Goal: Task Accomplishment & Management: Manage account settings

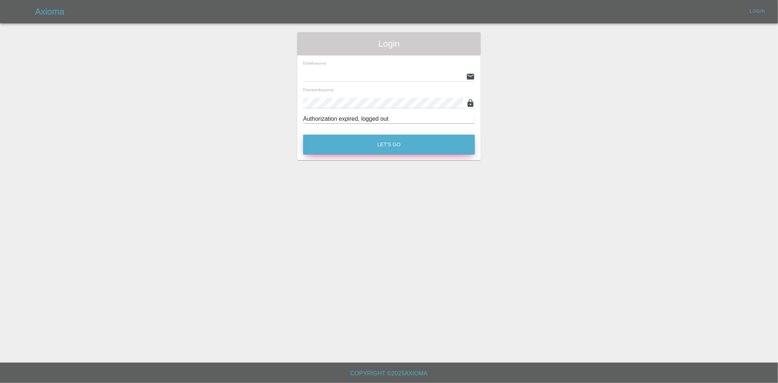
type input "[EMAIL_ADDRESS][DOMAIN_NAME]"
click at [387, 152] on button "Let's Go" at bounding box center [389, 145] width 172 height 20
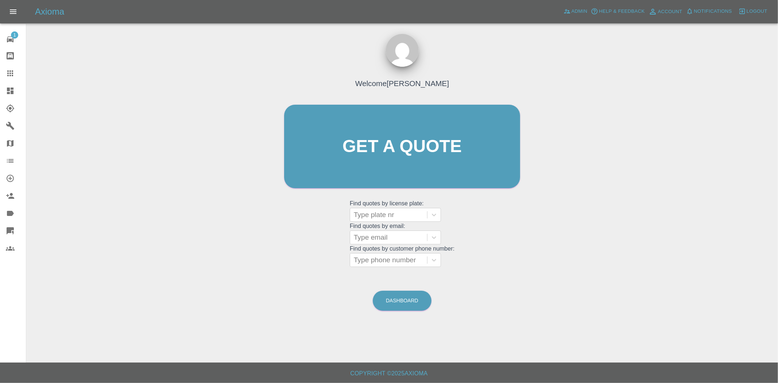
click at [11, 93] on icon at bounding box center [10, 91] width 7 height 7
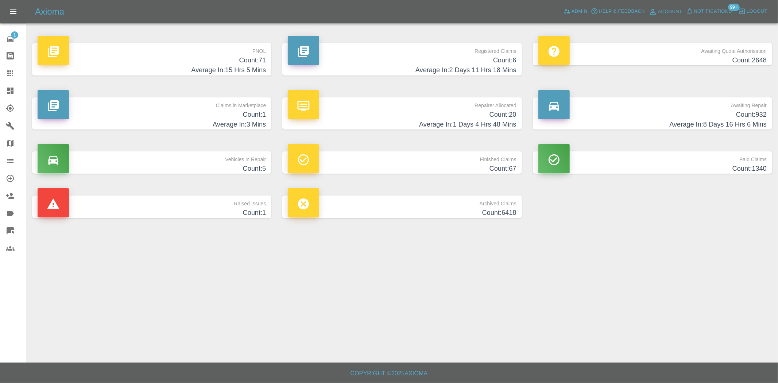
click at [476, 115] on h4 "Count: 20" at bounding box center [402, 115] width 228 height 10
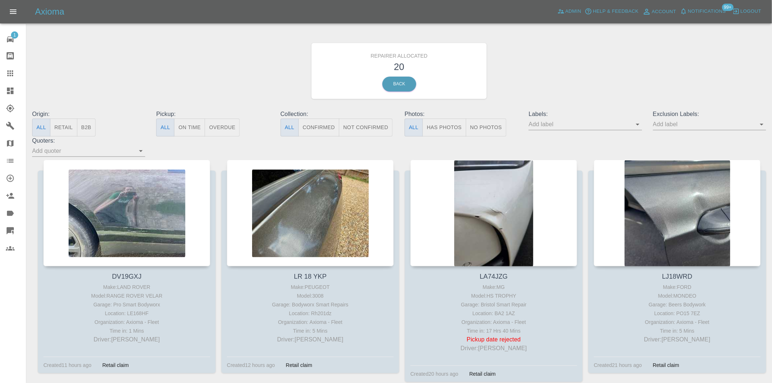
click at [90, 128] on button "B2B" at bounding box center [86, 128] width 19 height 18
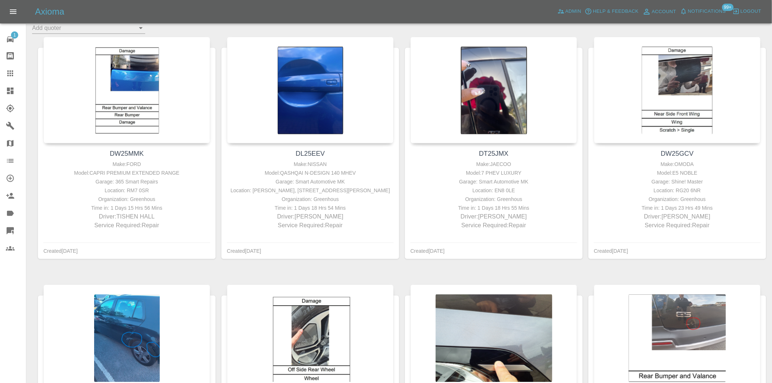
scroll to position [324, 0]
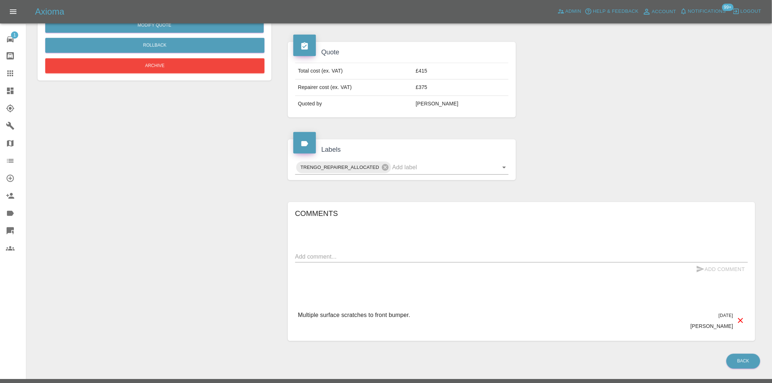
scroll to position [237, 0]
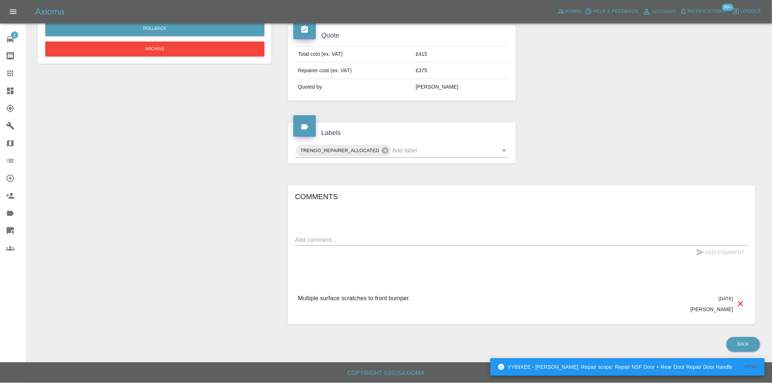
click at [343, 241] on textarea at bounding box center [521, 240] width 453 height 8
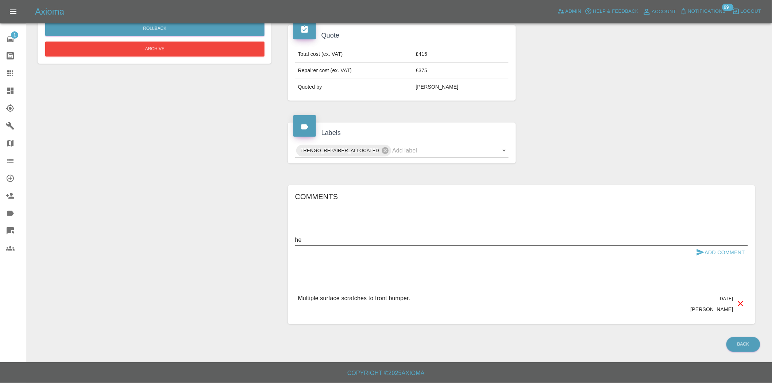
type textarea "h"
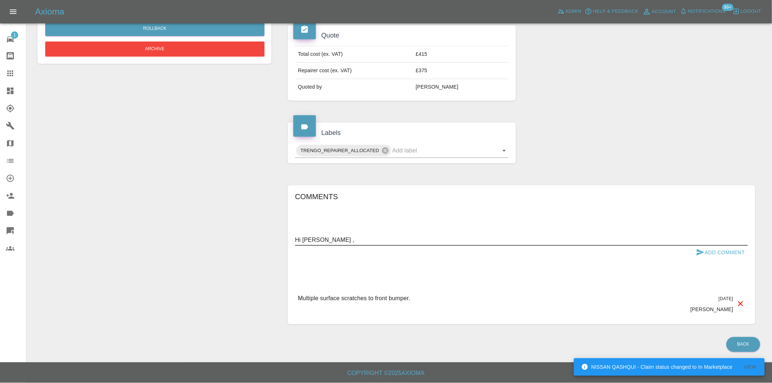
click at [343, 239] on textarea "Hi Samantha ," at bounding box center [521, 240] width 453 height 8
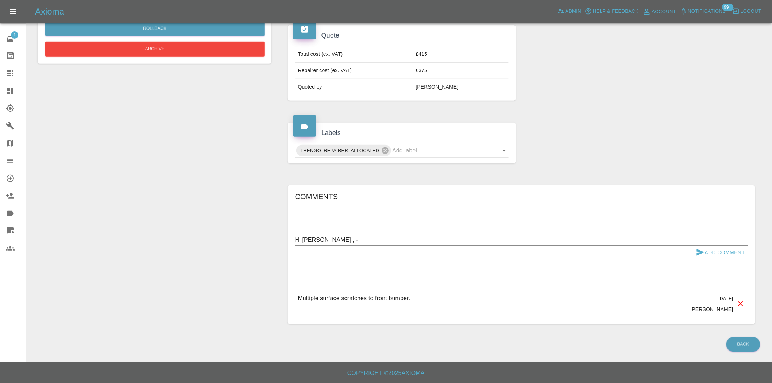
paste textarea "Called twice and left messages and sent her a whats app – Do you have an email …"
click at [493, 241] on textarea "Hi Samantha , -Called twice and left messages and sent her a whats app – Do you…" at bounding box center [521, 240] width 453 height 8
click at [336, 241] on textarea "Hi Samantha , -Called twice and left messages and sent her a whats app – Do you…" at bounding box center [521, 240] width 453 height 8
drag, startPoint x: 334, startPoint y: 240, endPoint x: 260, endPoint y: 240, distance: 74.0
click at [260, 240] on div "Change Repairer Modify Claim Modify Quote Rollback Archive Claim Information Ve…" at bounding box center [399, 85] width 734 height 500
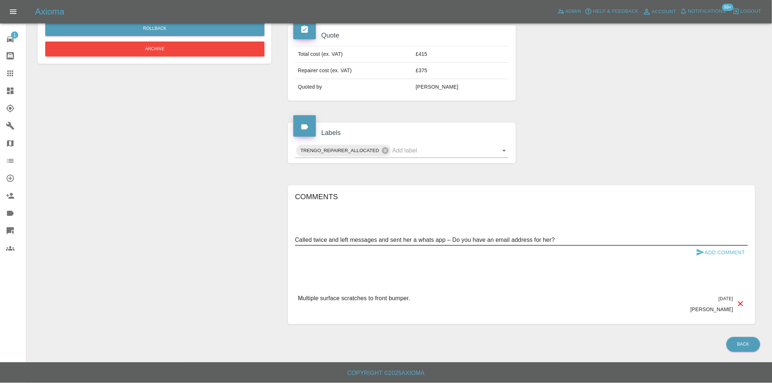
click at [560, 241] on textarea "Called twice and left messages and sent her a whats app – Do you have an email …" at bounding box center [521, 240] width 453 height 8
click at [552, 236] on textarea "Called twice and left messages and sent her a whats app – Do you have an email …" at bounding box center [521, 240] width 453 height 8
type textarea "Called twice and left messages and sent her a whats app – Do you have an email …"
click at [575, 255] on div "Add Comment" at bounding box center [521, 252] width 453 height 13
click at [713, 255] on button "Add Comment" at bounding box center [720, 252] width 55 height 13
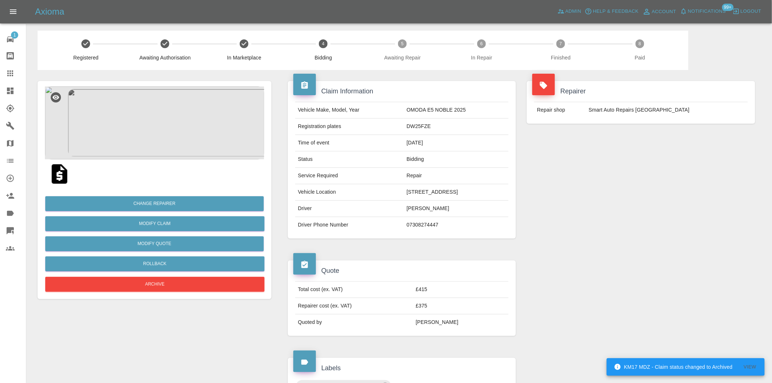
scroll to position [0, 0]
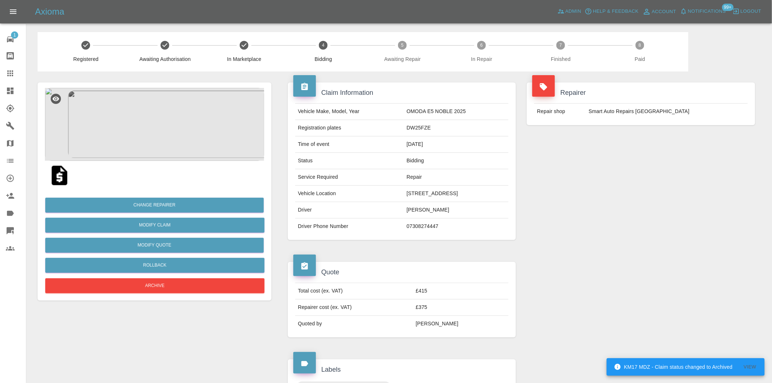
drag, startPoint x: 14, startPoint y: 88, endPoint x: 28, endPoint y: 198, distance: 111.5
click at [14, 88] on icon at bounding box center [10, 90] width 9 height 9
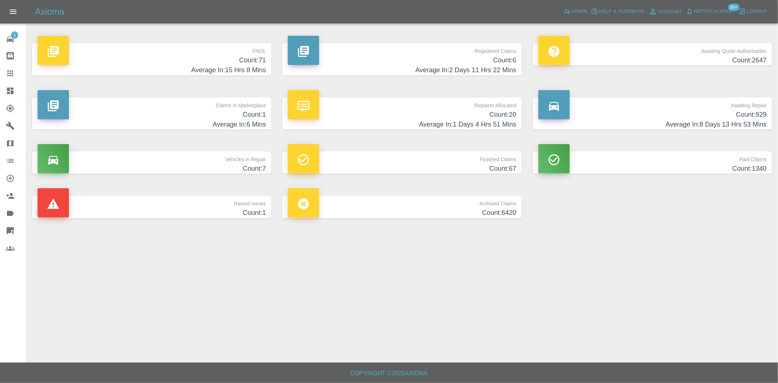
click at [509, 57] on h4 "Count: 6" at bounding box center [402, 60] width 228 height 10
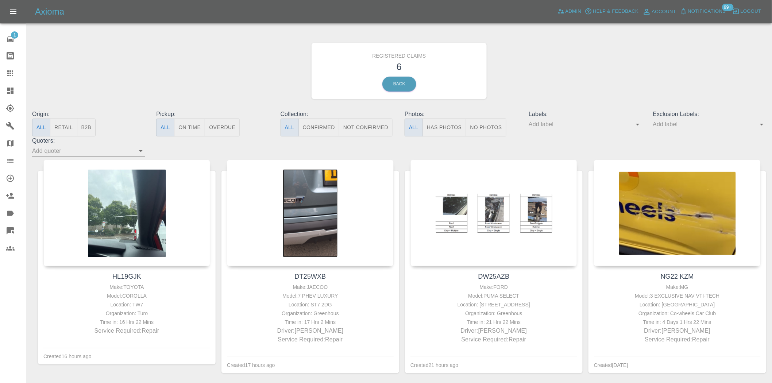
click at [8, 89] on icon at bounding box center [10, 91] width 7 height 7
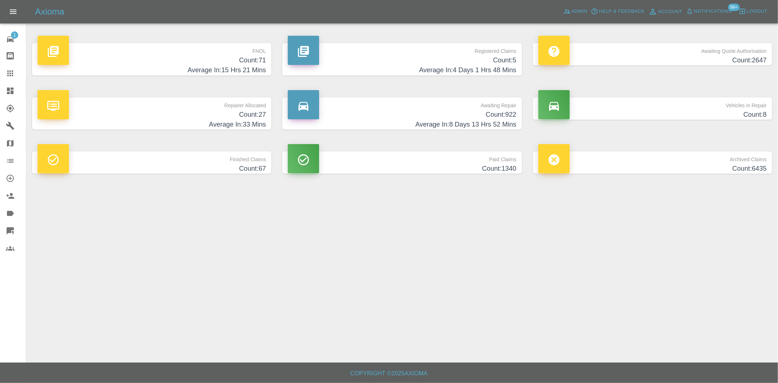
click at [248, 58] on h4 "Count: 71" at bounding box center [152, 60] width 228 height 10
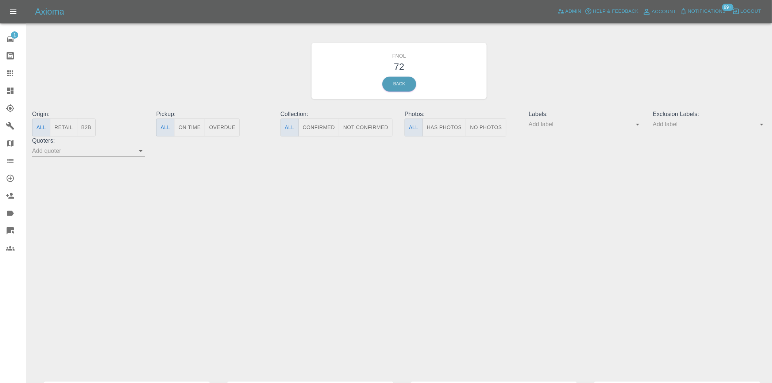
scroll to position [659, 0]
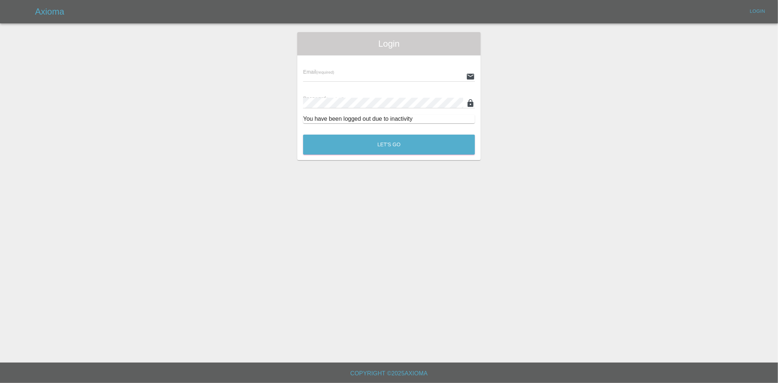
type input "[EMAIL_ADDRESS][DOMAIN_NAME]"
click at [414, 150] on button "Let's Go" at bounding box center [389, 145] width 172 height 20
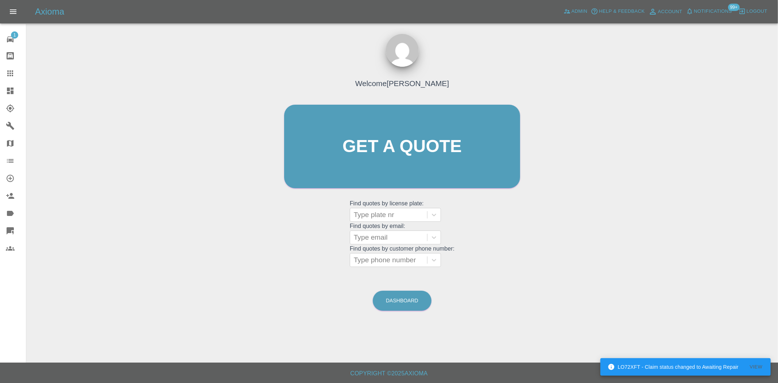
click at [16, 86] on div at bounding box center [16, 90] width 20 height 9
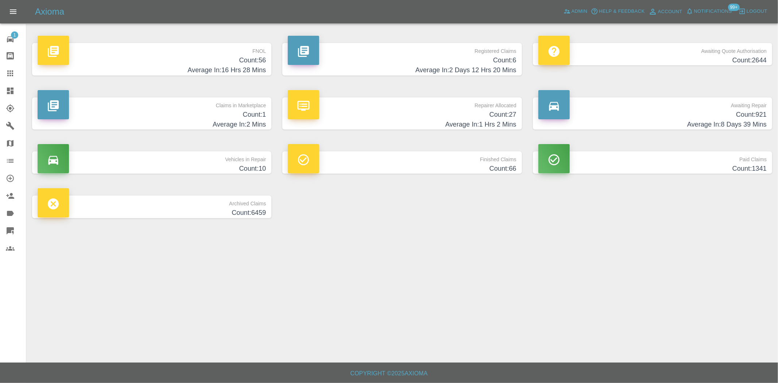
click at [13, 72] on icon at bounding box center [10, 73] width 9 height 9
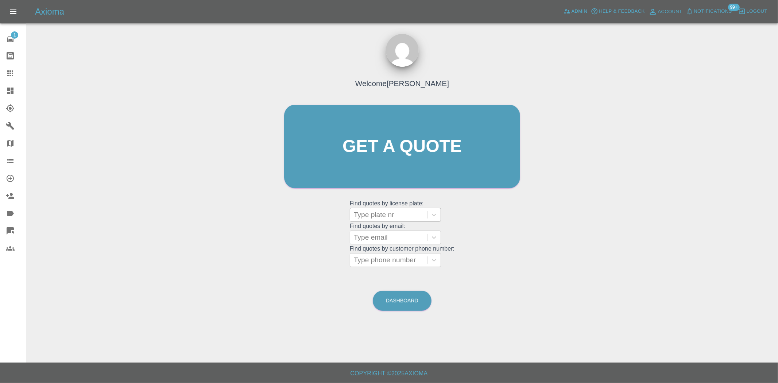
click at [396, 214] on div at bounding box center [389, 215] width 70 height 10
paste input "DT25VVU"
type input "DT25VVU"
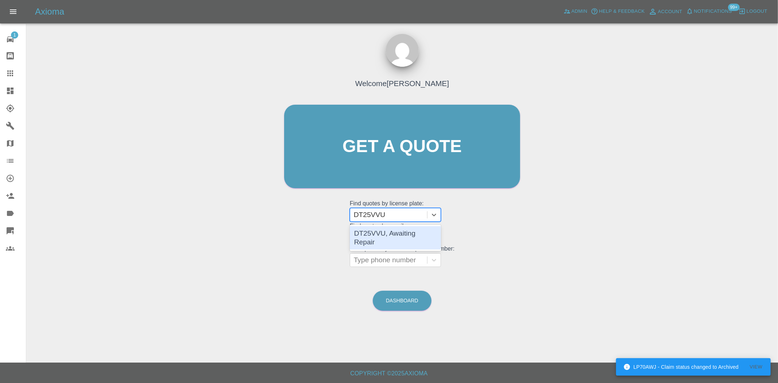
click at [396, 233] on div "DT25VVU, Awaiting Repair" at bounding box center [395, 237] width 91 height 23
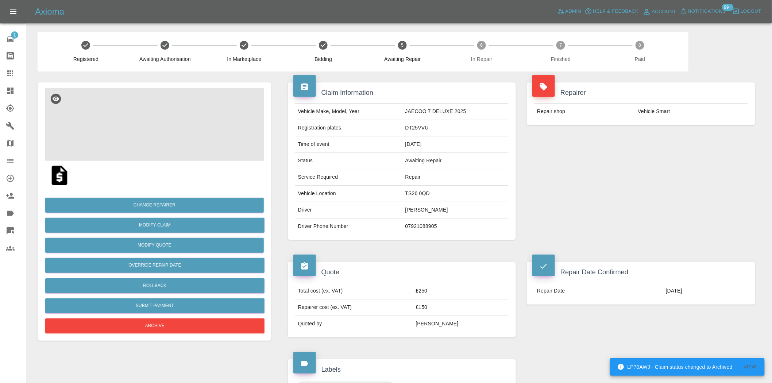
click at [162, 115] on img at bounding box center [154, 124] width 219 height 73
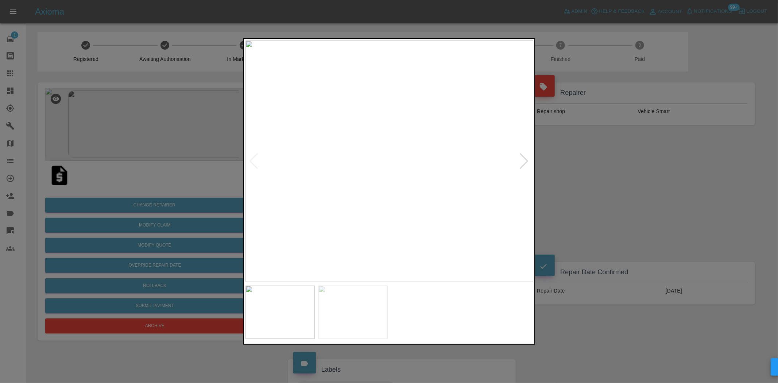
click at [344, 139] on img at bounding box center [389, 160] width 288 height 241
click at [334, 152] on img at bounding box center [387, 160] width 288 height 241
click at [366, 158] on img at bounding box center [389, 160] width 288 height 241
click at [363, 158] on img at bounding box center [457, 169] width 864 height 725
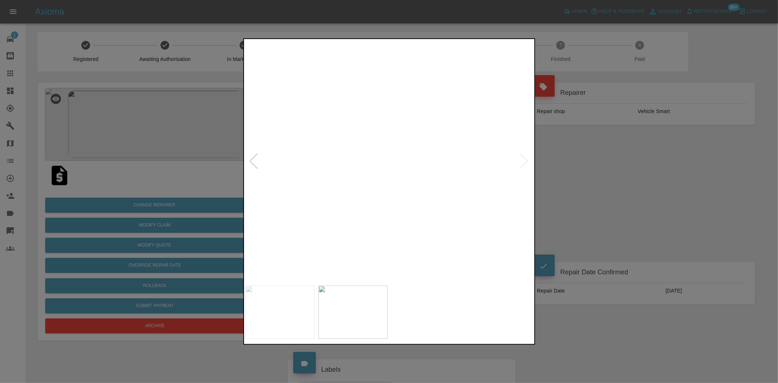
click at [363, 158] on img at bounding box center [457, 169] width 864 height 725
click at [410, 159] on img at bounding box center [389, 160] width 288 height 241
click at [111, 119] on div at bounding box center [389, 191] width 778 height 383
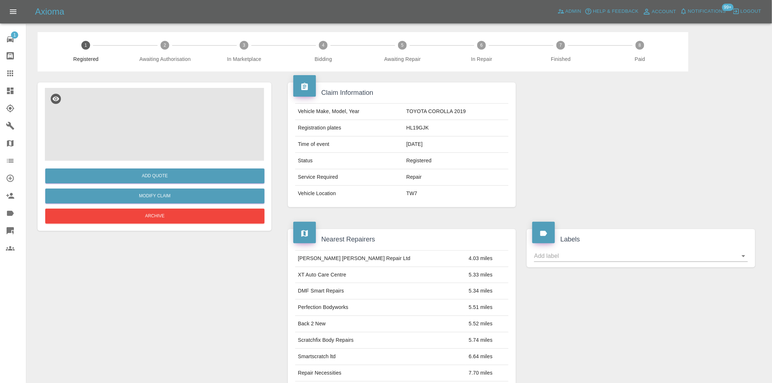
click at [144, 117] on img at bounding box center [154, 124] width 219 height 73
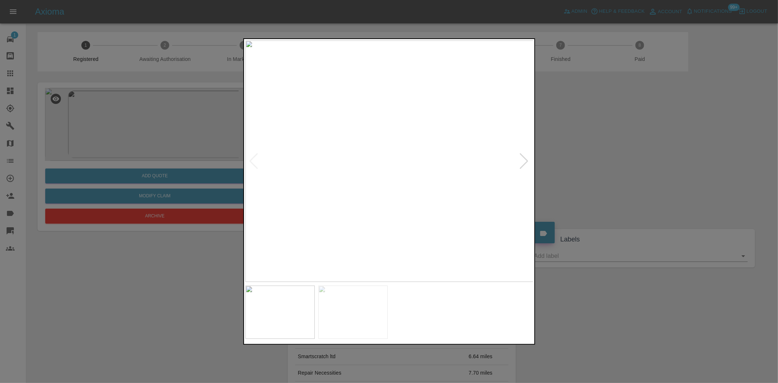
click at [374, 168] on img at bounding box center [389, 160] width 288 height 241
click at [374, 168] on img at bounding box center [434, 141] width 864 height 725
click at [365, 185] on img at bounding box center [389, 160] width 288 height 241
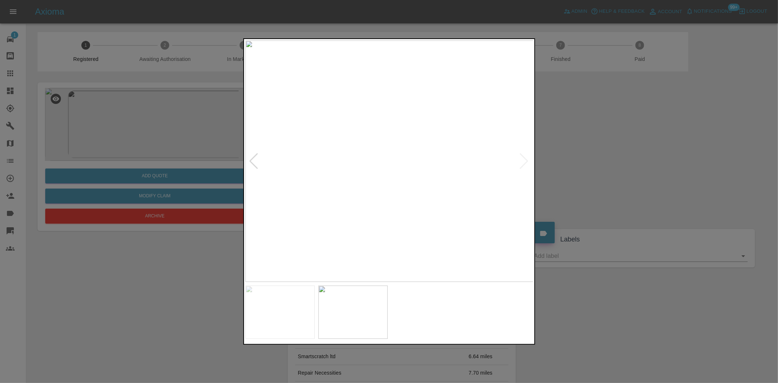
click at [333, 189] on img at bounding box center [389, 160] width 288 height 241
click at [70, 139] on div at bounding box center [389, 191] width 778 height 383
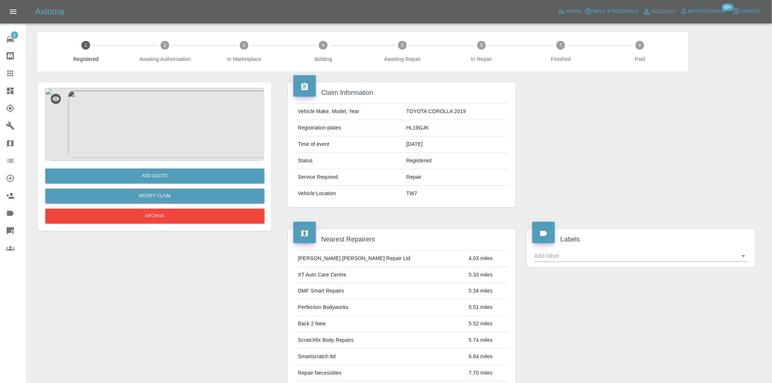
click at [413, 127] on td "HL19GJK" at bounding box center [455, 128] width 105 height 16
copy td "HL19GJK"
click at [138, 170] on button "Add Quote" at bounding box center [154, 176] width 219 height 15
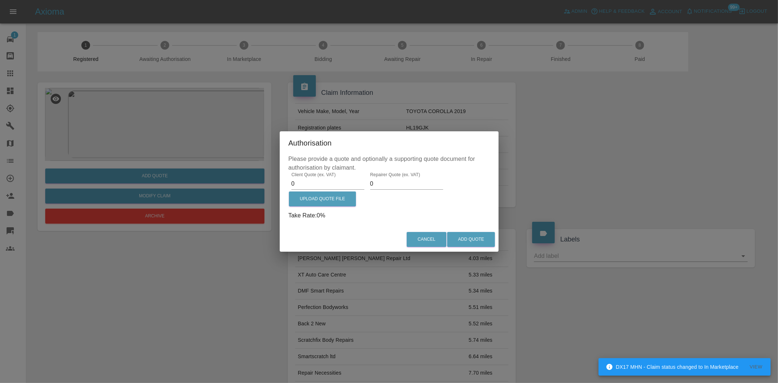
drag, startPoint x: 294, startPoint y: 184, endPoint x: 247, endPoint y: 174, distance: 48.6
click at [257, 188] on div "Authorisation Please provide a quote and optionally a supporting quote document…" at bounding box center [389, 191] width 778 height 383
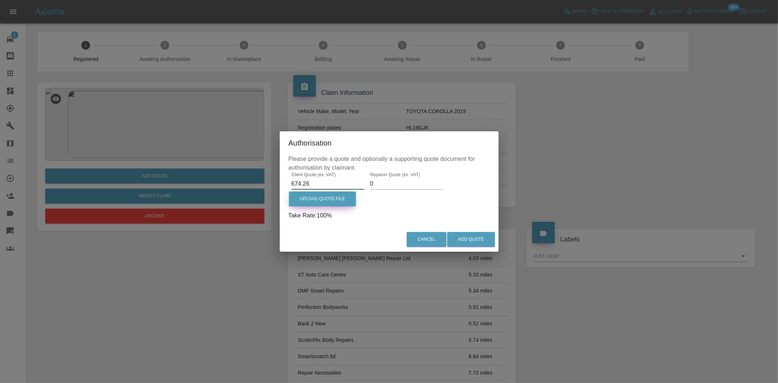
type input "674.26"
click at [311, 201] on label "Upload Quote File" at bounding box center [322, 198] width 67 height 15
click at [0, 0] on input "Upload Quote File" at bounding box center [0, 0] width 0 height 0
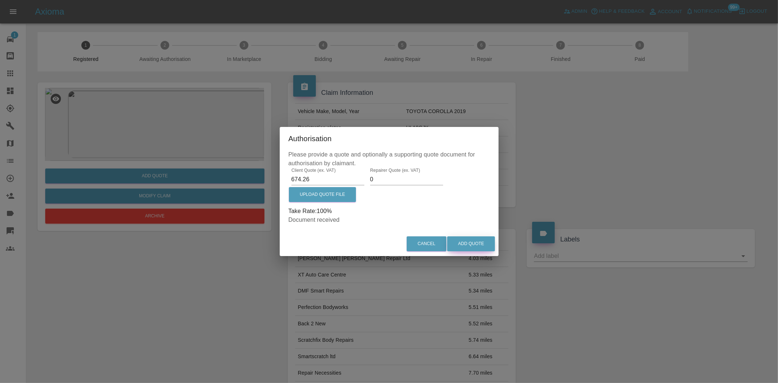
click at [473, 241] on button "Add Quote" at bounding box center [471, 243] width 48 height 15
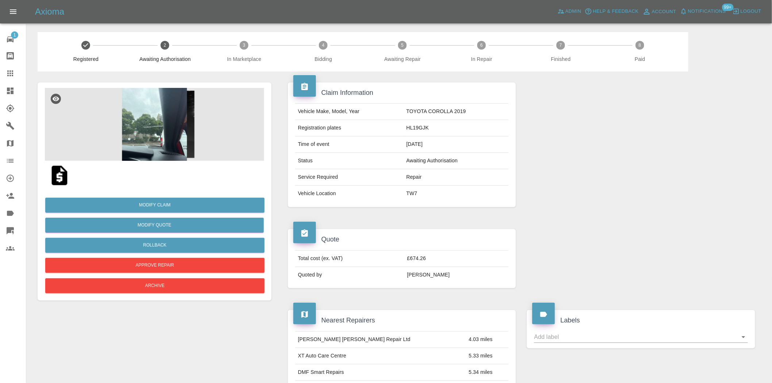
click at [16, 71] on div at bounding box center [16, 73] width 20 height 9
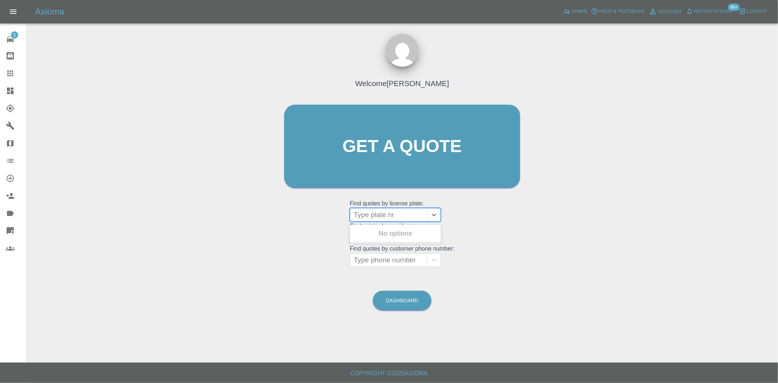
click at [383, 217] on div at bounding box center [389, 215] width 70 height 10
paste input "y44ndt"
type input "y44ndt"
click at [385, 235] on div "Y44NDT, Archived" at bounding box center [395, 233] width 91 height 15
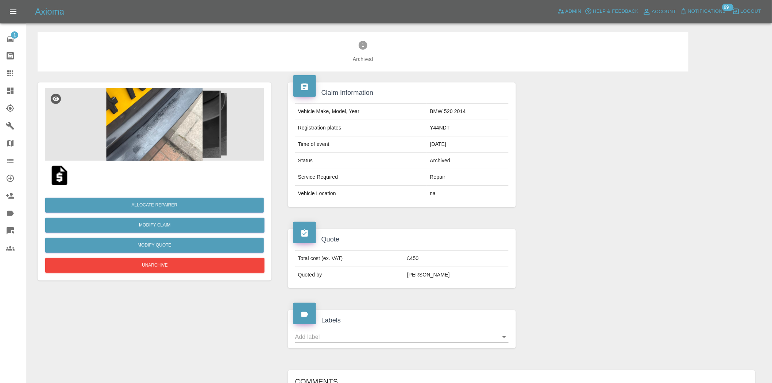
click at [185, 131] on img at bounding box center [154, 124] width 219 height 73
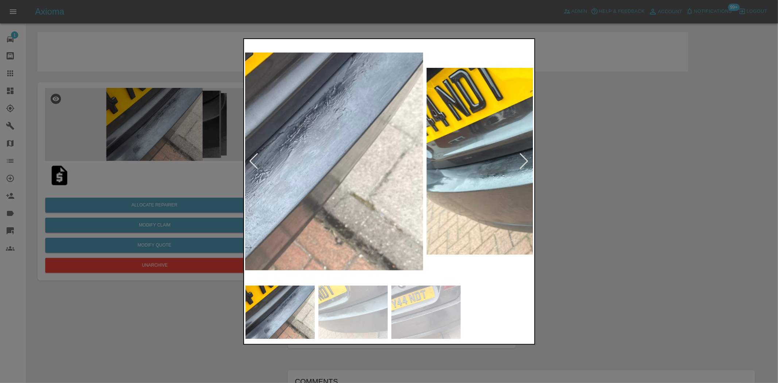
click at [303, 183] on img at bounding box center [279, 160] width 288 height 241
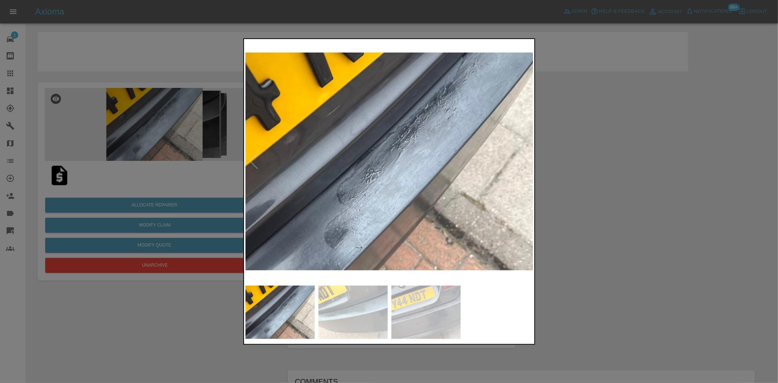
click at [293, 173] on img at bounding box center [389, 160] width 288 height 241
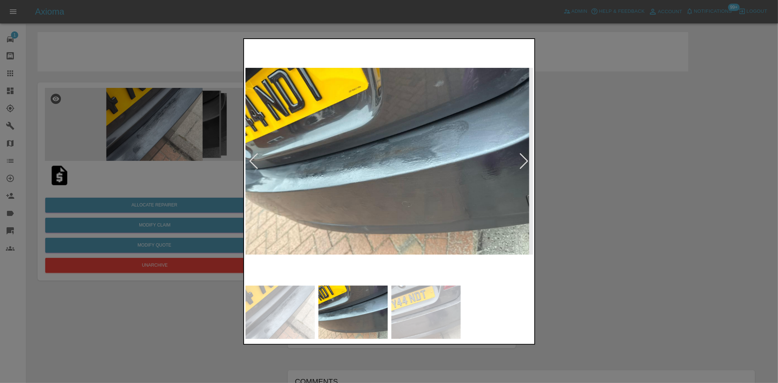
click at [271, 172] on img at bounding box center [389, 160] width 288 height 241
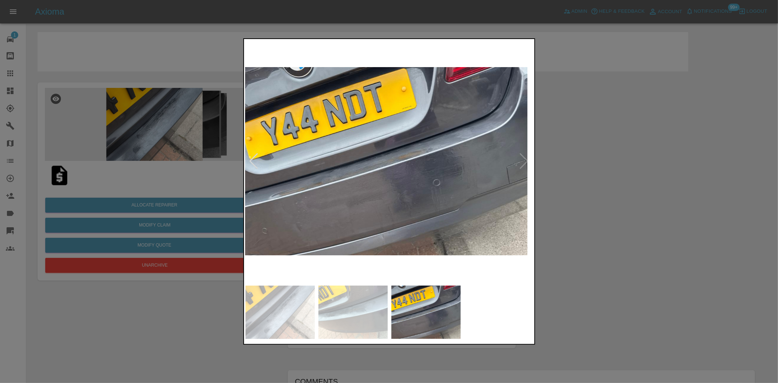
click at [185, 182] on div at bounding box center [389, 191] width 778 height 383
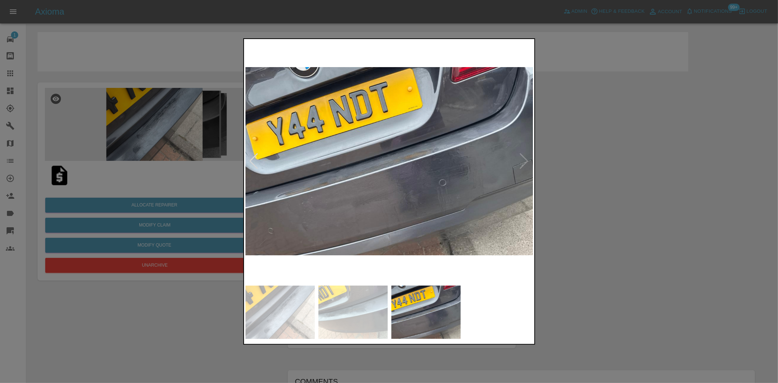
click at [198, 197] on div at bounding box center [389, 191] width 778 height 383
click at [525, 162] on img at bounding box center [389, 160] width 288 height 241
click at [333, 197] on img at bounding box center [389, 160] width 288 height 241
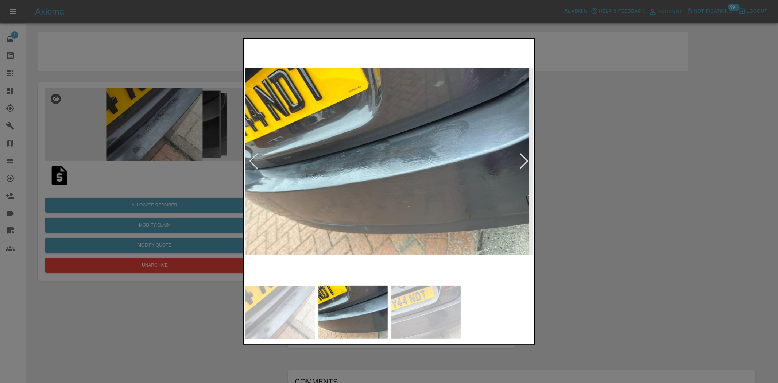
click at [353, 200] on img at bounding box center [389, 160] width 288 height 241
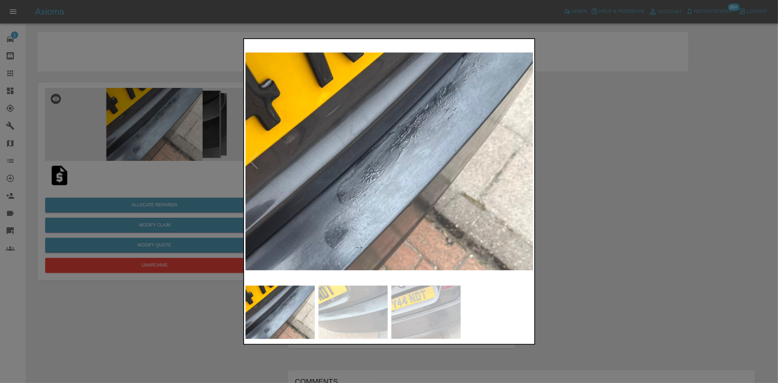
click at [413, 190] on img at bounding box center [389, 160] width 288 height 241
click at [632, 271] on div at bounding box center [389, 191] width 778 height 383
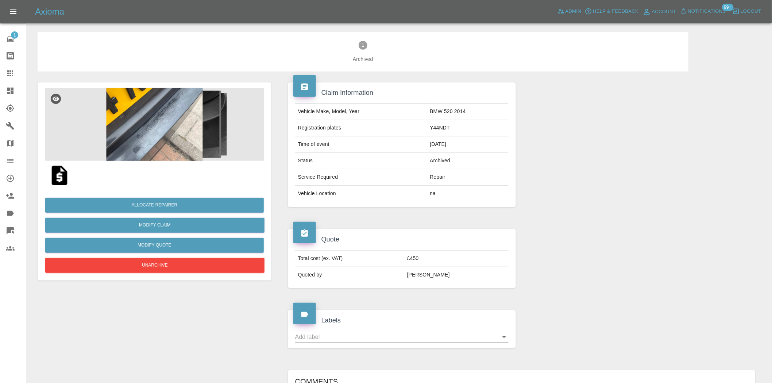
drag, startPoint x: 596, startPoint y: 252, endPoint x: 592, endPoint y: 249, distance: 5.5
click at [596, 252] on div at bounding box center [640, 258] width 239 height 81
click at [138, 131] on img at bounding box center [154, 124] width 219 height 73
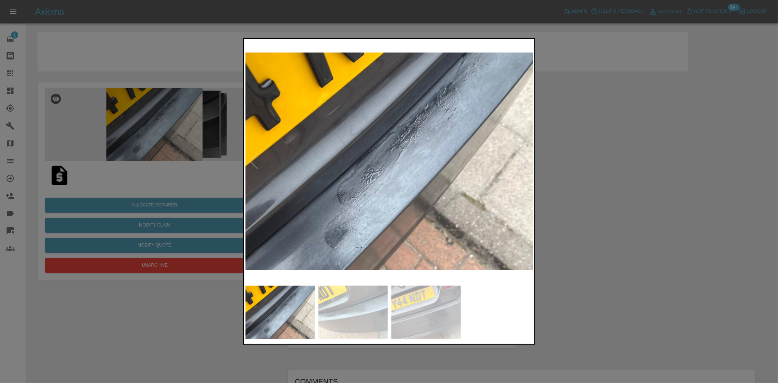
click at [280, 213] on img at bounding box center [389, 160] width 288 height 241
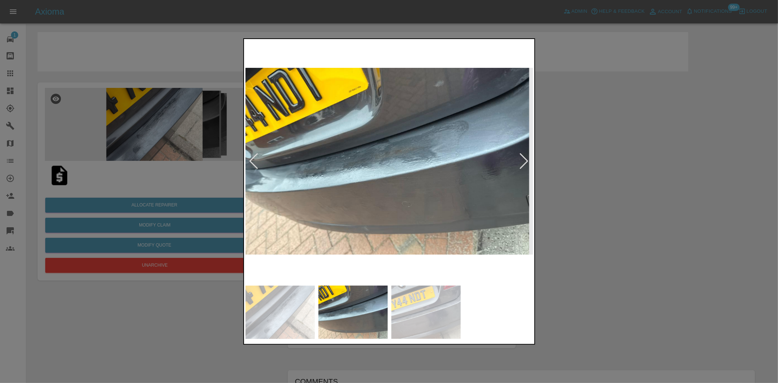
click at [374, 190] on img at bounding box center [389, 160] width 288 height 241
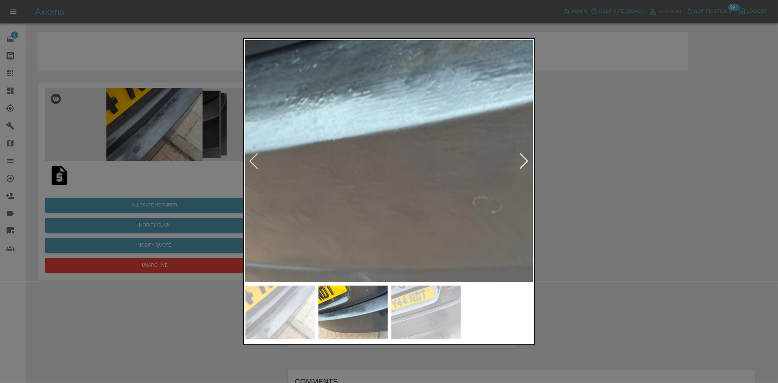
click at [374, 190] on img at bounding box center [435, 76] width 864 height 725
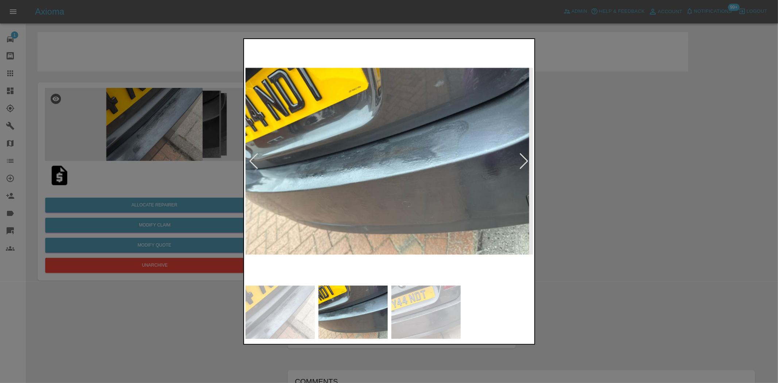
click at [262, 196] on img at bounding box center [389, 160] width 288 height 241
click at [407, 188] on img at bounding box center [389, 160] width 288 height 241
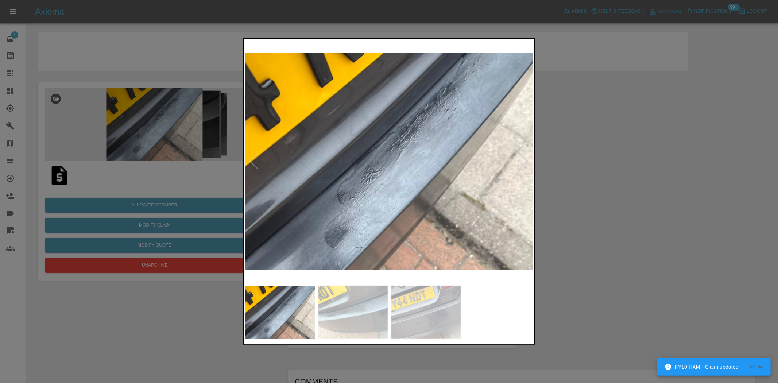
click at [425, 179] on img at bounding box center [389, 160] width 288 height 241
click at [168, 60] on div at bounding box center [389, 191] width 778 height 383
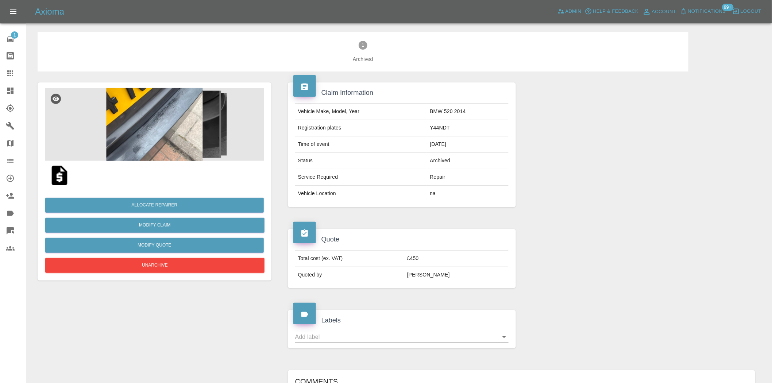
click at [165, 123] on img at bounding box center [154, 124] width 219 height 73
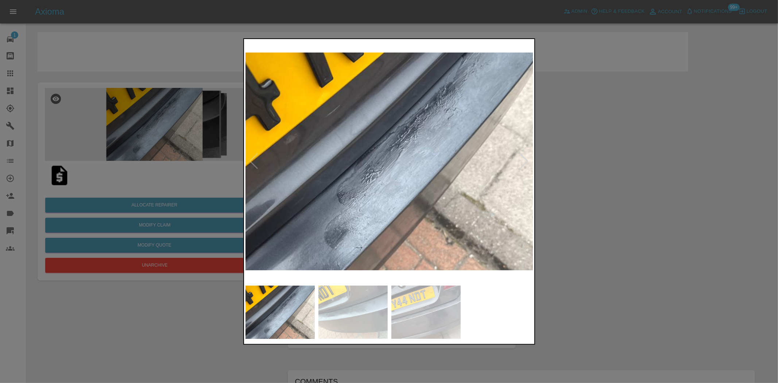
click at [432, 184] on img at bounding box center [389, 160] width 288 height 241
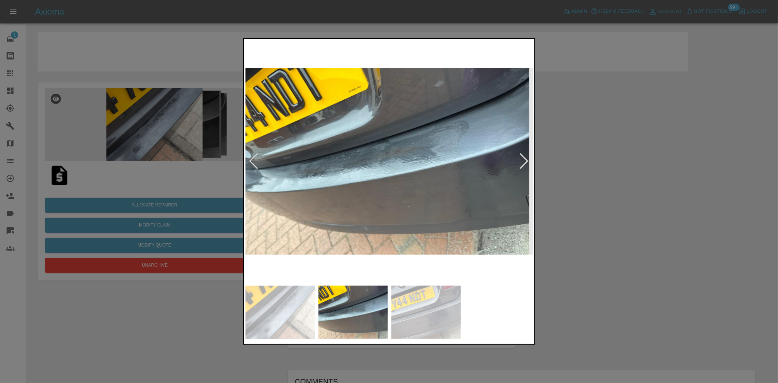
click at [387, 177] on img at bounding box center [389, 160] width 288 height 241
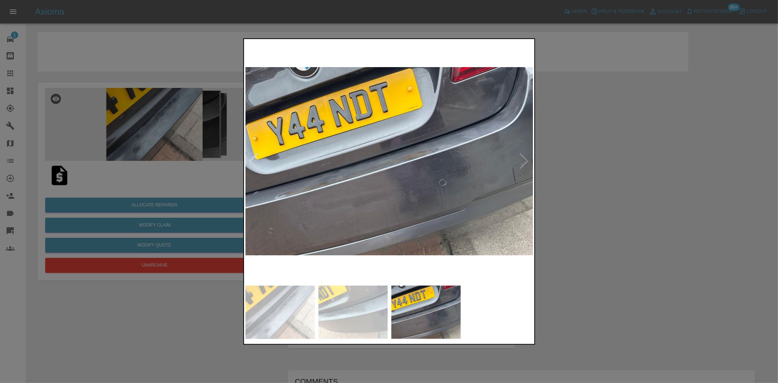
click at [364, 169] on img at bounding box center [389, 160] width 288 height 241
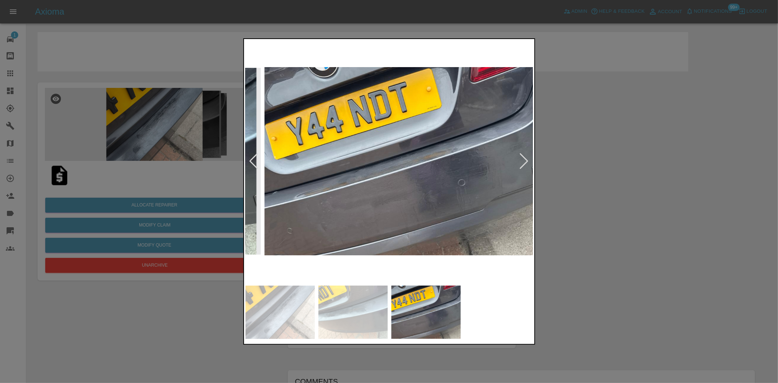
click at [402, 167] on img at bounding box center [408, 160] width 288 height 241
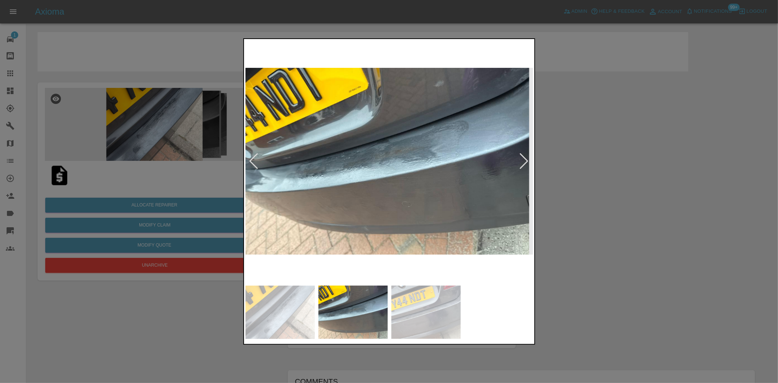
click at [413, 174] on img at bounding box center [389, 160] width 288 height 241
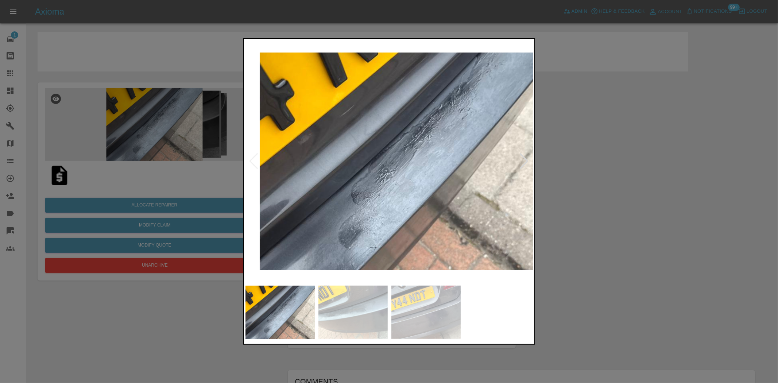
click at [392, 171] on img at bounding box center [403, 160] width 288 height 241
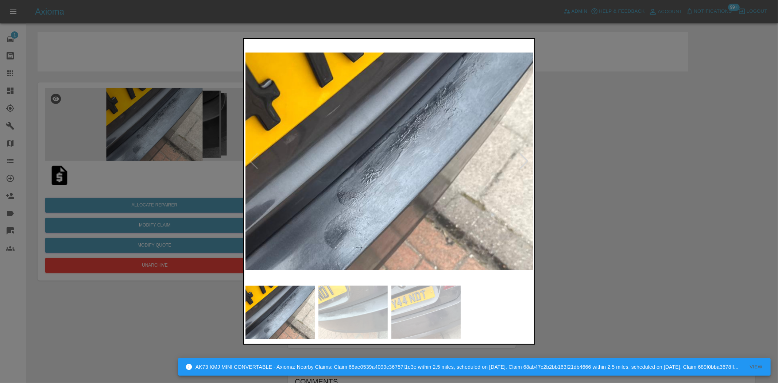
click at [159, 129] on div at bounding box center [389, 191] width 778 height 383
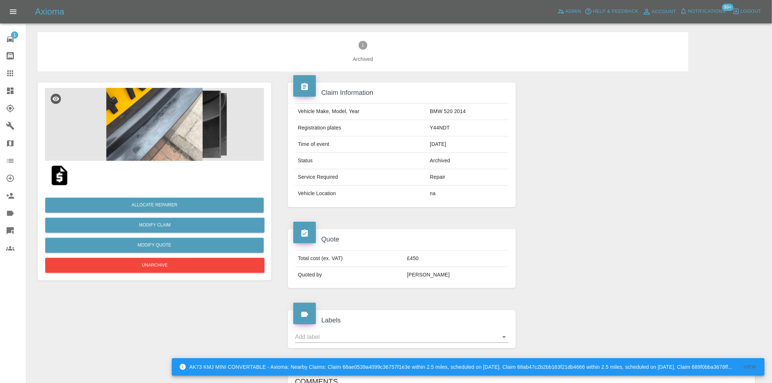
click at [447, 129] on td "Y44NDT" at bounding box center [468, 128] width 82 height 16
copy td "Y44NDT"
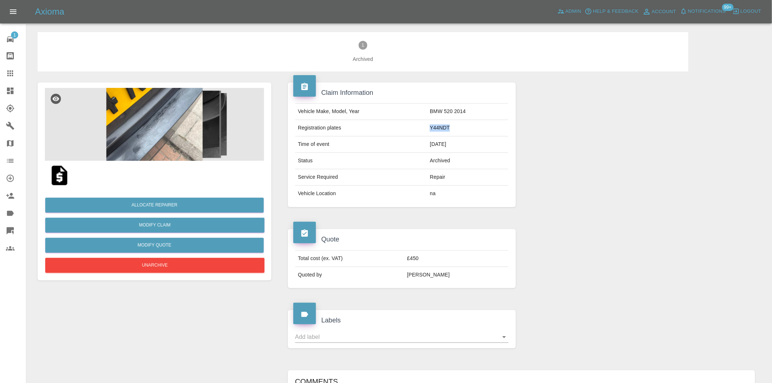
click at [196, 139] on img at bounding box center [154, 124] width 219 height 73
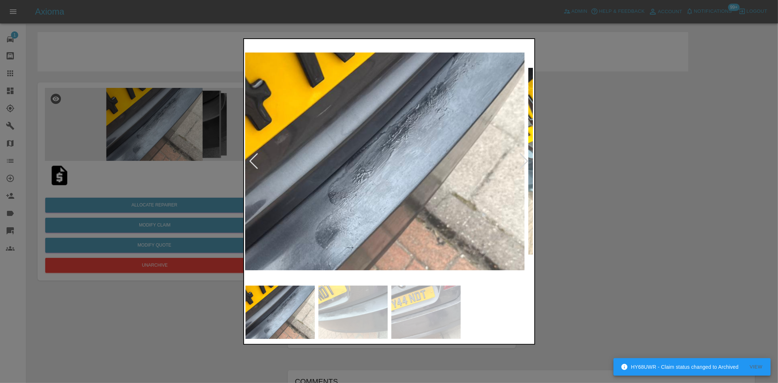
click at [359, 198] on img at bounding box center [380, 160] width 288 height 241
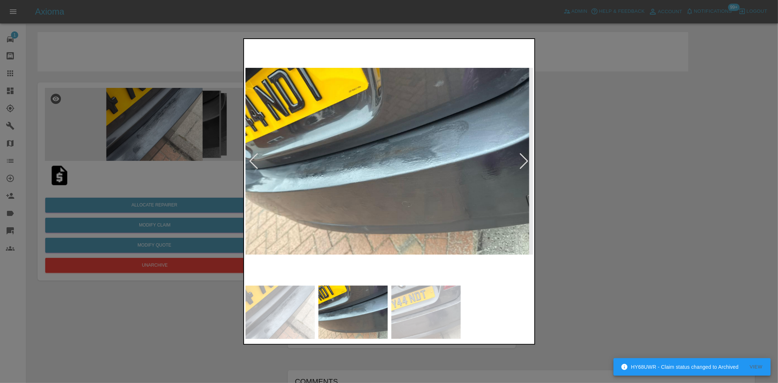
click at [329, 208] on img at bounding box center [389, 160] width 288 height 241
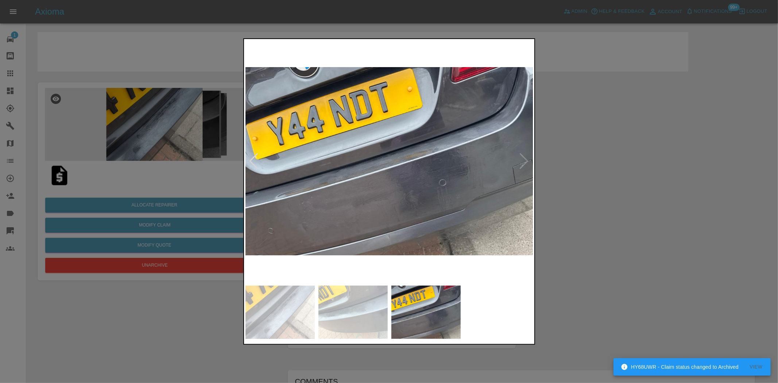
click at [352, 217] on img at bounding box center [389, 160] width 288 height 241
drag, startPoint x: 140, startPoint y: 146, endPoint x: 382, endPoint y: 155, distance: 242.0
click at [140, 145] on div at bounding box center [389, 191] width 778 height 383
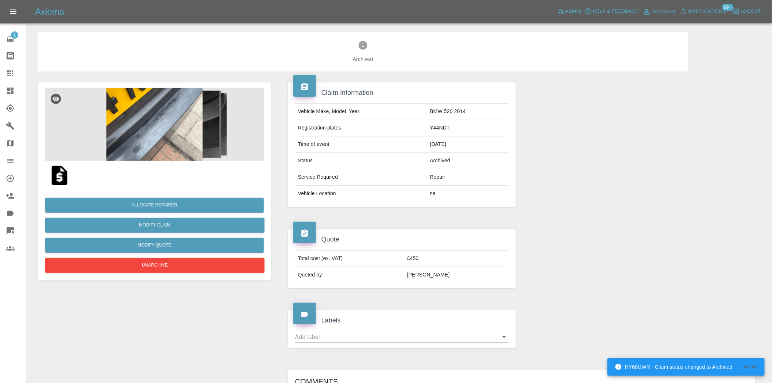
click at [432, 124] on td "Y44NDT" at bounding box center [468, 128] width 82 height 16
copy td "Y44NDT"
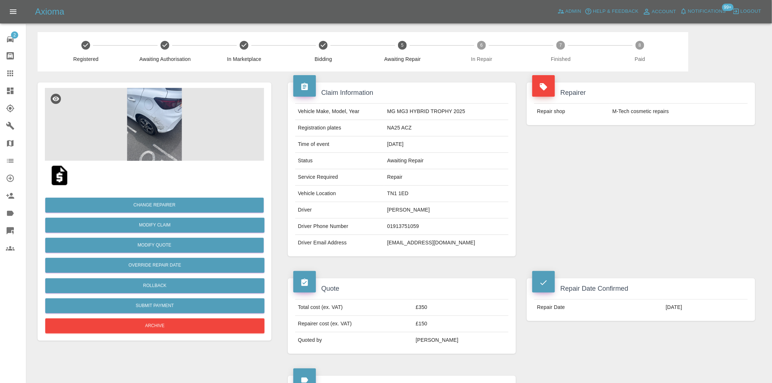
click at [159, 117] on img at bounding box center [154, 124] width 219 height 73
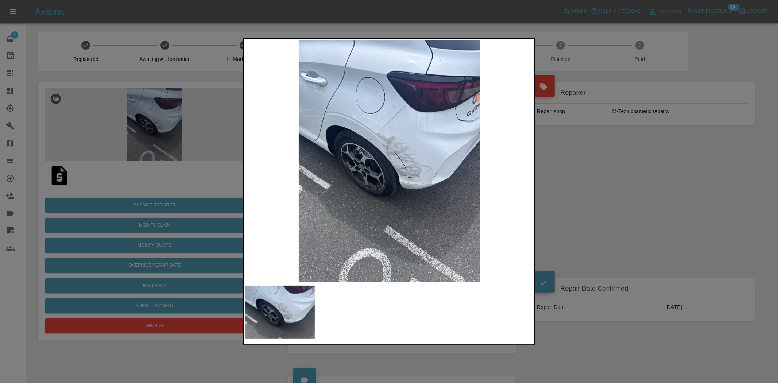
click at [394, 144] on img at bounding box center [389, 160] width 288 height 241
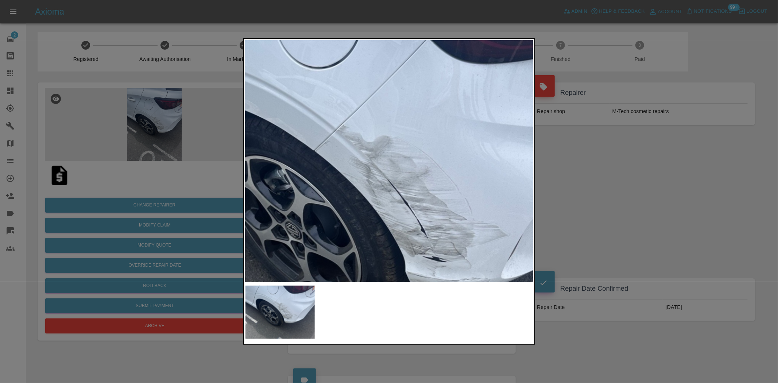
click at [394, 144] on img at bounding box center [375, 211] width 864 height 725
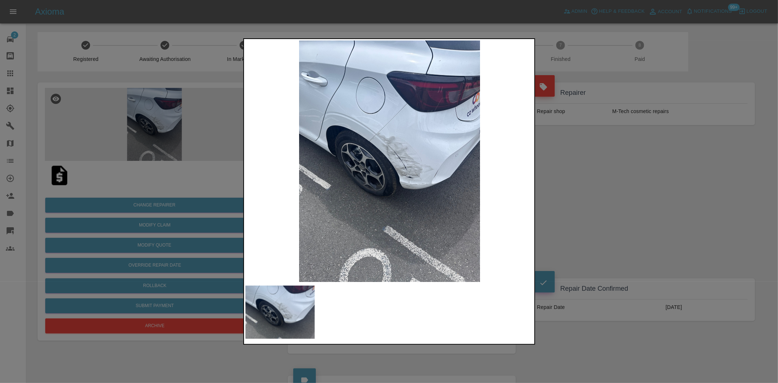
drag, startPoint x: 185, startPoint y: 148, endPoint x: 12, endPoint y: 182, distance: 176.7
click at [185, 148] on div at bounding box center [389, 191] width 778 height 383
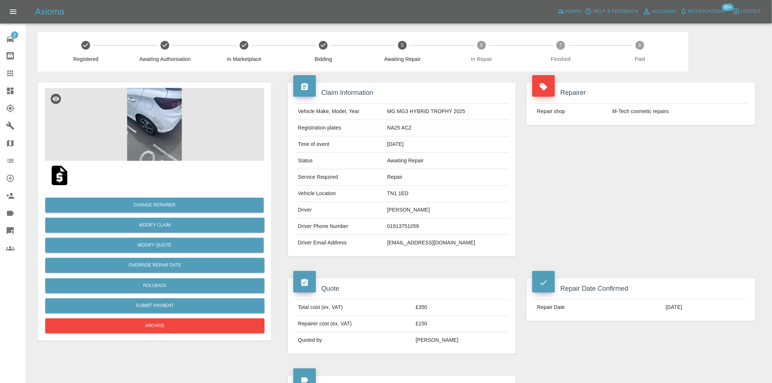
click at [149, 117] on img at bounding box center [154, 124] width 219 height 73
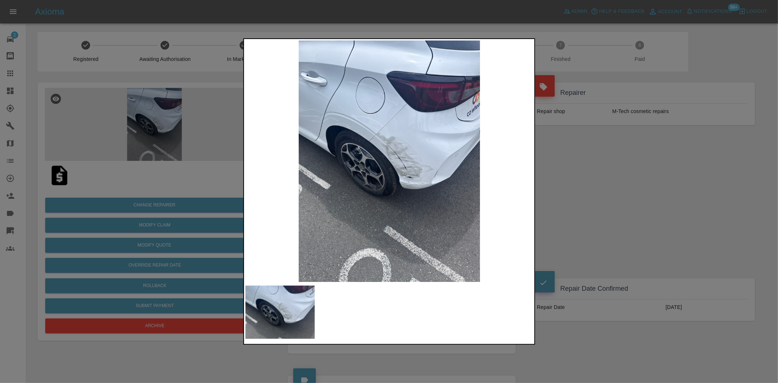
click at [392, 153] on img at bounding box center [389, 160] width 288 height 241
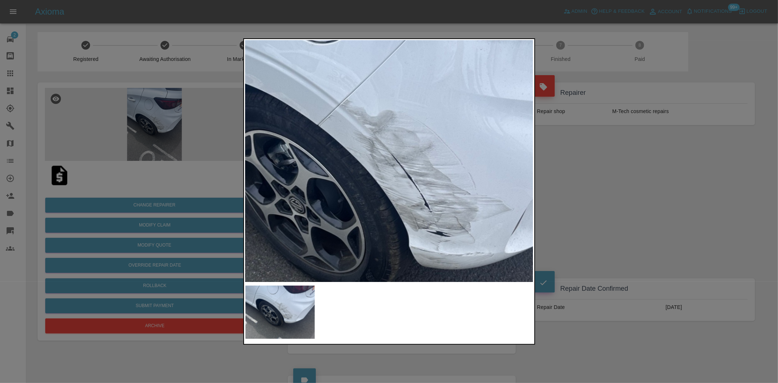
click at [391, 153] on img at bounding box center [378, 185] width 864 height 725
click at [390, 153] on img at bounding box center [378, 185] width 864 height 725
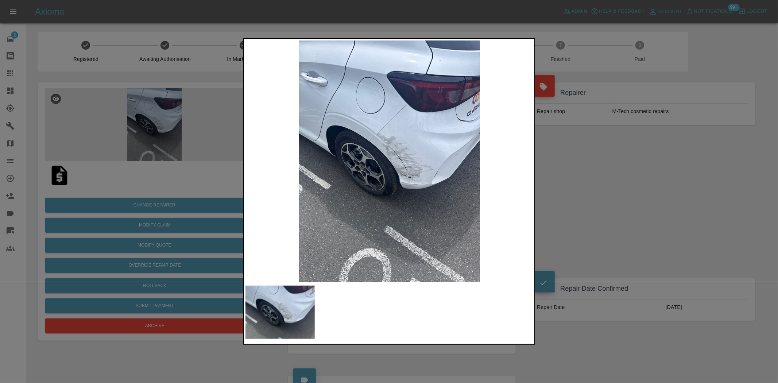
click at [599, 130] on div at bounding box center [389, 191] width 778 height 383
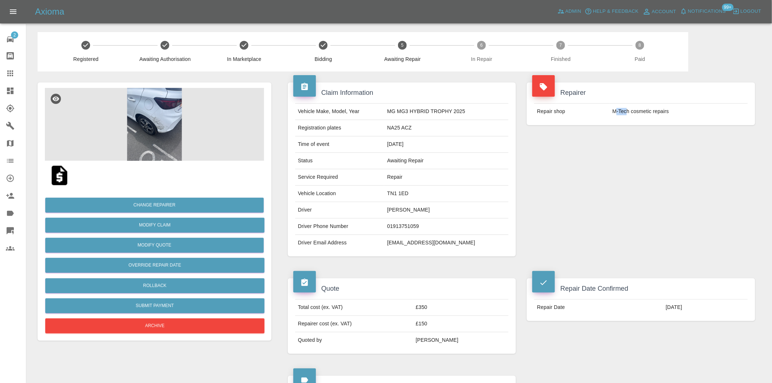
drag, startPoint x: 615, startPoint y: 111, endPoint x: 627, endPoint y: 111, distance: 11.7
click at [627, 111] on td "M-Tech cosmetic repairs" at bounding box center [679, 112] width 138 height 16
click at [629, 111] on td "M-Tech cosmetic repairs" at bounding box center [679, 112] width 138 height 16
drag, startPoint x: 629, startPoint y: 111, endPoint x: 610, endPoint y: 114, distance: 19.6
click at [610, 114] on td "M-Tech cosmetic repairs" at bounding box center [679, 112] width 138 height 16
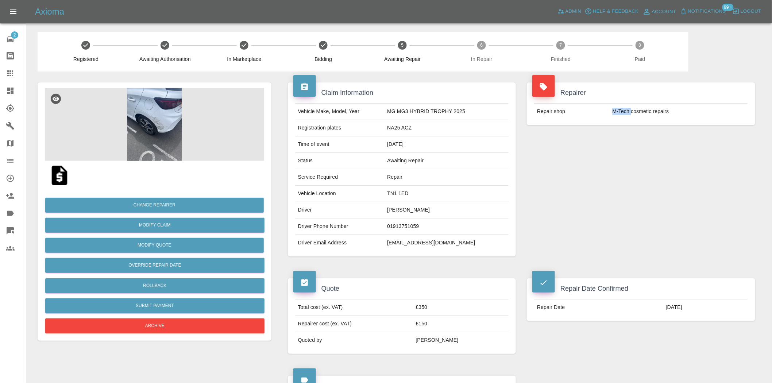
copy td "M-Tech"
drag, startPoint x: 418, startPoint y: 129, endPoint x: 378, endPoint y: 133, distance: 40.7
click at [378, 133] on tr "Registration plates NA25 ACZ" at bounding box center [402, 128] width 214 height 16
copy tr "NA25 ACZ"
click at [417, 211] on td "[PERSON_NAME]" at bounding box center [446, 210] width 124 height 16
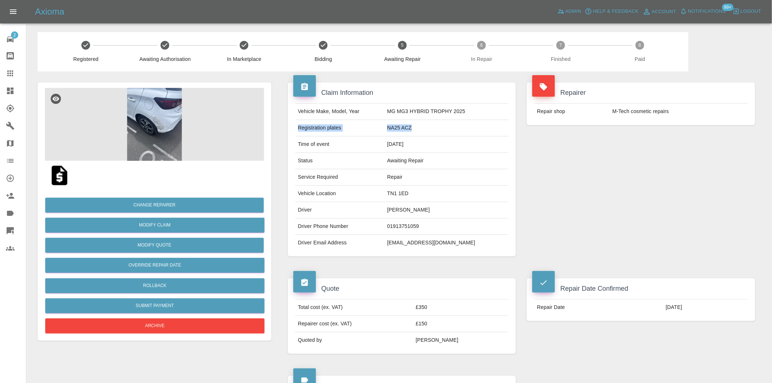
drag, startPoint x: 327, startPoint y: 131, endPoint x: 458, endPoint y: 131, distance: 130.6
click at [458, 131] on tr "Registration plates NA25 ACZ" at bounding box center [402, 128] width 214 height 16
copy tr "Registration plates NA25 ACZ"
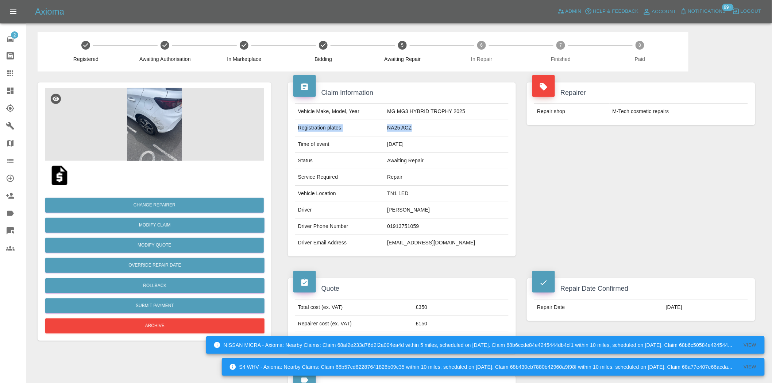
click at [158, 121] on img at bounding box center [154, 124] width 219 height 73
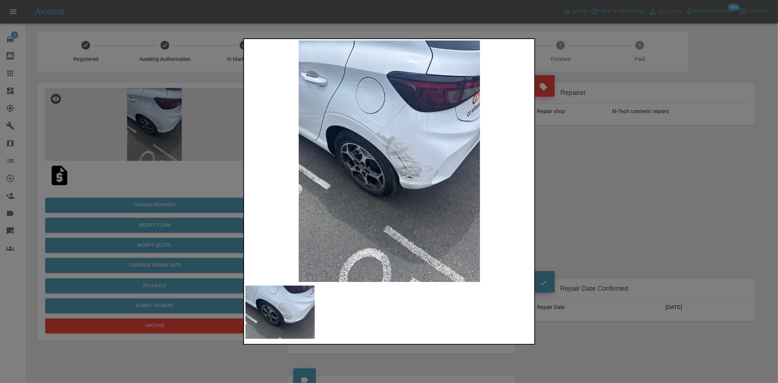
click at [221, 172] on div at bounding box center [389, 191] width 778 height 383
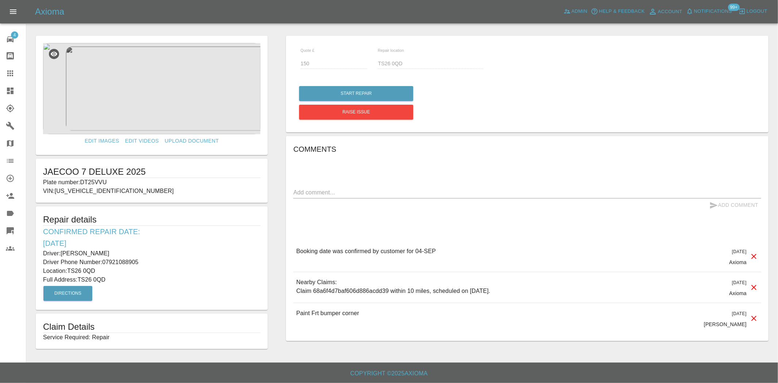
click at [99, 183] on p "Plate number: DT25VVU" at bounding box center [151, 182] width 217 height 9
copy p "DT25VVU"
click at [12, 77] on icon at bounding box center [10, 73] width 9 height 9
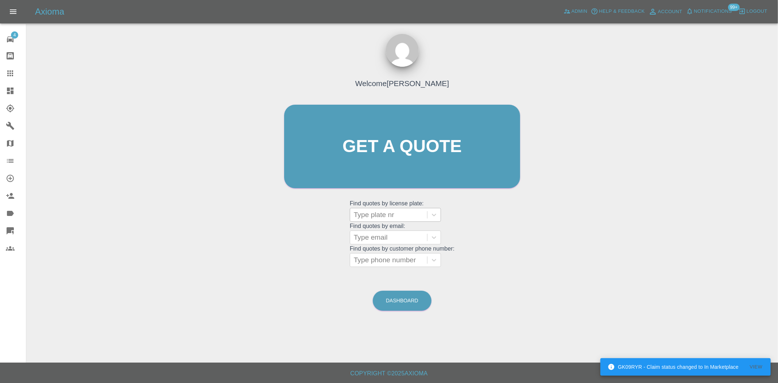
click at [374, 221] on div "Type plate nr" at bounding box center [388, 214] width 77 height 13
paste input "DT25VVU"
type input "DT25VVU"
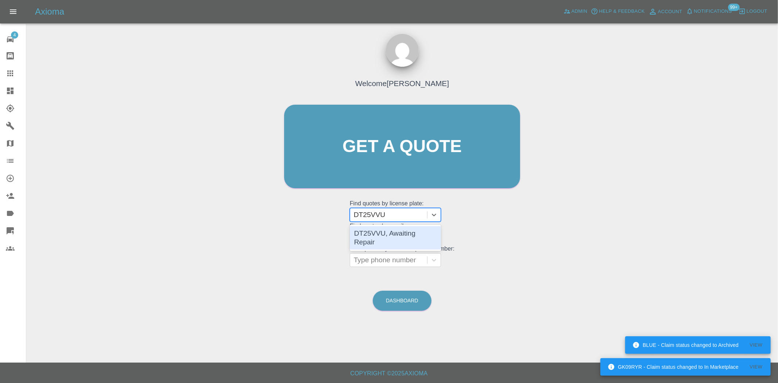
click at [385, 239] on div "DT25VVU, Awaiting Repair" at bounding box center [395, 237] width 91 height 23
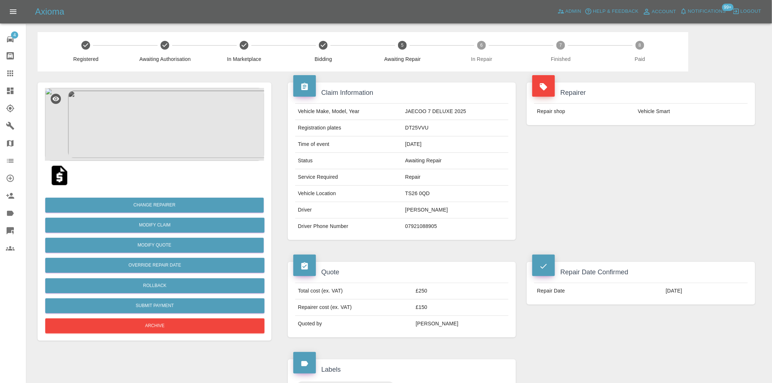
click at [631, 175] on div "Repairer Repair shop Vehicle Smart" at bounding box center [640, 160] width 239 height 179
click at [151, 129] on img at bounding box center [154, 124] width 219 height 73
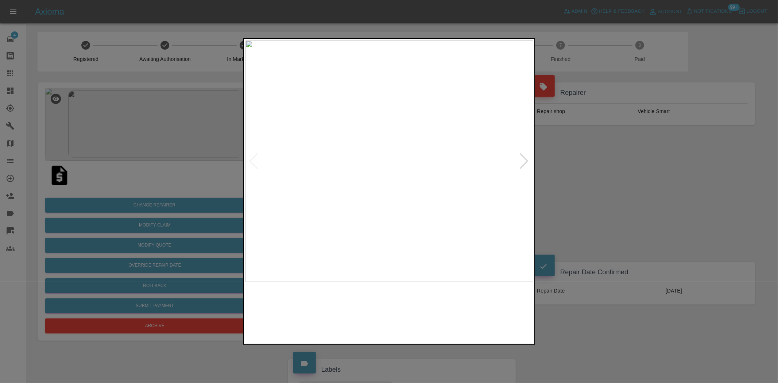
click at [328, 174] on img at bounding box center [389, 160] width 288 height 241
click at [387, 187] on img at bounding box center [389, 160] width 288 height 241
drag, startPoint x: 149, startPoint y: 147, endPoint x: 238, endPoint y: 125, distance: 91.7
click at [156, 146] on div at bounding box center [389, 191] width 778 height 383
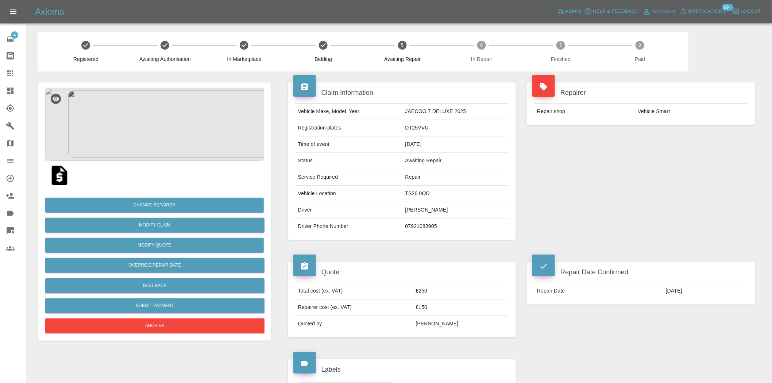
click at [411, 128] on td "DT25VVU" at bounding box center [455, 128] width 107 height 16
click at [411, 127] on td "DT25VVU" at bounding box center [455, 128] width 107 height 16
copy td "DT25VVU"
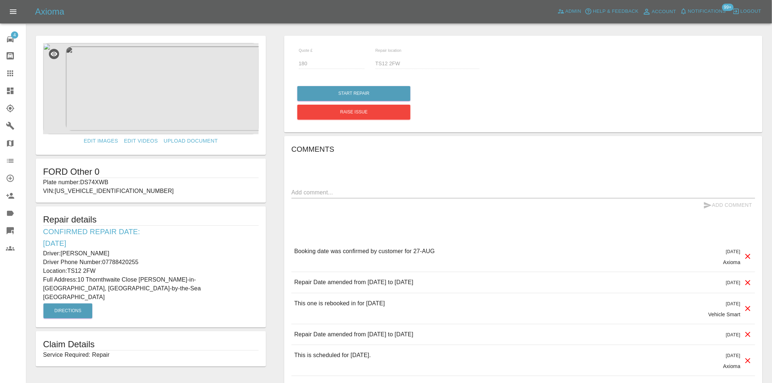
click at [103, 182] on p "Plate number: DS74XWB" at bounding box center [151, 182] width 216 height 9
copy p "DS74XWB"
click at [17, 69] on div at bounding box center [16, 73] width 20 height 9
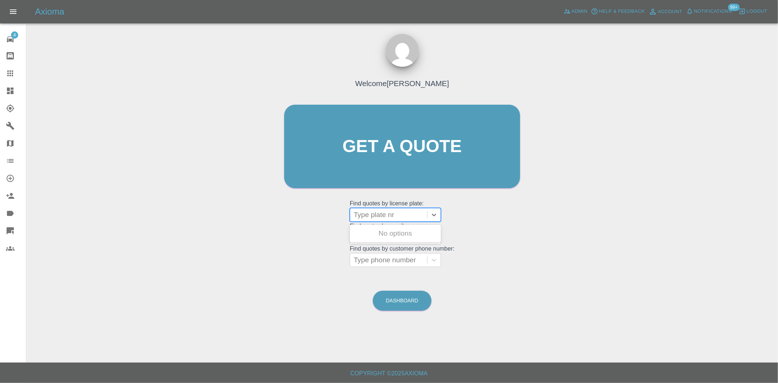
click at [381, 217] on div at bounding box center [389, 215] width 70 height 10
paste input "DS74XWB"
type input "DS74XWB"
click at [385, 235] on div "DS74XWB, Awaiting Repair" at bounding box center [395, 237] width 91 height 23
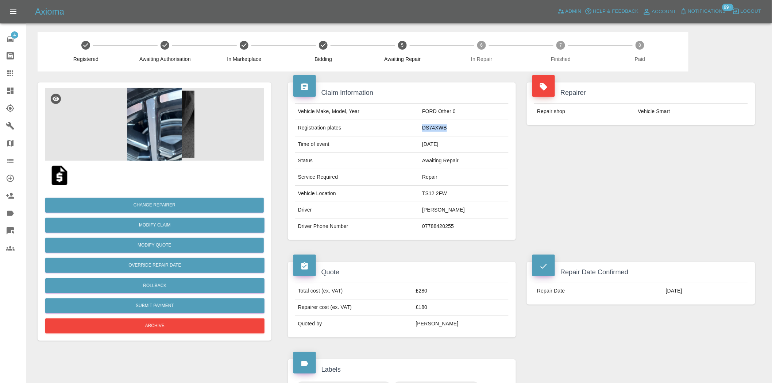
drag, startPoint x: 434, startPoint y: 128, endPoint x: 413, endPoint y: 129, distance: 21.2
click at [413, 129] on tr "Registration plates DS74XWB" at bounding box center [402, 128] width 214 height 16
copy tr "DS74XWB"
click at [170, 123] on img at bounding box center [154, 124] width 219 height 73
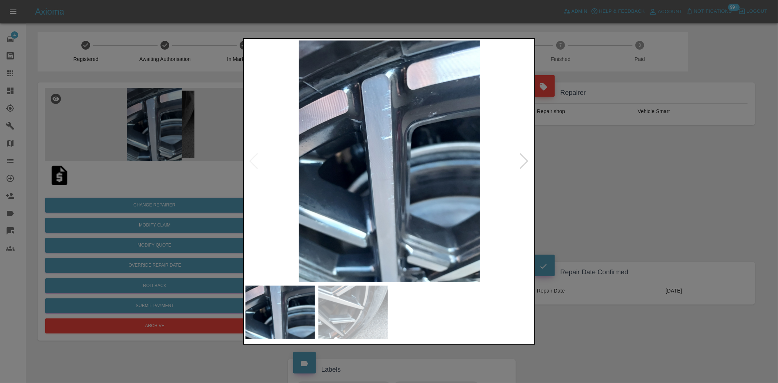
click at [342, 157] on img at bounding box center [389, 160] width 288 height 241
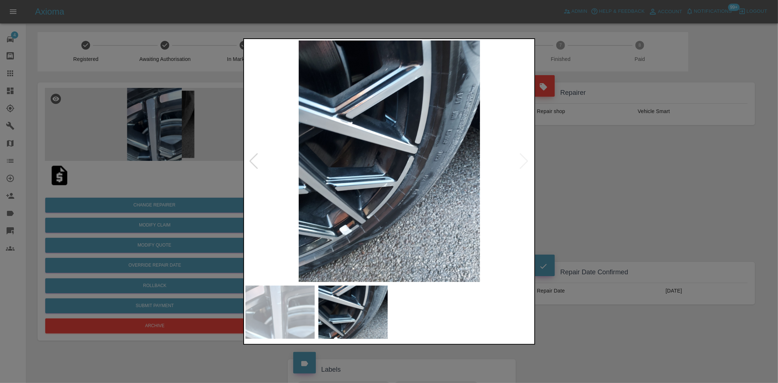
click at [303, 167] on img at bounding box center [389, 160] width 288 height 241
drag, startPoint x: 148, startPoint y: 183, endPoint x: 144, endPoint y: 181, distance: 3.9
click at [147, 183] on div at bounding box center [389, 191] width 778 height 383
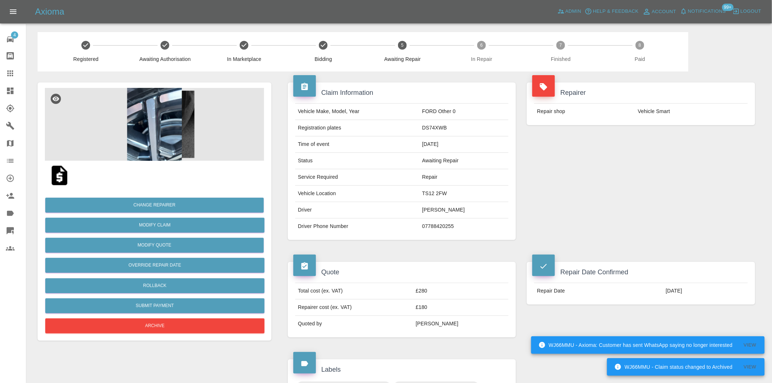
click at [432, 127] on td "DS74XWB" at bounding box center [463, 128] width 89 height 16
copy td "DS74XWB"
click at [159, 108] on img at bounding box center [154, 124] width 219 height 73
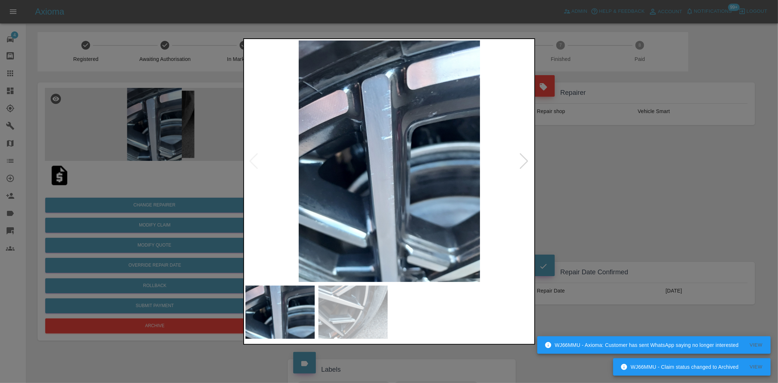
click at [344, 146] on img at bounding box center [389, 160] width 288 height 241
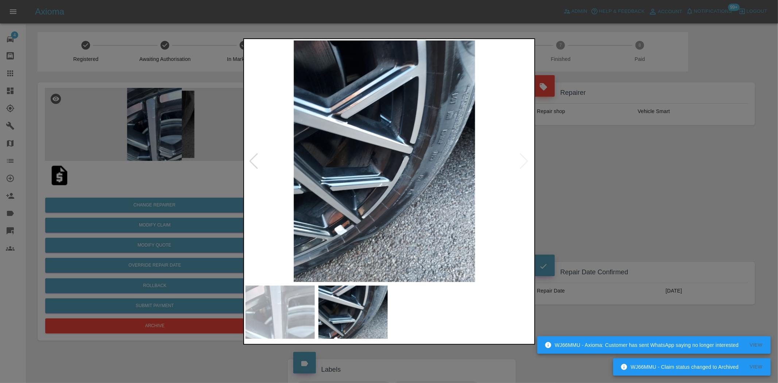
click at [338, 159] on img at bounding box center [384, 160] width 288 height 241
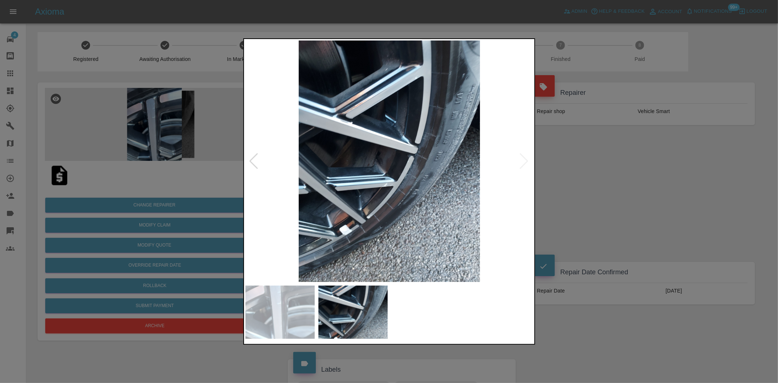
click at [460, 147] on img at bounding box center [389, 160] width 288 height 241
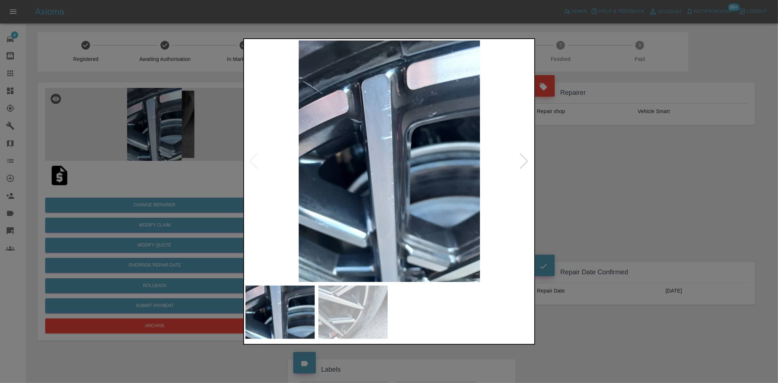
drag, startPoint x: 626, startPoint y: 235, endPoint x: 615, endPoint y: 245, distance: 14.7
click at [626, 235] on div at bounding box center [389, 191] width 778 height 383
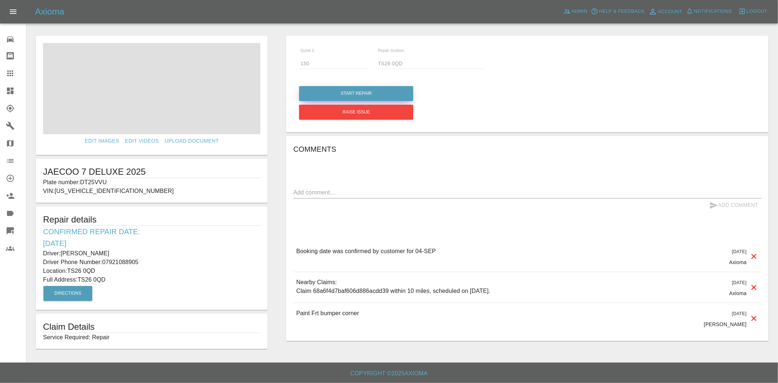
click at [361, 87] on button "Start Repair" at bounding box center [356, 93] width 114 height 15
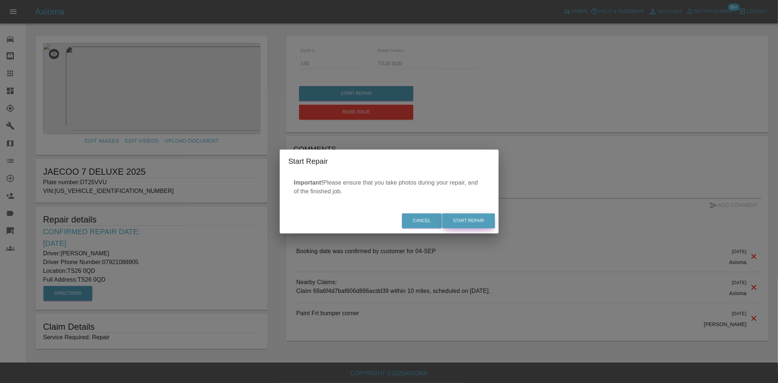
click at [464, 222] on button "Start Repair" at bounding box center [468, 220] width 53 height 15
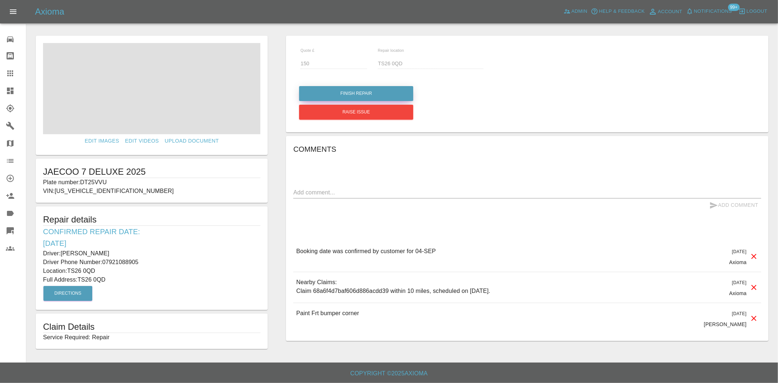
click at [349, 90] on button "Finish Repair" at bounding box center [356, 93] width 114 height 15
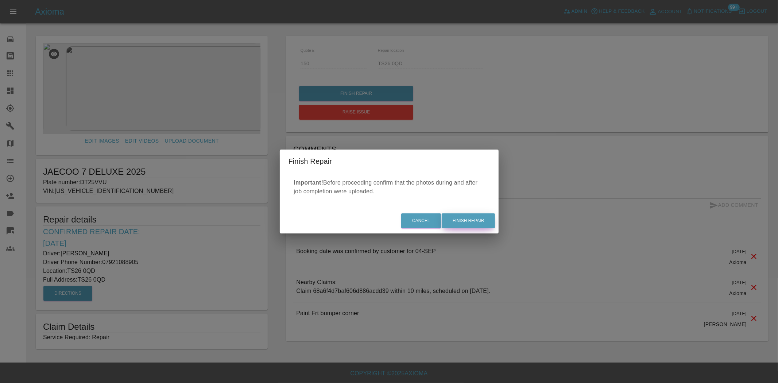
click at [480, 218] on button "Finish Repair" at bounding box center [468, 220] width 53 height 15
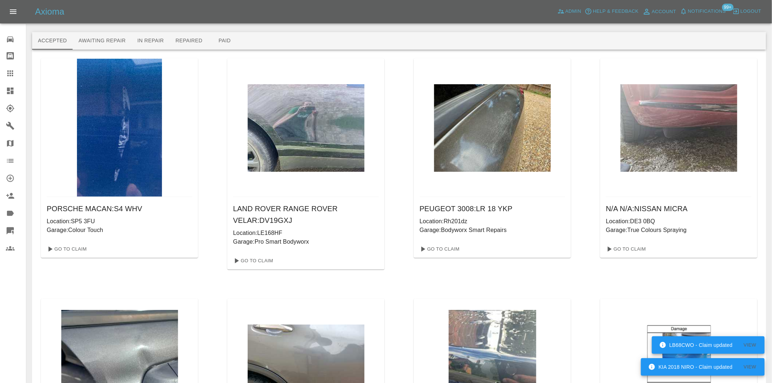
click at [16, 86] on link "Dashboard" at bounding box center [13, 91] width 26 height 18
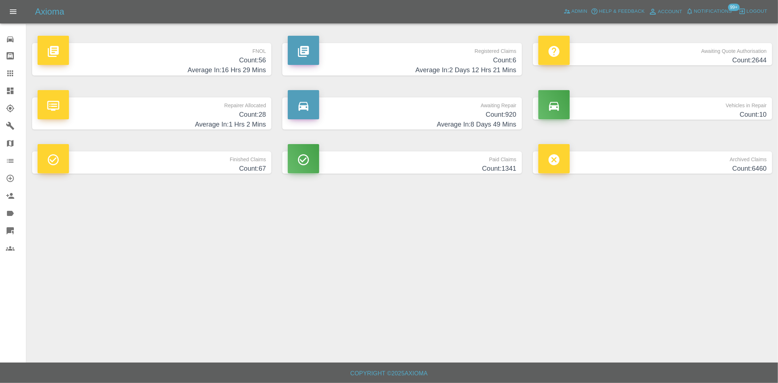
click at [507, 64] on h4 "Count: 6" at bounding box center [402, 60] width 228 height 10
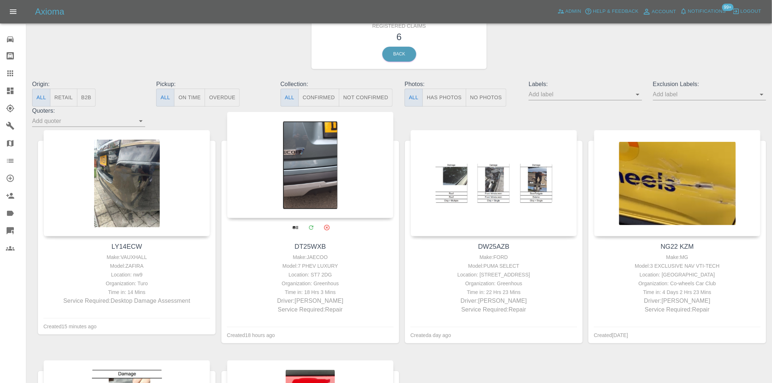
scroll to position [20, 0]
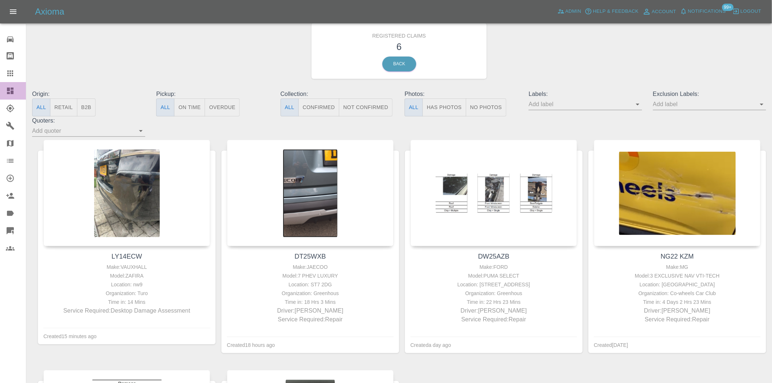
click at [10, 86] on icon at bounding box center [10, 90] width 9 height 9
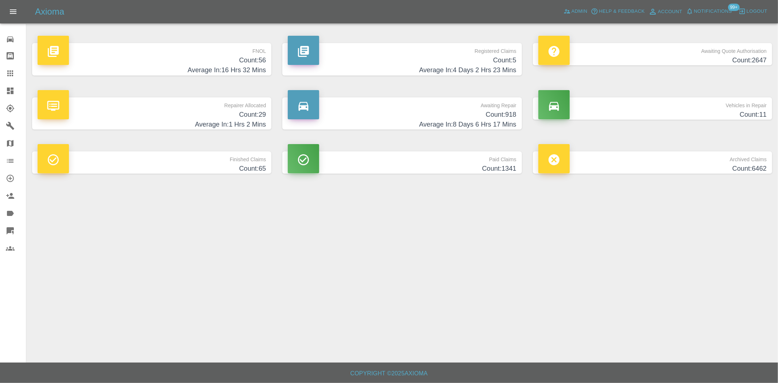
click at [242, 81] on div "FNOL Count: 56 Average In: 16 Hrs 32 Mins" at bounding box center [152, 59] width 250 height 54
click at [244, 66] on h4 "Average In: 16 Hrs 32 Mins" at bounding box center [152, 70] width 228 height 10
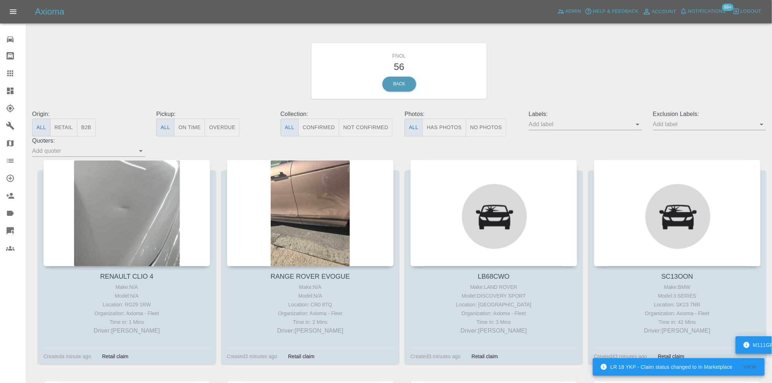
click at [448, 128] on button "Has Photos" at bounding box center [444, 128] width 44 height 18
click at [726, 129] on input "text" at bounding box center [704, 124] width 102 height 11
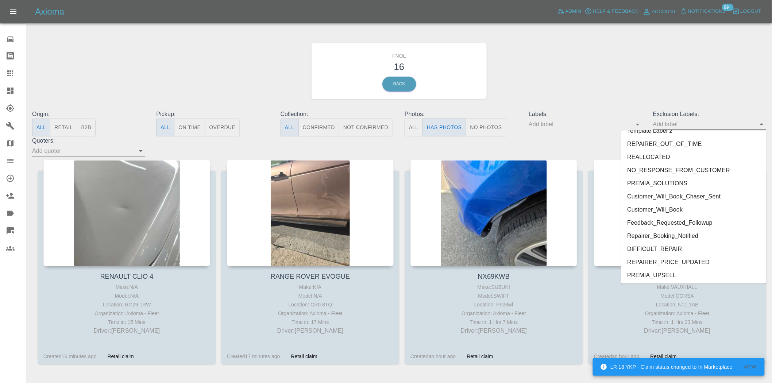
scroll to position [1559, 0]
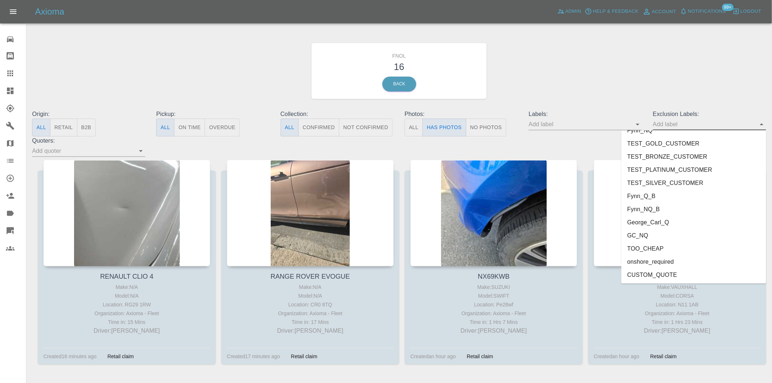
click at [658, 224] on li "George_Carl_Q" at bounding box center [693, 222] width 145 height 13
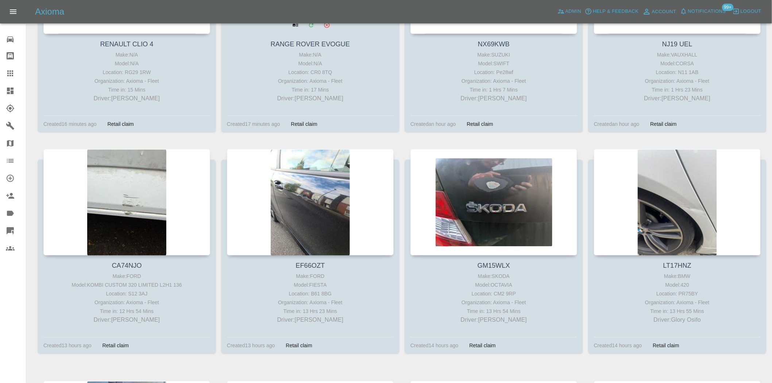
scroll to position [0, 0]
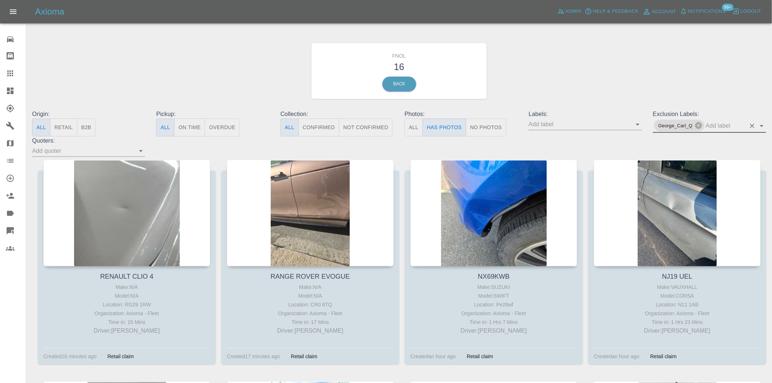
drag, startPoint x: 697, startPoint y: 125, endPoint x: 692, endPoint y: 127, distance: 5.0
click at [697, 125] on icon at bounding box center [698, 125] width 7 height 7
click at [583, 122] on input "text" at bounding box center [580, 124] width 102 height 11
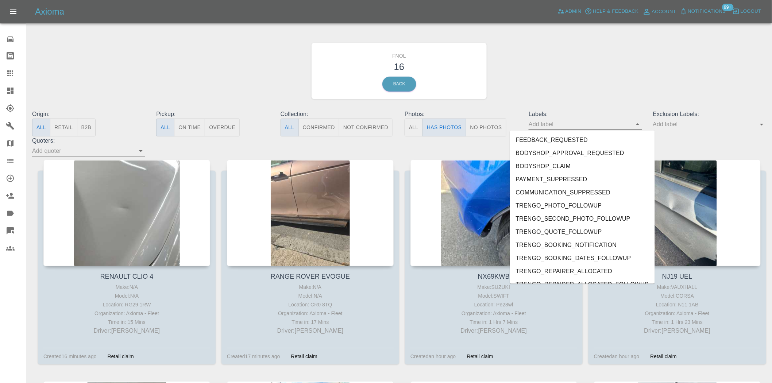
scroll to position [1559, 0]
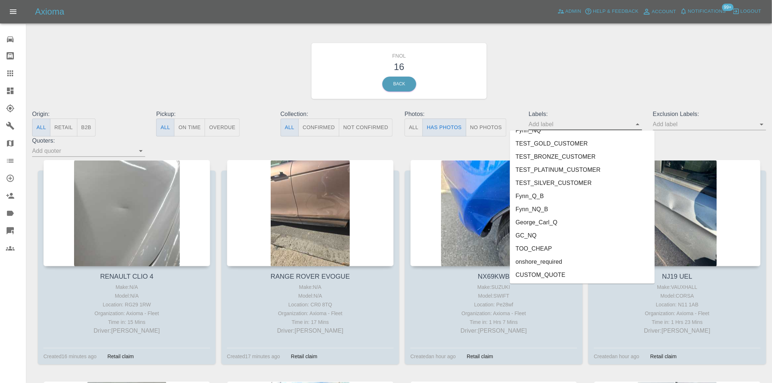
click at [534, 217] on li "George_Carl_Q" at bounding box center [582, 222] width 145 height 13
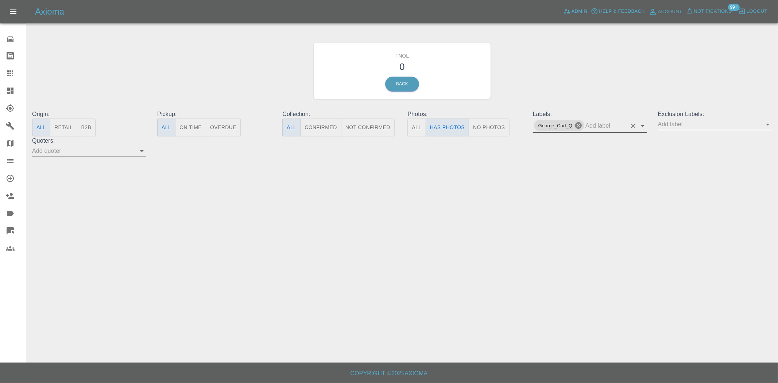
click at [578, 127] on icon at bounding box center [578, 125] width 8 height 8
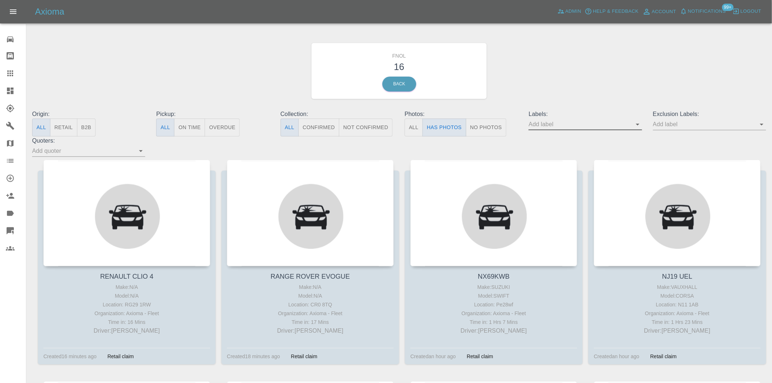
click at [677, 117] on p "Exclusion Labels:" at bounding box center [709, 114] width 113 height 9
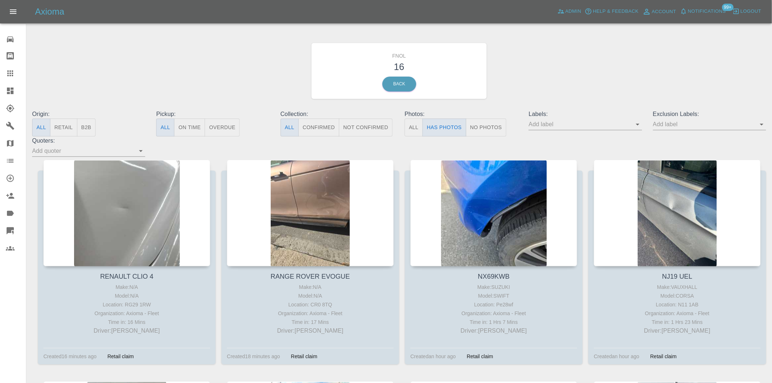
click at [677, 123] on input "text" at bounding box center [704, 124] width 102 height 11
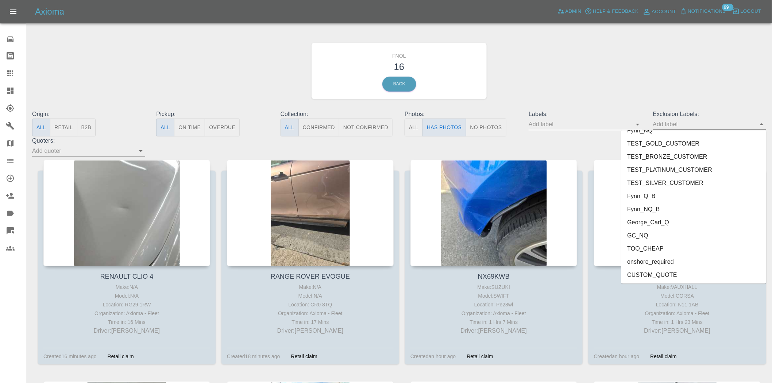
click at [666, 220] on li "George_Carl_Q" at bounding box center [693, 222] width 145 height 13
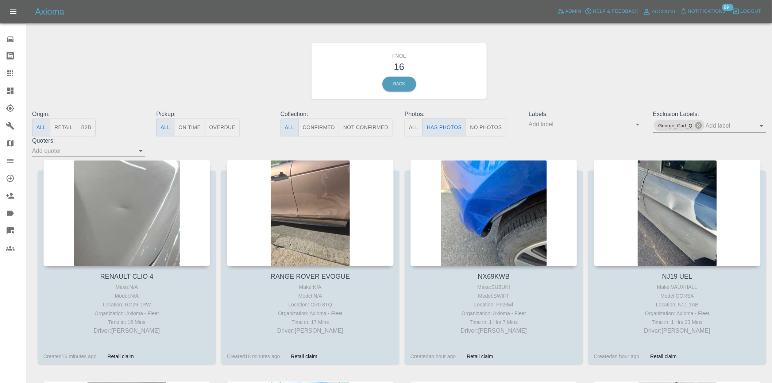
click at [564, 74] on div "FNOL 16 Back" at bounding box center [399, 71] width 745 height 78
click at [477, 132] on button "No Photos" at bounding box center [486, 128] width 40 height 18
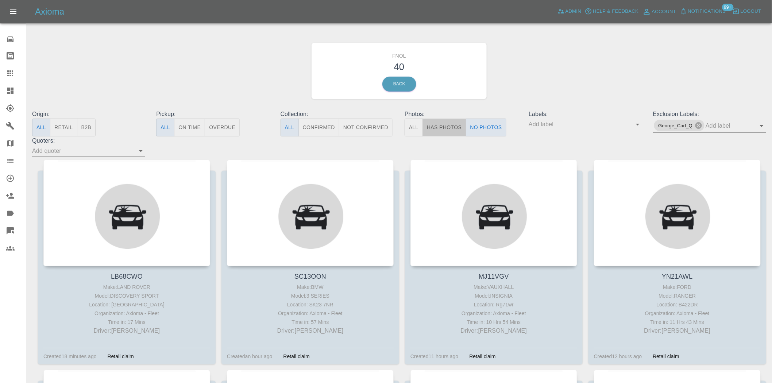
click at [451, 129] on button "Has Photos" at bounding box center [444, 128] width 44 height 18
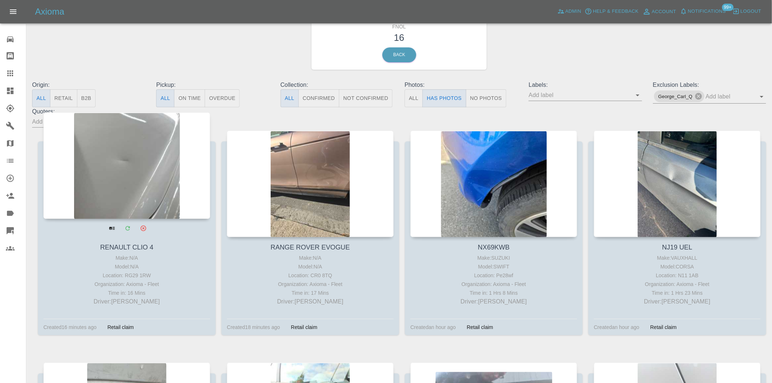
scroll to position [40, 0]
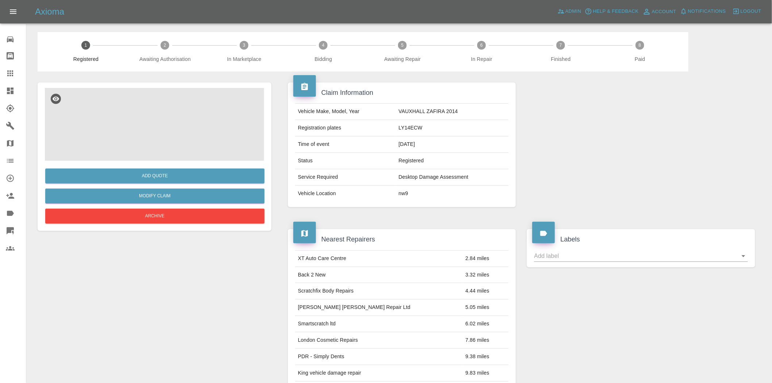
click at [152, 125] on img at bounding box center [154, 124] width 219 height 73
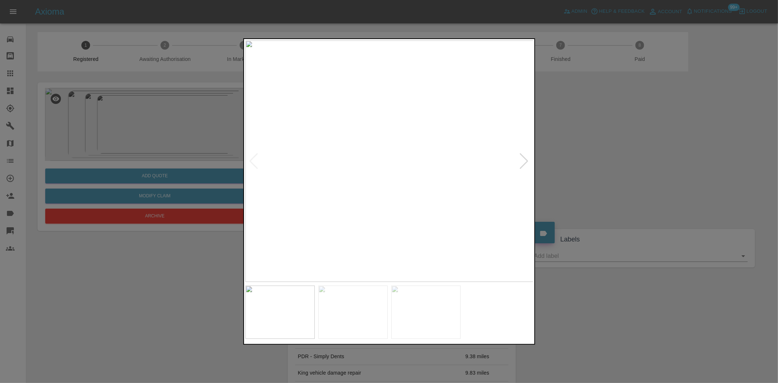
click at [399, 180] on img at bounding box center [389, 160] width 288 height 241
click at [249, 190] on img at bounding box center [389, 160] width 288 height 241
click at [317, 176] on img at bounding box center [338, 160] width 288 height 241
click at [262, 169] on img at bounding box center [389, 160] width 288 height 241
click at [384, 166] on img at bounding box center [389, 160] width 288 height 241
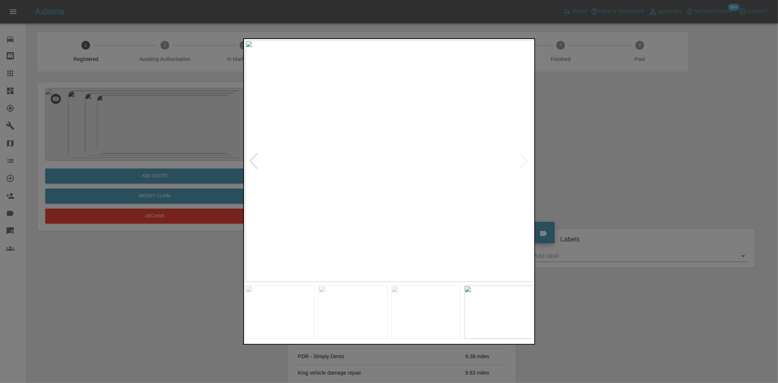
click at [384, 166] on img at bounding box center [389, 160] width 288 height 241
click at [411, 125] on img at bounding box center [416, 83] width 864 height 725
click at [141, 148] on div at bounding box center [389, 191] width 778 height 383
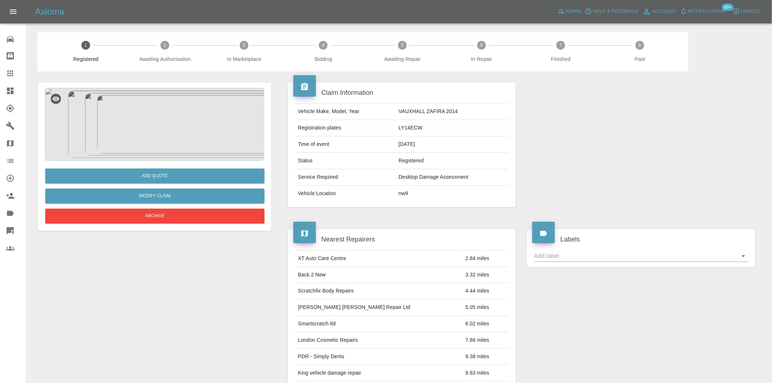
click at [413, 124] on td "LY14ECW" at bounding box center [452, 128] width 113 height 16
copy td "LY14ECW"
click at [403, 110] on td "VAUXHALL ZAFIRA 2014" at bounding box center [452, 112] width 113 height 16
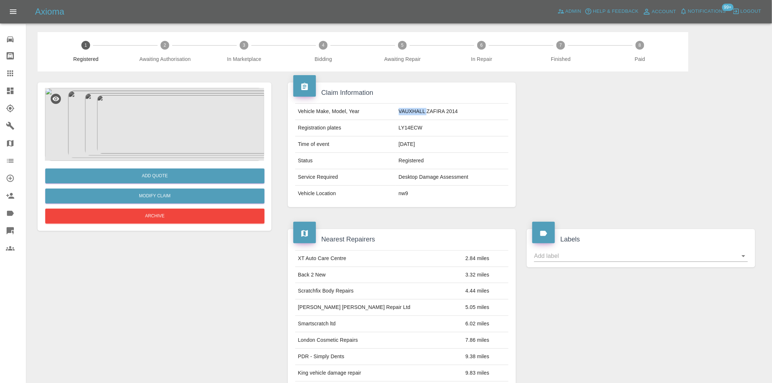
copy td "VAUXHALL"
click at [381, 124] on td "Registration plates" at bounding box center [345, 128] width 101 height 16
drag, startPoint x: 427, startPoint y: 112, endPoint x: 460, endPoint y: 111, distance: 32.8
click at [460, 111] on td "VAUXHALL ZAFIRA 2014" at bounding box center [452, 112] width 113 height 16
copy td "ZAFIRA 2014"
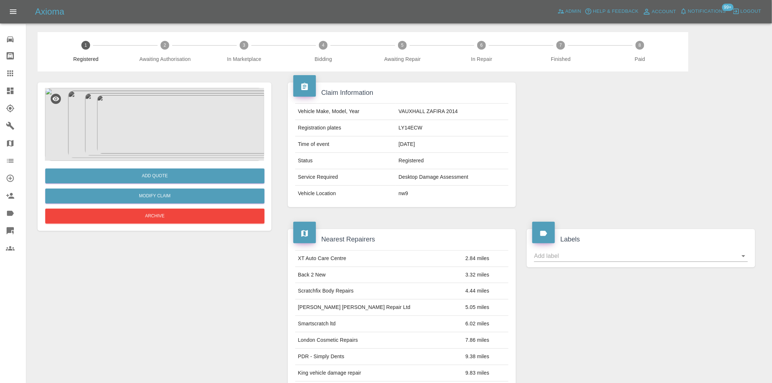
click at [404, 128] on td "LY14ECW" at bounding box center [452, 128] width 113 height 16
copy td "LY14ECW"
click at [144, 173] on button "Add Quote" at bounding box center [154, 176] width 219 height 15
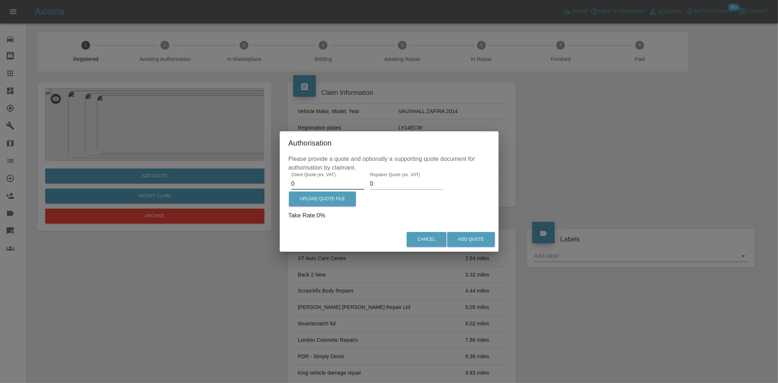
drag, startPoint x: 302, startPoint y: 183, endPoint x: 183, endPoint y: 187, distance: 118.6
click at [189, 188] on div "Authorisation Please provide a quote and optionally a supporting quote document…" at bounding box center [389, 191] width 778 height 383
type input "325"
click at [313, 206] on label "Upload Quote File" at bounding box center [322, 198] width 67 height 15
click at [0, 0] on input "Upload Quote File" at bounding box center [0, 0] width 0 height 0
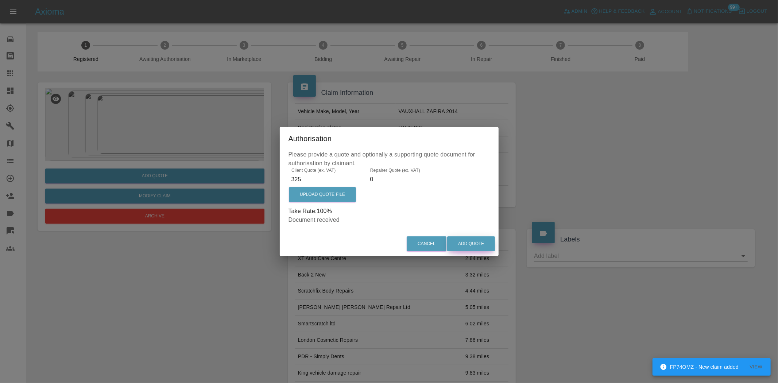
click at [465, 245] on button "Add Quote" at bounding box center [471, 243] width 48 height 15
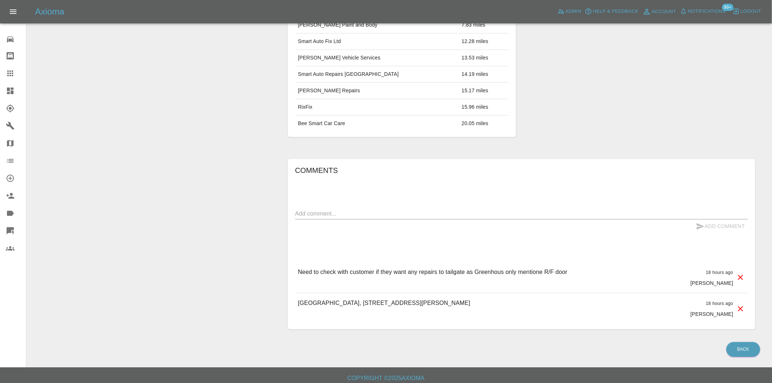
scroll to position [321, 0]
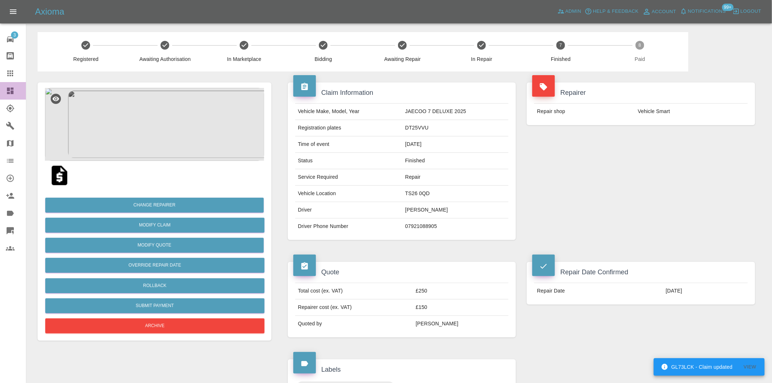
click at [11, 91] on icon at bounding box center [10, 91] width 7 height 7
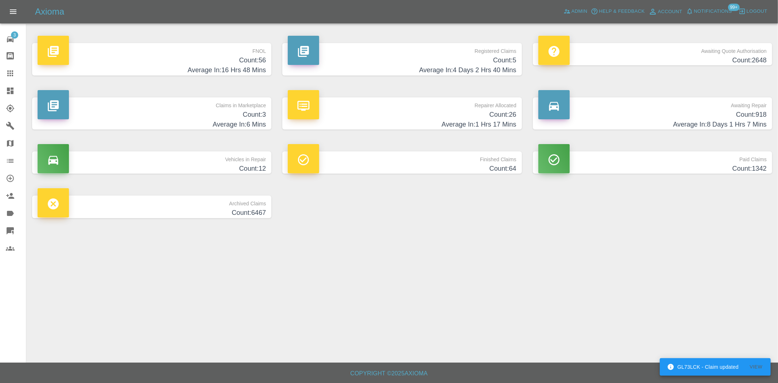
click at [209, 64] on h4 "Count: 56" at bounding box center [152, 60] width 228 height 10
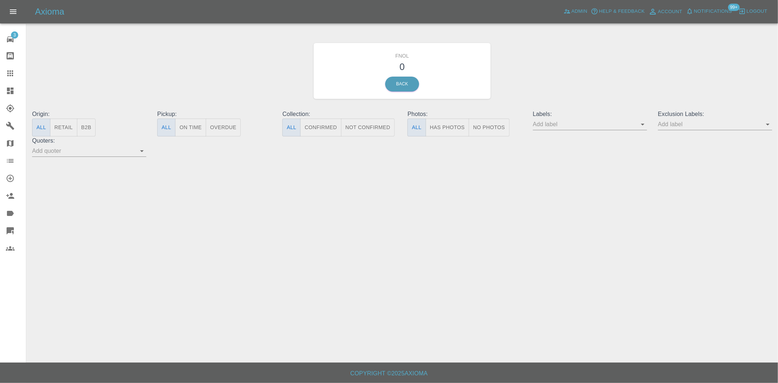
click at [453, 132] on button "Has Photos" at bounding box center [448, 128] width 44 height 18
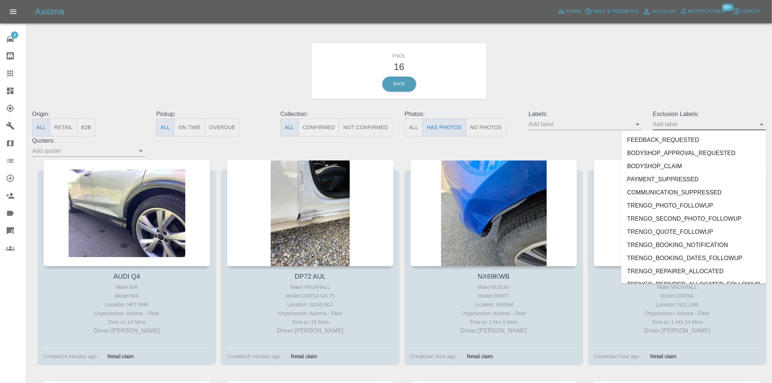
click at [674, 126] on input "text" at bounding box center [704, 124] width 102 height 11
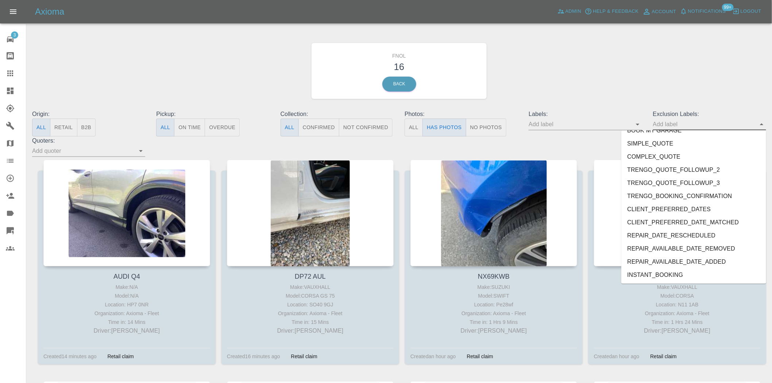
scroll to position [1559, 0]
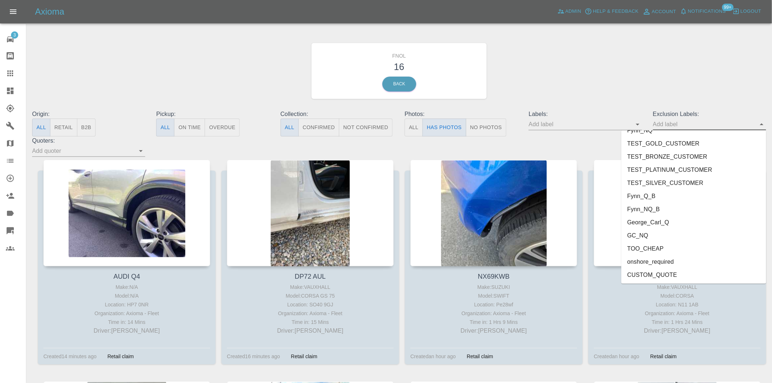
click at [647, 223] on li "George_Carl_Q" at bounding box center [693, 222] width 145 height 13
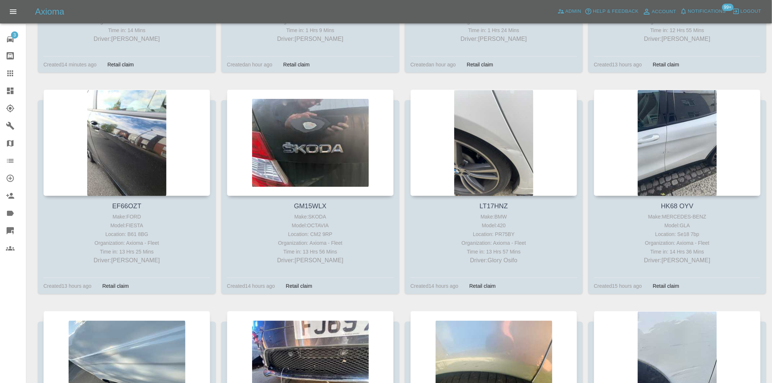
scroll to position [283, 0]
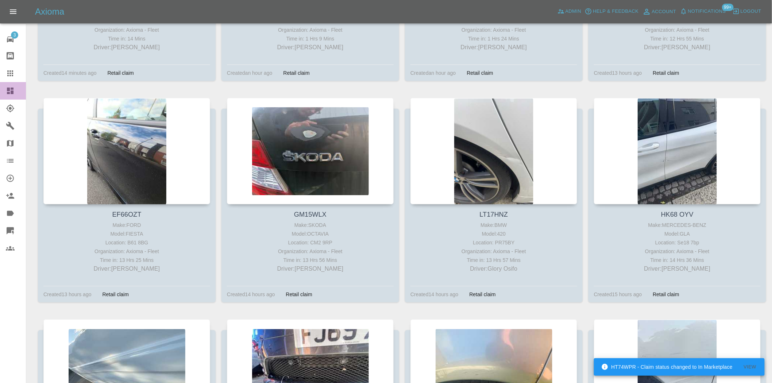
click at [8, 96] on link "Dashboard" at bounding box center [13, 91] width 26 height 18
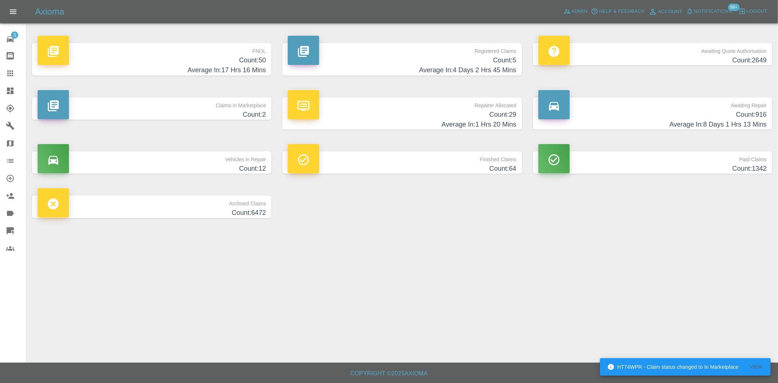
click at [269, 56] on link "FNOL Count: 50 Average In: 17 Hrs 16 Mins" at bounding box center [151, 59] width 239 height 32
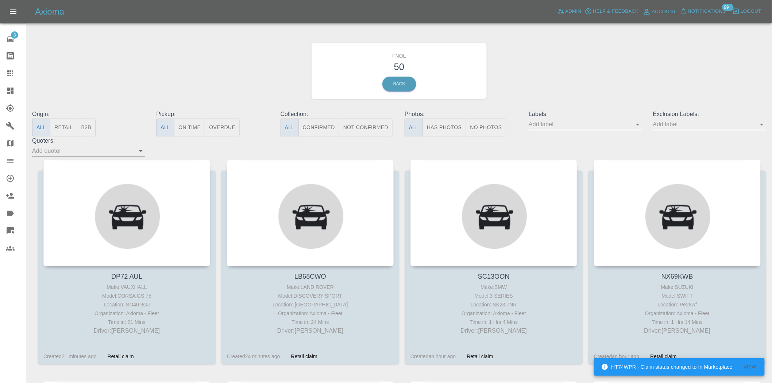
click at [449, 121] on button "Has Photos" at bounding box center [444, 128] width 44 height 18
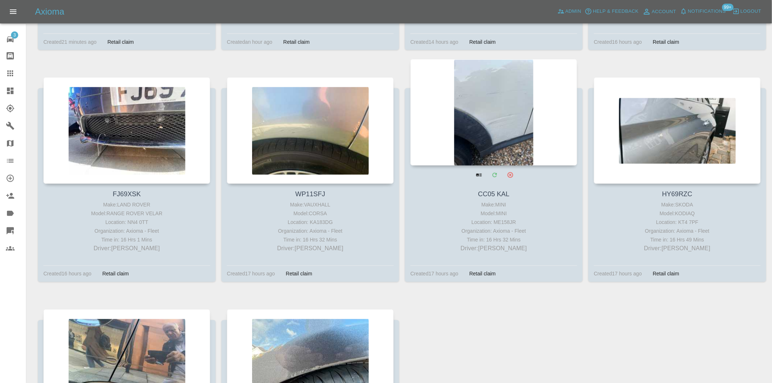
scroll to position [446, 0]
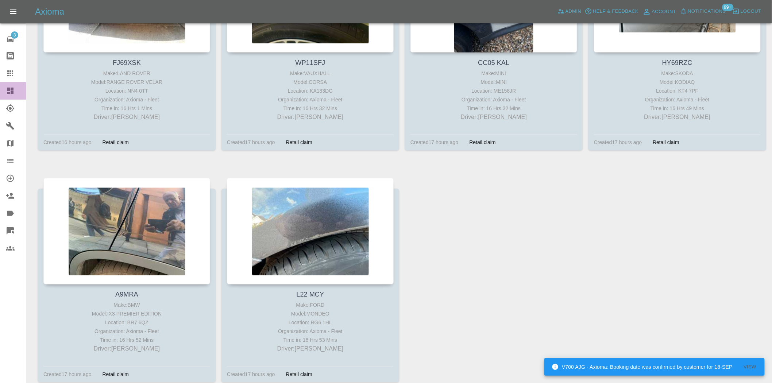
click at [13, 91] on icon at bounding box center [10, 90] width 9 height 9
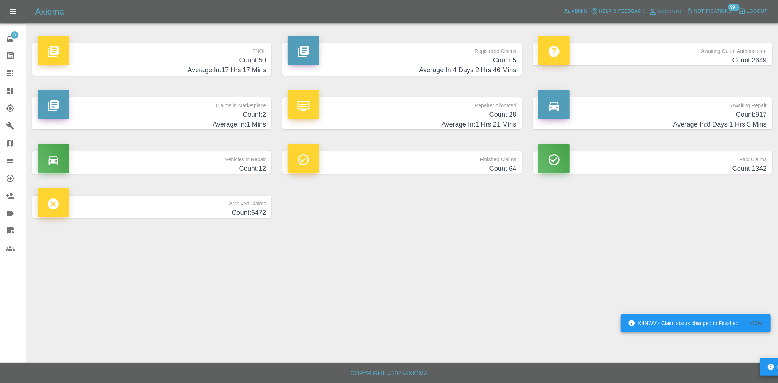
click at [236, 65] on h4 "Count: 50" at bounding box center [152, 60] width 228 height 10
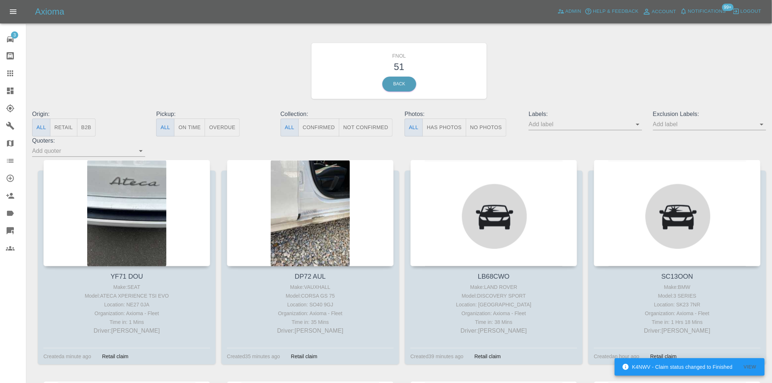
click at [699, 131] on div "Exclusion Labels:" at bounding box center [709, 123] width 124 height 27
click at [702, 125] on input "text" at bounding box center [704, 124] width 102 height 11
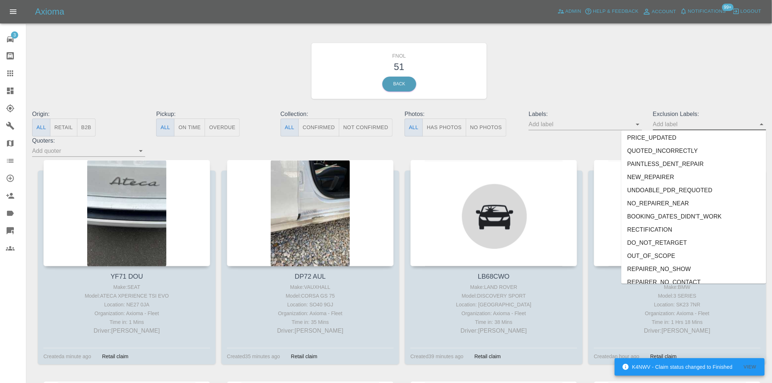
scroll to position [1559, 0]
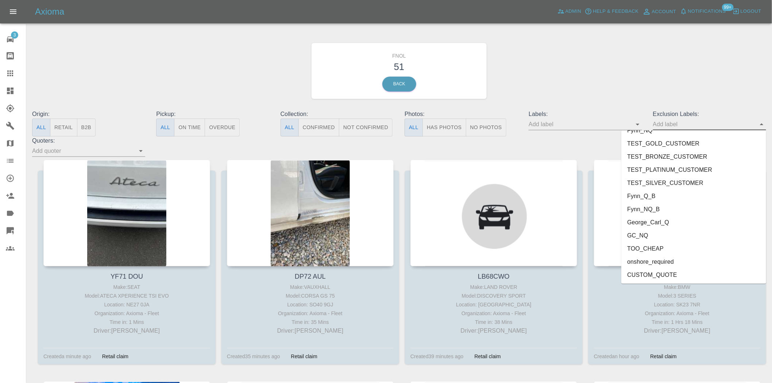
click at [655, 258] on li "onshore_required" at bounding box center [693, 261] width 145 height 13
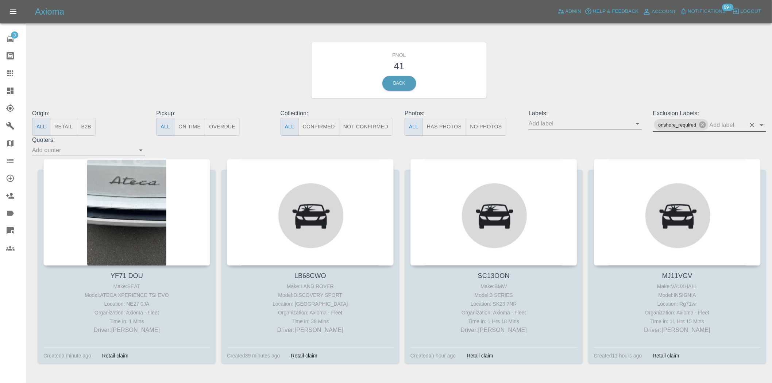
scroll to position [0, 0]
click at [443, 132] on button "Has Photos" at bounding box center [444, 128] width 44 height 18
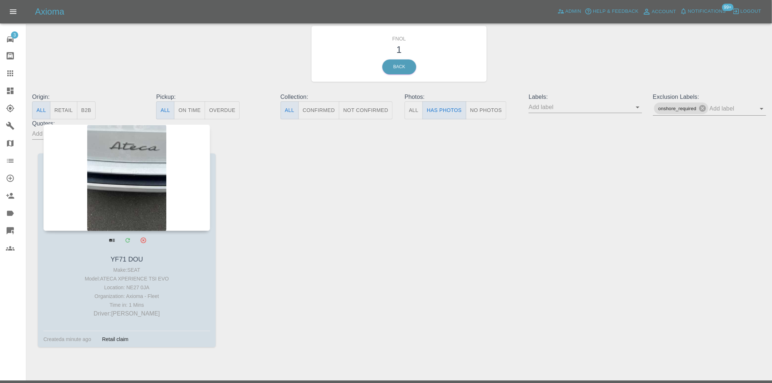
scroll to position [35, 0]
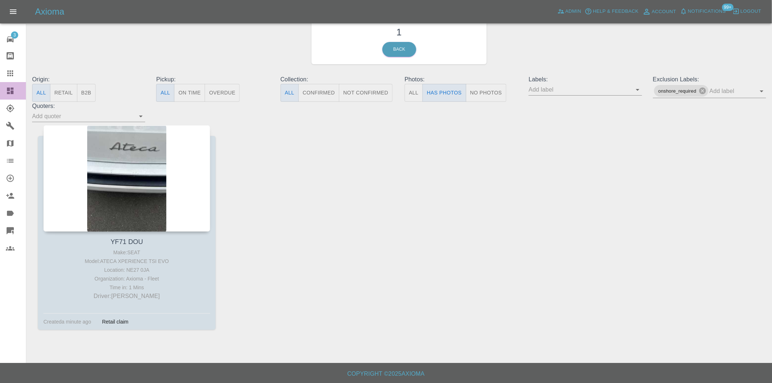
click at [5, 89] on link "Dashboard" at bounding box center [13, 91] width 26 height 18
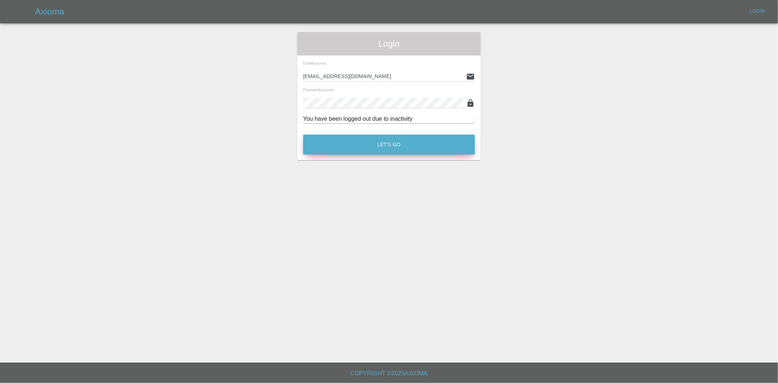
click at [336, 151] on button "Let's Go" at bounding box center [389, 145] width 172 height 20
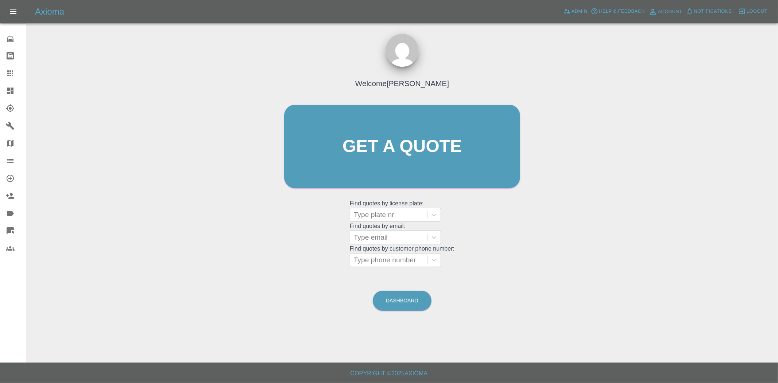
click at [12, 93] on icon at bounding box center [10, 91] width 7 height 7
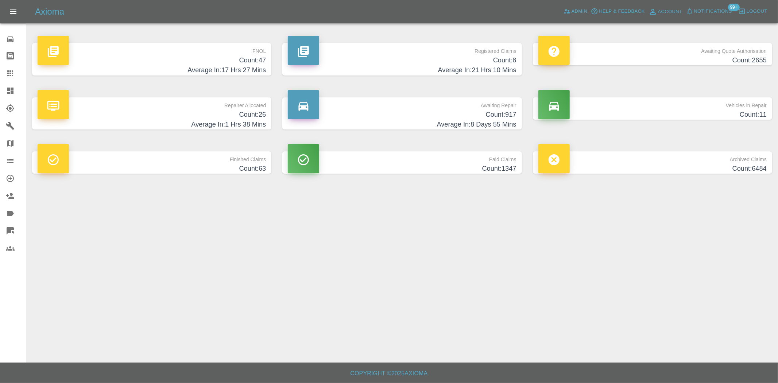
click at [243, 65] on h4 "Average In: 17 Hrs 27 Mins" at bounding box center [152, 70] width 228 height 10
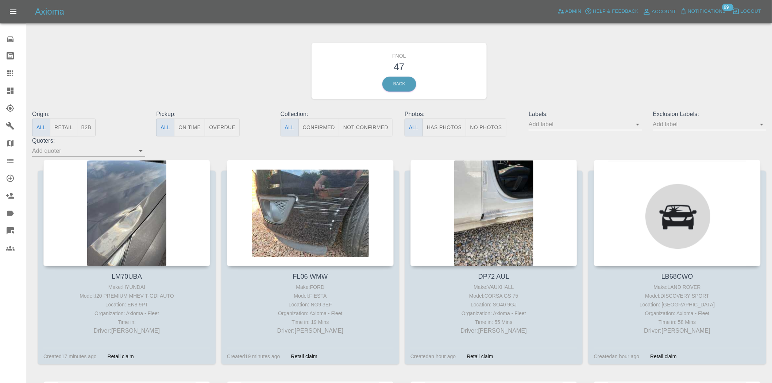
click at [451, 129] on button "Has Photos" at bounding box center [444, 128] width 44 height 18
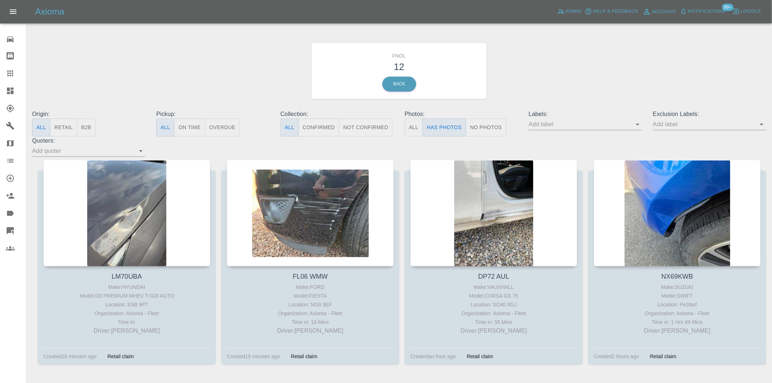
click at [556, 127] on input "text" at bounding box center [580, 124] width 102 height 11
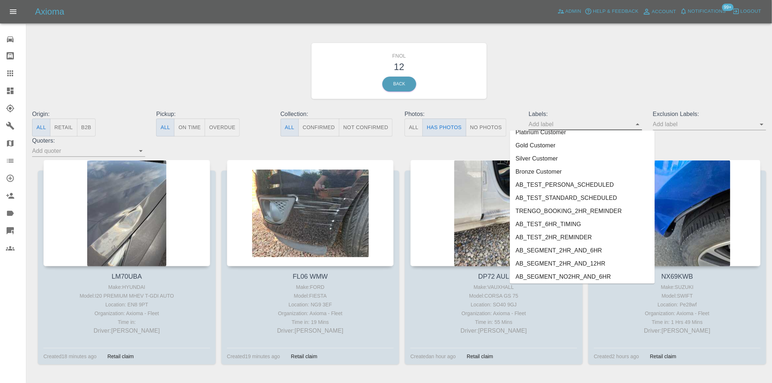
scroll to position [1554, 0]
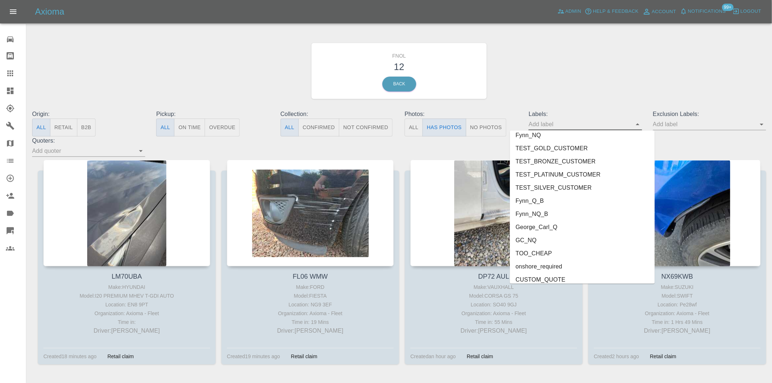
click at [564, 267] on li "onshore_required" at bounding box center [582, 266] width 145 height 13
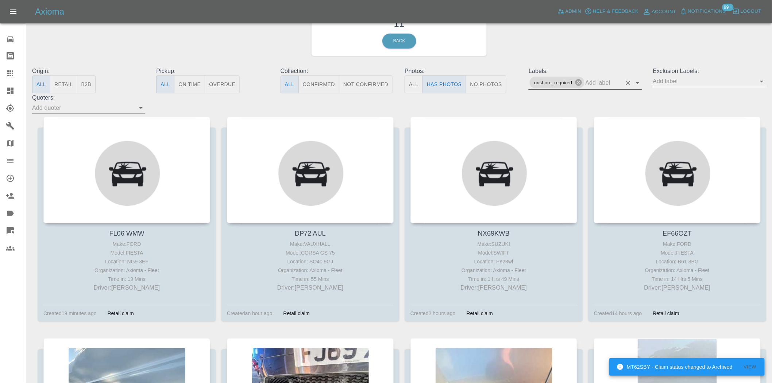
scroll to position [42, 0]
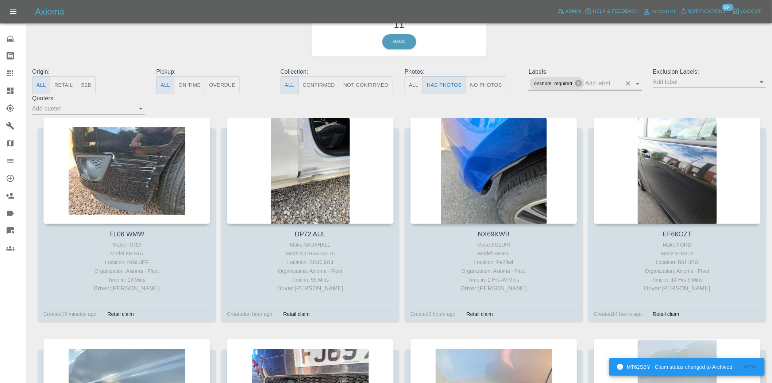
drag, startPoint x: 15, startPoint y: 87, endPoint x: 0, endPoint y: 134, distance: 49.1
click at [15, 87] on div at bounding box center [16, 90] width 20 height 9
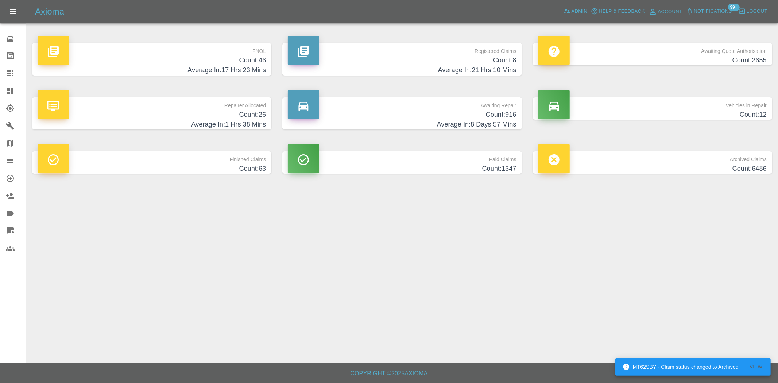
click at [462, 63] on h4 "Count: 8" at bounding box center [402, 60] width 228 height 10
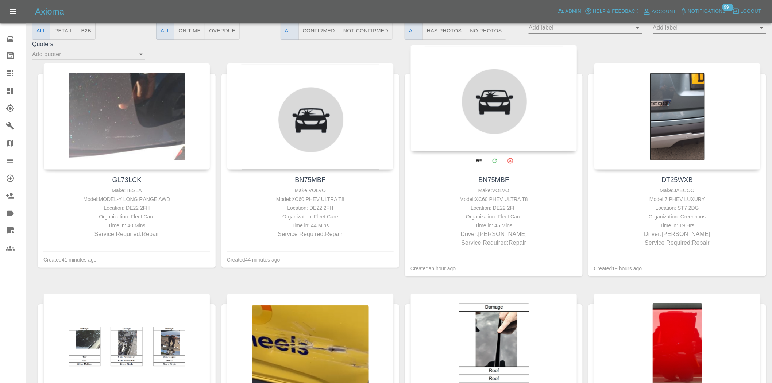
scroll to position [121, 0]
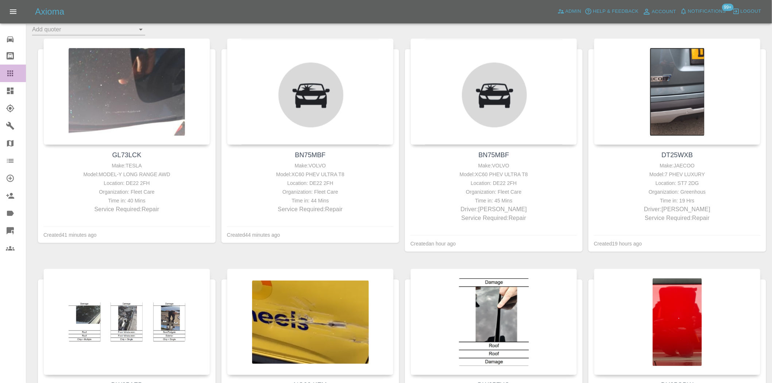
click at [10, 72] on icon at bounding box center [10, 73] width 9 height 9
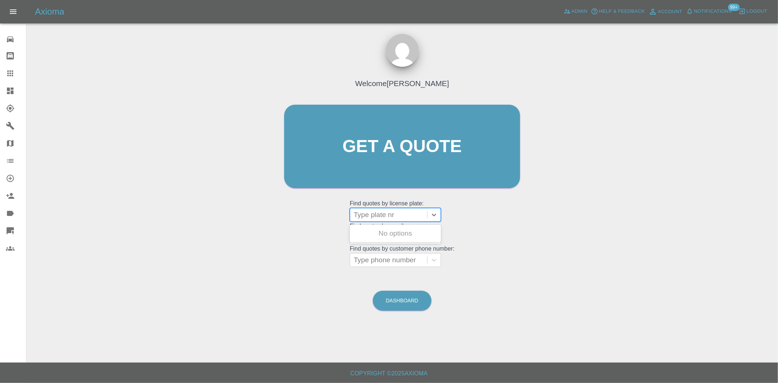
click at [403, 219] on div at bounding box center [389, 215] width 70 height 10
paste input "DW25GCV"
type input "DW25GCV"
click at [392, 237] on div "DW25GCV, Awaiting Repair" at bounding box center [395, 237] width 91 height 23
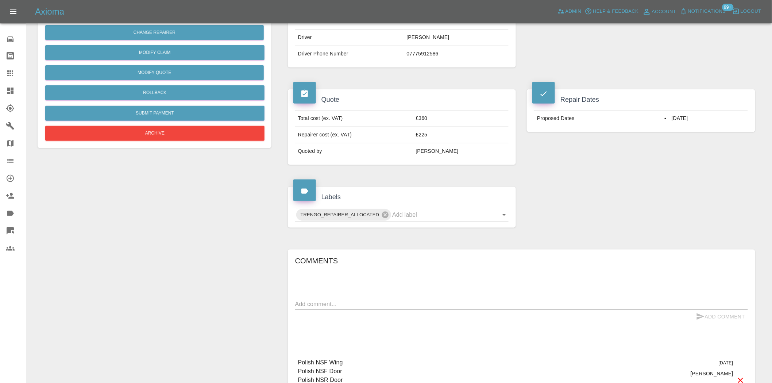
scroll to position [324, 0]
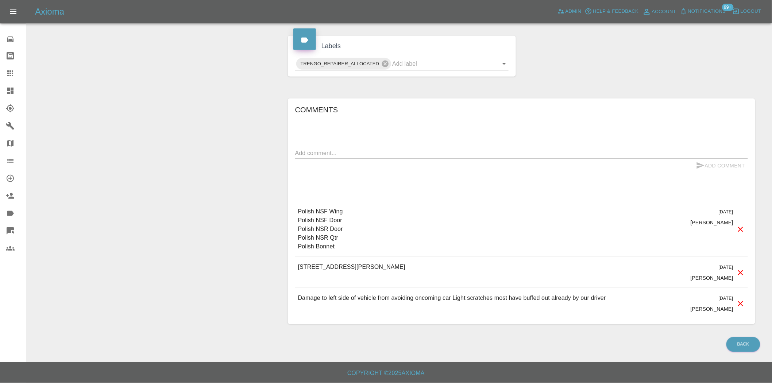
drag, startPoint x: 431, startPoint y: 265, endPoint x: 287, endPoint y: 279, distance: 144.1
click at [288, 279] on div "Comments x Add Comment Polish NSF Wing Polish NSF Door Polish NSR Door Polish N…" at bounding box center [521, 211] width 467 height 226
copy p "11, MANOR CRESCENT, COMPTON, RG20 6NR"
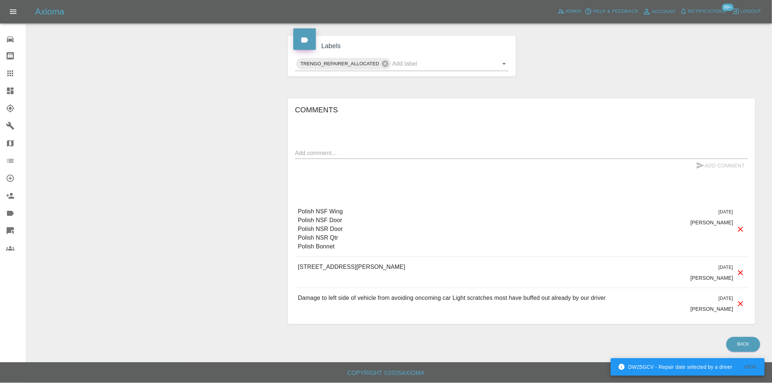
scroll to position [121, 0]
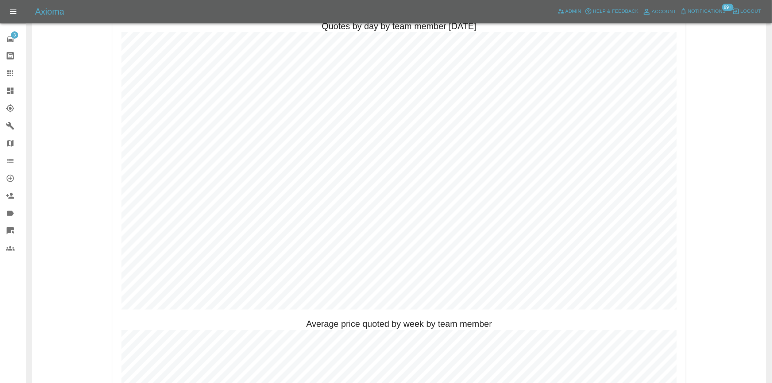
scroll to position [405, 0]
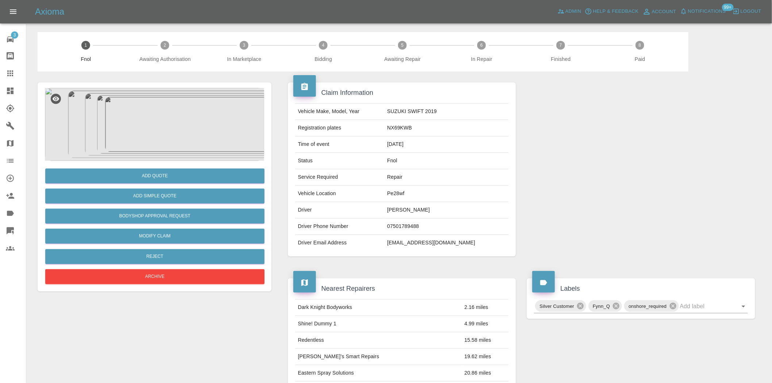
click at [172, 109] on img at bounding box center [154, 124] width 219 height 73
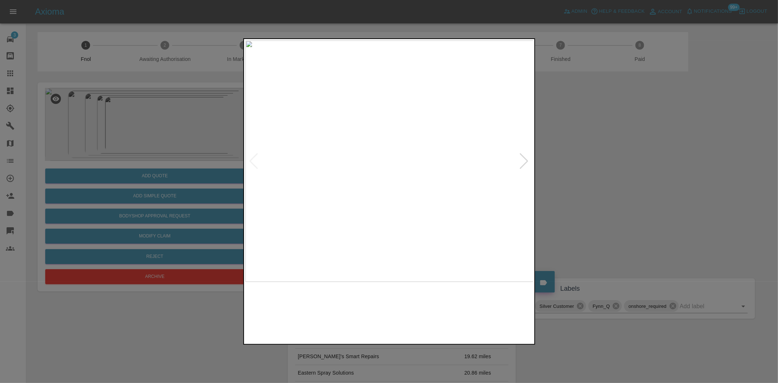
click at [293, 151] on img at bounding box center [389, 160] width 288 height 241
click at [290, 171] on img at bounding box center [389, 160] width 288 height 241
click at [296, 191] on img at bounding box center [389, 160] width 288 height 241
click at [254, 190] on img at bounding box center [389, 160] width 288 height 241
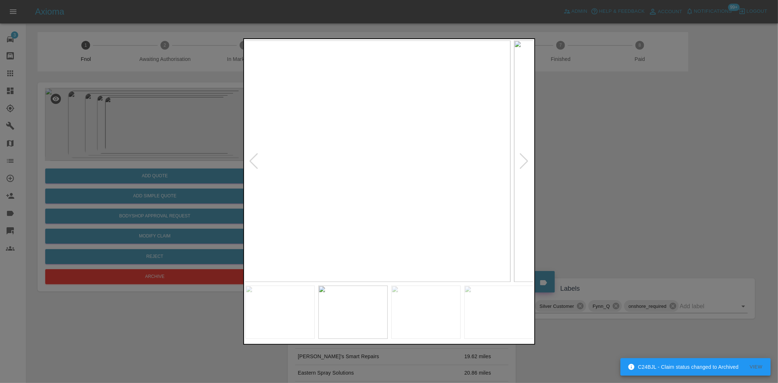
click at [272, 179] on img at bounding box center [366, 160] width 288 height 241
click at [225, 116] on div at bounding box center [389, 191] width 778 height 383
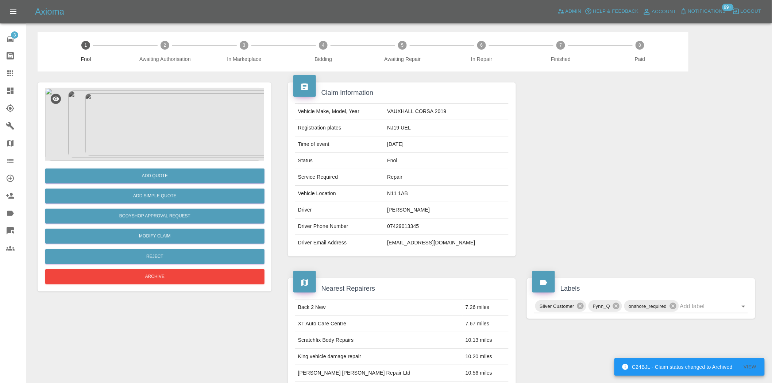
click at [159, 116] on img at bounding box center [154, 124] width 219 height 73
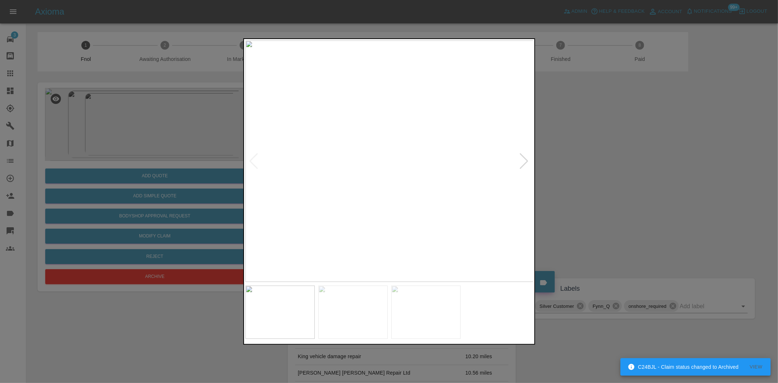
click at [319, 166] on img at bounding box center [389, 160] width 288 height 241
click at [351, 183] on img at bounding box center [389, 160] width 288 height 241
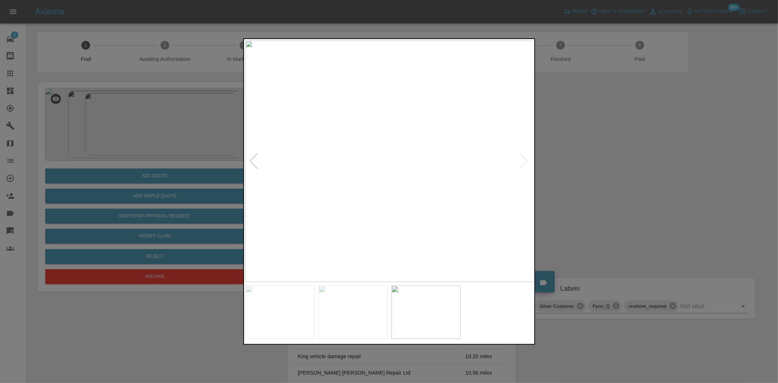
click at [309, 187] on img at bounding box center [389, 160] width 288 height 241
click at [279, 194] on img at bounding box center [389, 160] width 288 height 241
click at [365, 174] on img at bounding box center [389, 160] width 288 height 241
click at [360, 201] on img at bounding box center [461, 122] width 864 height 725
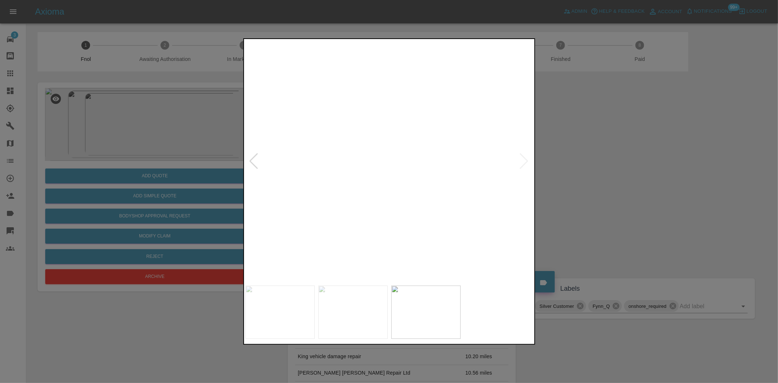
click at [360, 201] on img at bounding box center [461, 122] width 864 height 725
click at [406, 112] on img at bounding box center [389, 160] width 288 height 241
click at [422, 68] on img at bounding box center [389, 160] width 288 height 241
click at [423, 70] on img at bounding box center [389, 160] width 288 height 241
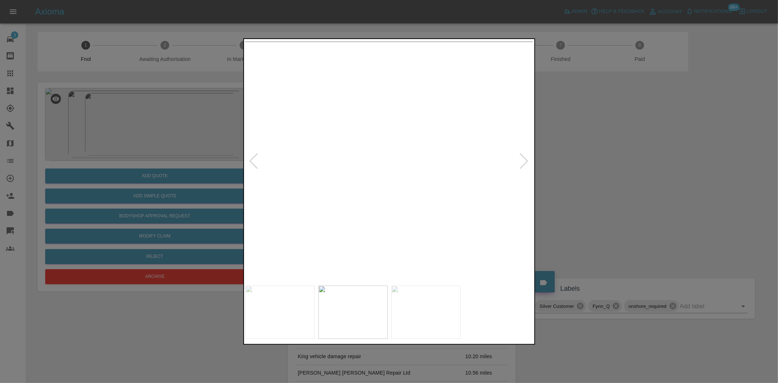
click at [406, 189] on img at bounding box center [389, 160] width 288 height 241
click at [383, 144] on img at bounding box center [389, 160] width 288 height 241
click at [399, 173] on img at bounding box center [406, 213] width 864 height 725
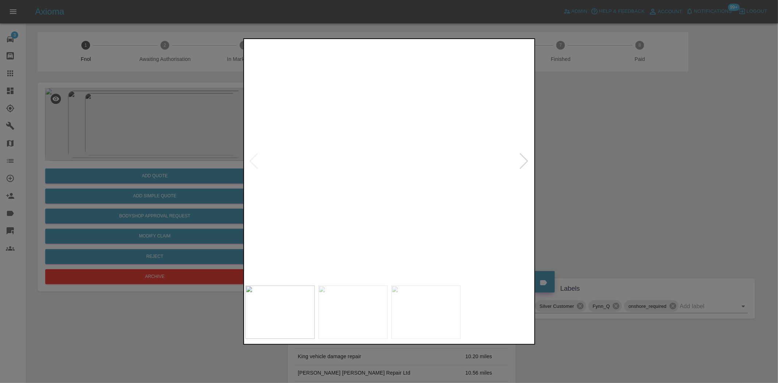
click at [399, 173] on img at bounding box center [406, 213] width 864 height 725
click at [443, 199] on img at bounding box center [389, 160] width 288 height 241
click at [446, 197] on img at bounding box center [389, 160] width 288 height 241
click at [387, 196] on img at bounding box center [389, 160] width 288 height 241
click at [341, 183] on img at bounding box center [389, 160] width 288 height 241
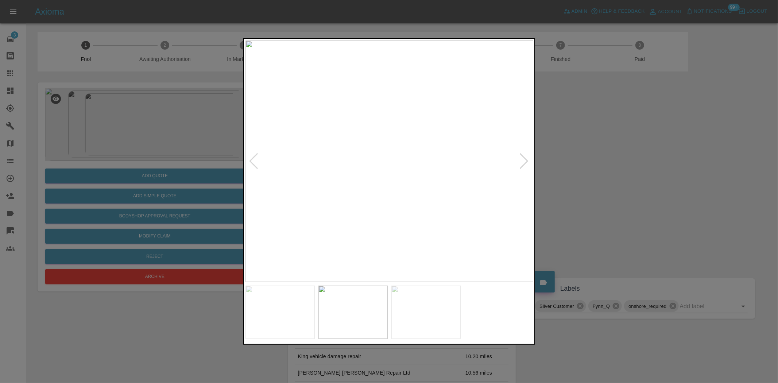
click at [341, 183] on img at bounding box center [389, 160] width 288 height 241
click at [367, 188] on img at bounding box center [534, 95] width 864 height 725
click at [157, 151] on div at bounding box center [389, 191] width 778 height 383
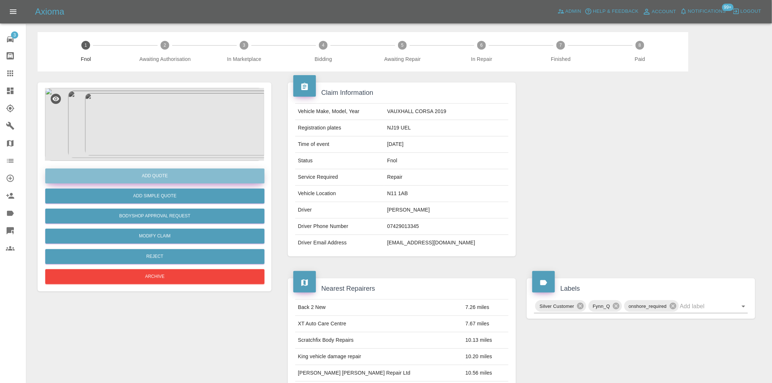
click at [176, 169] on button "Add Quote" at bounding box center [154, 176] width 219 height 15
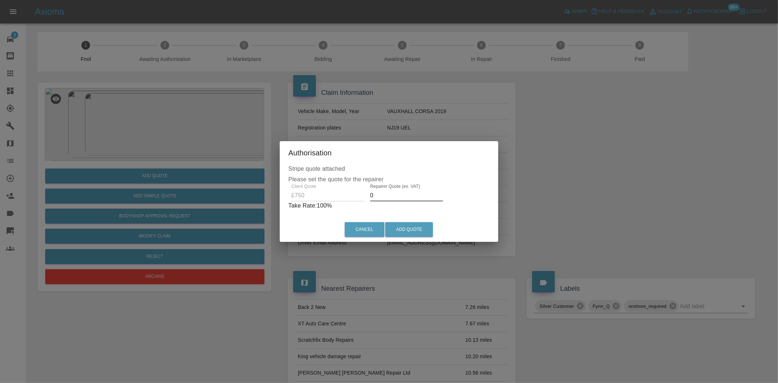
drag, startPoint x: 375, startPoint y: 197, endPoint x: 323, endPoint y: 206, distance: 53.0
click at [328, 207] on div "Client Quote £750 Repairer Quote (ex. VAT) 0 Take Rate: 100 %" at bounding box center [389, 197] width 201 height 26
drag, startPoint x: 382, startPoint y: 195, endPoint x: 228, endPoint y: 169, distance: 156.2
click at [263, 192] on div "Authorisation Stripe quote attached Please set the quote for the repairer Clien…" at bounding box center [389, 191] width 778 height 383
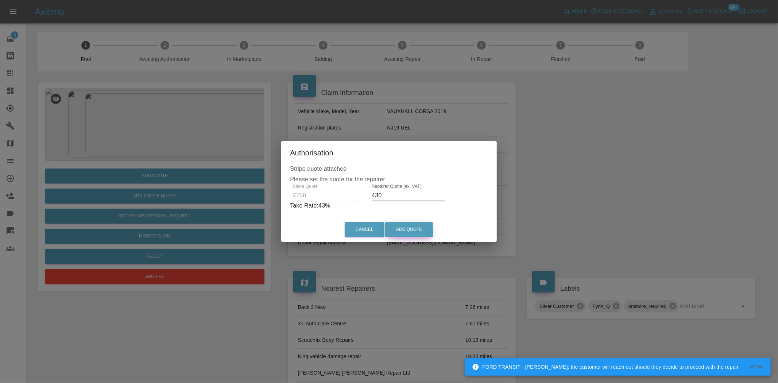
type input "430"
drag, startPoint x: 393, startPoint y: 226, endPoint x: 381, endPoint y: 315, distance: 89.4
click at [394, 227] on button "Add Quote" at bounding box center [409, 229] width 48 height 15
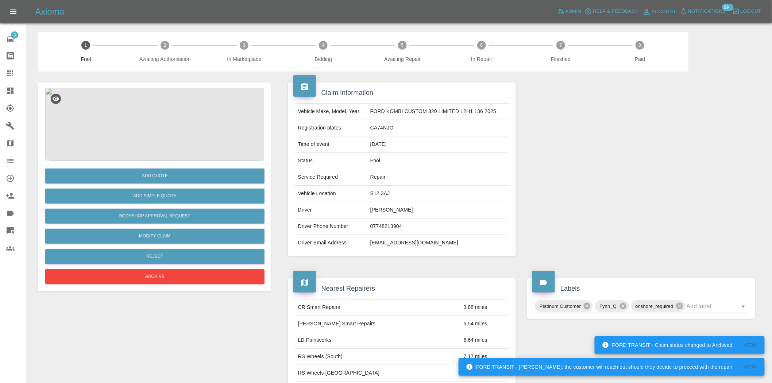
click at [145, 127] on img at bounding box center [154, 124] width 219 height 73
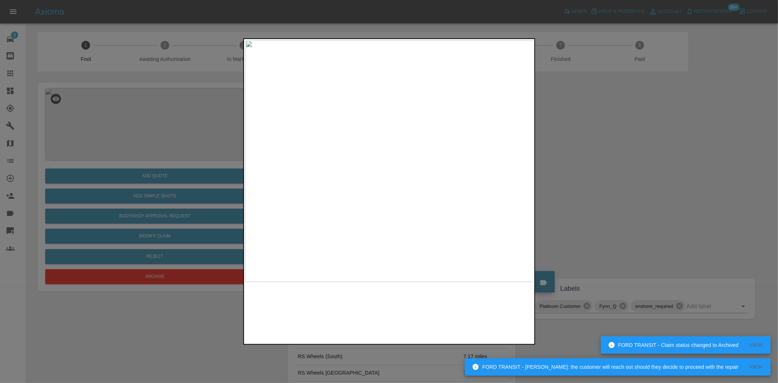
click at [360, 191] on img at bounding box center [389, 160] width 288 height 241
click at [348, 192] on img at bounding box center [389, 160] width 288 height 241
click at [406, 203] on img at bounding box center [389, 160] width 288 height 241
click at [406, 203] on img at bounding box center [338, 34] width 864 height 725
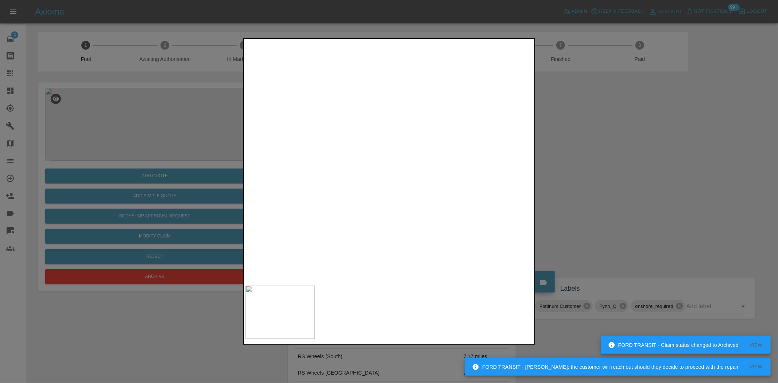
click at [388, 203] on img at bounding box center [338, 34] width 864 height 725
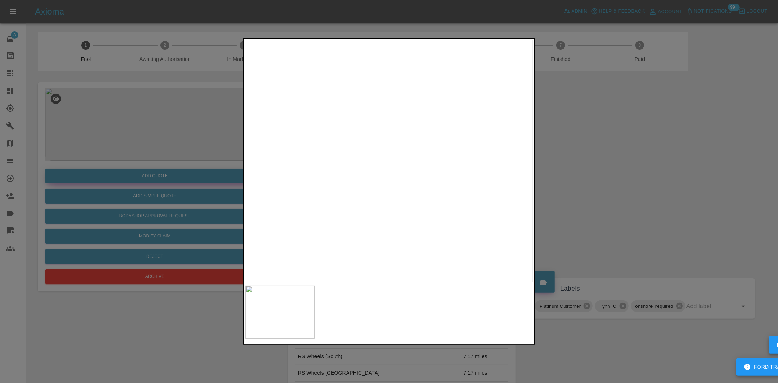
drag, startPoint x: 135, startPoint y: 170, endPoint x: 140, endPoint y: 172, distance: 5.4
click at [138, 171] on div at bounding box center [389, 191] width 778 height 383
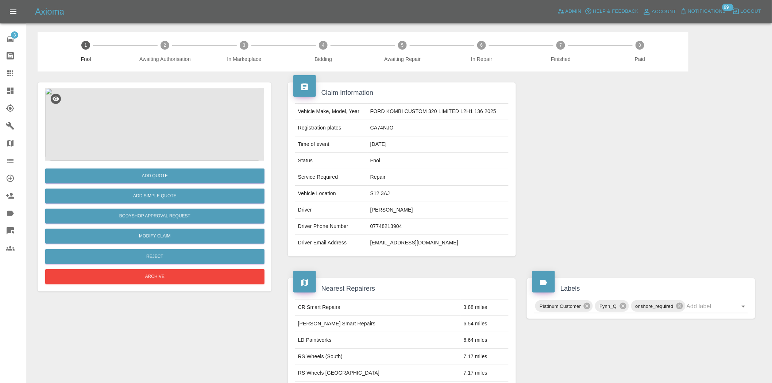
click at [172, 88] on div "Add Quote Add Simple Quote Bodyshop Approval Request Modify Claim Reject Archive" at bounding box center [155, 186] width 234 height 209
click at [150, 140] on img at bounding box center [154, 124] width 219 height 73
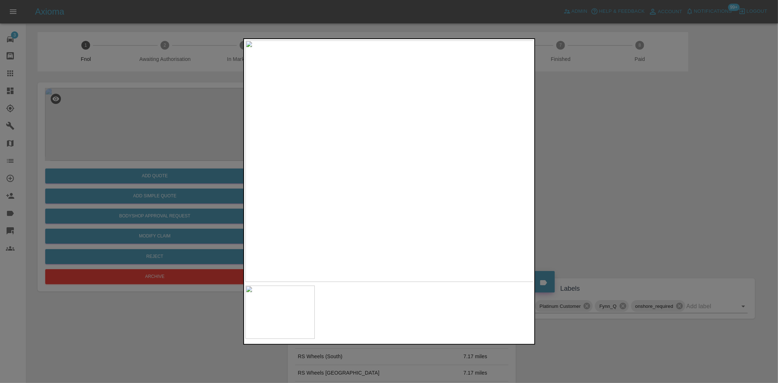
click at [292, 148] on img at bounding box center [389, 160] width 288 height 241
drag, startPoint x: 537, startPoint y: 197, endPoint x: 213, endPoint y: 170, distance: 325.4
click at [358, 184] on div at bounding box center [389, 191] width 778 height 383
click at [132, 169] on div at bounding box center [389, 191] width 778 height 383
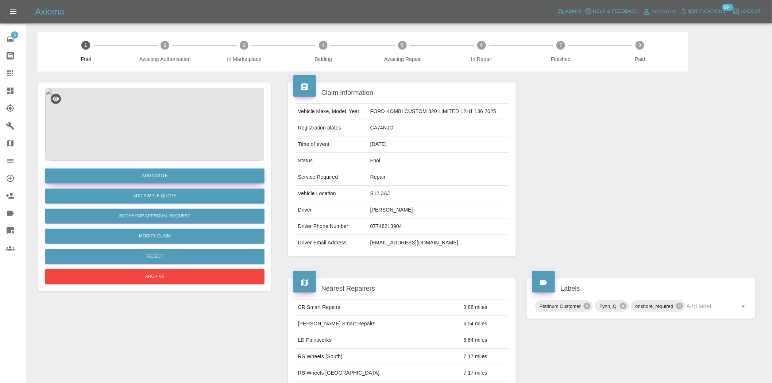
click at [145, 178] on button "Add Quote" at bounding box center [154, 176] width 219 height 15
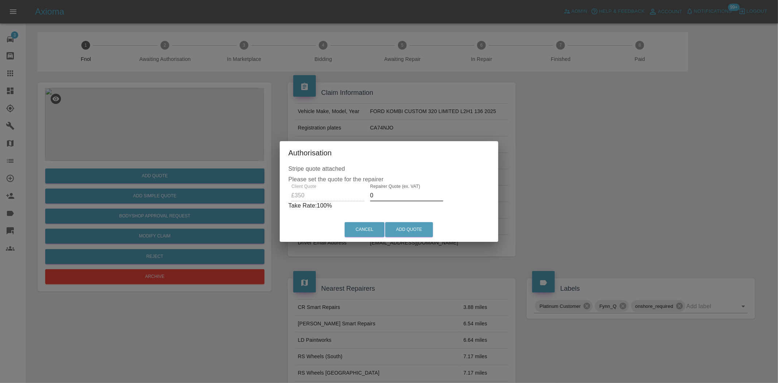
click at [351, 201] on div "Client Quote £350 Repairer Quote (ex. VAT) 0 Take Rate: 100 %" at bounding box center [389, 197] width 201 height 26
type input "200"
click at [406, 230] on button "Add Quote" at bounding box center [409, 229] width 48 height 15
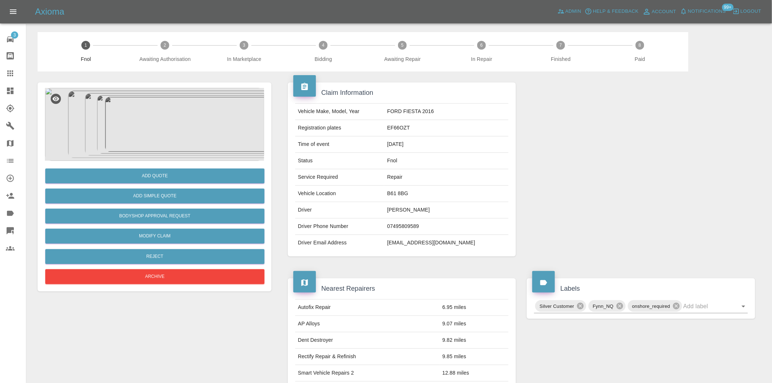
click at [167, 115] on img at bounding box center [154, 124] width 219 height 73
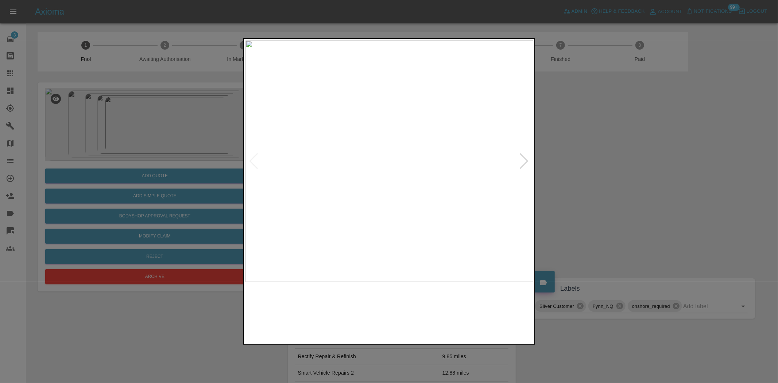
click at [367, 179] on img at bounding box center [389, 160] width 288 height 241
click at [339, 183] on img at bounding box center [389, 160] width 288 height 241
click at [382, 162] on img at bounding box center [389, 160] width 288 height 241
click at [382, 162] on img at bounding box center [411, 158] width 864 height 725
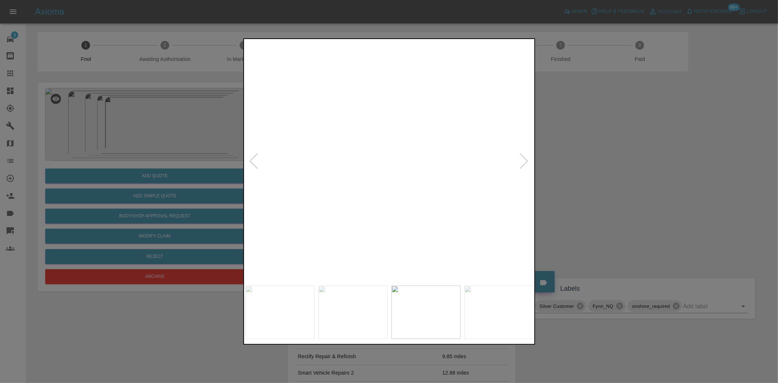
click at [382, 162] on img at bounding box center [411, 158] width 864 height 725
click at [340, 181] on img at bounding box center [389, 160] width 288 height 241
click at [326, 184] on img at bounding box center [389, 160] width 288 height 241
click at [338, 202] on img at bounding box center [389, 160] width 288 height 241
click at [367, 213] on img at bounding box center [389, 160] width 288 height 241
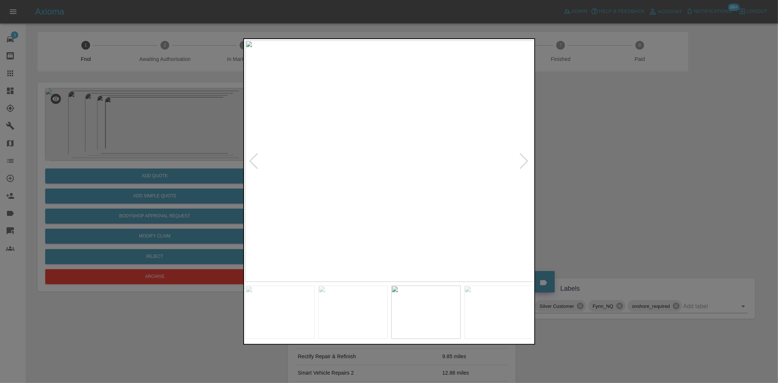
click at [327, 200] on img at bounding box center [389, 160] width 288 height 241
click at [292, 213] on img at bounding box center [389, 160] width 288 height 241
click at [188, 136] on div at bounding box center [389, 191] width 778 height 383
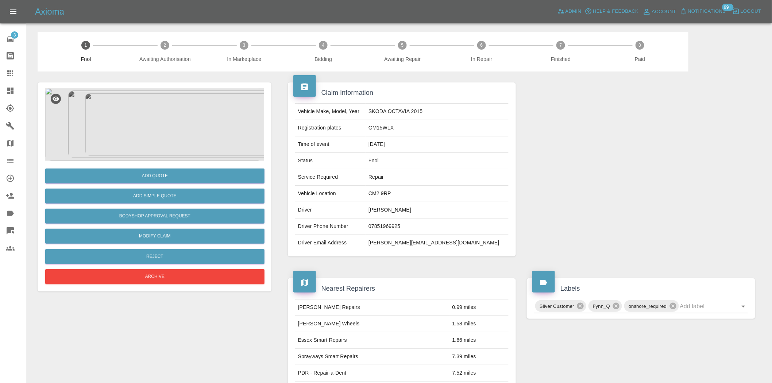
click at [169, 131] on img at bounding box center [154, 124] width 219 height 73
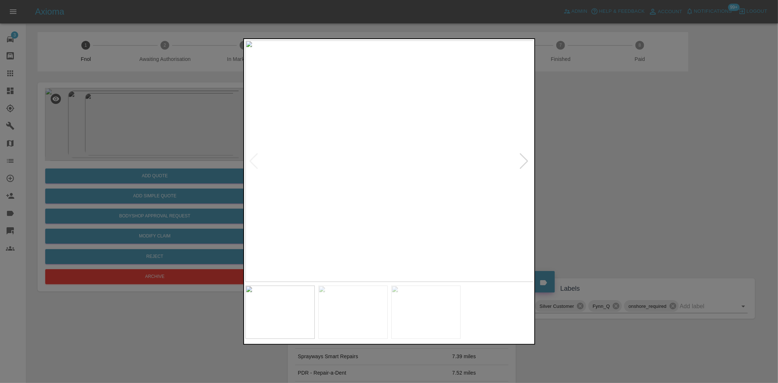
click at [364, 167] on img at bounding box center [389, 160] width 288 height 241
click at [326, 191] on img at bounding box center [389, 160] width 288 height 241
click at [305, 202] on img at bounding box center [389, 160] width 288 height 241
click at [163, 189] on div at bounding box center [389, 191] width 778 height 383
click at [344, 181] on img at bounding box center [389, 160] width 288 height 241
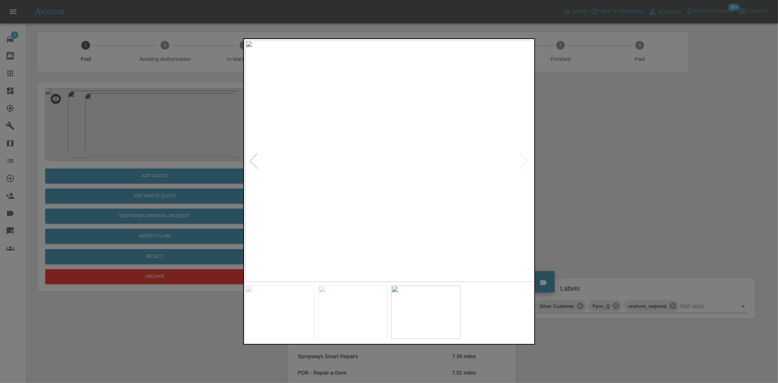
click at [450, 169] on img at bounding box center [389, 160] width 288 height 241
click at [562, 183] on div at bounding box center [389, 191] width 778 height 383
click at [373, 177] on img at bounding box center [389, 160] width 288 height 241
click at [336, 178] on img at bounding box center [389, 160] width 288 height 241
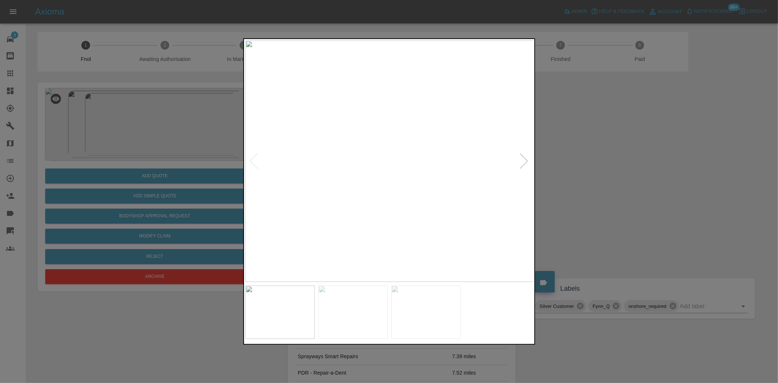
click at [336, 178] on img at bounding box center [389, 160] width 288 height 241
click at [334, 178] on img at bounding box center [550, 111] width 864 height 725
click at [411, 177] on img at bounding box center [389, 160] width 288 height 241
click at [431, 175] on img at bounding box center [389, 160] width 288 height 241
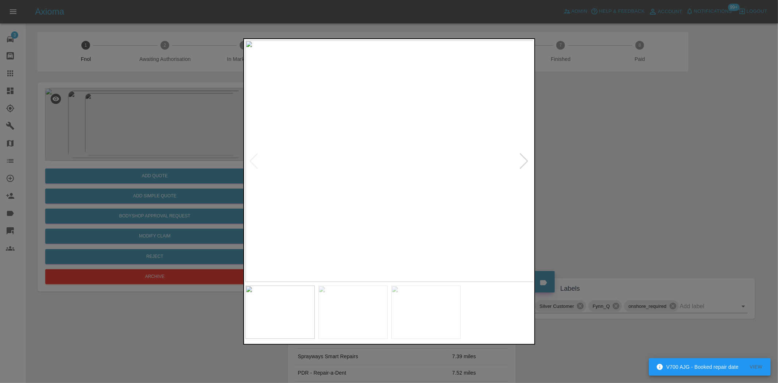
click at [371, 171] on img at bounding box center [389, 160] width 288 height 241
click at [339, 179] on img at bounding box center [389, 160] width 288 height 241
click at [375, 179] on img at bounding box center [378, 160] width 288 height 241
click at [190, 156] on div at bounding box center [389, 191] width 778 height 383
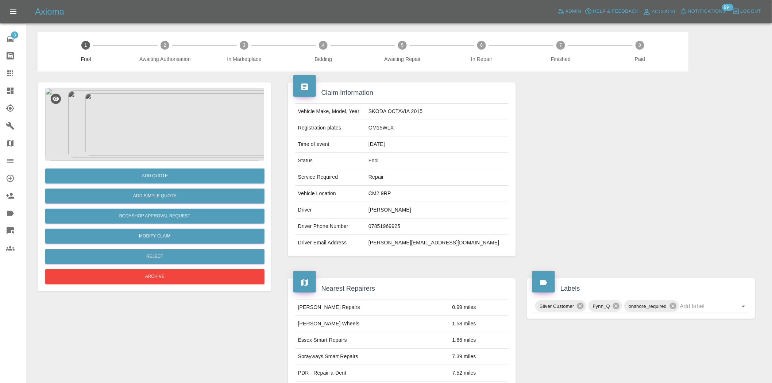
click at [183, 144] on img at bounding box center [154, 124] width 219 height 73
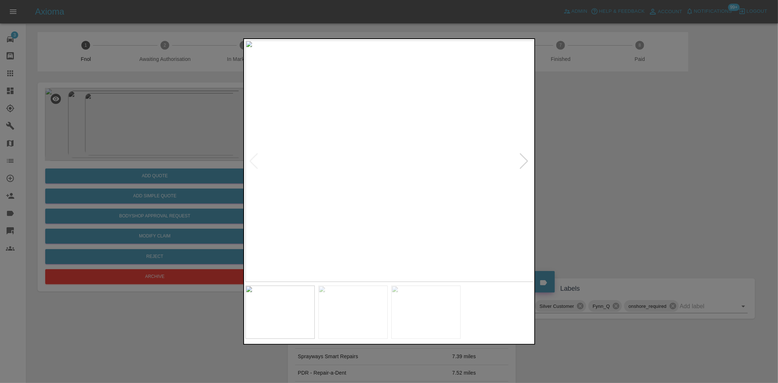
click at [396, 117] on img at bounding box center [389, 160] width 288 height 241
click at [391, 125] on img at bounding box center [367, 293] width 864 height 725
click at [365, 172] on img at bounding box center [367, 293] width 864 height 725
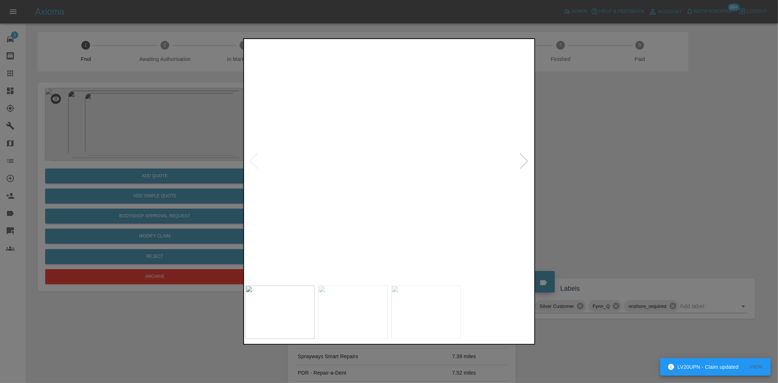
click at [365, 172] on img at bounding box center [367, 293] width 864 height 725
click at [516, 189] on img at bounding box center [389, 160] width 288 height 241
click at [357, 189] on img at bounding box center [389, 160] width 288 height 241
click at [367, 194] on img at bounding box center [389, 160] width 288 height 241
click at [287, 188] on img at bounding box center [389, 160] width 288 height 241
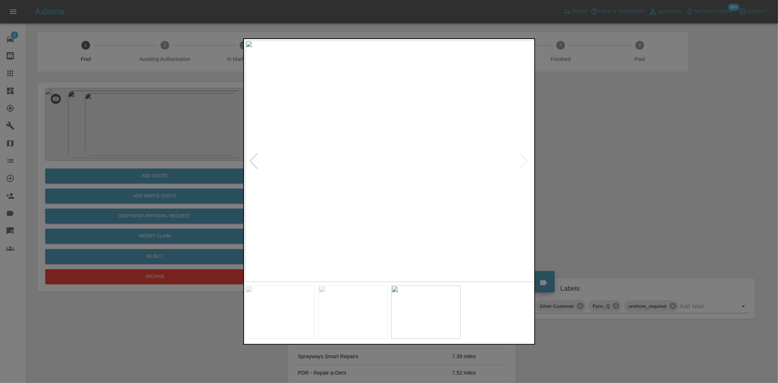
click at [455, 212] on img at bounding box center [389, 160] width 288 height 241
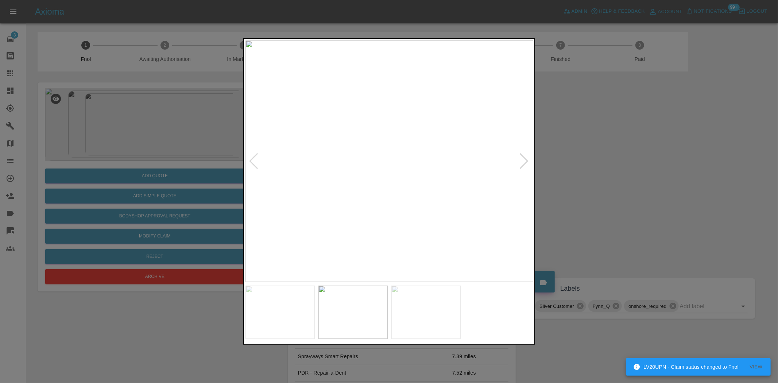
click at [385, 195] on img at bounding box center [389, 160] width 288 height 241
click at [429, 210] on img at bounding box center [389, 160] width 288 height 241
click at [174, 148] on div at bounding box center [389, 191] width 778 height 383
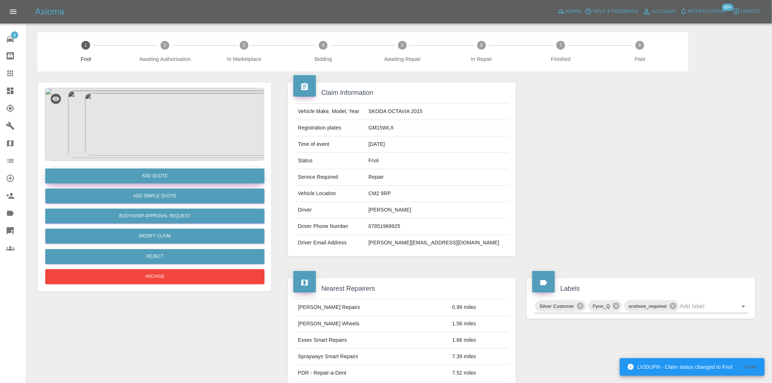
click at [170, 177] on button "Add Quote" at bounding box center [154, 176] width 219 height 15
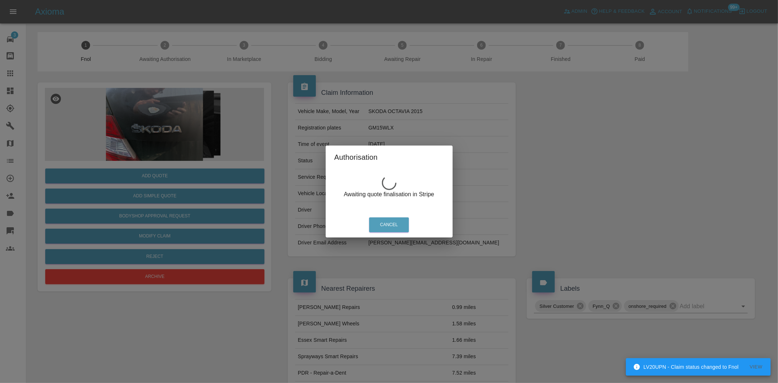
click at [131, 124] on div "Authorisation Awaiting quote finalisation in Stripe Cancel" at bounding box center [389, 191] width 778 height 383
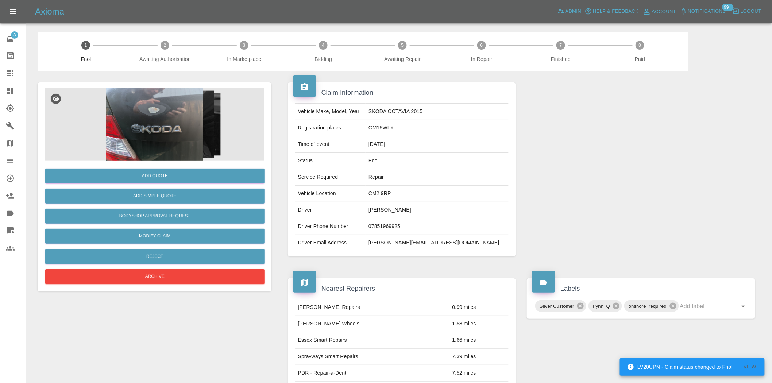
click at [168, 124] on img at bounding box center [154, 124] width 219 height 73
click at [192, 117] on img at bounding box center [154, 124] width 219 height 73
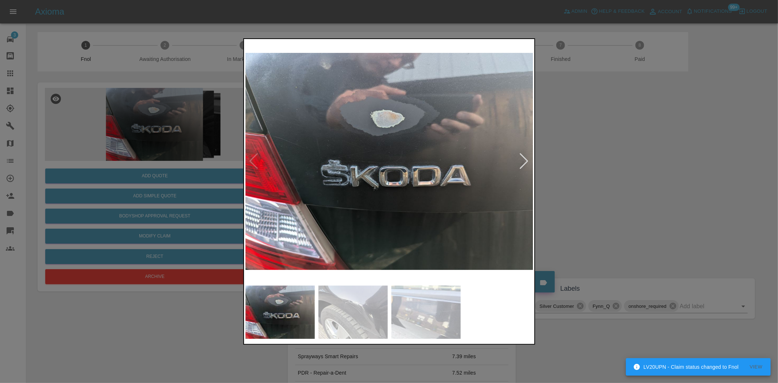
click at [333, 222] on img at bounding box center [389, 160] width 288 height 241
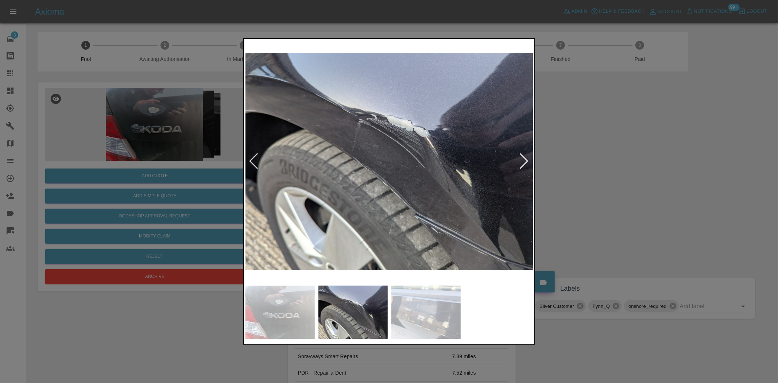
drag, startPoint x: 178, startPoint y: 83, endPoint x: 170, endPoint y: 124, distance: 42.3
click at [172, 109] on div at bounding box center [389, 191] width 778 height 383
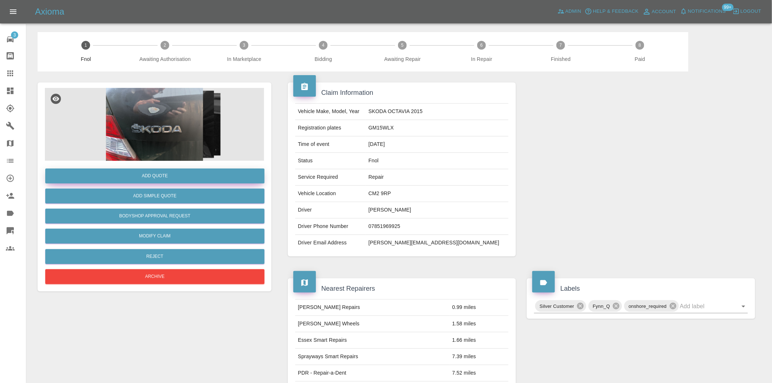
click at [173, 176] on button "Add Quote" at bounding box center [154, 176] width 219 height 15
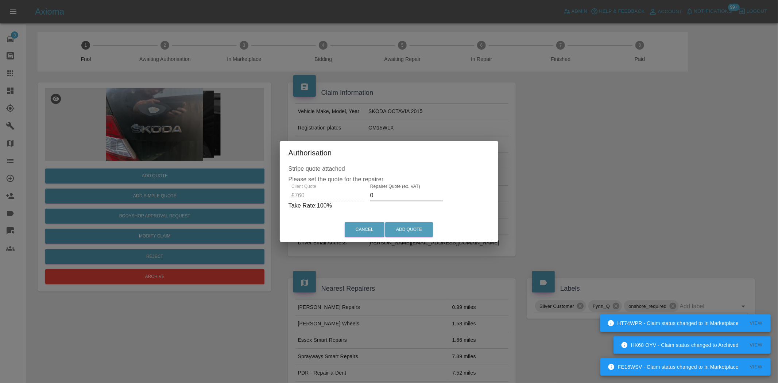
click at [336, 198] on div "Client Quote £760 Repairer Quote (ex. VAT) 0 Take Rate: 100 %" at bounding box center [389, 197] width 201 height 26
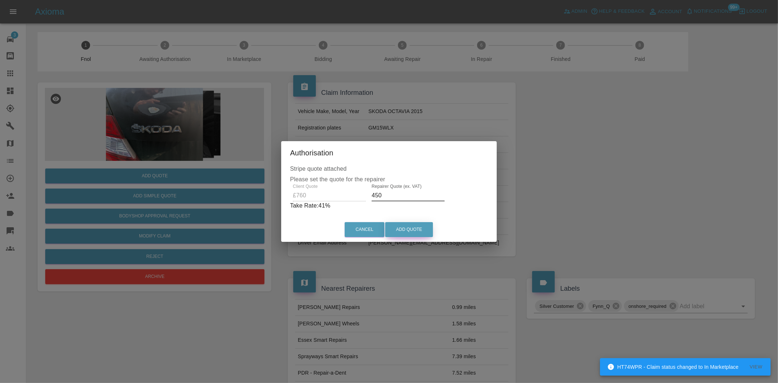
type input "450"
click at [393, 227] on button "Add Quote" at bounding box center [409, 229] width 48 height 15
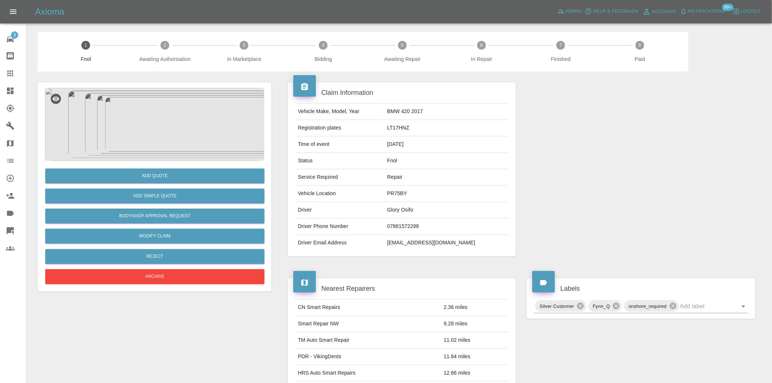
click at [165, 116] on img at bounding box center [154, 124] width 219 height 73
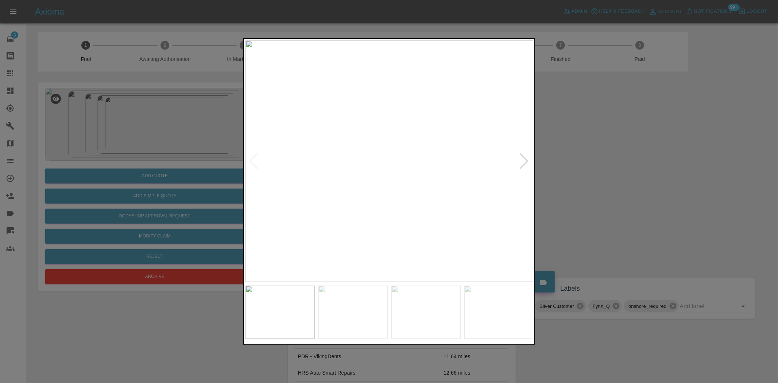
click at [388, 188] on img at bounding box center [389, 160] width 288 height 241
click at [351, 201] on img at bounding box center [389, 160] width 288 height 241
click at [322, 187] on img at bounding box center [389, 160] width 288 height 241
click at [309, 207] on img at bounding box center [321, 160] width 288 height 241
click at [389, 177] on img at bounding box center [389, 160] width 288 height 241
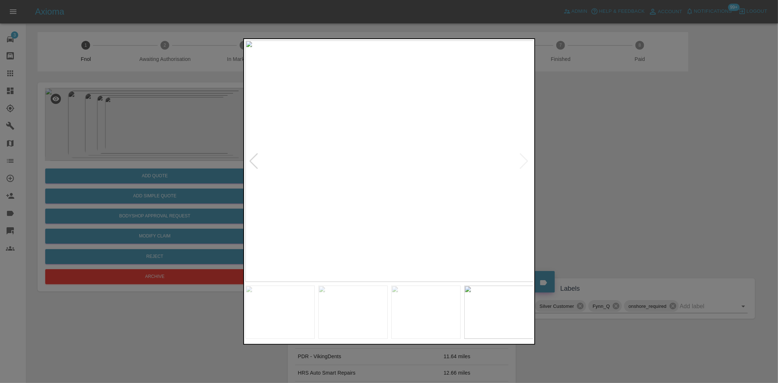
click at [389, 177] on img at bounding box center [389, 160] width 288 height 241
click at [152, 170] on div at bounding box center [389, 191] width 778 height 383
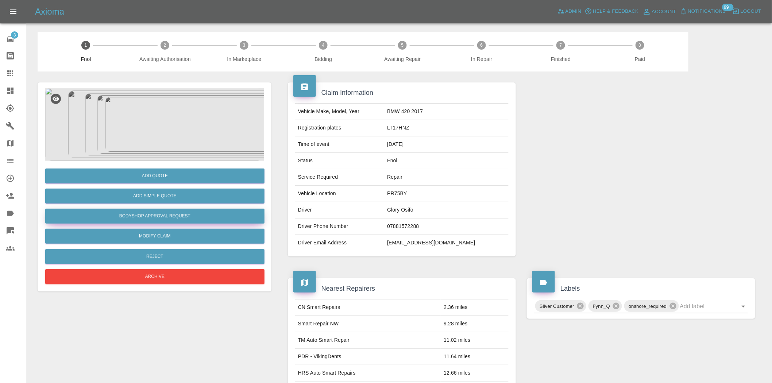
click at [160, 218] on button "Bodyshop Approval Request" at bounding box center [154, 216] width 219 height 15
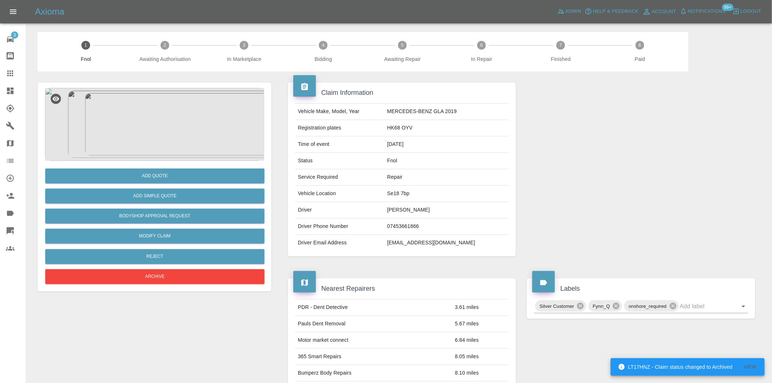
click at [175, 130] on img at bounding box center [154, 124] width 219 height 73
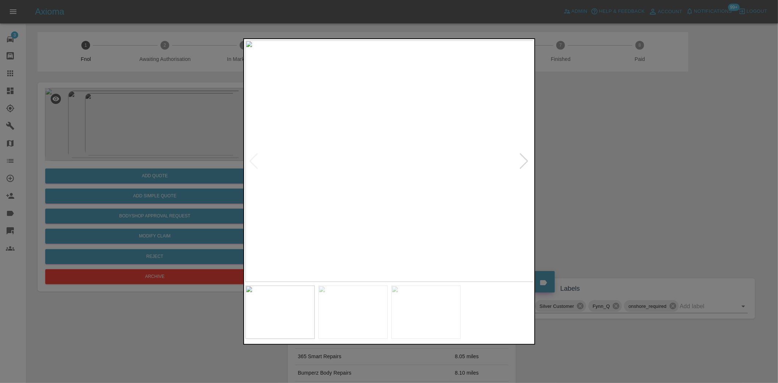
click at [387, 191] on img at bounding box center [389, 160] width 288 height 241
click at [385, 191] on img at bounding box center [395, 72] width 864 height 725
click at [338, 201] on img at bounding box center [389, 160] width 288 height 241
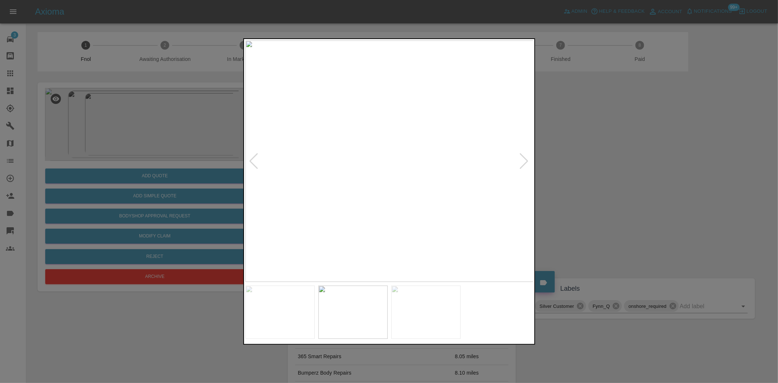
click at [380, 158] on img at bounding box center [389, 160] width 288 height 241
click at [380, 158] on img at bounding box center [416, 169] width 864 height 725
click at [330, 118] on img at bounding box center [389, 160] width 288 height 241
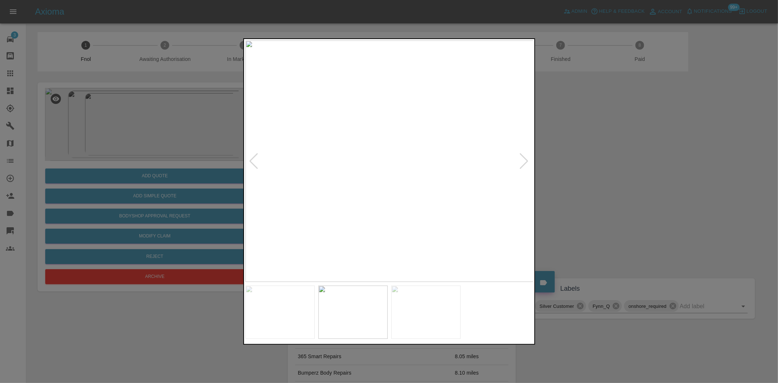
click at [330, 118] on img at bounding box center [389, 160] width 288 height 241
click at [329, 169] on img at bounding box center [564, 290] width 864 height 725
click at [301, 192] on img at bounding box center [389, 160] width 288 height 241
click at [296, 201] on img at bounding box center [389, 160] width 288 height 241
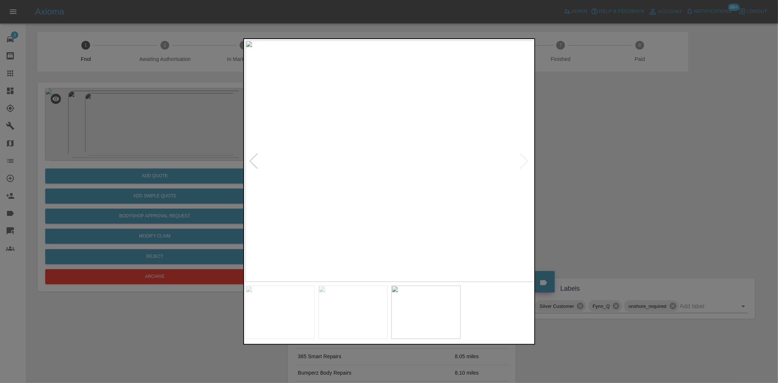
click at [333, 73] on img at bounding box center [389, 160] width 288 height 241
click at [338, 76] on img at bounding box center [389, 160] width 288 height 241
click at [374, 195] on img at bounding box center [389, 160] width 288 height 241
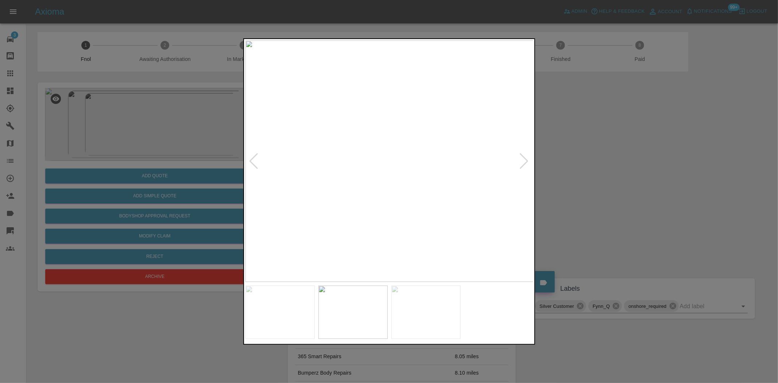
click at [405, 165] on img at bounding box center [389, 160] width 288 height 241
click at [399, 156] on img at bounding box center [340, 147] width 864 height 725
click at [390, 195] on img at bounding box center [340, 135] width 864 height 725
click at [390, 196] on img at bounding box center [340, 135] width 864 height 725
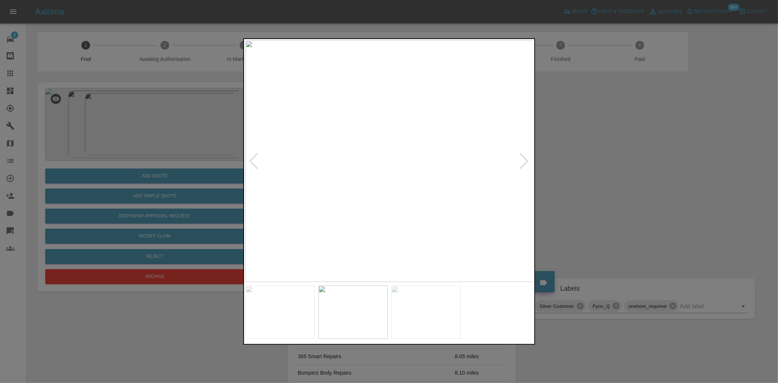
click at [403, 201] on img at bounding box center [389, 160] width 288 height 241
click at [353, 184] on img at bounding box center [389, 160] width 288 height 241
click at [348, 161] on img at bounding box center [496, 91] width 864 height 725
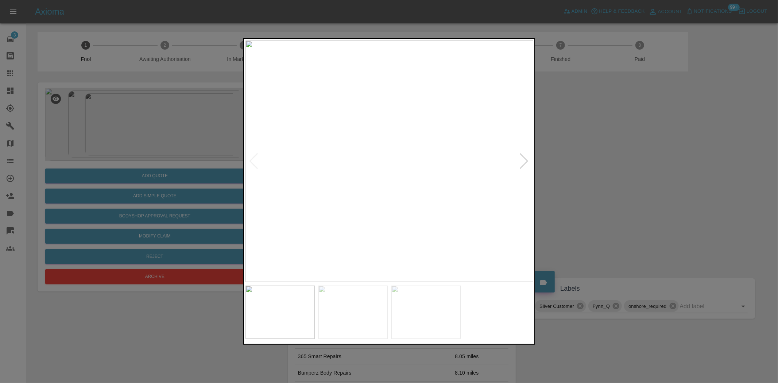
click at [422, 225] on img at bounding box center [389, 160] width 288 height 241
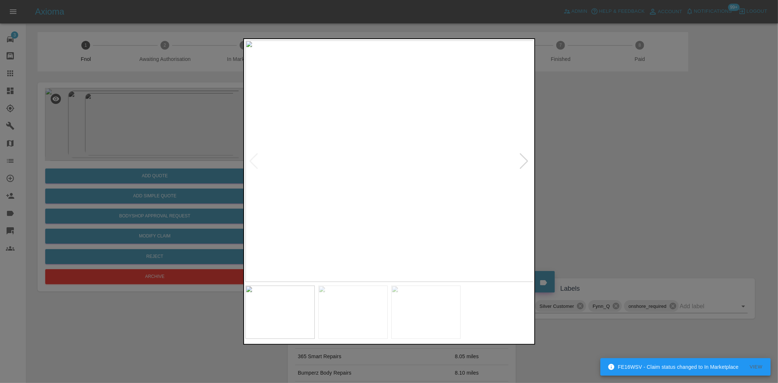
click at [165, 145] on div at bounding box center [389, 191] width 778 height 383
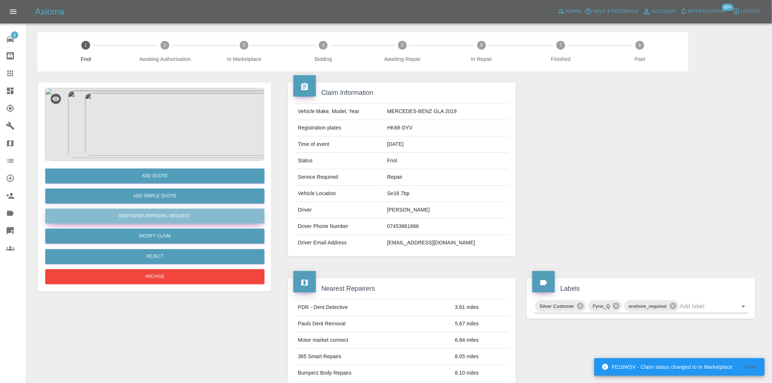
click at [166, 217] on button "Bodyshop Approval Request" at bounding box center [154, 216] width 219 height 15
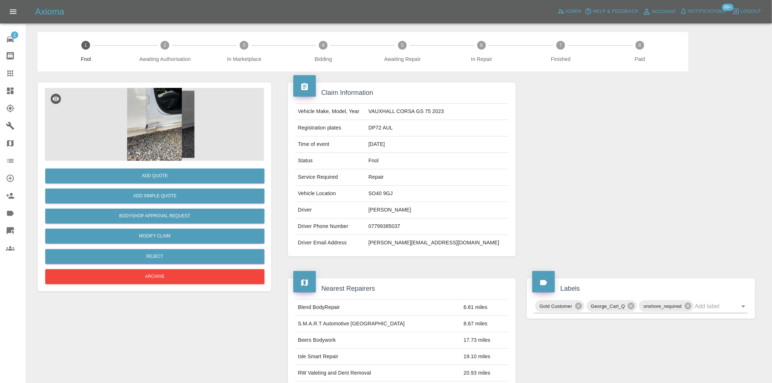
click at [173, 142] on img at bounding box center [154, 124] width 219 height 73
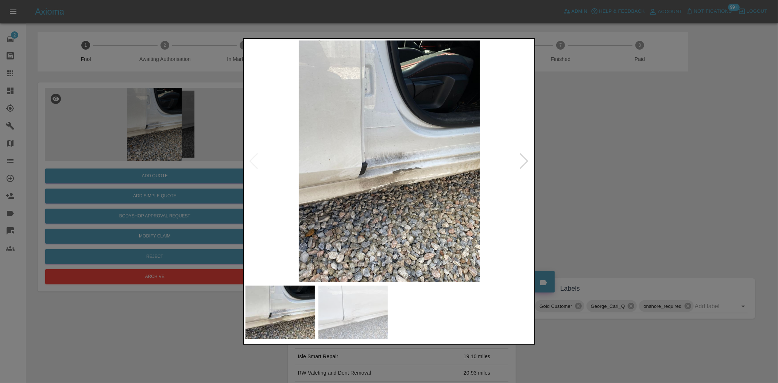
click at [391, 185] on img at bounding box center [389, 160] width 288 height 241
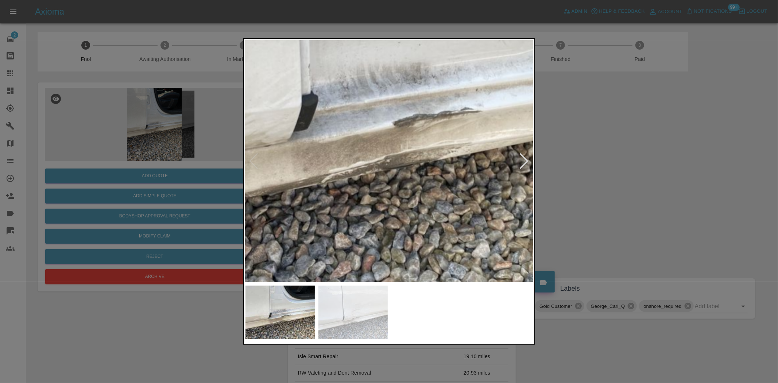
click at [395, 183] on img at bounding box center [383, 90] width 864 height 725
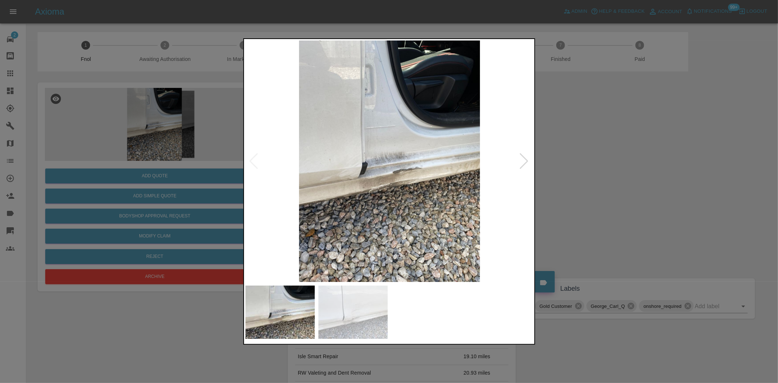
click at [375, 190] on img at bounding box center [389, 160] width 288 height 241
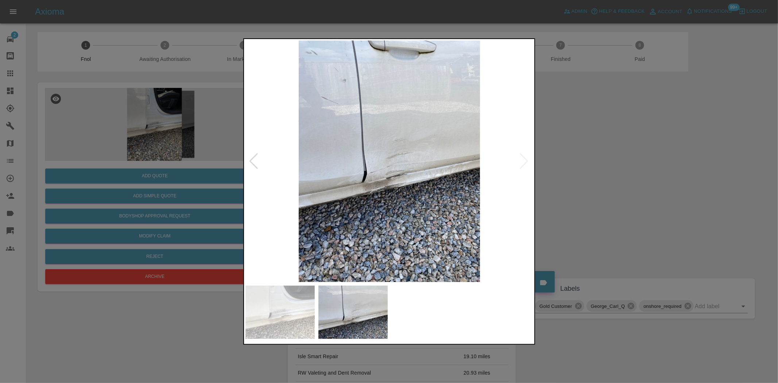
click at [392, 189] on img at bounding box center [389, 160] width 288 height 241
click at [150, 190] on div at bounding box center [389, 191] width 778 height 383
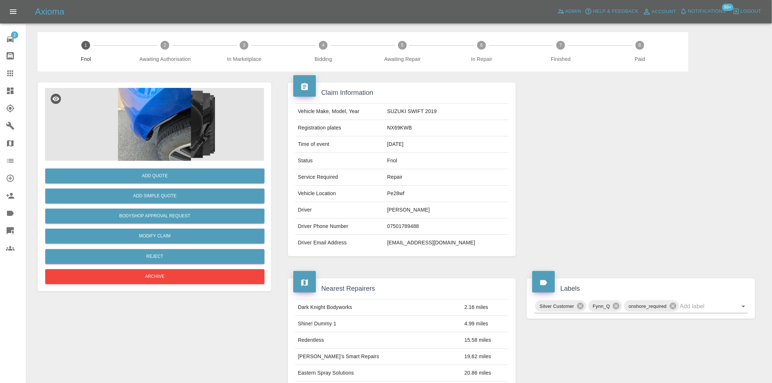
click at [154, 137] on img at bounding box center [154, 124] width 219 height 73
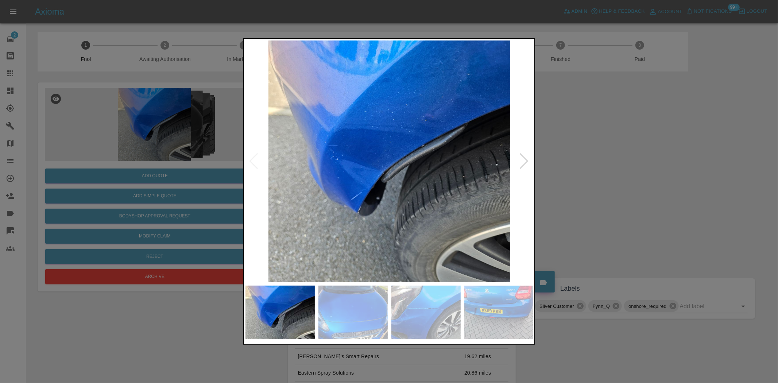
click at [338, 163] on img at bounding box center [389, 160] width 288 height 241
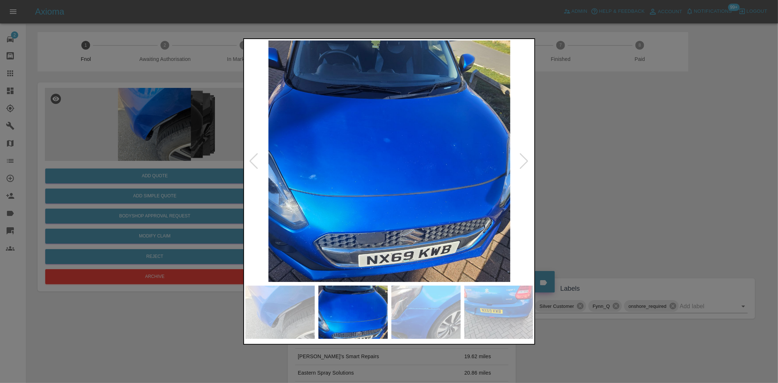
click at [331, 183] on img at bounding box center [389, 160] width 288 height 241
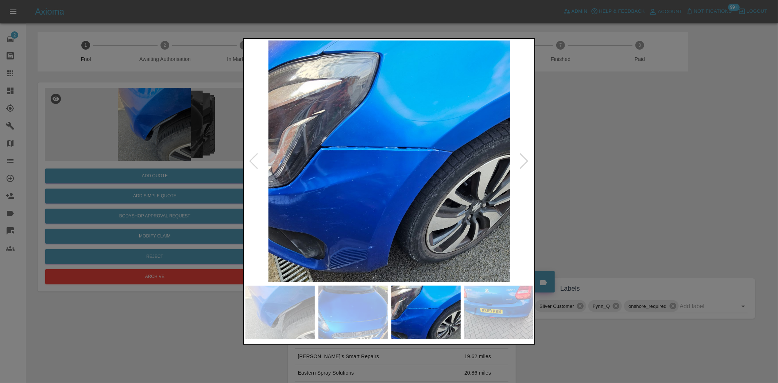
click at [355, 199] on img at bounding box center [389, 160] width 288 height 241
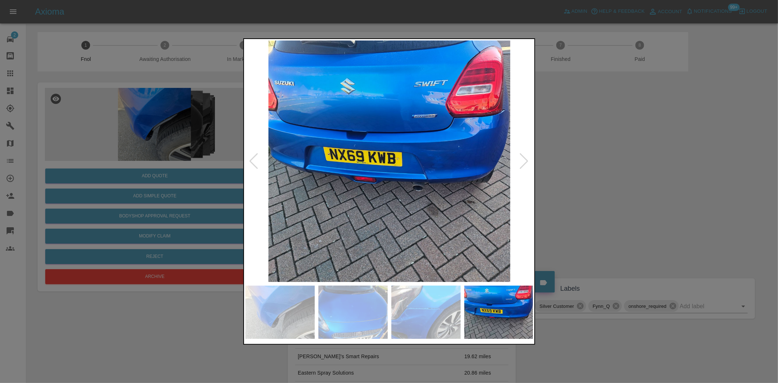
click at [202, 146] on div at bounding box center [389, 191] width 778 height 383
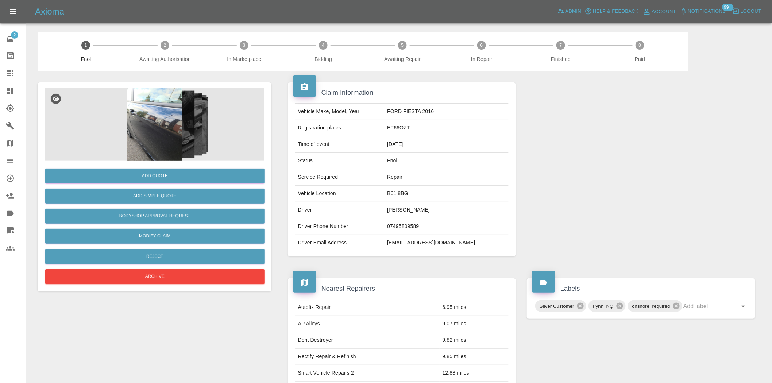
click at [174, 122] on img at bounding box center [154, 124] width 219 height 73
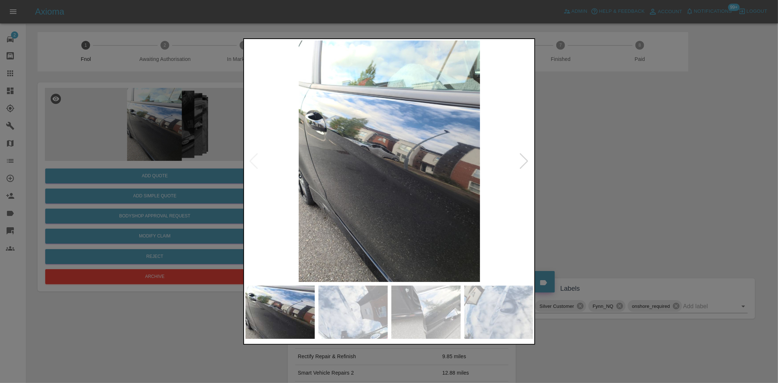
click at [383, 177] on img at bounding box center [389, 160] width 288 height 241
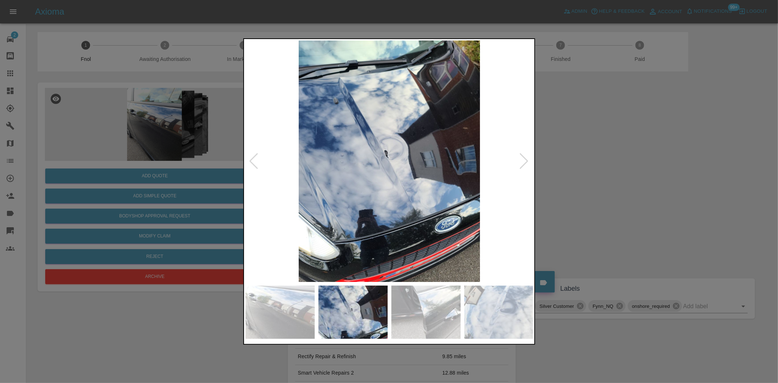
click at [301, 175] on img at bounding box center [389, 160] width 288 height 241
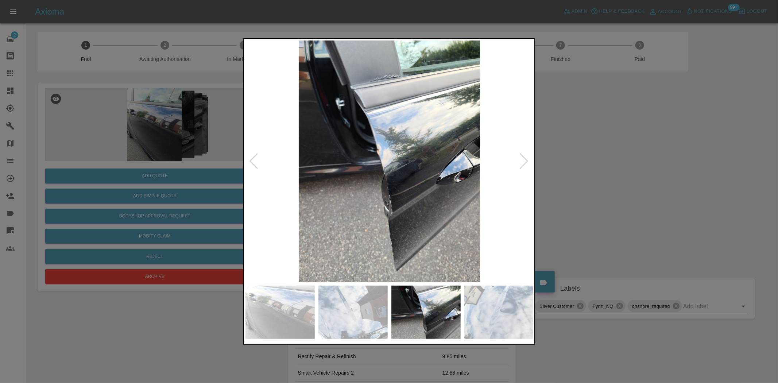
click at [371, 193] on img at bounding box center [389, 160] width 288 height 241
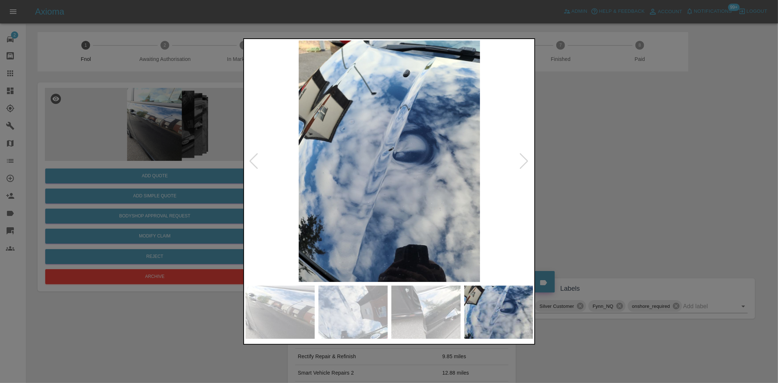
click at [337, 191] on img at bounding box center [389, 160] width 288 height 241
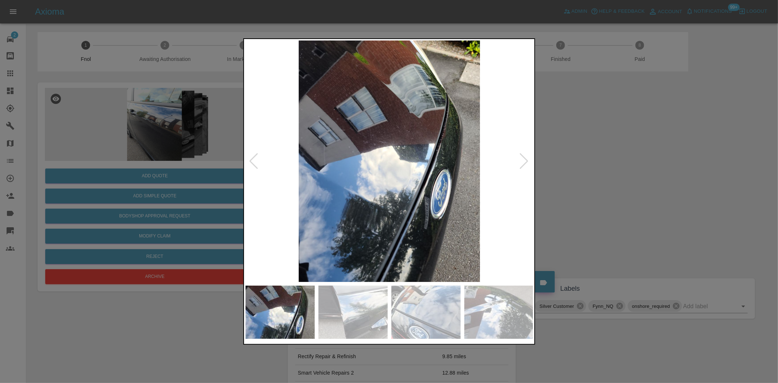
click at [303, 204] on img at bounding box center [389, 160] width 288 height 241
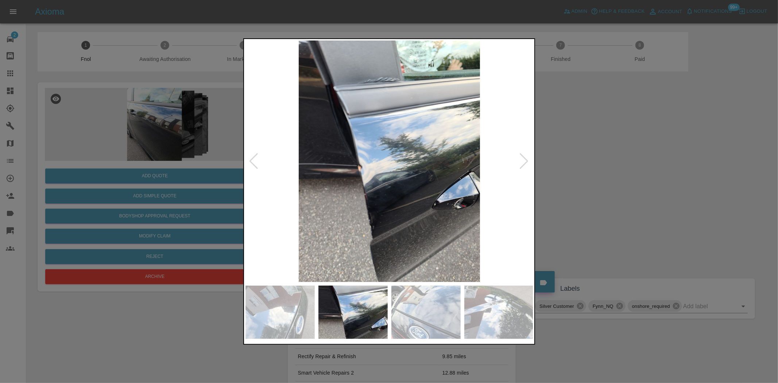
drag, startPoint x: 128, startPoint y: 159, endPoint x: 203, endPoint y: 7, distance: 169.3
click at [128, 159] on div at bounding box center [389, 191] width 778 height 383
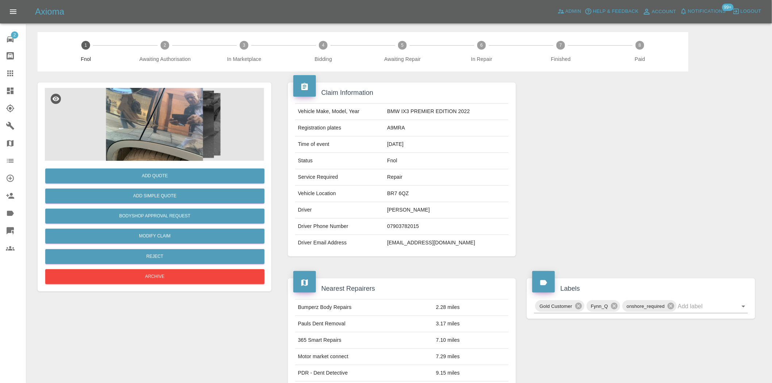
click at [167, 121] on img at bounding box center [154, 124] width 219 height 73
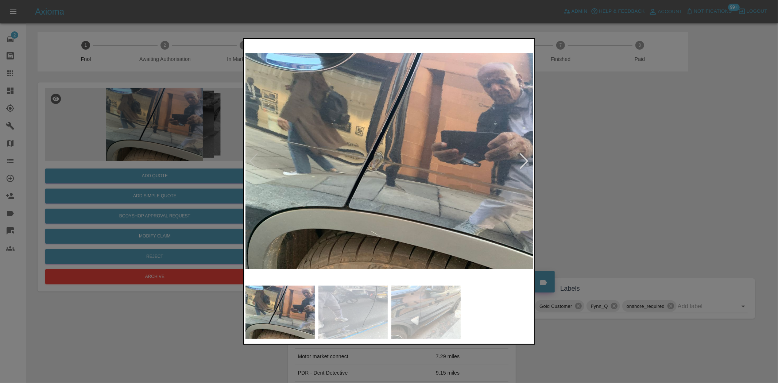
click at [334, 166] on img at bounding box center [389, 160] width 288 height 241
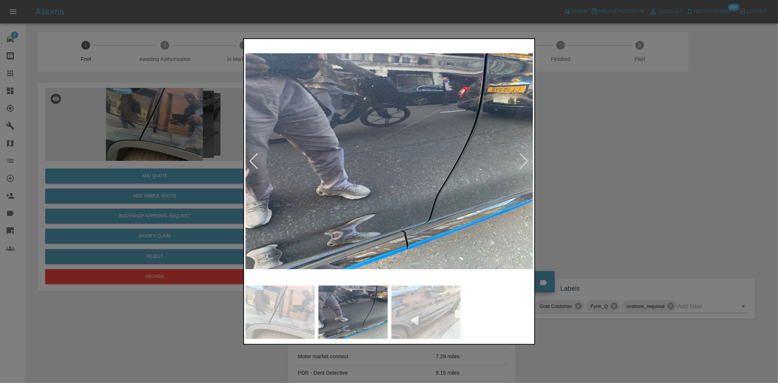
click at [336, 180] on img at bounding box center [389, 160] width 288 height 241
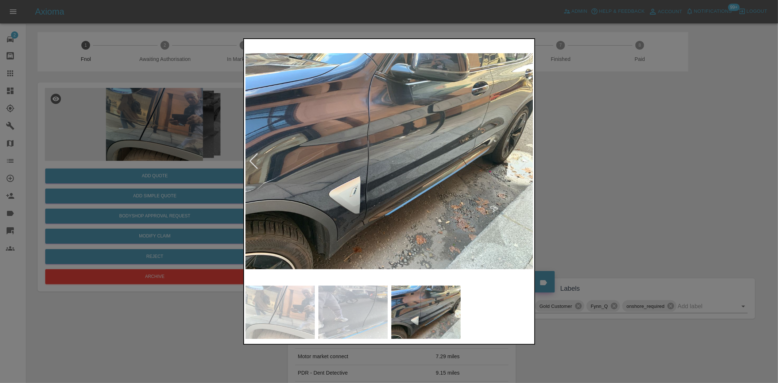
click at [362, 200] on img at bounding box center [389, 160] width 288 height 241
click at [333, 201] on img at bounding box center [389, 160] width 288 height 241
click at [391, 178] on img at bounding box center [389, 160] width 288 height 241
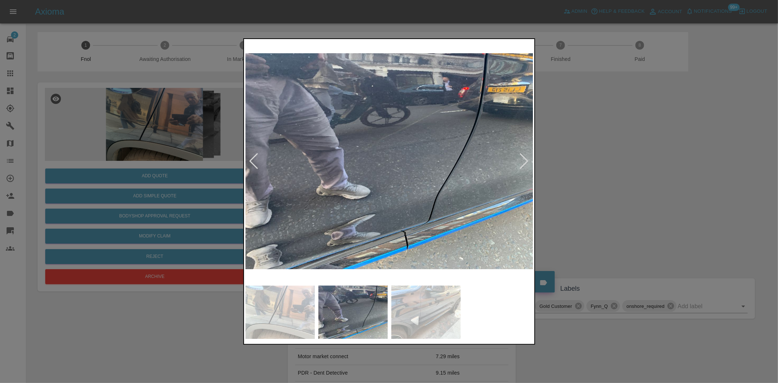
click at [367, 183] on img at bounding box center [389, 160] width 288 height 241
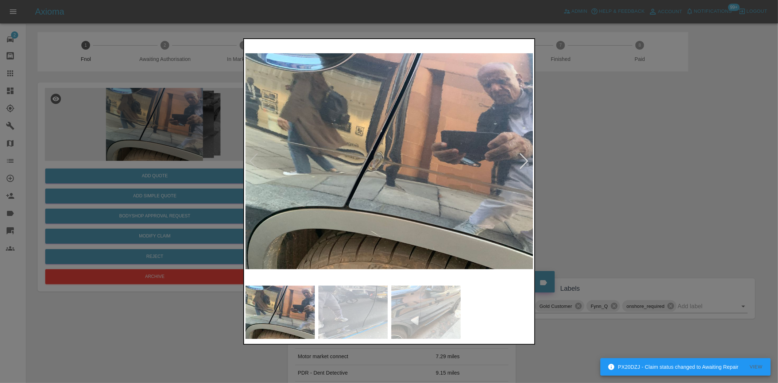
click at [422, 185] on img at bounding box center [389, 160] width 288 height 241
click at [419, 186] on img at bounding box center [389, 160] width 288 height 241
drag, startPoint x: 163, startPoint y: 145, endPoint x: 217, endPoint y: 0, distance: 154.9
click at [168, 139] on div at bounding box center [389, 191] width 778 height 383
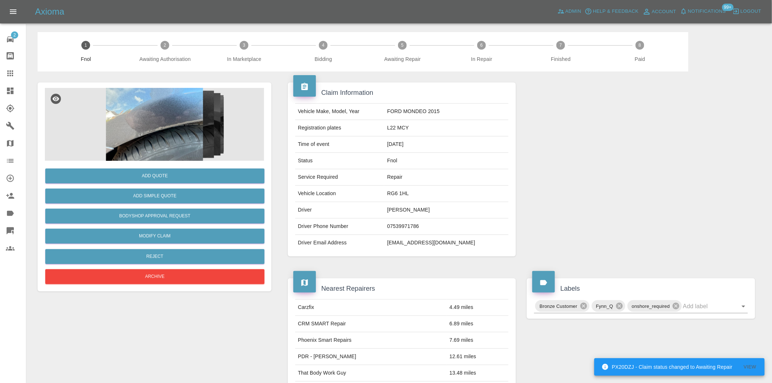
click at [172, 115] on img at bounding box center [154, 124] width 219 height 73
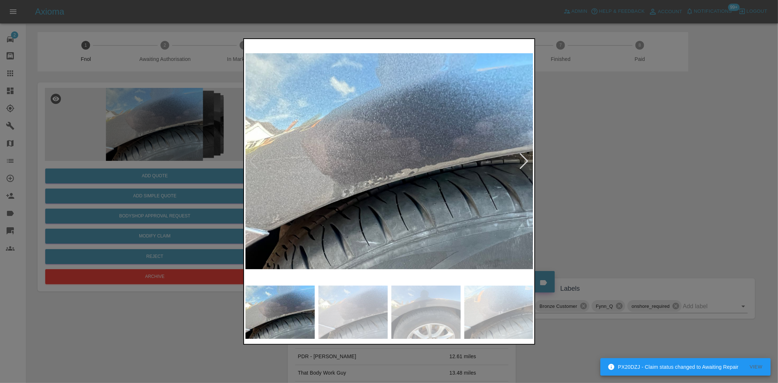
click at [351, 172] on img at bounding box center [389, 160] width 288 height 241
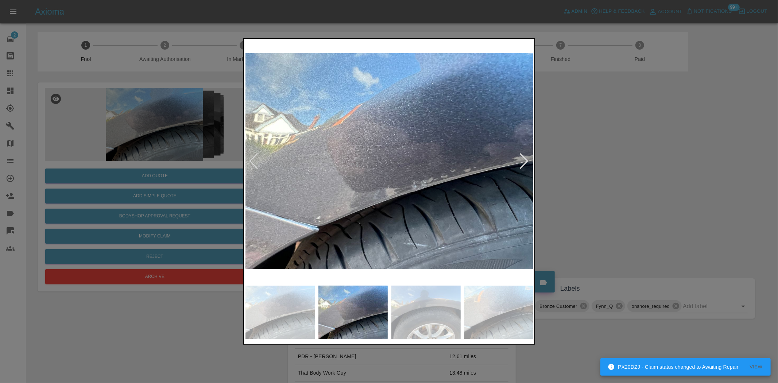
click at [310, 195] on img at bounding box center [389, 160] width 288 height 241
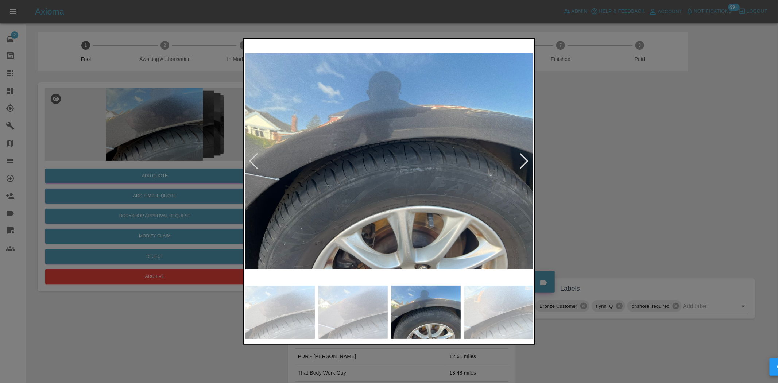
click at [290, 209] on img at bounding box center [389, 160] width 288 height 241
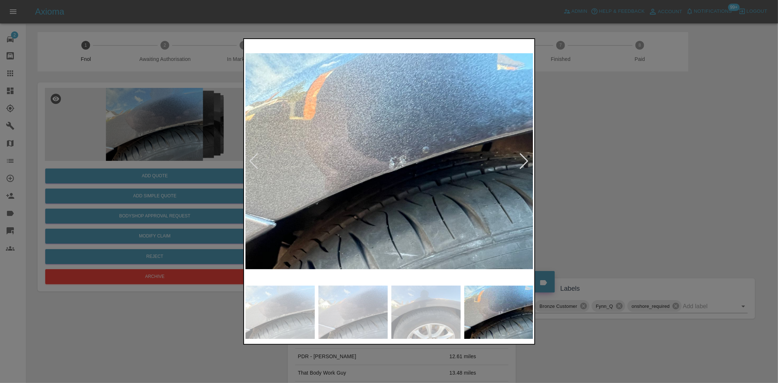
click at [335, 202] on img at bounding box center [389, 160] width 288 height 241
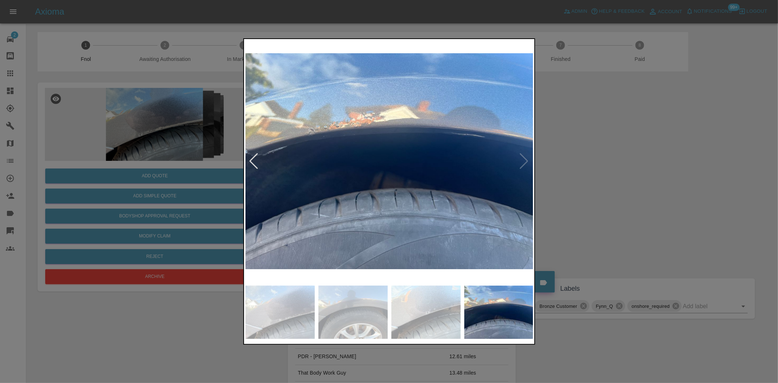
click at [288, 193] on img at bounding box center [389, 160] width 288 height 241
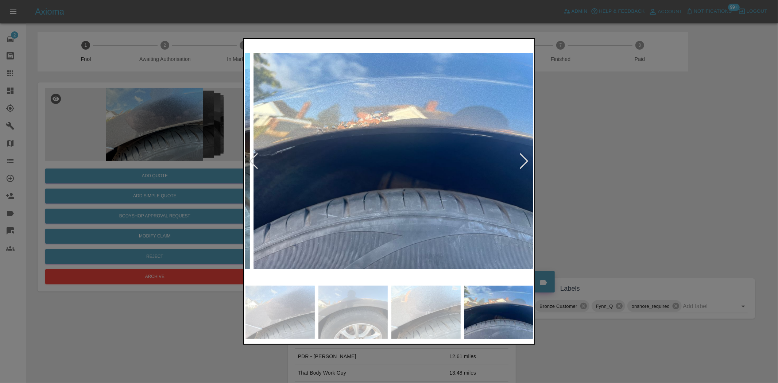
click at [313, 184] on img at bounding box center [398, 160] width 288 height 241
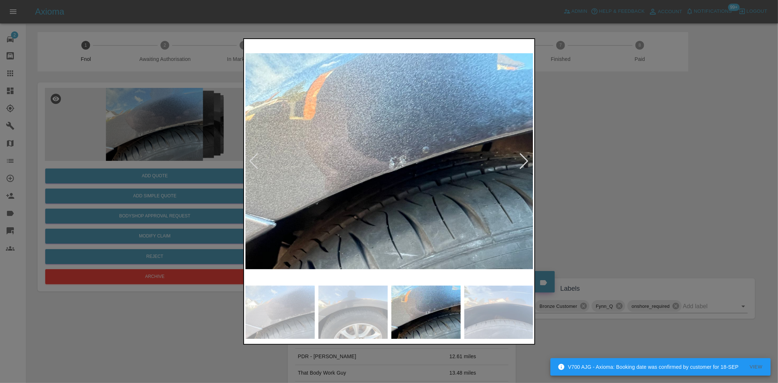
click at [330, 179] on img at bounding box center [389, 160] width 288 height 241
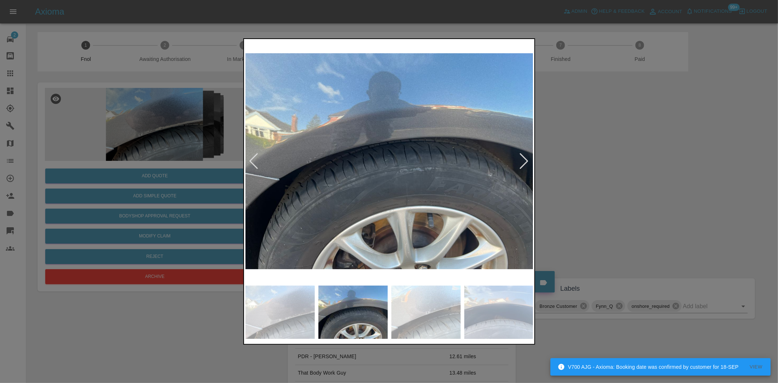
click at [345, 180] on img at bounding box center [389, 160] width 288 height 241
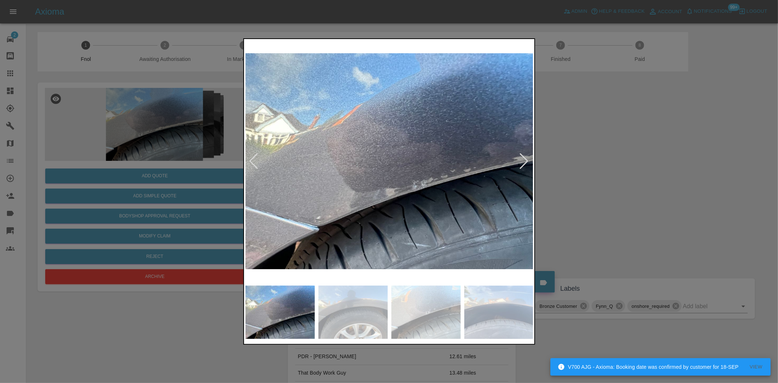
click at [349, 185] on img at bounding box center [389, 160] width 288 height 241
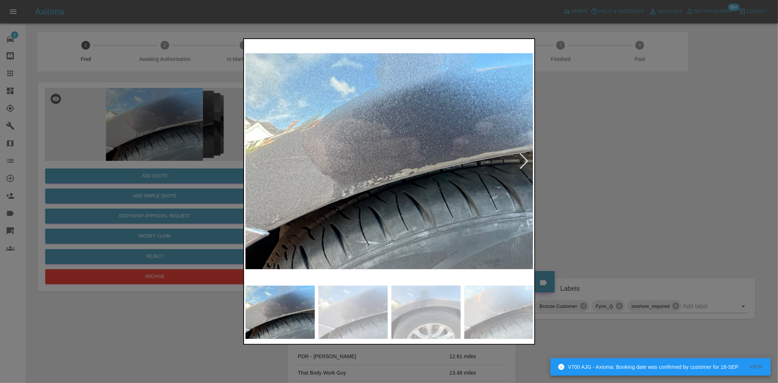
click at [407, 187] on img at bounding box center [389, 160] width 288 height 241
click at [445, 196] on img at bounding box center [389, 160] width 288 height 241
click at [159, 133] on div at bounding box center [389, 191] width 778 height 383
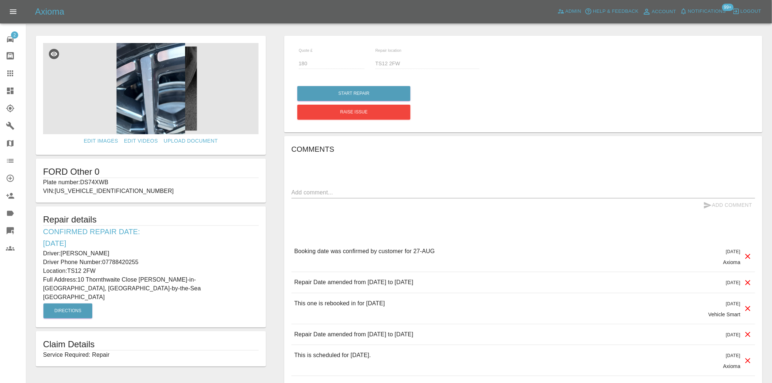
click at [97, 179] on p "Plate number: DS74XWB" at bounding box center [151, 182] width 216 height 9
copy p "DS74XWB"
click at [13, 77] on icon at bounding box center [10, 73] width 9 height 9
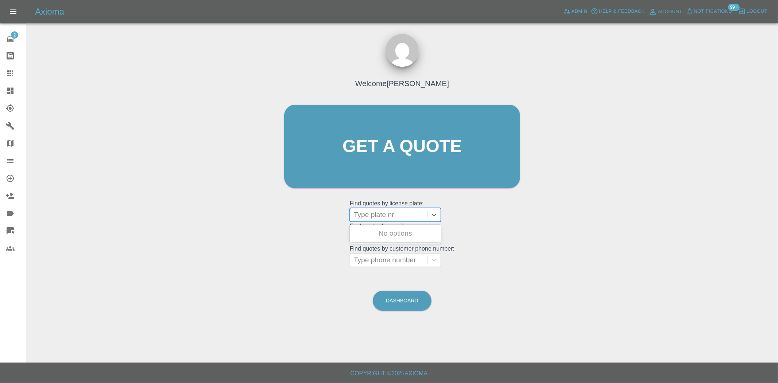
click at [374, 210] on div at bounding box center [389, 215] width 70 height 10
paste input "DS74XWB"
type input "DS74XWB"
click at [390, 239] on div "DS74XWB, Awaiting Repair" at bounding box center [395, 237] width 91 height 23
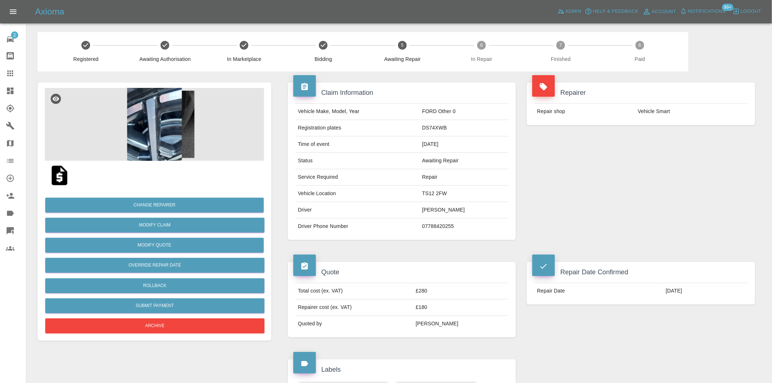
click at [591, 211] on div "Repairer Repair shop Vehicle Smart" at bounding box center [640, 160] width 239 height 179
click at [12, 85] on link "Dashboard" at bounding box center [13, 91] width 26 height 18
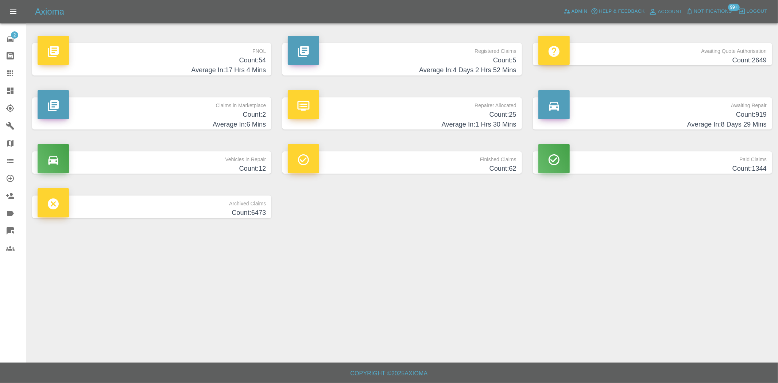
click at [250, 65] on h4 "Average In: 17 Hrs 4 Mins" at bounding box center [152, 70] width 228 height 10
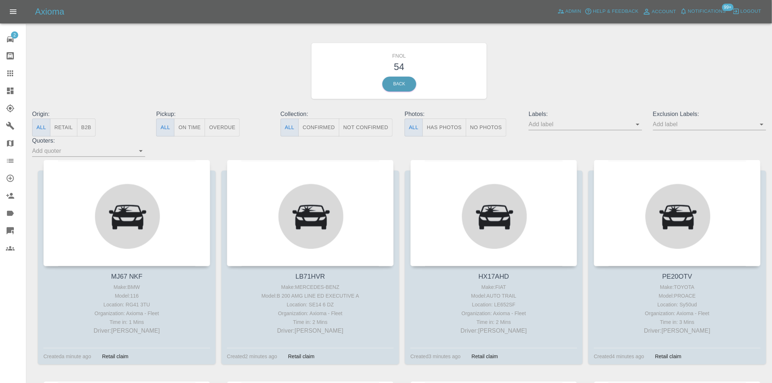
click at [695, 126] on input "text" at bounding box center [704, 124] width 102 height 11
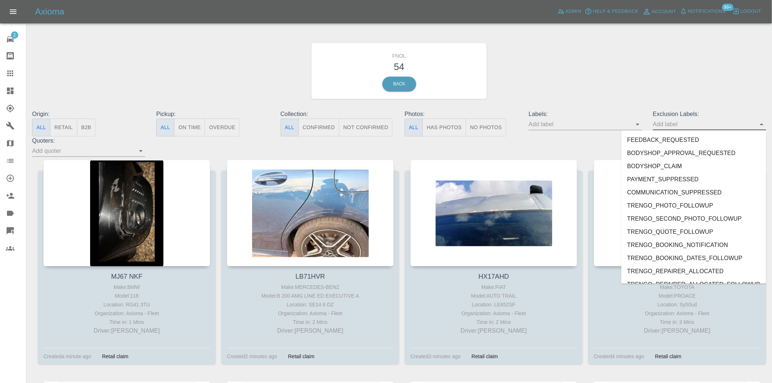
scroll to position [1559, 0]
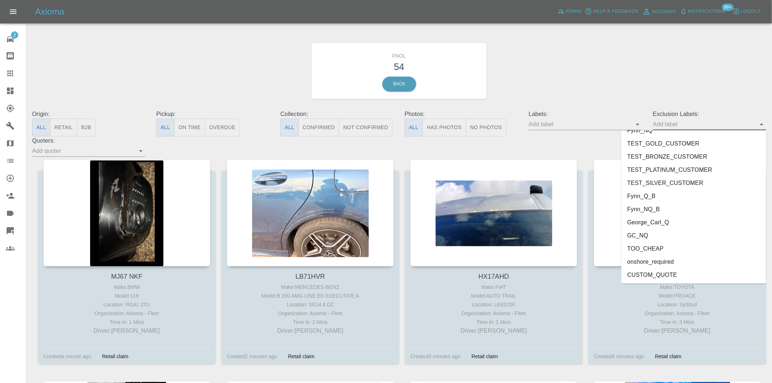
click at [677, 264] on li "onshore_required" at bounding box center [693, 261] width 145 height 13
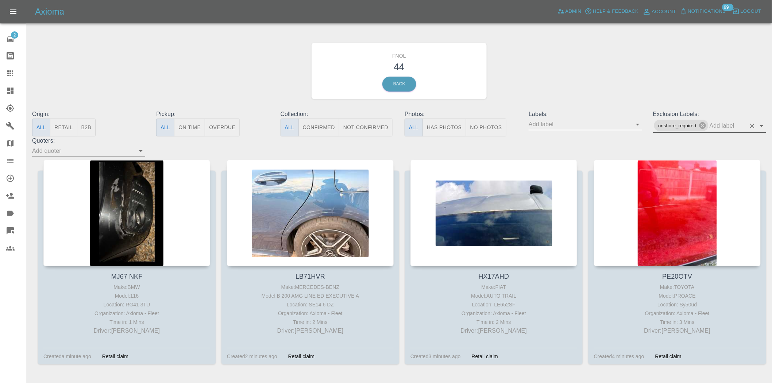
click at [591, 60] on div "FNOL 44 Back" at bounding box center [399, 71] width 745 height 78
drag, startPoint x: 452, startPoint y: 124, endPoint x: 407, endPoint y: 125, distance: 44.2
click at [450, 125] on button "Has Photos" at bounding box center [444, 128] width 44 height 18
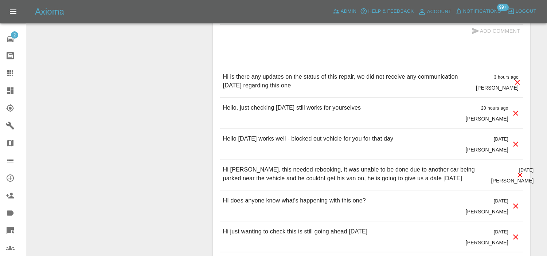
scroll to position [567, 0]
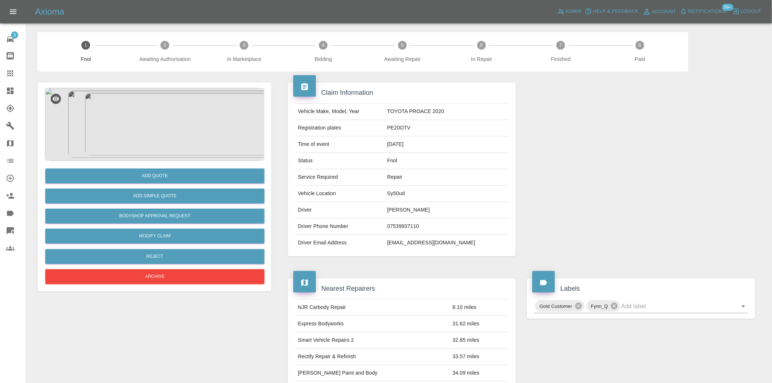
click at [158, 121] on img at bounding box center [154, 124] width 219 height 73
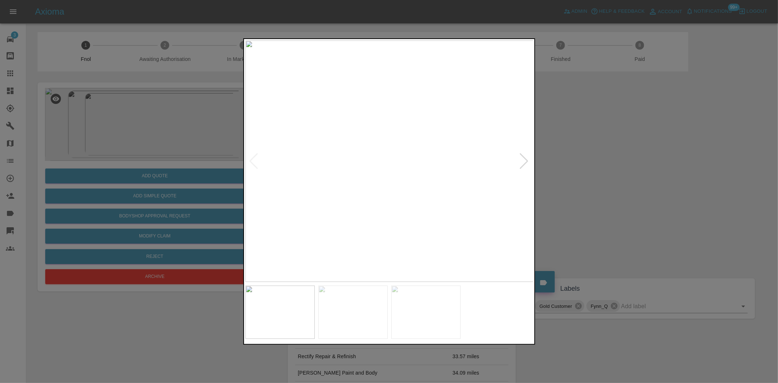
click at [345, 167] on img at bounding box center [389, 160] width 288 height 241
click at [396, 179] on img at bounding box center [389, 160] width 288 height 241
click at [367, 192] on img at bounding box center [389, 160] width 288 height 241
click at [416, 183] on img at bounding box center [389, 160] width 288 height 241
click at [414, 187] on img at bounding box center [389, 160] width 288 height 241
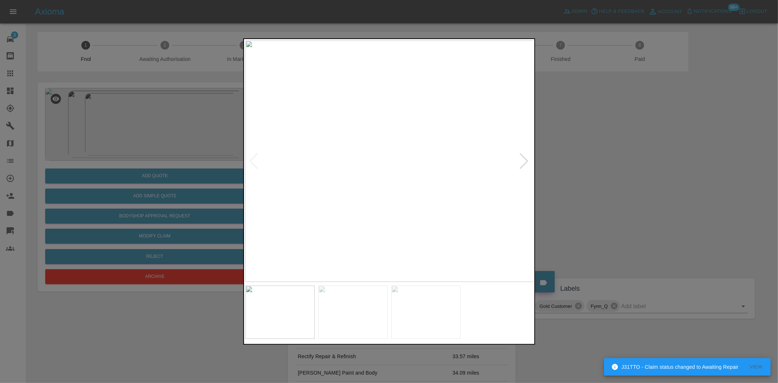
click at [450, 194] on img at bounding box center [389, 160] width 288 height 241
click at [180, 178] on div at bounding box center [389, 191] width 778 height 383
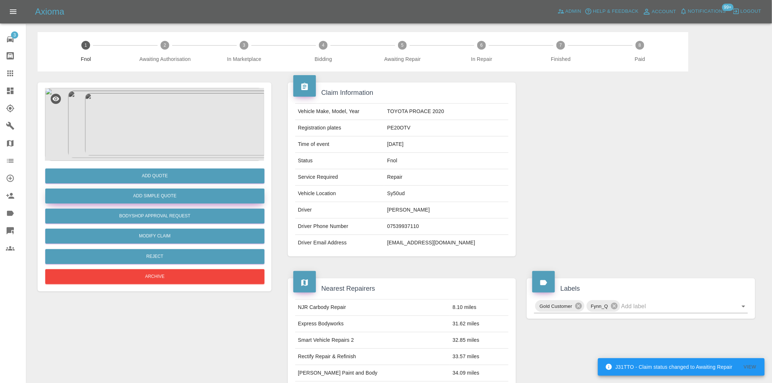
click at [162, 189] on button "Add Simple Quote" at bounding box center [154, 196] width 219 height 15
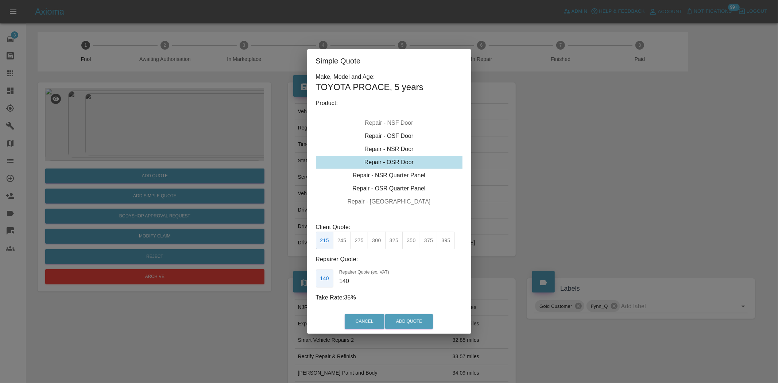
click at [402, 160] on div "Repair - OSR Door" at bounding box center [389, 162] width 147 height 13
click at [363, 243] on button "275" at bounding box center [360, 241] width 18 height 18
click at [296, 285] on div "Simple Quote Make, Model and Age: TOYOTA PROACE , 5 years Product: Repair - Fro…" at bounding box center [389, 191] width 778 height 383
type input "160"
click at [394, 319] on button "Add Quote" at bounding box center [409, 321] width 48 height 15
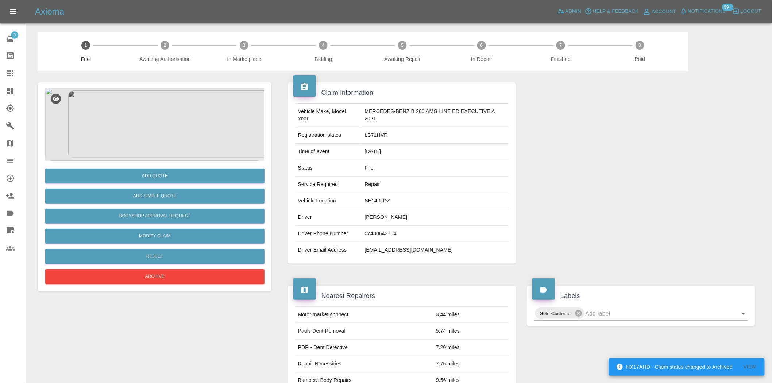
click at [154, 105] on img at bounding box center [154, 124] width 219 height 73
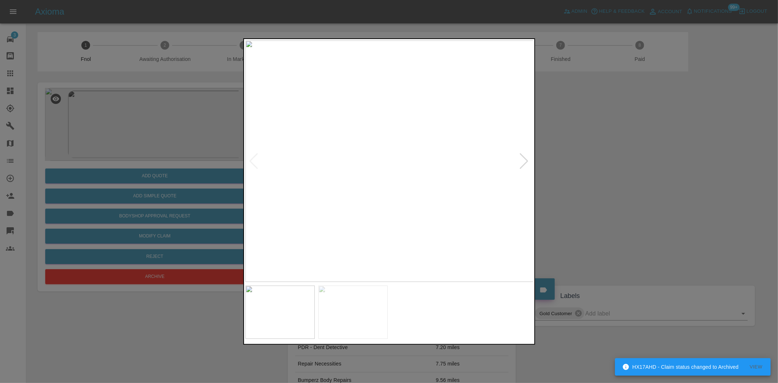
click at [343, 158] on img at bounding box center [389, 160] width 288 height 241
click at [339, 181] on img at bounding box center [389, 160] width 288 height 241
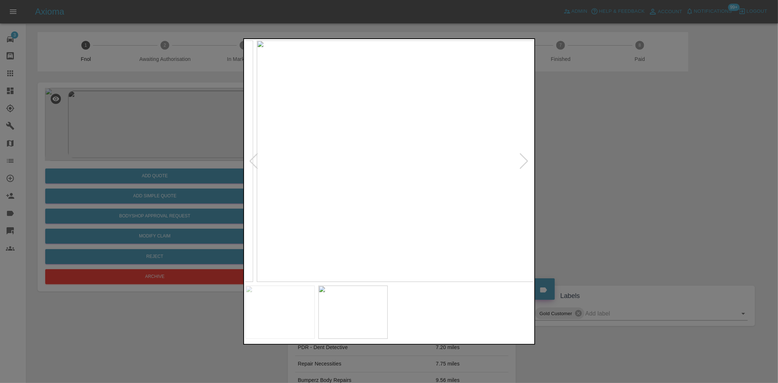
click at [406, 201] on img at bounding box center [401, 160] width 288 height 241
click at [421, 214] on img at bounding box center [389, 160] width 288 height 241
click at [265, 209] on img at bounding box center [389, 160] width 288 height 241
click at [307, 190] on img at bounding box center [389, 160] width 288 height 241
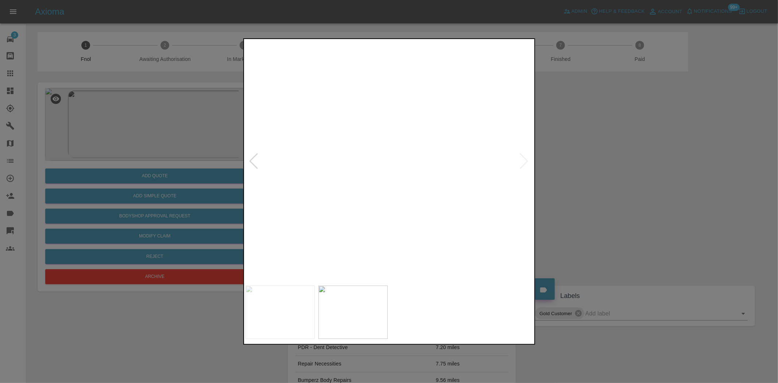
click at [366, 266] on img at bounding box center [599, 183] width 864 height 725
click at [278, 104] on img at bounding box center [640, 303] width 864 height 725
click at [358, 162] on img at bounding box center [553, 106] width 864 height 725
click at [315, 200] on img at bounding box center [534, 69] width 864 height 725
click at [334, 201] on img at bounding box center [430, 64] width 864 height 725
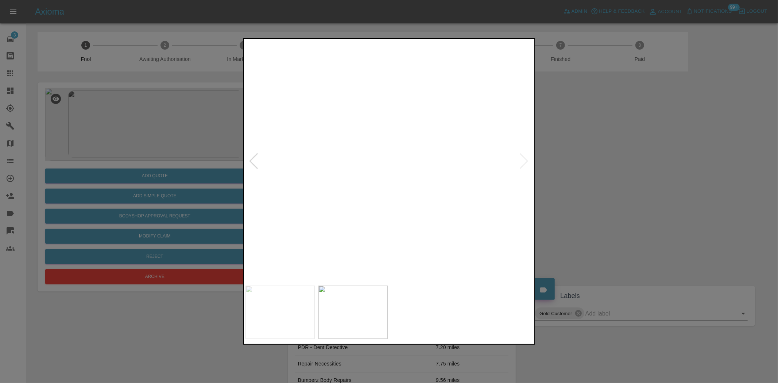
click at [329, 208] on img at bounding box center [332, 79] width 864 height 725
click at [347, 212] on img at bounding box center [156, 76] width 864 height 725
click at [361, 212] on img at bounding box center [143, 76] width 864 height 725
click at [403, 220] on img at bounding box center [76, 80] width 864 height 725
click at [385, 281] on img at bounding box center [101, 80] width 864 height 725
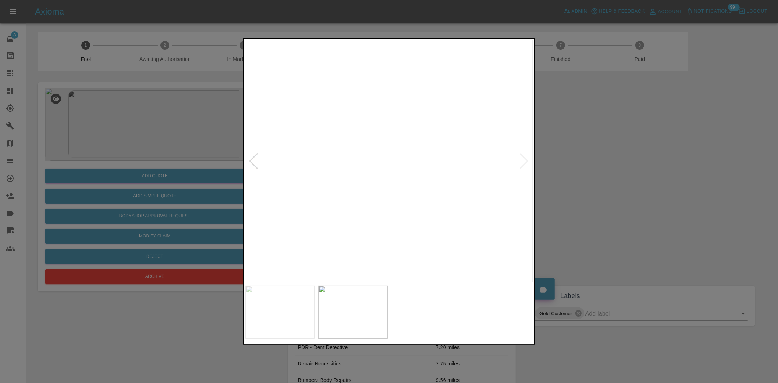
click at [416, 212] on img at bounding box center [101, 80] width 864 height 725
click at [439, 206] on img at bounding box center [389, 160] width 288 height 241
click at [466, 166] on img at bounding box center [389, 160] width 288 height 241
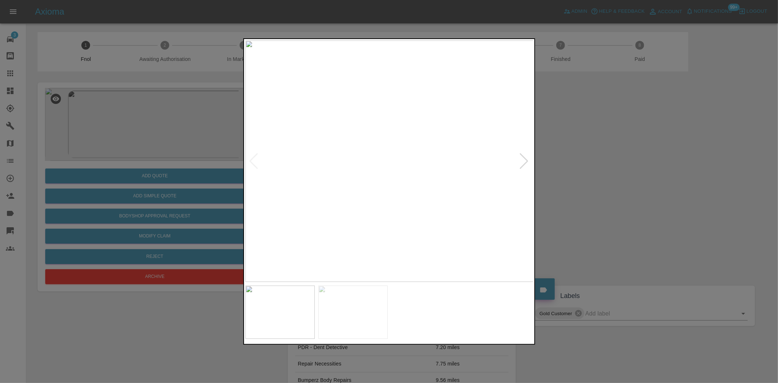
click at [466, 166] on img at bounding box center [389, 160] width 288 height 241
click at [378, 162] on img at bounding box center [85, 132] width 864 height 725
click at [418, 200] on img at bounding box center [101, 131] width 864 height 725
click at [173, 120] on div at bounding box center [389, 191] width 778 height 383
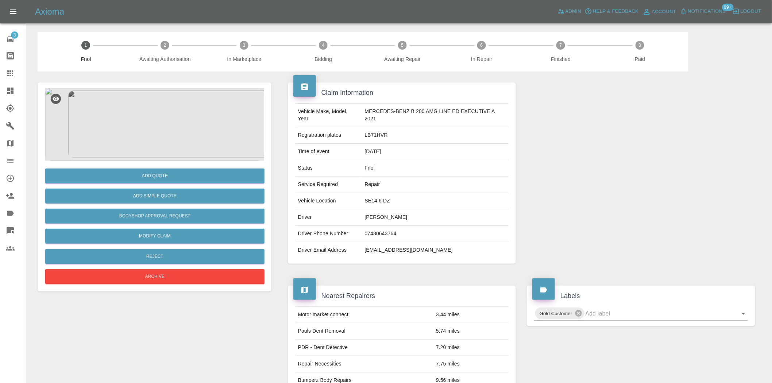
click at [181, 151] on img at bounding box center [154, 124] width 219 height 73
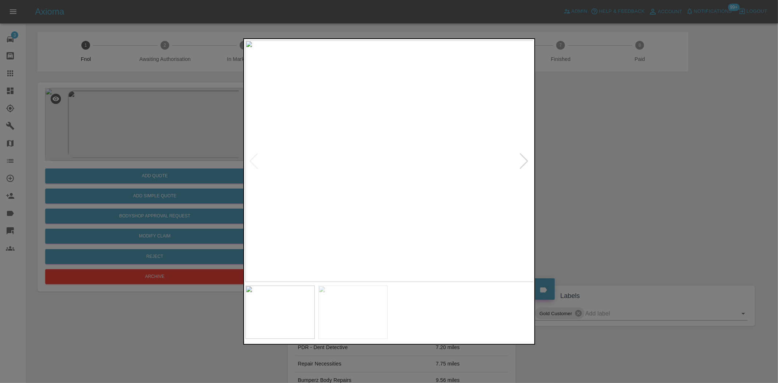
click at [387, 166] on img at bounding box center [389, 160] width 288 height 241
click at [379, 163] on img at bounding box center [394, 145] width 864 height 725
click at [341, 181] on img at bounding box center [389, 160] width 288 height 241
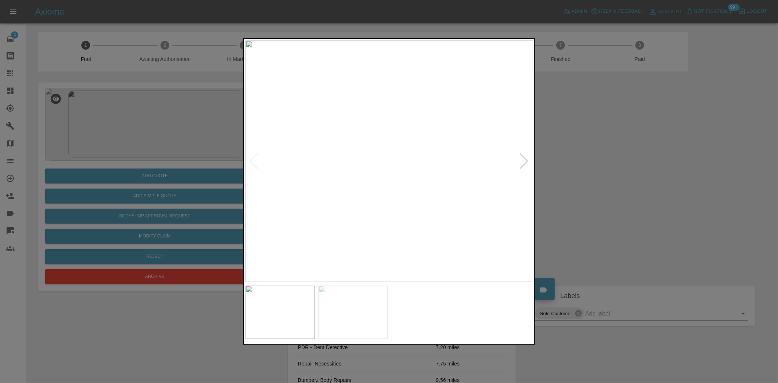
click at [186, 198] on div at bounding box center [389, 191] width 778 height 383
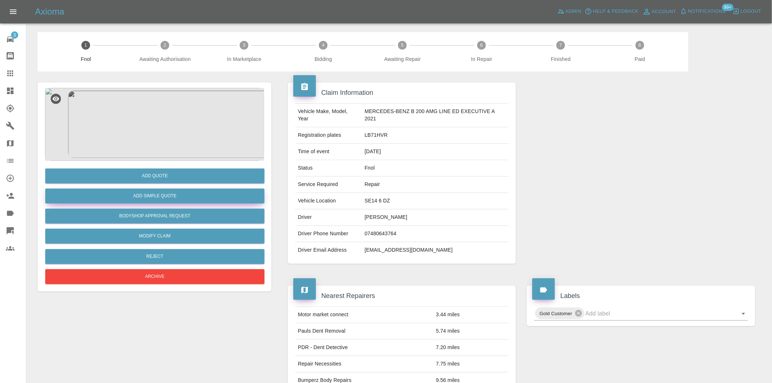
click at [187, 196] on button "Add Simple Quote" at bounding box center [154, 196] width 219 height 15
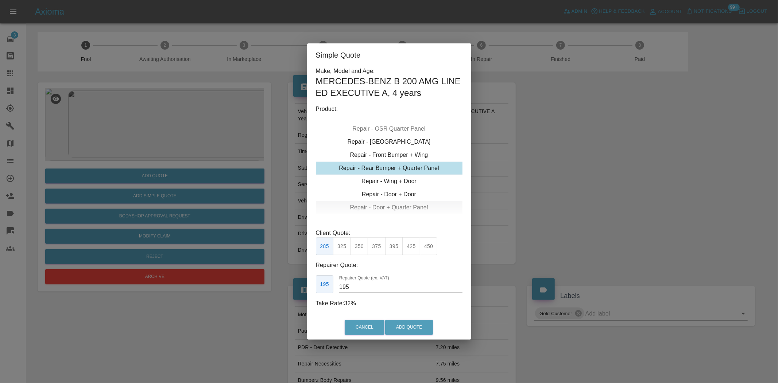
click at [385, 205] on div "Repair - Door + Quarter Panel" at bounding box center [389, 207] width 147 height 13
click at [376, 252] on button "375" at bounding box center [377, 246] width 18 height 18
click at [409, 330] on button "Add Quote" at bounding box center [409, 327] width 48 height 15
click at [388, 209] on div "Repair - Door + Quarter Panel" at bounding box center [389, 207] width 147 height 13
type input "200"
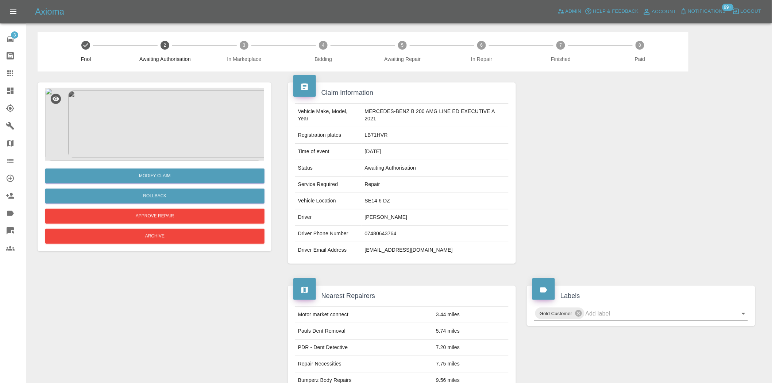
click at [374, 250] on td "ramirez_violeta@hotmail.com" at bounding box center [434, 250] width 147 height 16
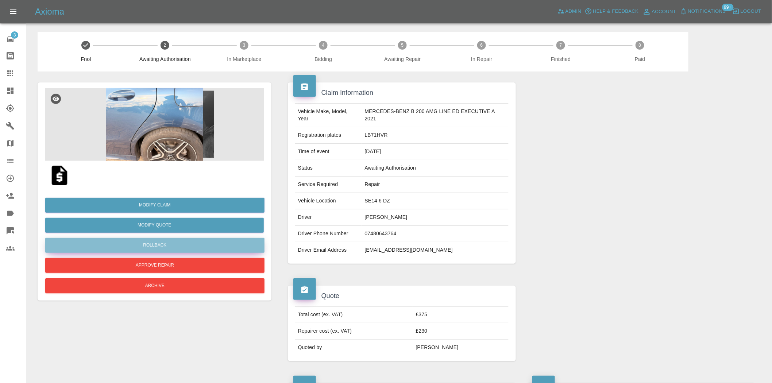
click at [161, 246] on button "Rollback" at bounding box center [154, 245] width 219 height 15
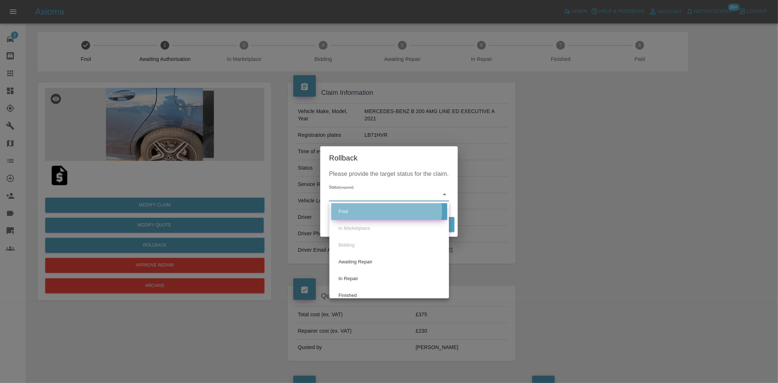
click at [360, 210] on li "Fnol" at bounding box center [389, 211] width 116 height 17
type input "fnol"
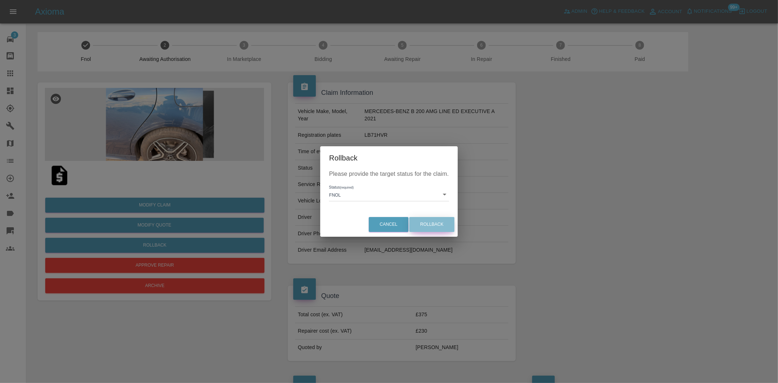
click at [438, 224] on button "Rollback" at bounding box center [431, 224] width 45 height 15
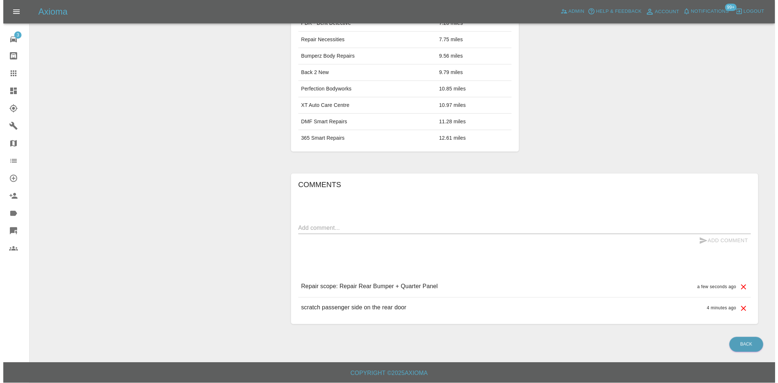
scroll to position [423, 0]
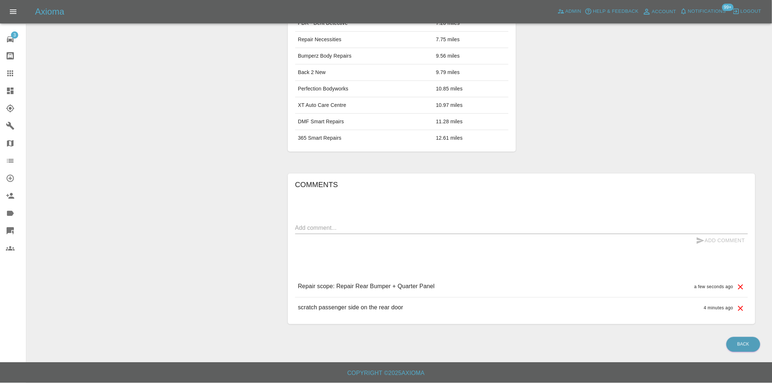
click at [742, 287] on icon at bounding box center [740, 287] width 9 height 9
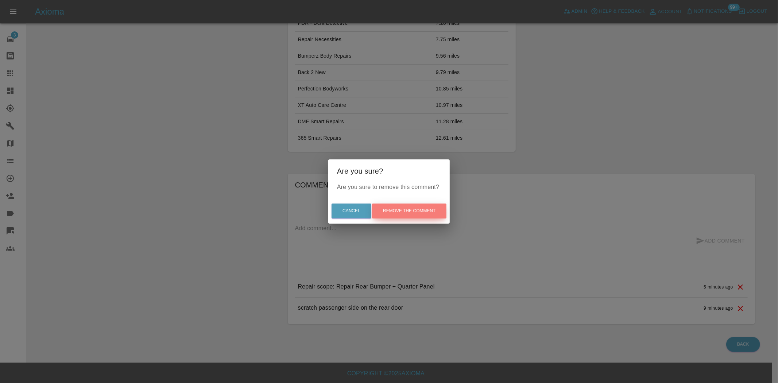
click at [428, 213] on button "Remove the comment" at bounding box center [409, 211] width 74 height 15
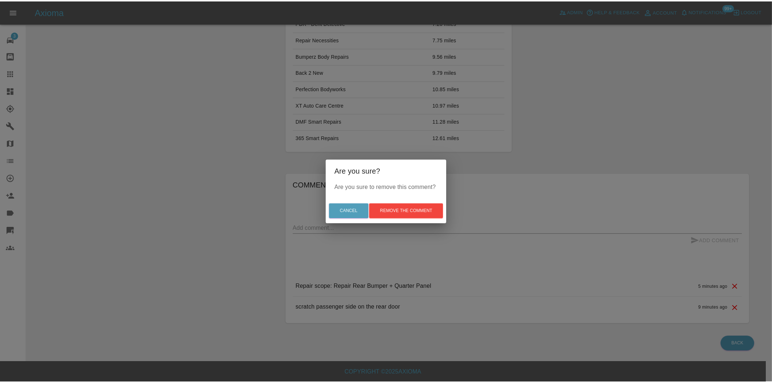
scroll to position [402, 0]
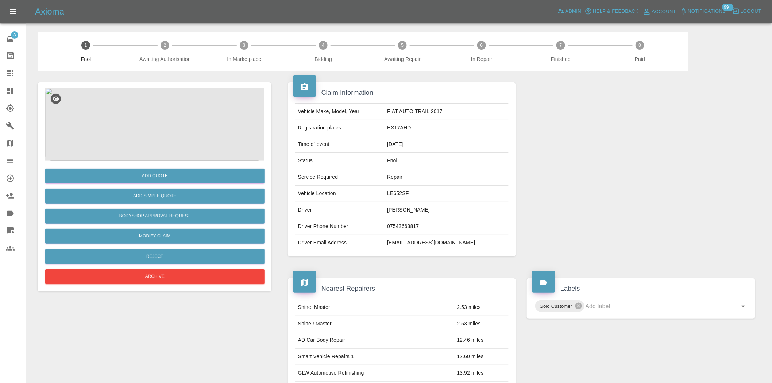
click at [155, 136] on img at bounding box center [154, 124] width 219 height 73
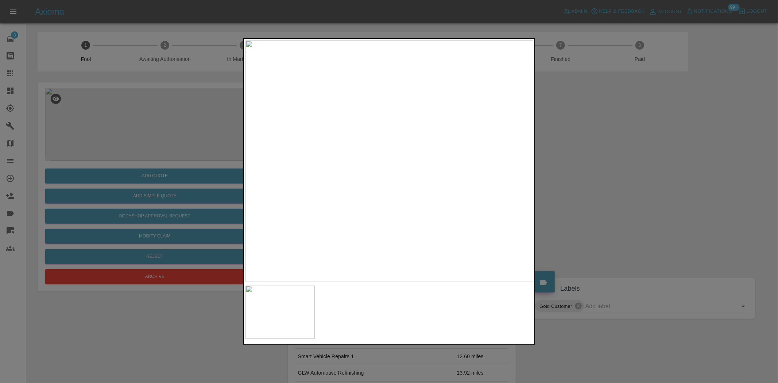
click at [324, 160] on img at bounding box center [389, 160] width 288 height 241
click at [356, 163] on img at bounding box center [389, 160] width 288 height 241
click at [309, 172] on img at bounding box center [389, 160] width 288 height 241
click at [169, 139] on div at bounding box center [389, 191] width 778 height 383
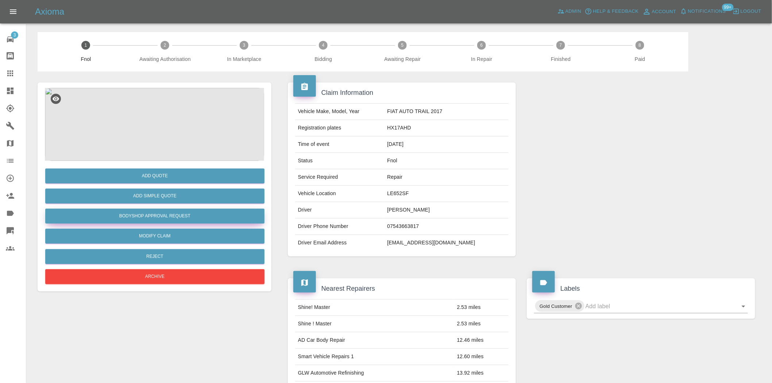
drag, startPoint x: 170, startPoint y: 222, endPoint x: 170, endPoint y: 218, distance: 4.0
click at [170, 222] on button "Bodyshop Approval Request" at bounding box center [154, 216] width 219 height 15
click at [166, 129] on img at bounding box center [154, 124] width 219 height 73
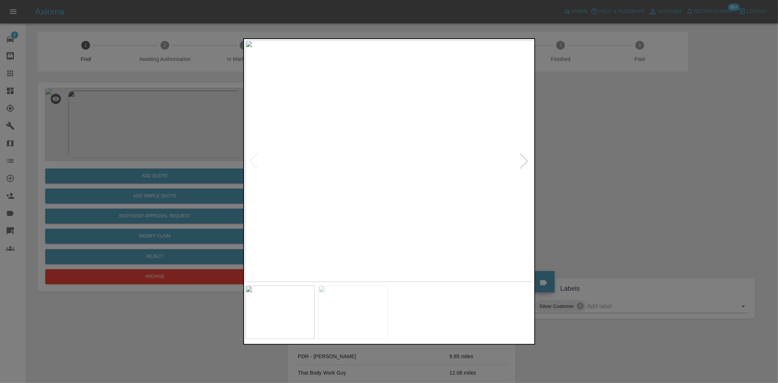
click at [338, 163] on img at bounding box center [389, 160] width 288 height 241
click at [355, 168] on img at bounding box center [389, 160] width 288 height 241
click at [354, 179] on img at bounding box center [389, 160] width 288 height 241
click at [434, 155] on img at bounding box center [389, 160] width 288 height 241
click at [405, 159] on img at bounding box center [389, 160] width 288 height 241
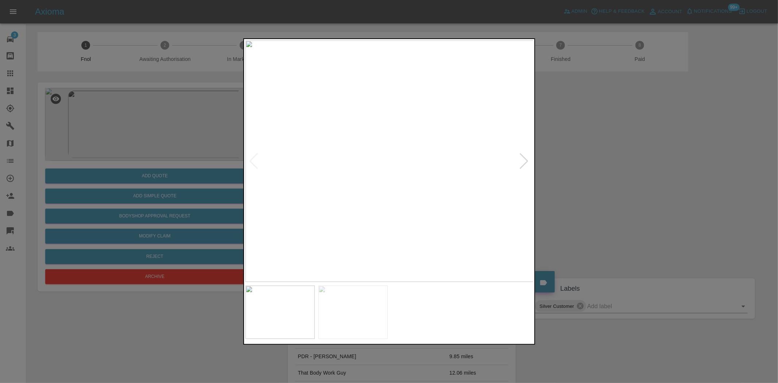
click at [405, 159] on img at bounding box center [389, 160] width 288 height 241
click at [413, 257] on img at bounding box center [380, 289] width 864 height 725
click at [384, 247] on img at bounding box center [380, 386] width 864 height 725
drag, startPoint x: 90, startPoint y: 158, endPoint x: 177, endPoint y: 225, distance: 110.1
click at [94, 162] on div at bounding box center [389, 191] width 778 height 383
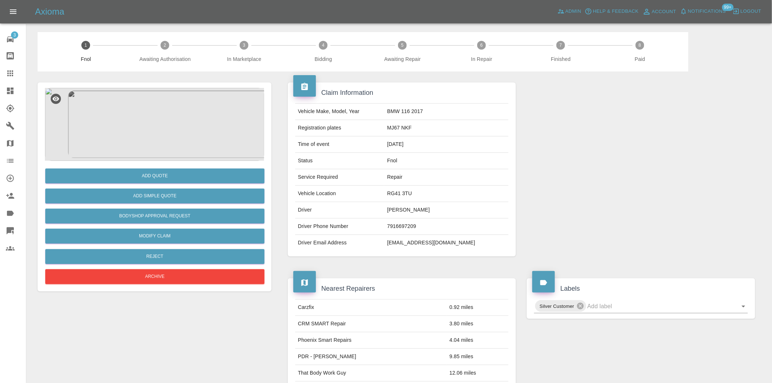
click at [172, 167] on div "Add Quote" at bounding box center [154, 176] width 219 height 19
click at [168, 176] on button "Add Quote" at bounding box center [154, 176] width 219 height 15
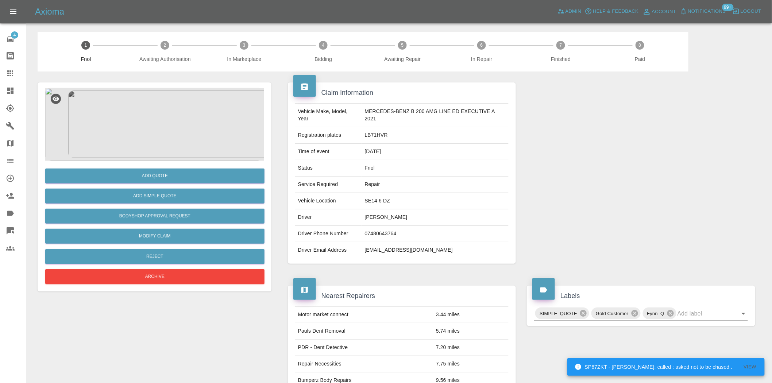
click at [155, 112] on img at bounding box center [154, 124] width 219 height 73
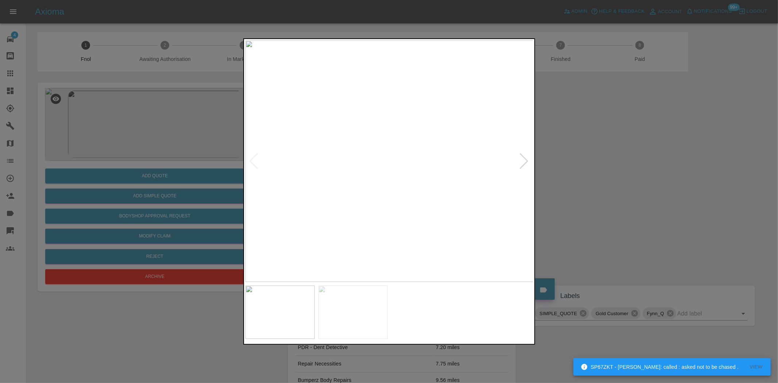
click at [334, 186] on img at bounding box center [389, 160] width 288 height 241
click at [435, 195] on img at bounding box center [462, 160] width 288 height 241
click at [163, 194] on div at bounding box center [389, 191] width 778 height 383
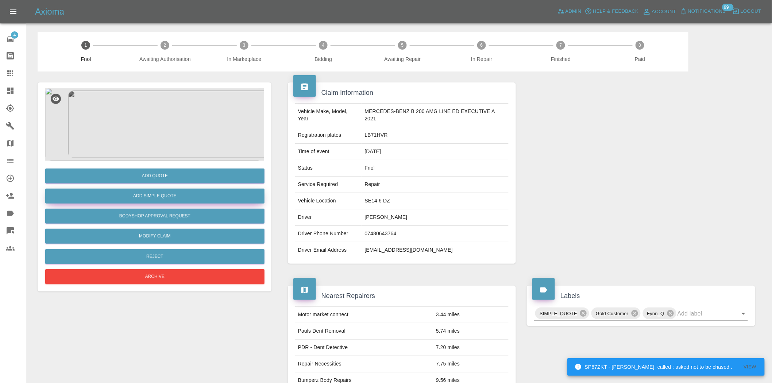
click at [164, 194] on button "Add Simple Quote" at bounding box center [154, 196] width 219 height 15
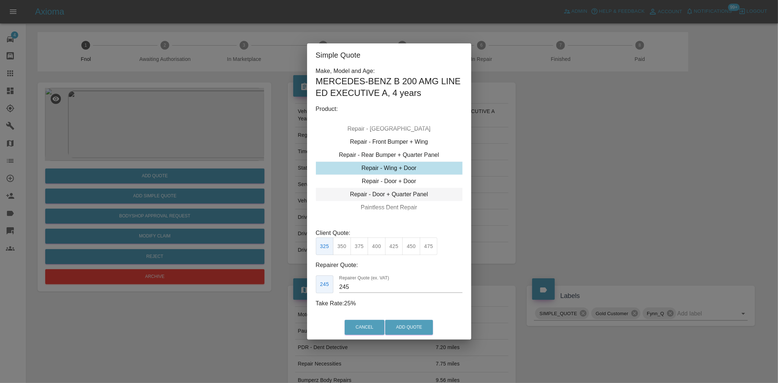
click at [380, 195] on div "Repair - Door + Quarter Panel" at bounding box center [389, 194] width 147 height 13
click at [360, 248] on button "375" at bounding box center [360, 246] width 18 height 18
type input "230"
click at [409, 322] on button "Add Quote" at bounding box center [409, 327] width 48 height 15
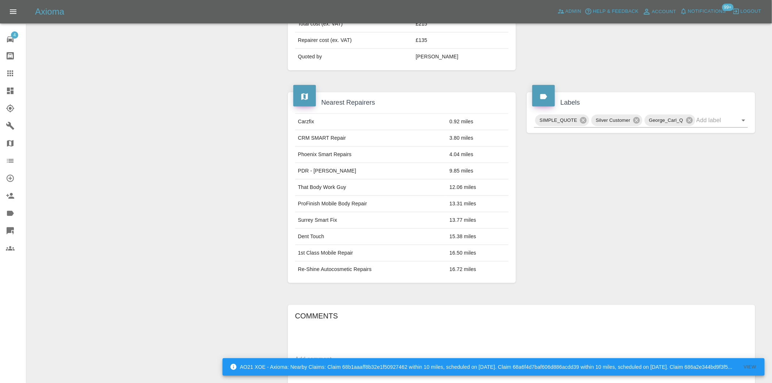
scroll to position [416, 0]
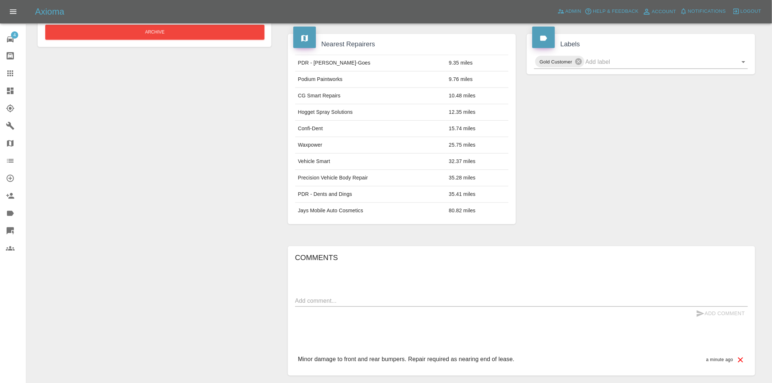
scroll to position [13, 0]
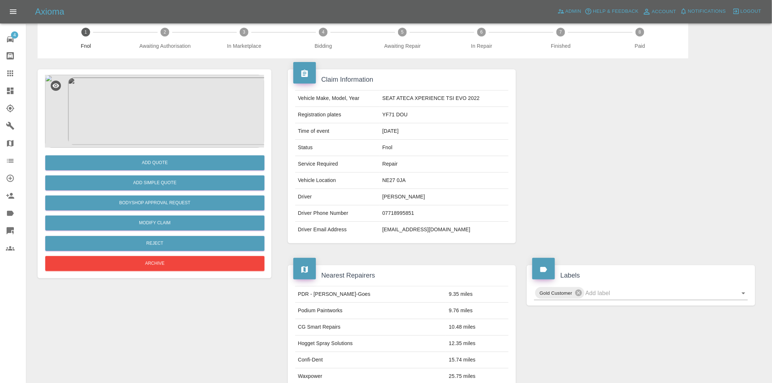
click at [172, 111] on img at bounding box center [154, 111] width 219 height 73
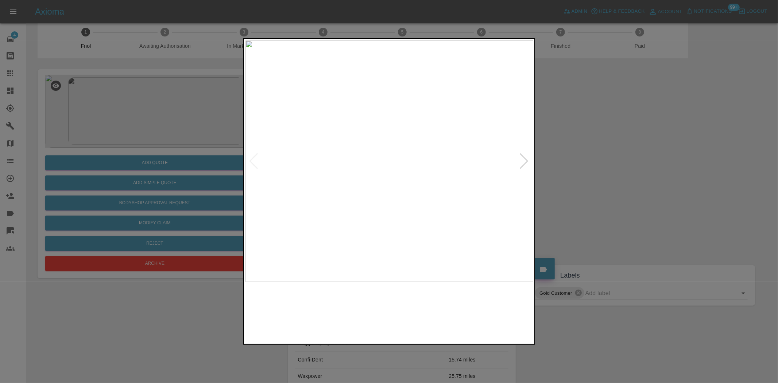
click at [384, 148] on img at bounding box center [389, 160] width 288 height 241
click at [401, 181] on img at bounding box center [405, 200] width 864 height 725
click at [401, 181] on img at bounding box center [405, 199] width 864 height 725
click at [371, 182] on img at bounding box center [389, 160] width 288 height 241
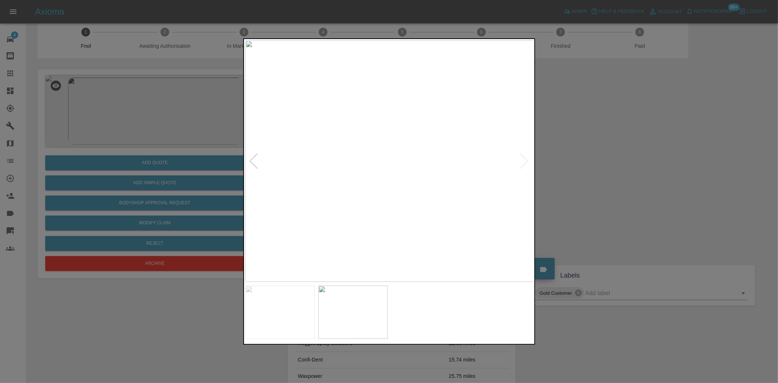
click at [421, 141] on img at bounding box center [389, 160] width 288 height 241
click at [155, 140] on div at bounding box center [389, 191] width 778 height 383
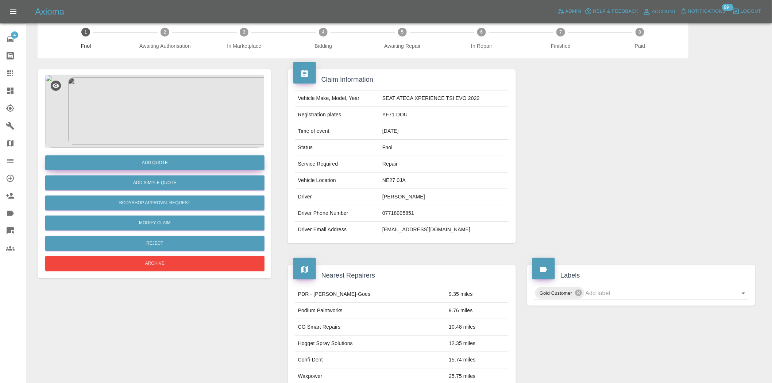
click at [168, 162] on button "Add Quote" at bounding box center [154, 162] width 219 height 15
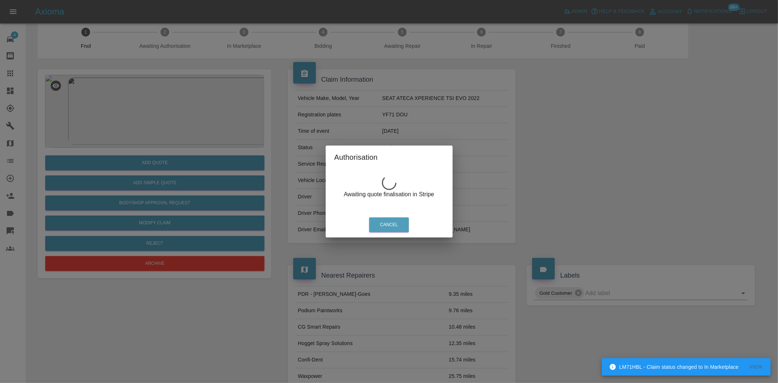
drag, startPoint x: 198, startPoint y: 102, endPoint x: 163, endPoint y: 102, distance: 35.0
click at [198, 102] on div "Authorisation Awaiting quote finalisation in Stripe Cancel" at bounding box center [389, 191] width 778 height 383
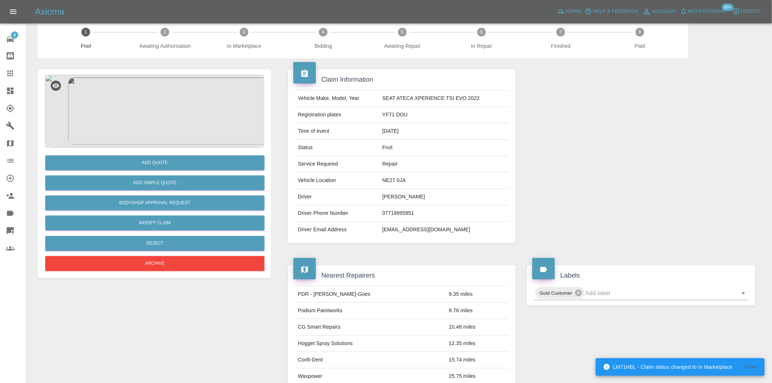
click at [191, 119] on img at bounding box center [154, 111] width 219 height 73
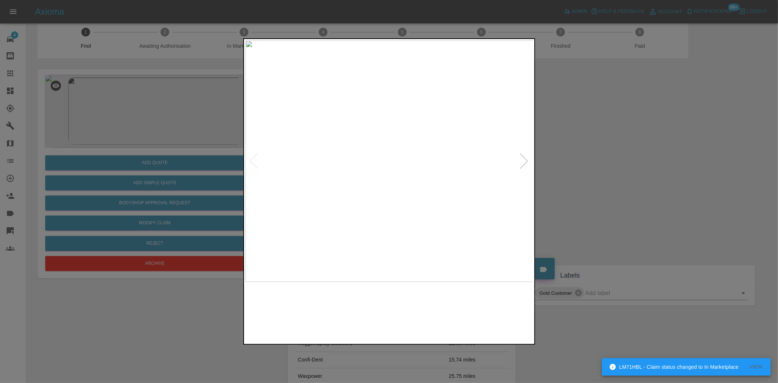
click at [377, 158] on img at bounding box center [389, 160] width 288 height 241
click at [142, 148] on div at bounding box center [389, 191] width 778 height 383
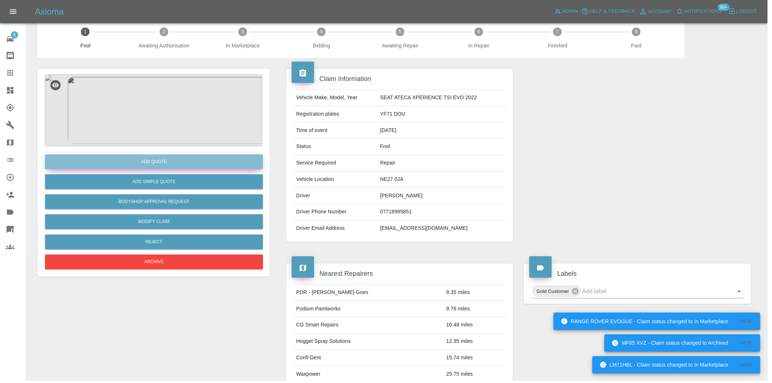
click at [143, 159] on button "Add Quote" at bounding box center [154, 162] width 219 height 15
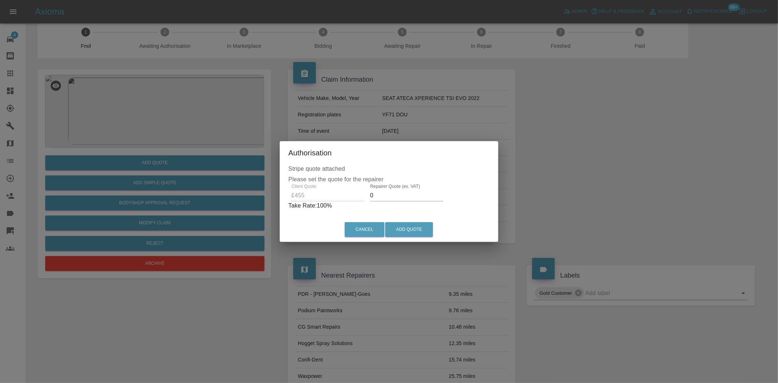
drag, startPoint x: 389, startPoint y: 195, endPoint x: 290, endPoint y: 203, distance: 98.8
click at [290, 203] on div "Client Quote £455 Repairer Quote (ex. VAT) 0 Take Rate: 100 %" at bounding box center [389, 197] width 201 height 26
drag, startPoint x: 385, startPoint y: 195, endPoint x: 261, endPoint y: 182, distance: 124.7
click at [270, 184] on div "Authorisation Stripe quote attached Please set the quote for the repairer Clien…" at bounding box center [389, 191] width 778 height 383
type input "280"
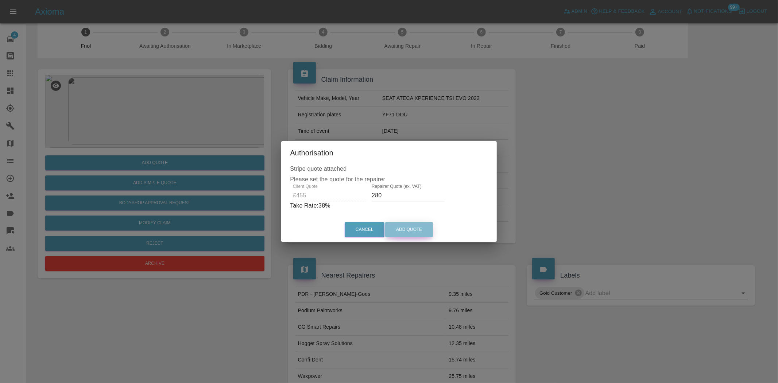
drag, startPoint x: 413, startPoint y: 227, endPoint x: 402, endPoint y: 228, distance: 11.0
click at [411, 228] on button "Add Quote" at bounding box center [409, 229] width 48 height 15
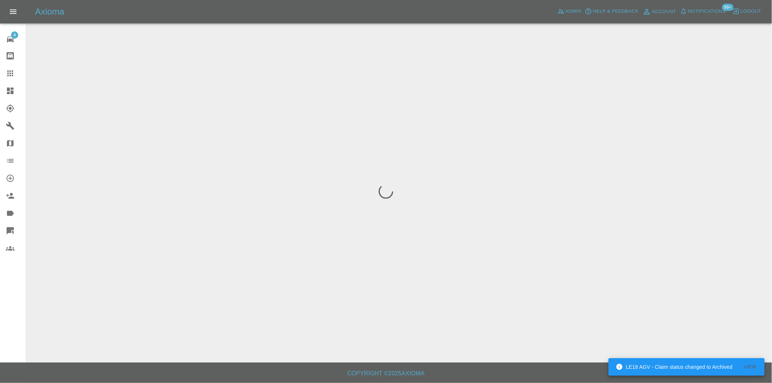
scroll to position [0, 0]
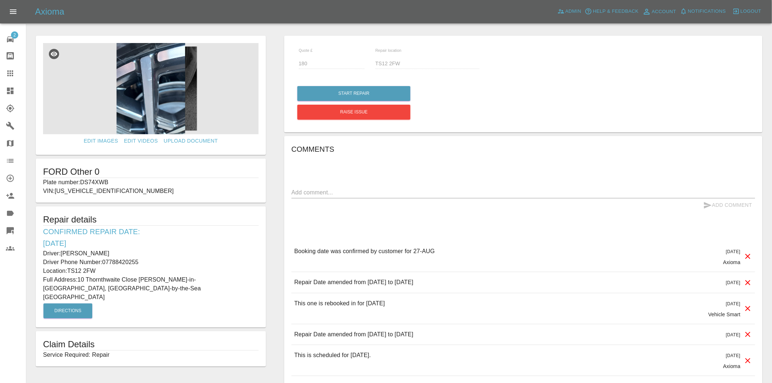
click at [158, 108] on img at bounding box center [151, 88] width 216 height 91
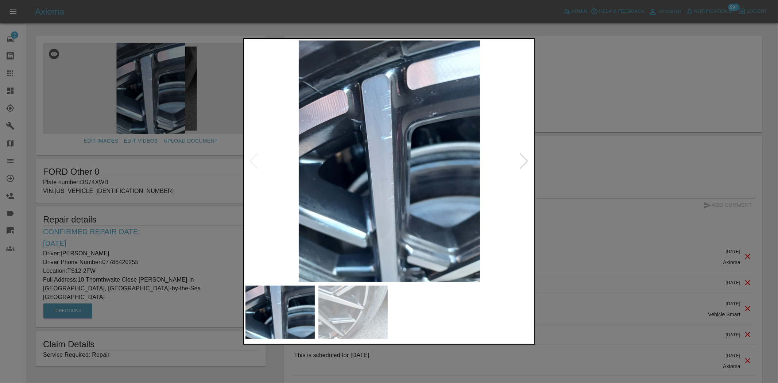
click at [351, 171] on img at bounding box center [389, 160] width 288 height 241
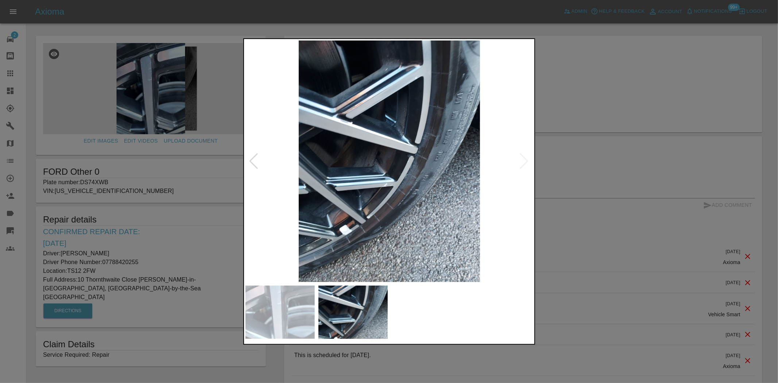
click at [307, 184] on img at bounding box center [389, 160] width 288 height 241
click at [98, 89] on div at bounding box center [389, 191] width 778 height 383
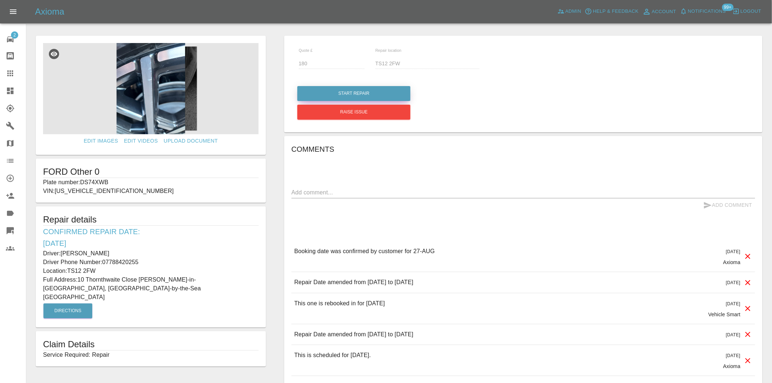
click at [351, 90] on button "Start Repair" at bounding box center [353, 93] width 113 height 15
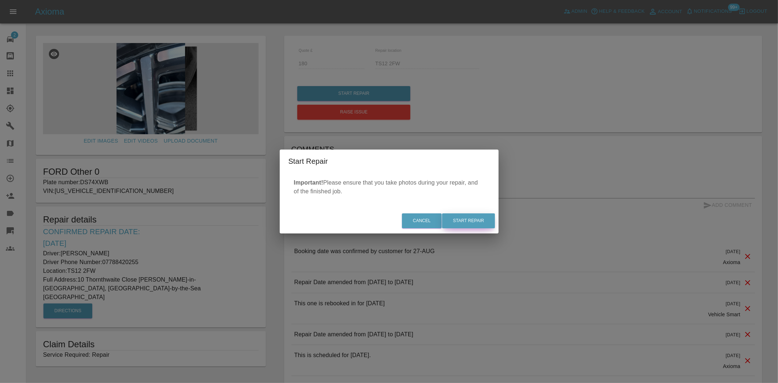
click at [468, 220] on button "Start Repair" at bounding box center [468, 220] width 53 height 15
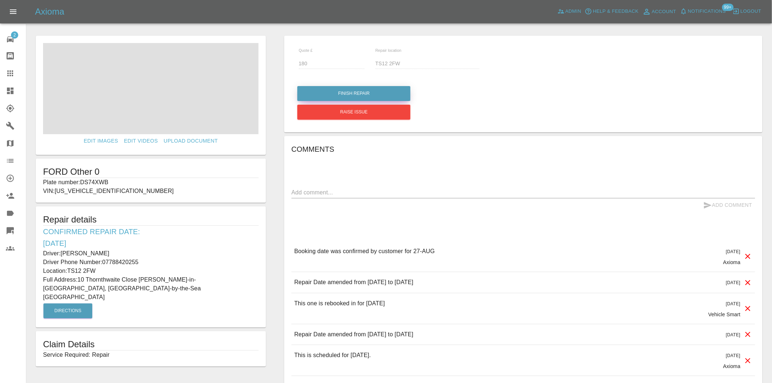
click at [365, 89] on button "Finish Repair" at bounding box center [353, 93] width 113 height 15
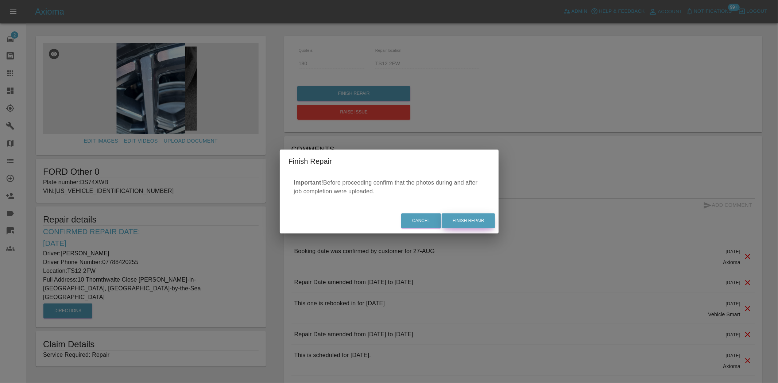
drag, startPoint x: 470, startPoint y: 221, endPoint x: 465, endPoint y: 225, distance: 6.1
click at [469, 222] on button "Finish Repair" at bounding box center [468, 220] width 53 height 15
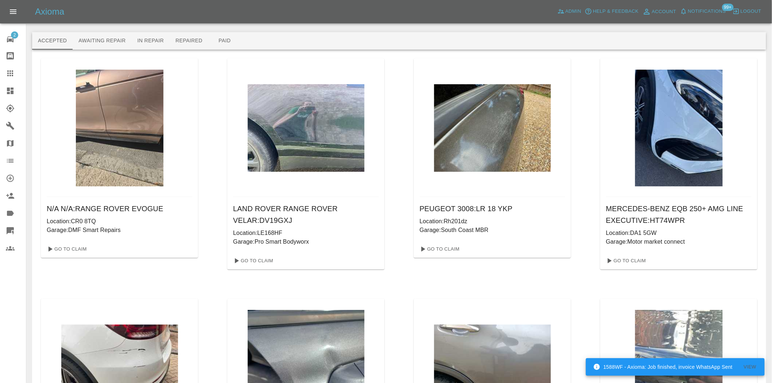
drag, startPoint x: 15, startPoint y: 85, endPoint x: 120, endPoint y: 14, distance: 127.4
click at [15, 85] on link "Dashboard" at bounding box center [13, 91] width 26 height 18
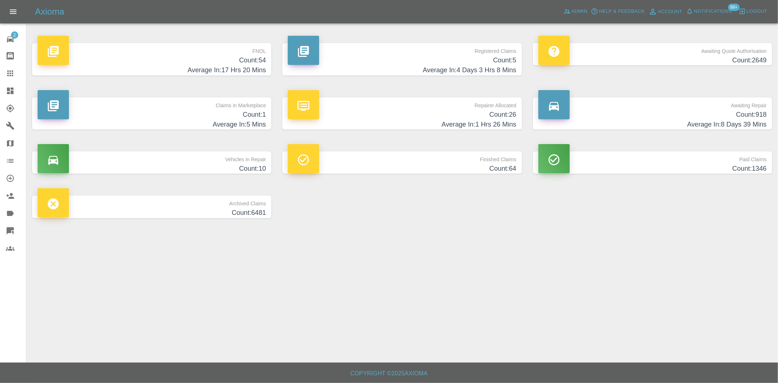
click at [705, 115] on h4 "Count: 918" at bounding box center [652, 115] width 228 height 10
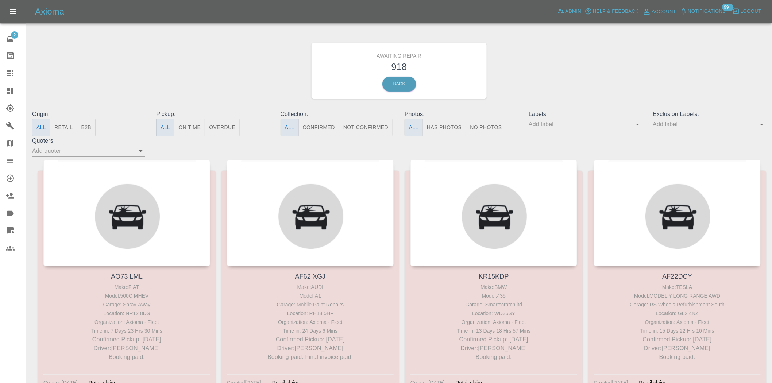
click at [89, 122] on button "B2B" at bounding box center [86, 128] width 19 height 18
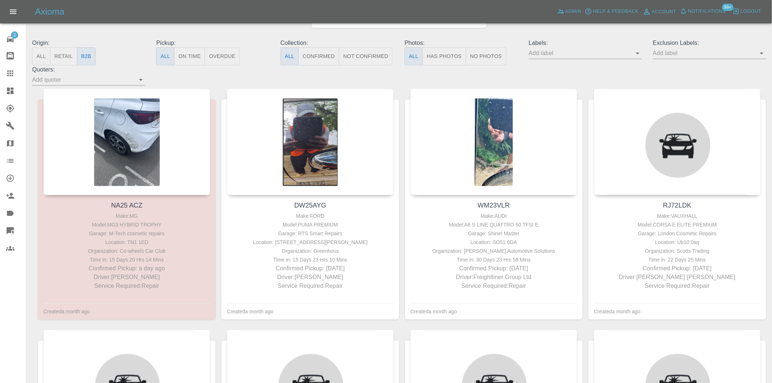
scroll to position [81, 0]
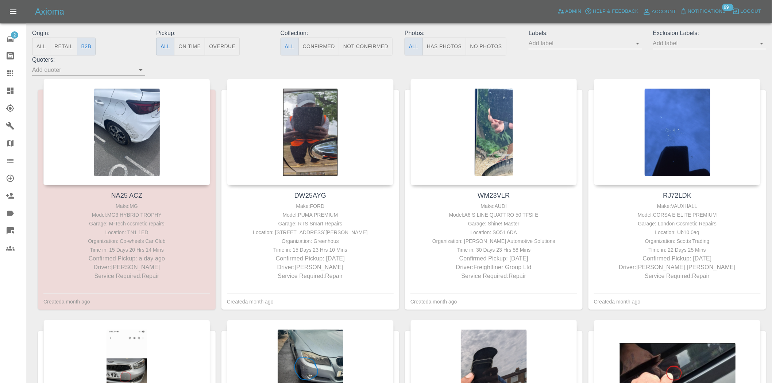
click at [220, 71] on div "Origin: All Retail B2B Pickup: All On Time Overdue Collection: All Confirmed No…" at bounding box center [399, 52] width 745 height 47
drag, startPoint x: 0, startPoint y: 98, endPoint x: 8, endPoint y: 94, distance: 8.8
click at [0, 98] on link "Dashboard" at bounding box center [13, 91] width 26 height 18
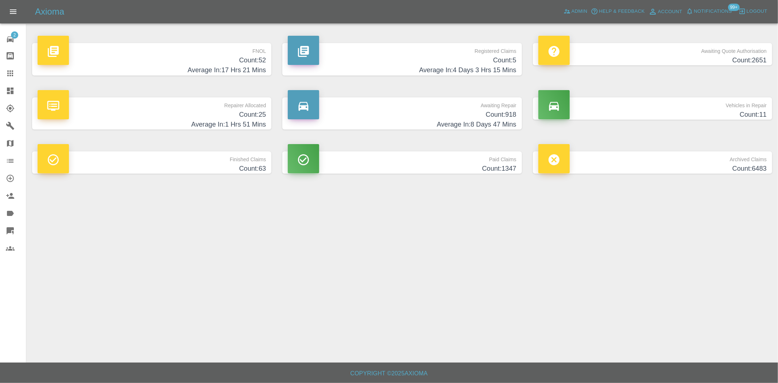
click at [233, 116] on h4 "Count: 25" at bounding box center [152, 115] width 228 height 10
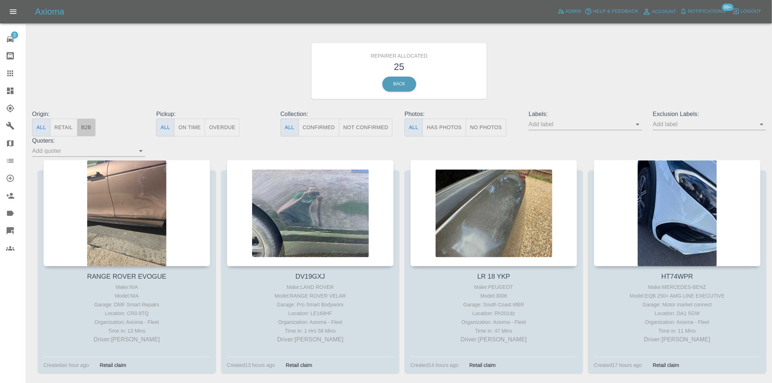
click at [85, 132] on button "B2B" at bounding box center [86, 128] width 19 height 18
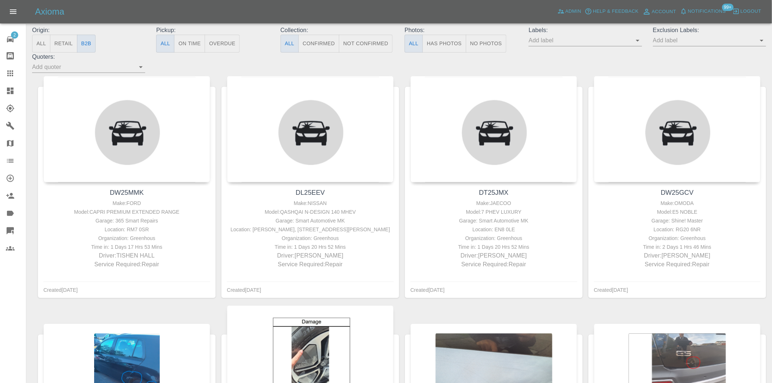
scroll to position [83, 0]
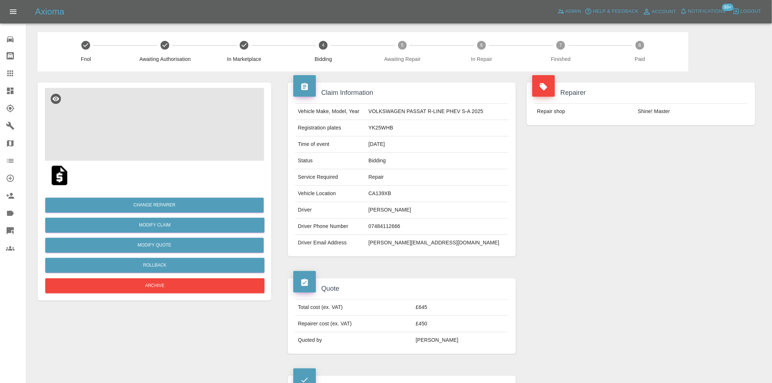
click at [153, 129] on img at bounding box center [154, 124] width 219 height 73
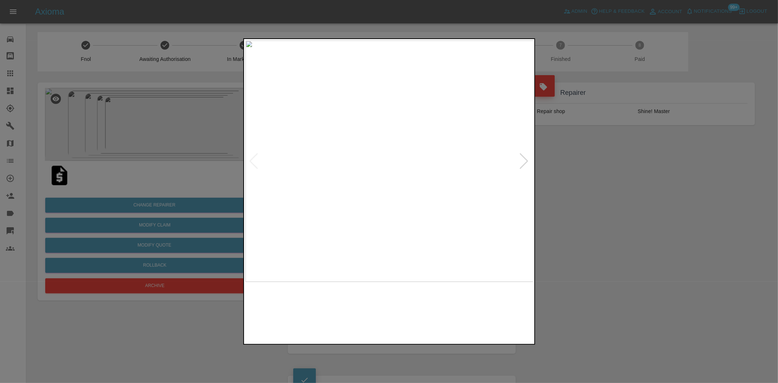
click at [369, 168] on img at bounding box center [389, 160] width 288 height 241
click at [382, 199] on img at bounding box center [389, 160] width 288 height 241
click at [347, 192] on img at bounding box center [389, 160] width 288 height 241
click at [348, 184] on img at bounding box center [389, 160] width 288 height 241
click at [300, 176] on img at bounding box center [389, 160] width 288 height 241
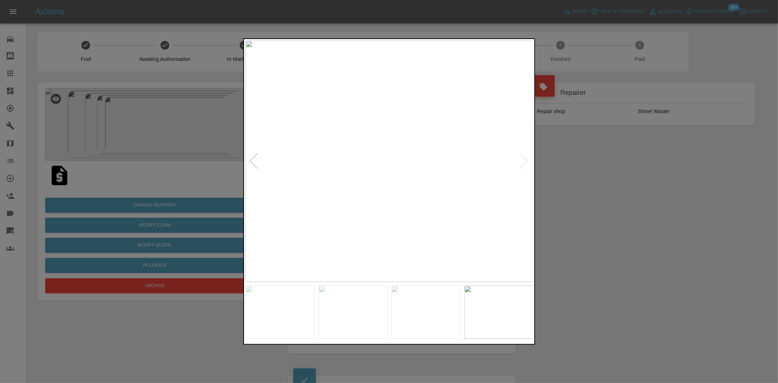
click at [247, 163] on img at bounding box center [389, 160] width 288 height 241
click at [283, 170] on img at bounding box center [389, 160] width 288 height 241
drag, startPoint x: 668, startPoint y: 213, endPoint x: 603, endPoint y: 213, distance: 65.3
click at [661, 213] on div at bounding box center [389, 191] width 778 height 383
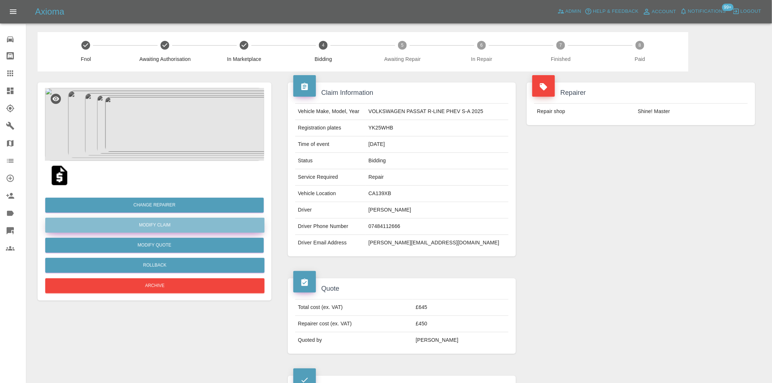
click at [163, 227] on link "Modify Claim" at bounding box center [154, 225] width 219 height 15
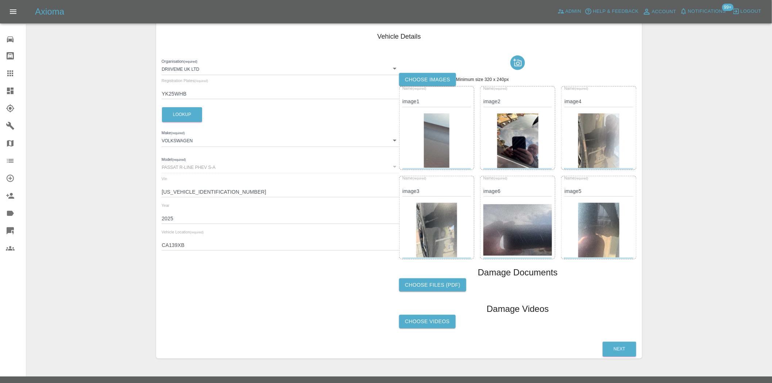
scroll to position [110, 0]
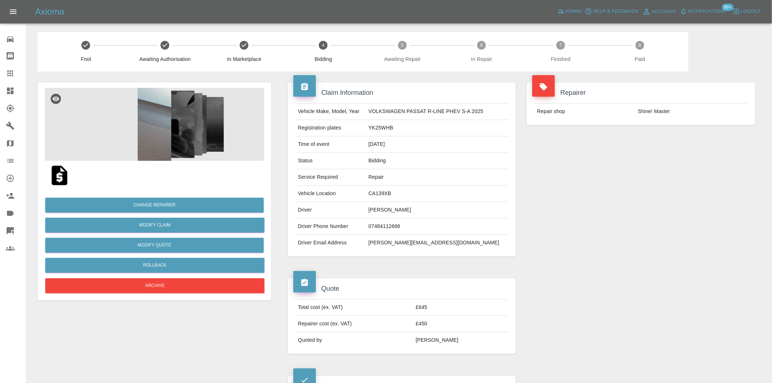
click at [154, 136] on img at bounding box center [154, 124] width 219 height 73
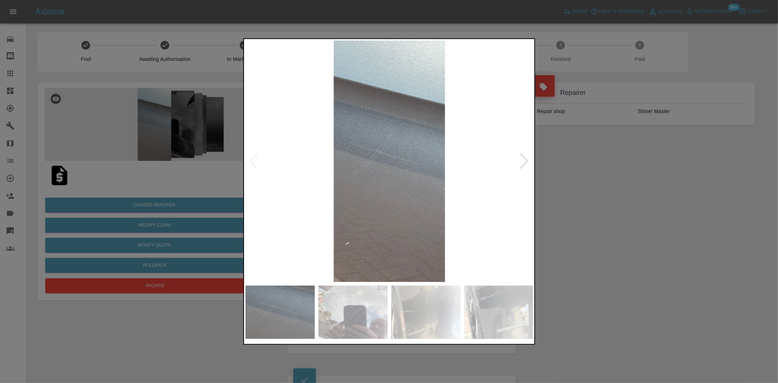
click at [287, 162] on img at bounding box center [389, 160] width 288 height 241
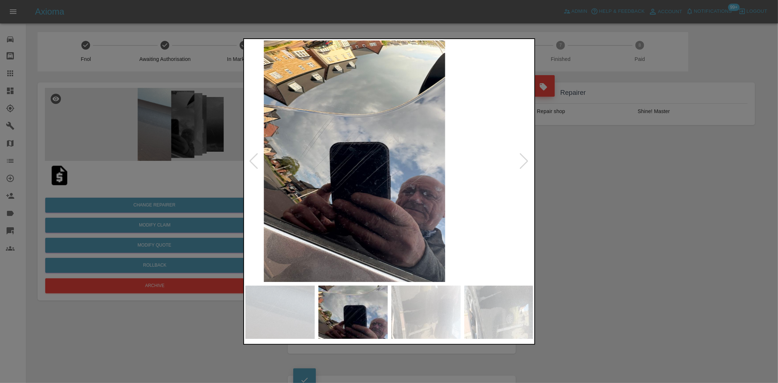
click at [286, 168] on img at bounding box center [354, 160] width 288 height 241
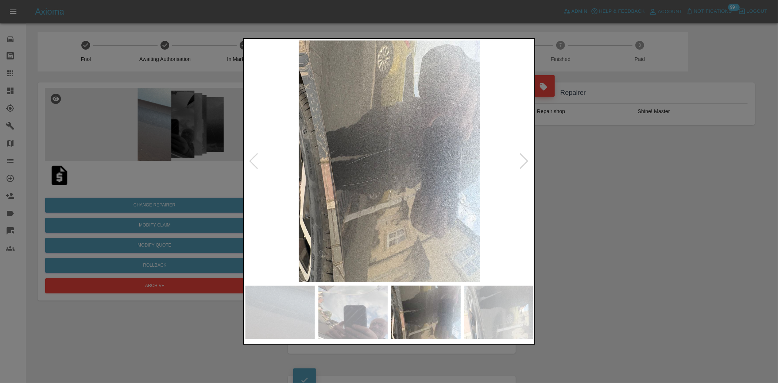
click at [264, 167] on img at bounding box center [389, 160] width 288 height 241
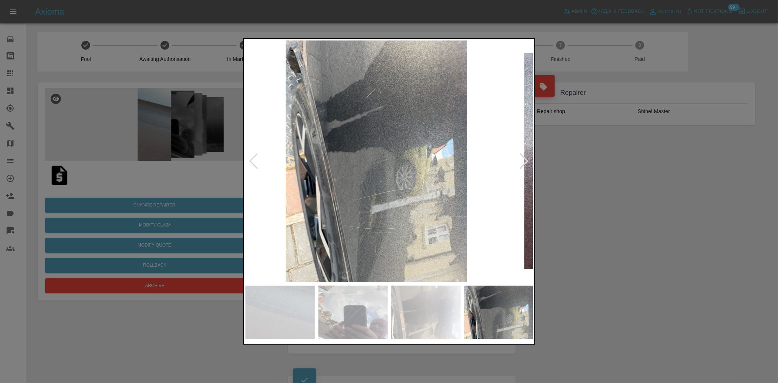
click at [253, 165] on div at bounding box center [388, 160] width 287 height 241
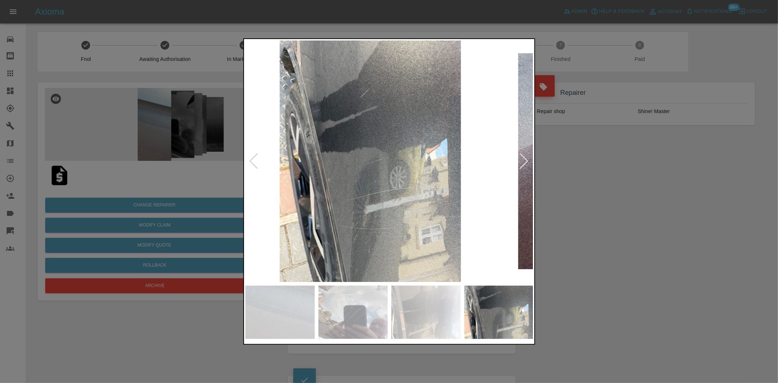
click at [242, 163] on div at bounding box center [389, 191] width 778 height 383
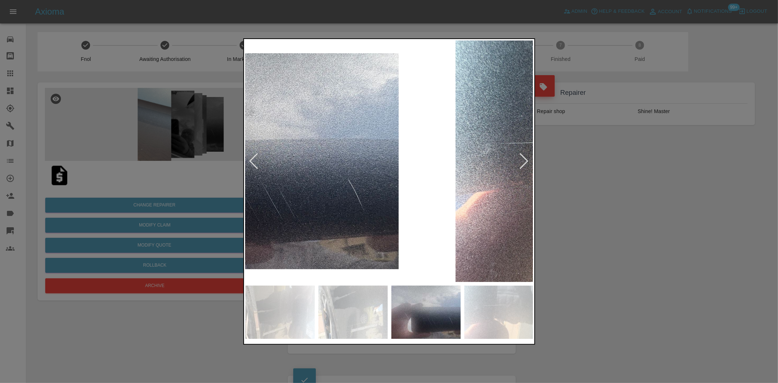
click at [228, 184] on div at bounding box center [389, 191] width 778 height 383
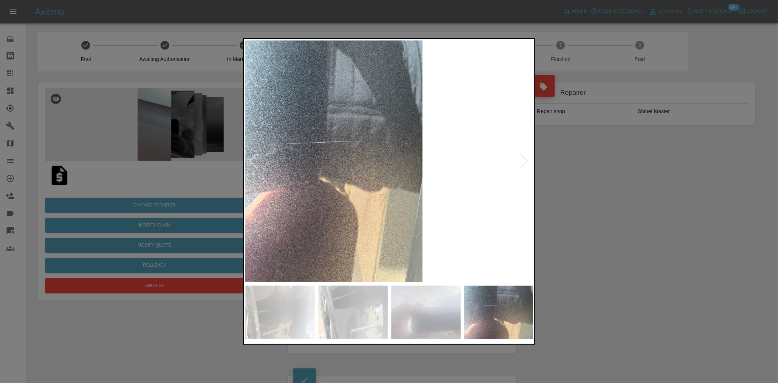
click at [138, 183] on div at bounding box center [389, 191] width 778 height 383
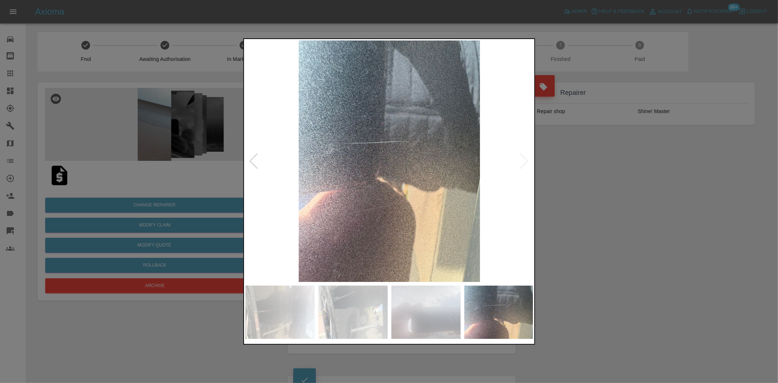
click at [135, 159] on div at bounding box center [389, 191] width 778 height 383
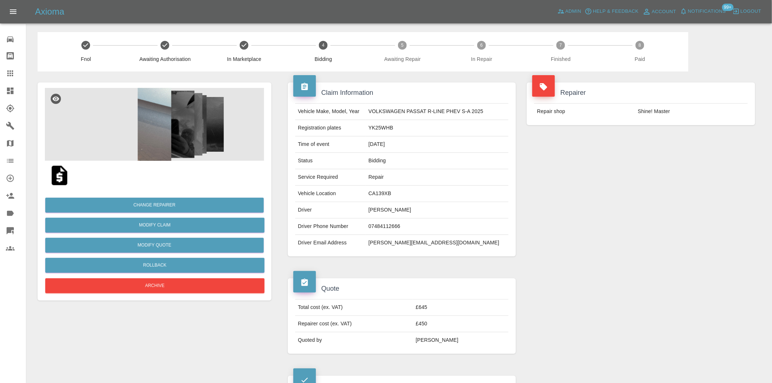
click at [388, 126] on td "YK25WHB" at bounding box center [436, 128] width 143 height 16
copy td "YK25WHB"
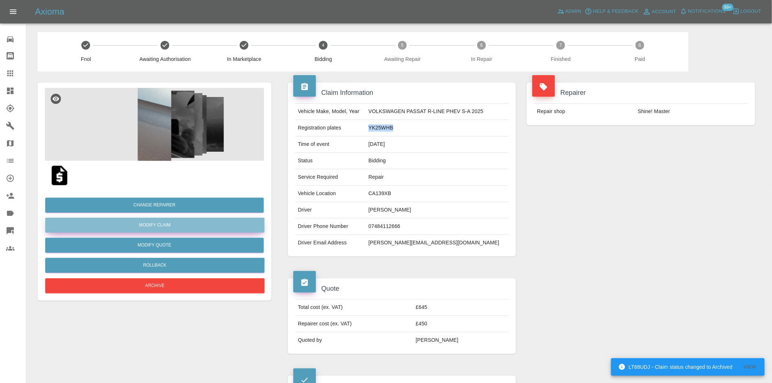
click at [148, 225] on link "Modify Claim" at bounding box center [154, 225] width 219 height 15
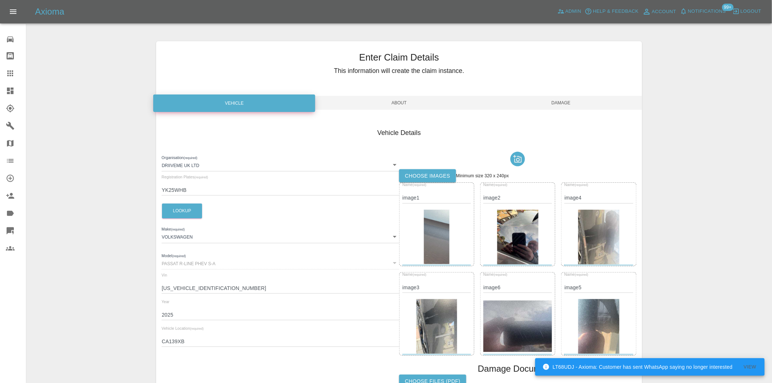
click at [191, 164] on body "LT68UDJ - Axioma: Customer has sent WhatsApp saying no longer interested View A…" at bounding box center [386, 246] width 772 height 493
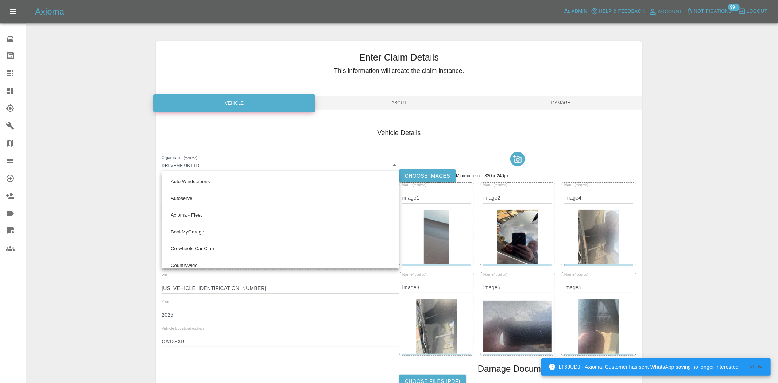
scroll to position [79, 0]
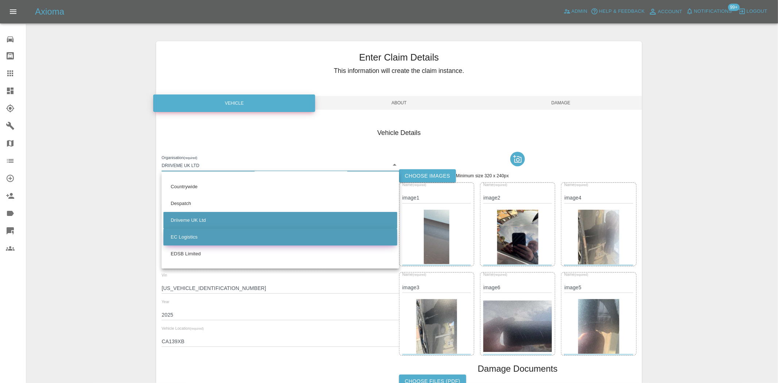
click at [191, 237] on li "EC Logistics" at bounding box center [280, 237] width 234 height 17
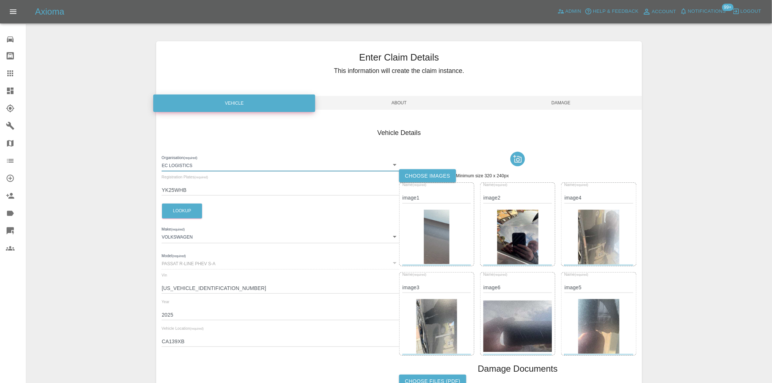
click at [187, 164] on body "Axioma Admin Help & Feedback Account Notifications 99+ Logout 0 Repair home Bod…" at bounding box center [386, 246] width 772 height 493
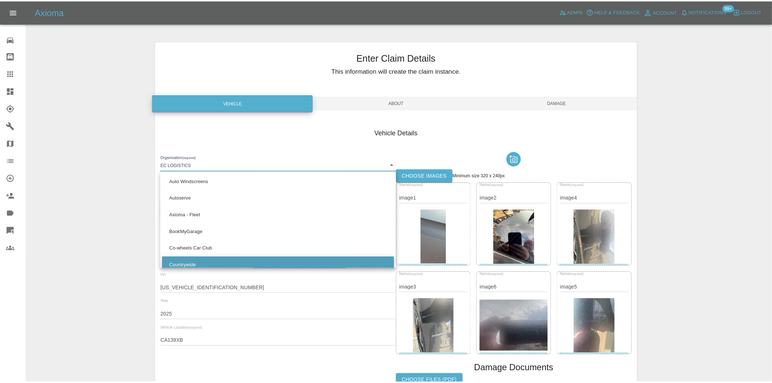
scroll to position [96, 0]
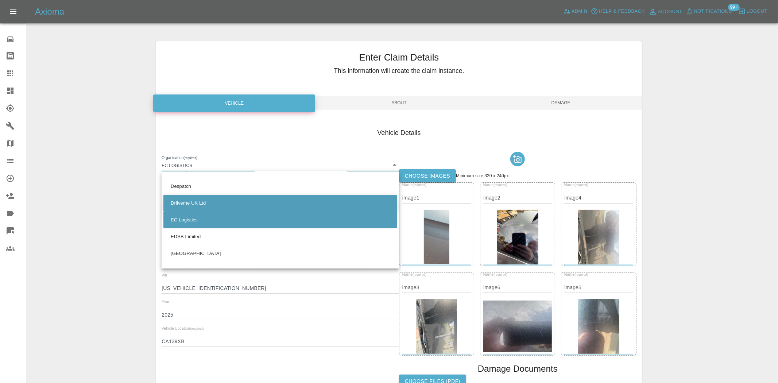
click at [185, 203] on li "Driiveme UK Ltd" at bounding box center [280, 203] width 234 height 17
type input "685d67c6f06404bb4f14750d"
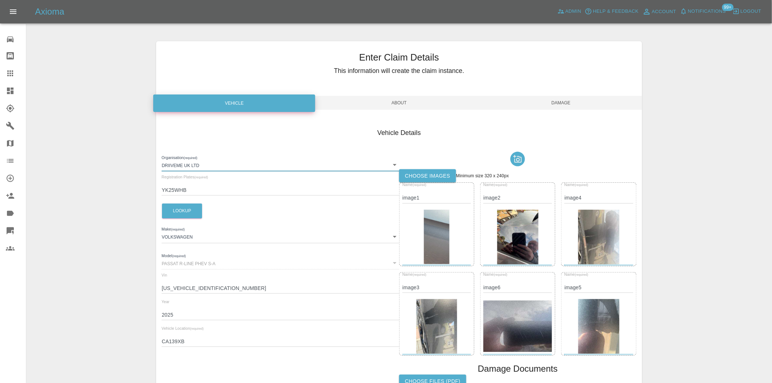
click at [128, 170] on div "Enter Claim Details This information will create the claim instance. Vehicle Ab…" at bounding box center [399, 248] width 745 height 432
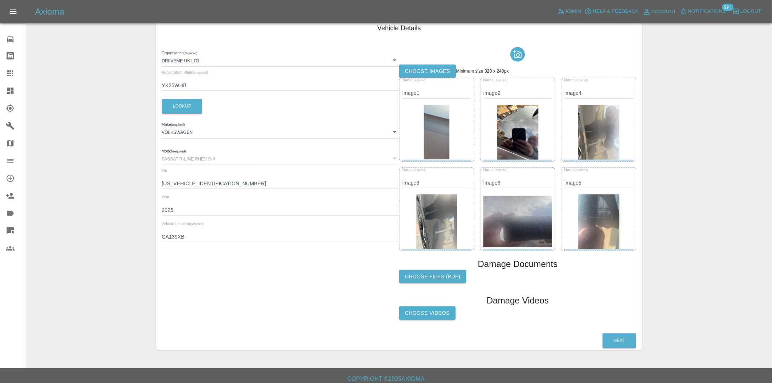
scroll to position [110, 0]
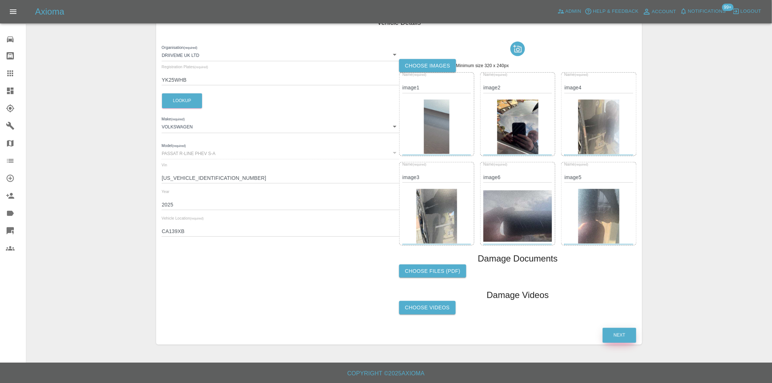
click at [613, 333] on button "Next" at bounding box center [620, 335] width 34 height 15
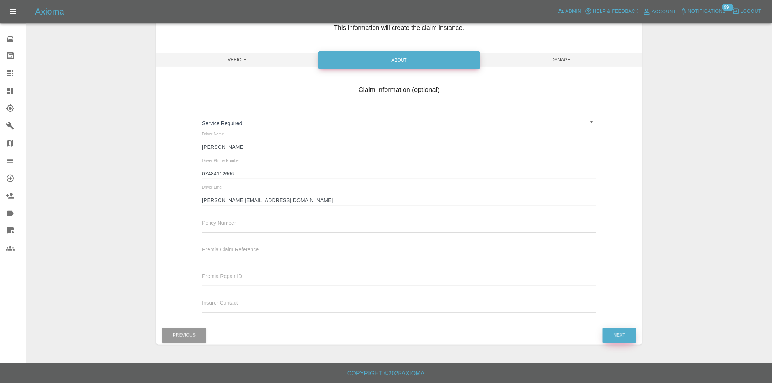
scroll to position [43, 0]
click at [618, 337] on button "Next" at bounding box center [620, 335] width 34 height 15
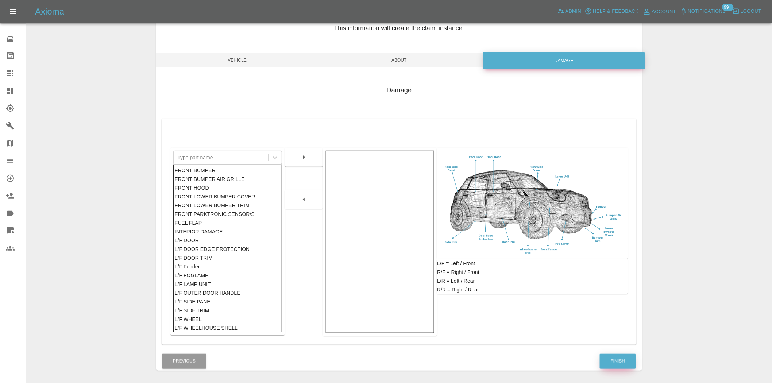
click at [619, 360] on button "Finish" at bounding box center [618, 361] width 36 height 15
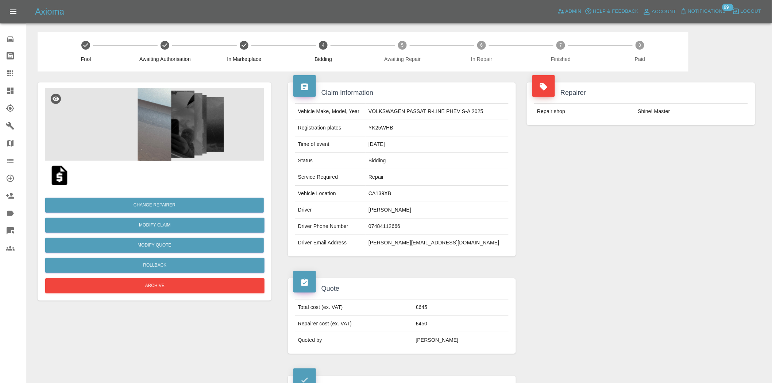
click at [196, 138] on img at bounding box center [154, 124] width 219 height 73
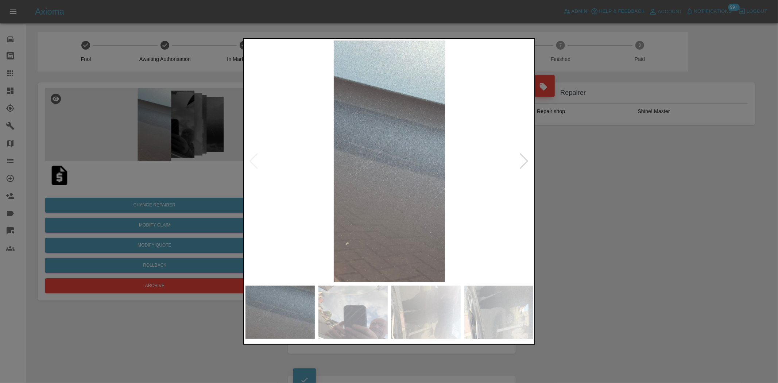
click at [334, 199] on img at bounding box center [389, 160] width 288 height 241
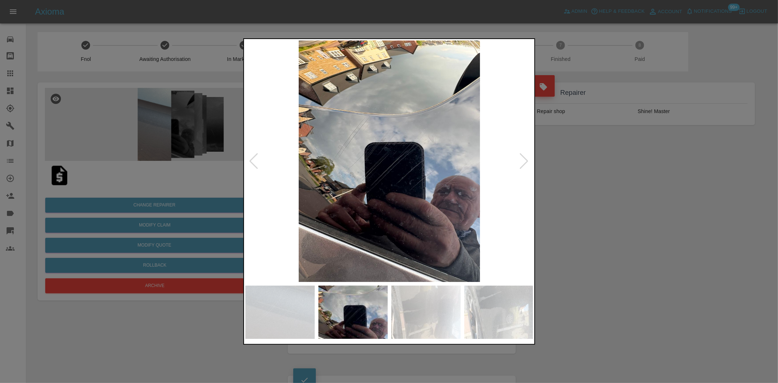
click at [372, 206] on img at bounding box center [389, 160] width 288 height 241
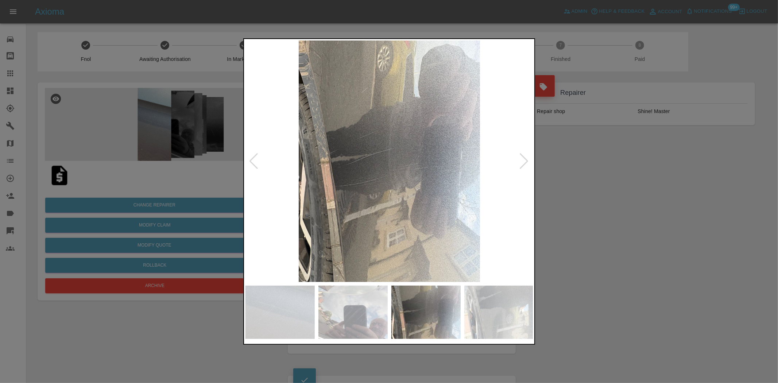
click at [347, 193] on img at bounding box center [389, 160] width 288 height 241
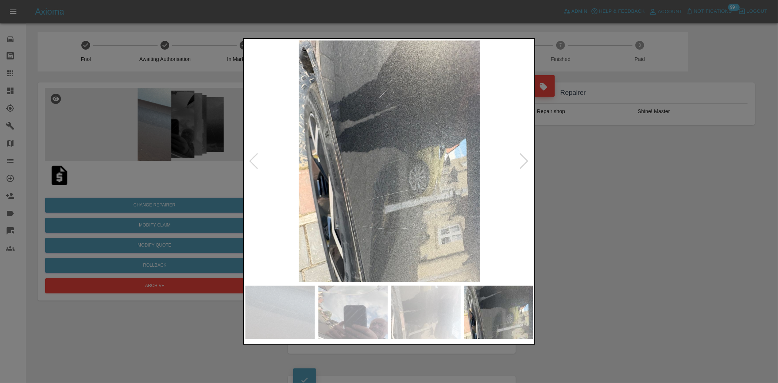
click at [348, 191] on img at bounding box center [389, 160] width 288 height 241
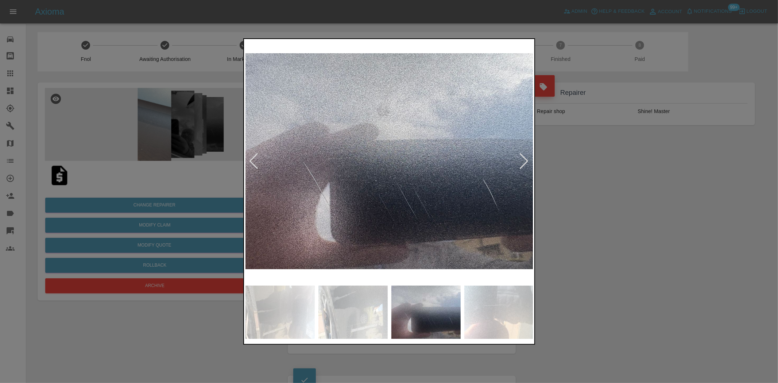
click at [298, 166] on img at bounding box center [389, 160] width 288 height 241
click at [141, 129] on div at bounding box center [389, 191] width 778 height 383
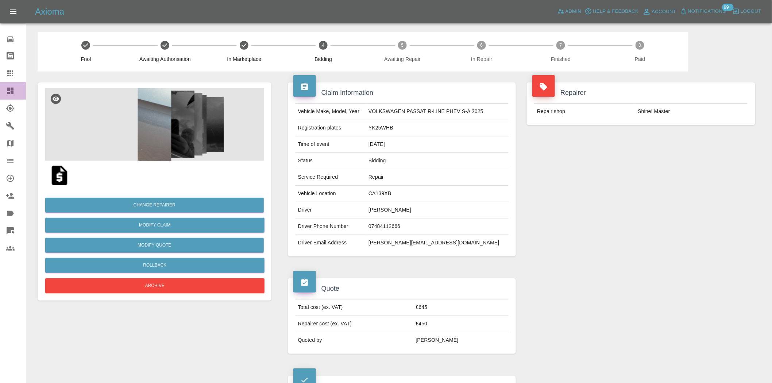
click at [15, 84] on link "Dashboard" at bounding box center [13, 91] width 26 height 18
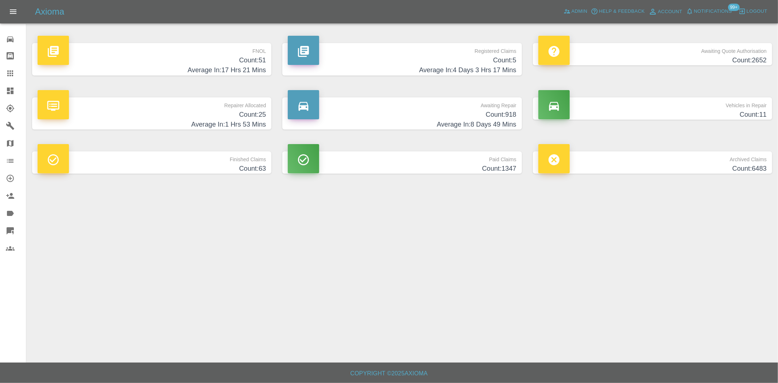
drag, startPoint x: 208, startPoint y: 63, endPoint x: 194, endPoint y: 102, distance: 41.9
click at [208, 63] on h4 "Count: 51" at bounding box center [152, 60] width 228 height 10
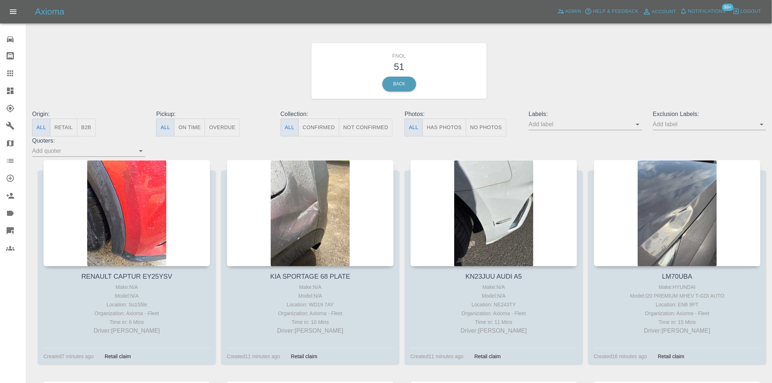
click at [455, 125] on button "Has Photos" at bounding box center [444, 128] width 44 height 18
click at [666, 125] on input "text" at bounding box center [704, 124] width 102 height 11
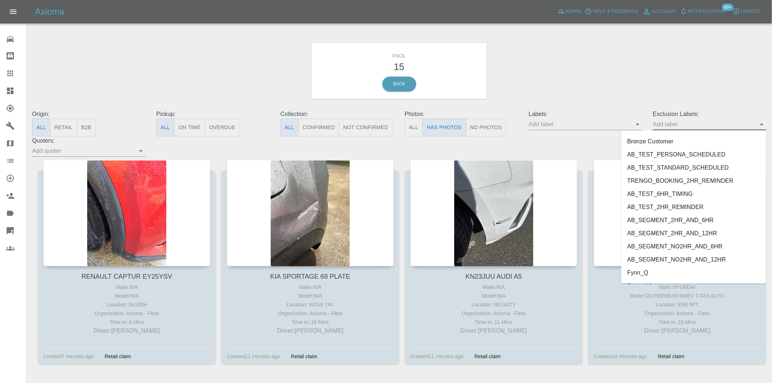
scroll to position [1559, 0]
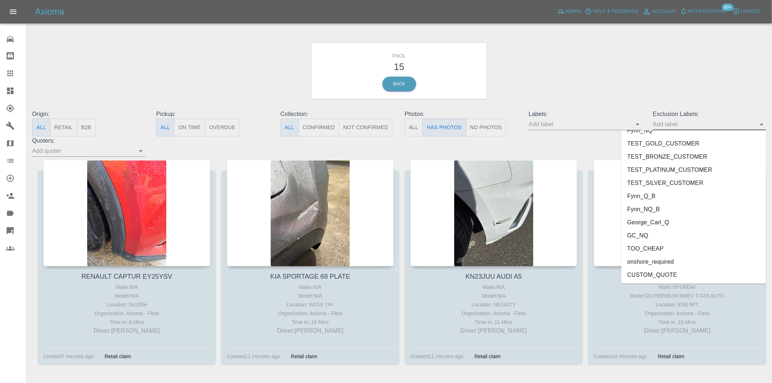
click at [694, 263] on li "onshore_required" at bounding box center [693, 261] width 145 height 13
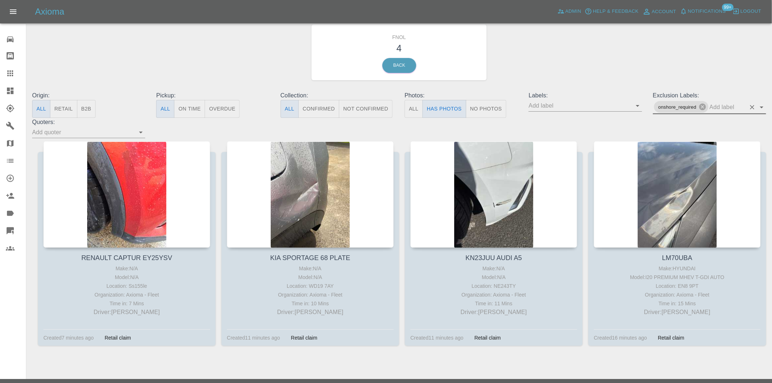
scroll to position [35, 0]
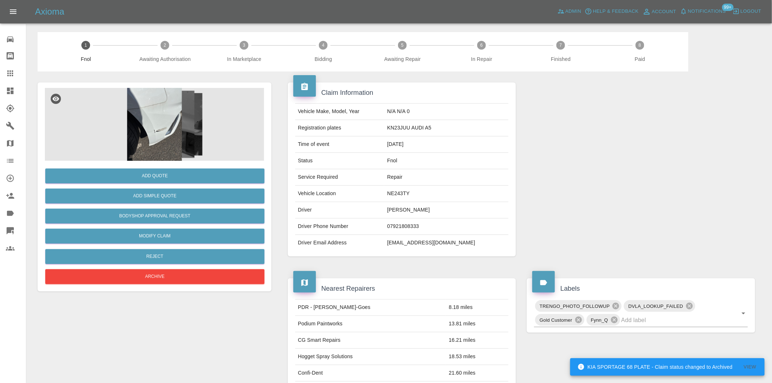
click at [165, 119] on img at bounding box center [154, 124] width 219 height 73
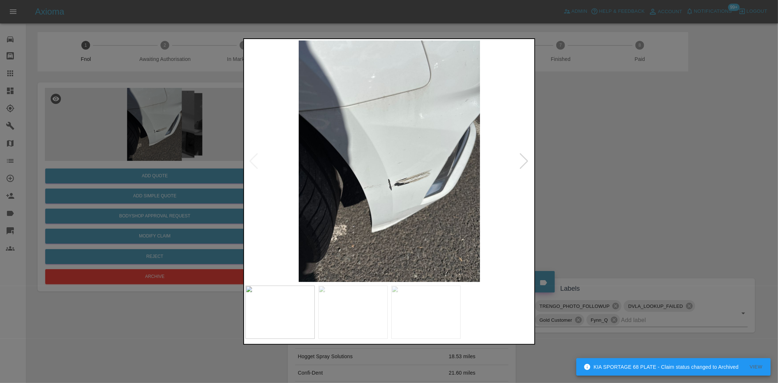
click at [340, 192] on img at bounding box center [389, 160] width 288 height 241
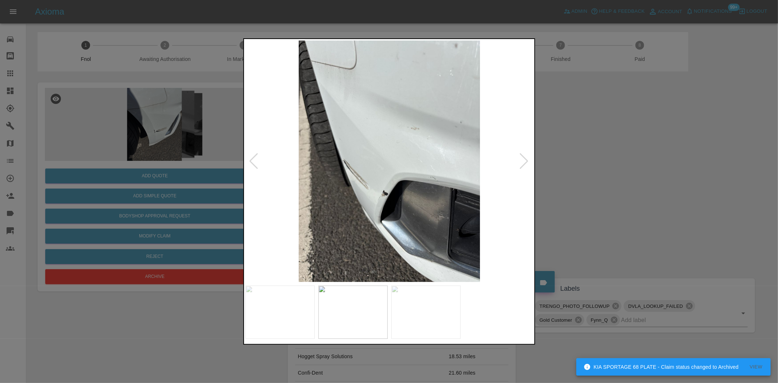
click at [306, 210] on img at bounding box center [389, 160] width 288 height 241
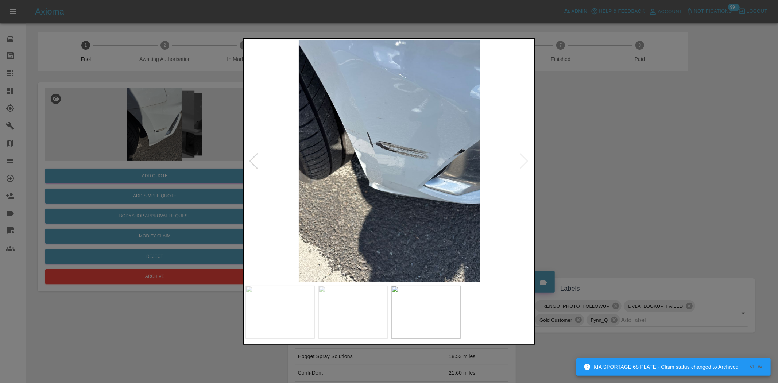
click at [223, 210] on div at bounding box center [389, 191] width 778 height 383
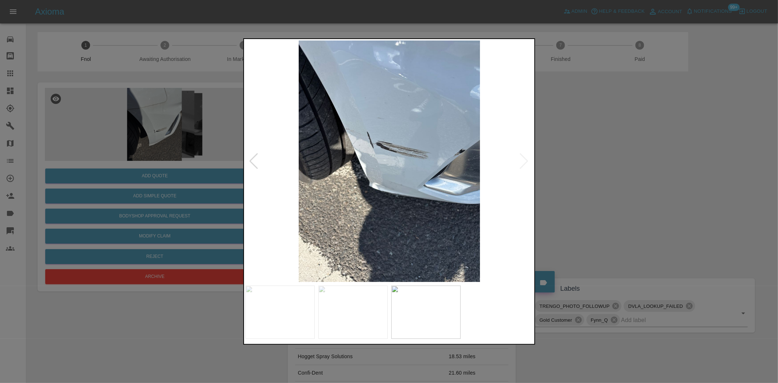
click at [403, 146] on img at bounding box center [389, 160] width 288 height 241
click at [403, 145] on img at bounding box center [389, 160] width 288 height 241
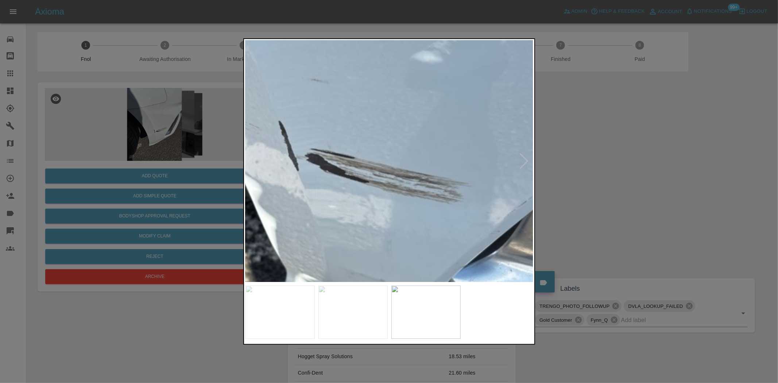
click at [402, 170] on img at bounding box center [346, 210] width 864 height 725
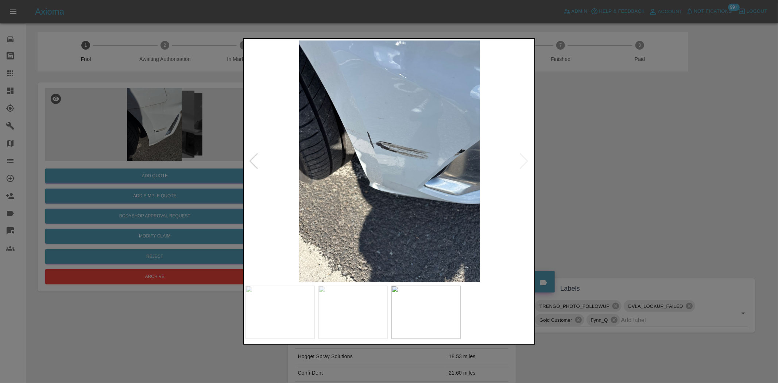
click at [398, 184] on img at bounding box center [389, 160] width 288 height 241
click at [454, 163] on img at bounding box center [389, 160] width 288 height 241
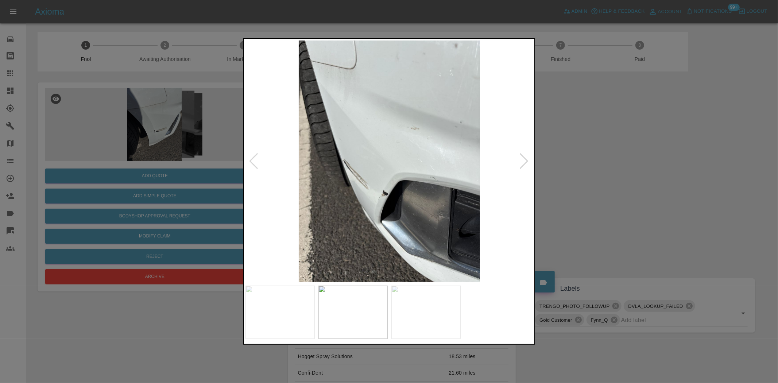
click at [406, 185] on img at bounding box center [389, 160] width 288 height 241
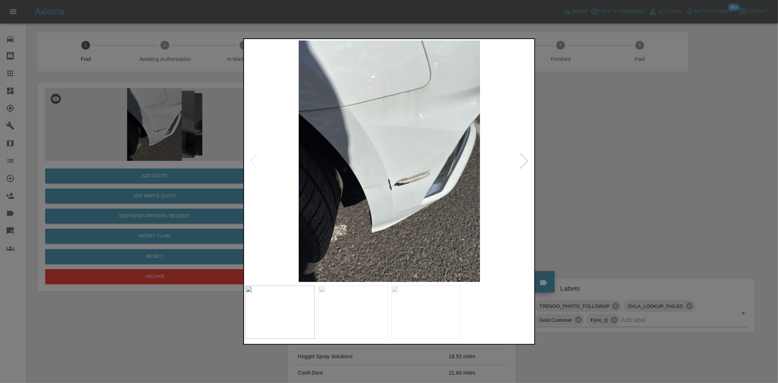
click at [404, 161] on img at bounding box center [389, 160] width 288 height 241
click at [404, 160] on img at bounding box center [389, 160] width 288 height 241
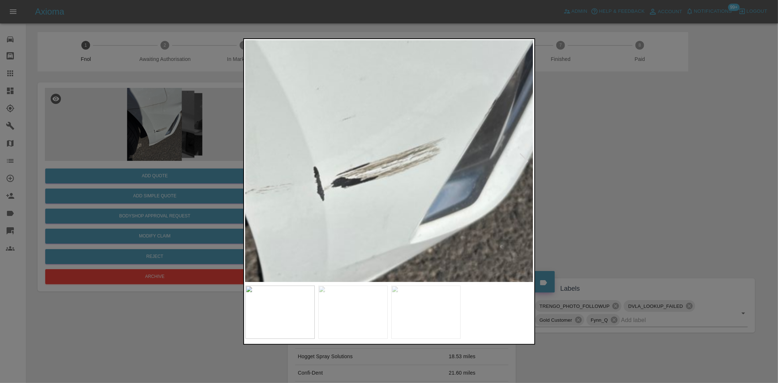
click at [387, 156] on img at bounding box center [317, 113] width 864 height 725
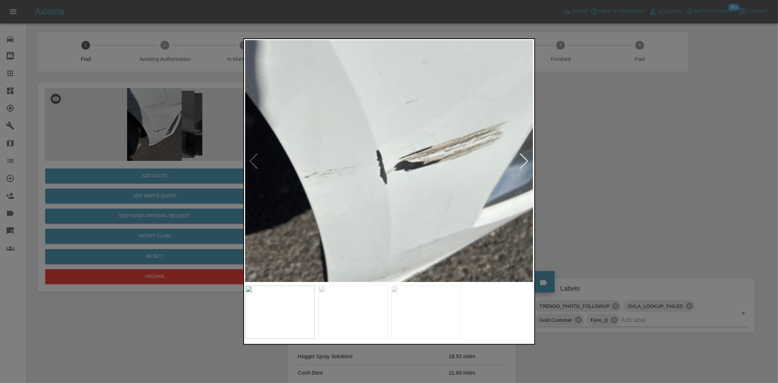
click at [386, 163] on img at bounding box center [379, 96] width 864 height 725
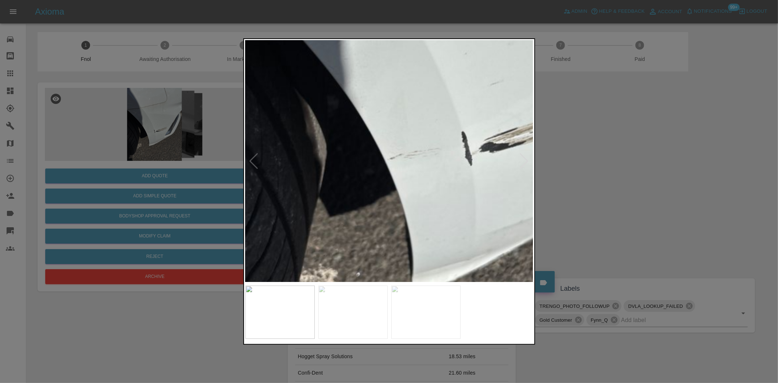
drag, startPoint x: 100, startPoint y: 161, endPoint x: 133, endPoint y: 208, distance: 57.5
click at [107, 166] on div at bounding box center [389, 191] width 778 height 383
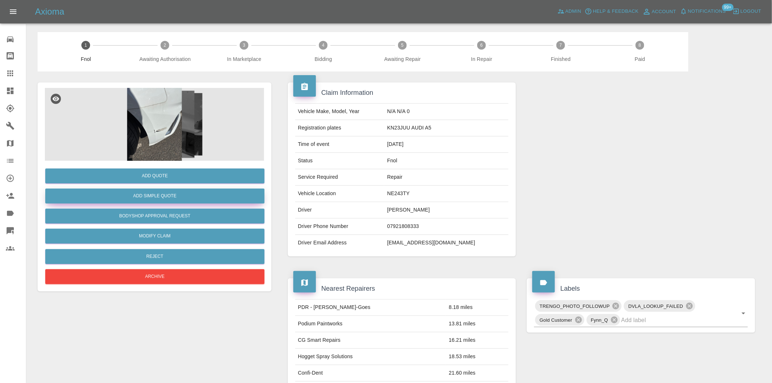
click at [152, 196] on button "Add Simple Quote" at bounding box center [154, 196] width 219 height 15
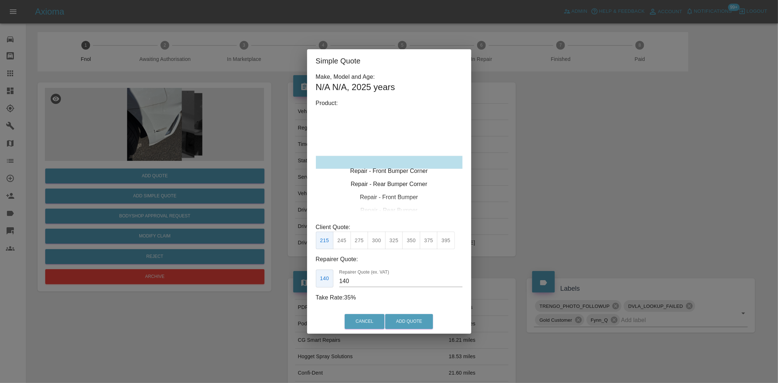
type input "120"
click at [374, 168] on div "Repair - Front Bumper Corner" at bounding box center [389, 162] width 147 height 13
drag, startPoint x: 341, startPoint y: 238, endPoint x: 380, endPoint y: 303, distance: 76.1
click at [341, 238] on button "199" at bounding box center [342, 241] width 18 height 18
click at [415, 326] on button "Add Quote" at bounding box center [409, 321] width 48 height 15
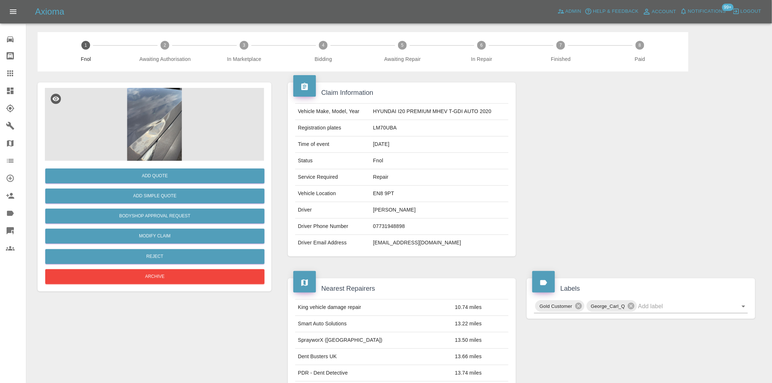
click at [159, 130] on img at bounding box center [154, 124] width 219 height 73
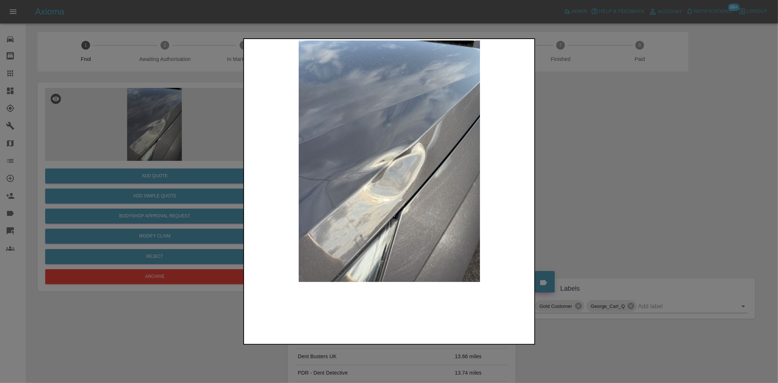
click at [374, 169] on img at bounding box center [389, 160] width 288 height 241
click at [354, 185] on img at bounding box center [389, 160] width 288 height 241
drag, startPoint x: 125, startPoint y: 154, endPoint x: 169, endPoint y: 223, distance: 81.5
click at [125, 162] on div at bounding box center [389, 191] width 778 height 383
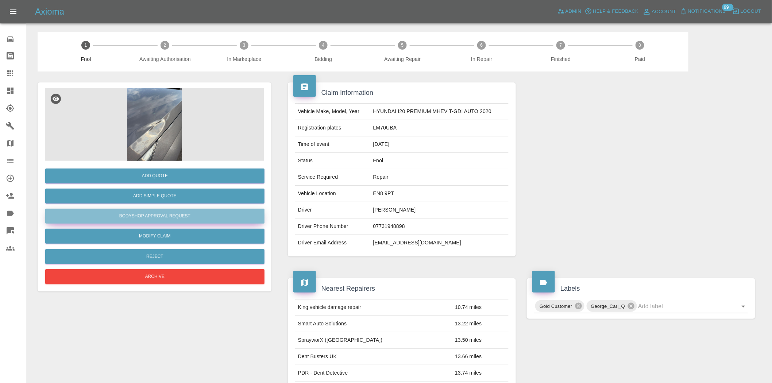
click at [163, 219] on button "Bodyshop Approval Request" at bounding box center [154, 216] width 219 height 15
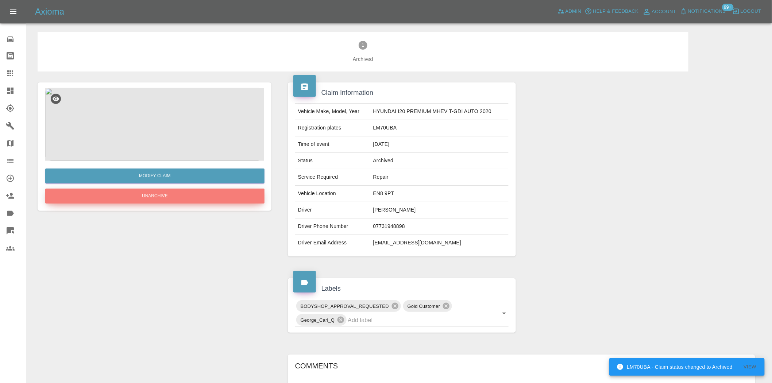
click at [165, 196] on button "Unarchive" at bounding box center [154, 196] width 219 height 15
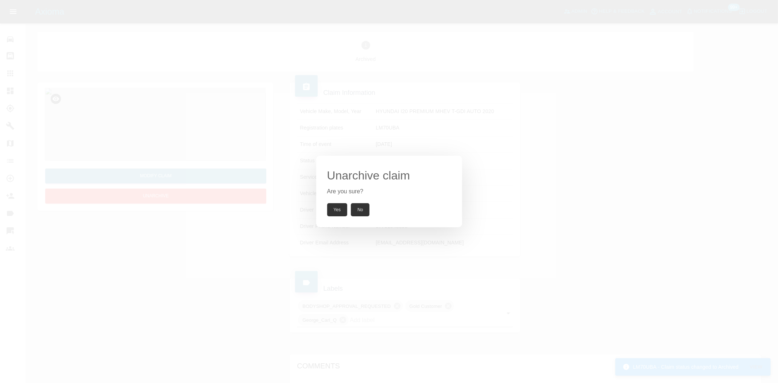
drag, startPoint x: 336, startPoint y: 205, endPoint x: 334, endPoint y: 216, distance: 10.8
click at [336, 207] on button "Yes" at bounding box center [337, 209] width 20 height 13
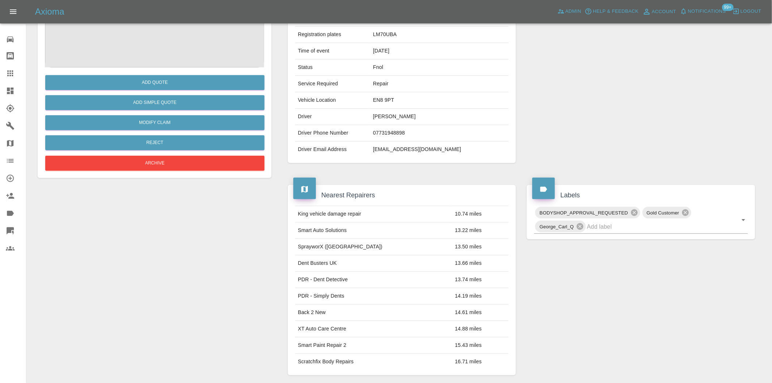
scroll to position [202, 0]
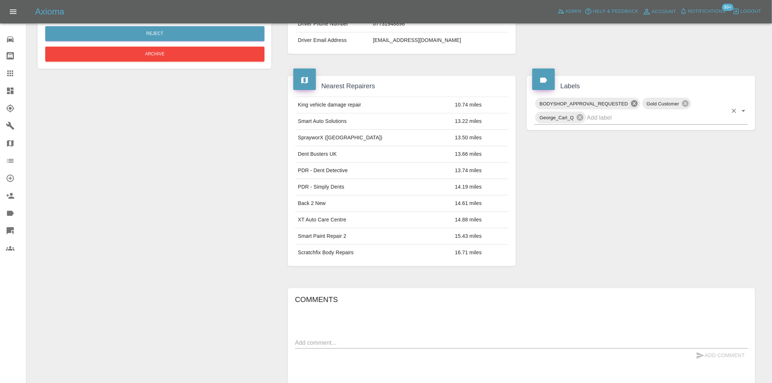
click at [636, 105] on icon at bounding box center [634, 103] width 7 height 7
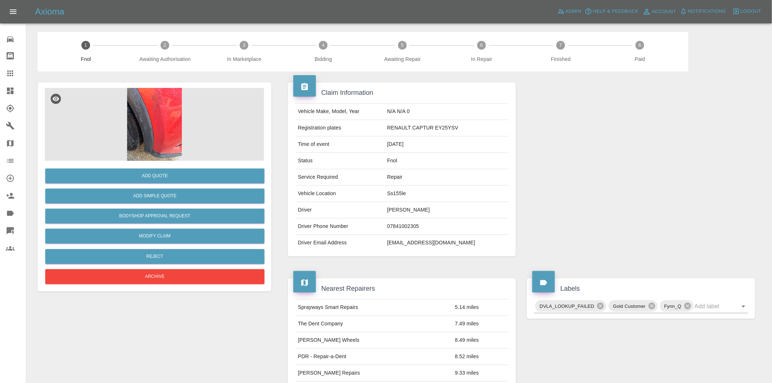
click at [163, 132] on img at bounding box center [154, 124] width 219 height 73
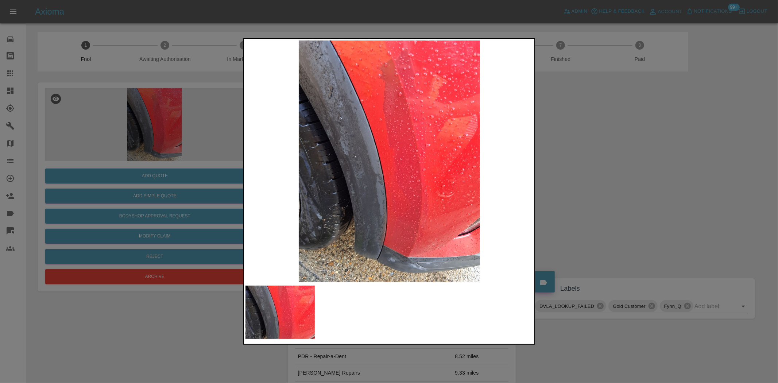
click at [396, 201] on img at bounding box center [389, 160] width 288 height 241
click at [360, 212] on img at bounding box center [389, 160] width 288 height 241
drag, startPoint x: 136, startPoint y: 177, endPoint x: 184, endPoint y: 183, distance: 47.9
click at [148, 177] on div at bounding box center [389, 191] width 778 height 383
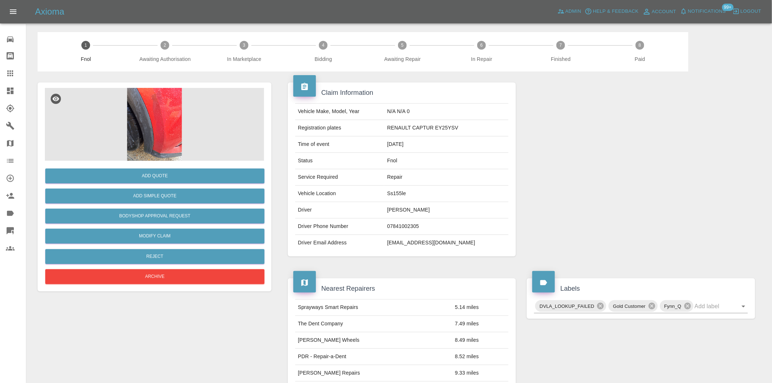
click at [165, 115] on img at bounding box center [154, 124] width 219 height 73
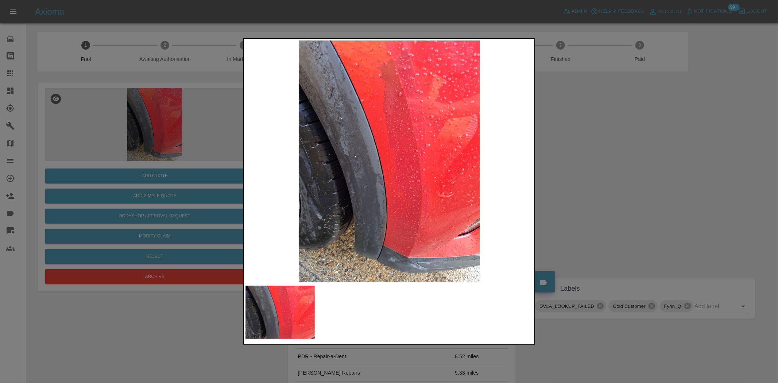
click at [416, 127] on img at bounding box center [389, 160] width 288 height 241
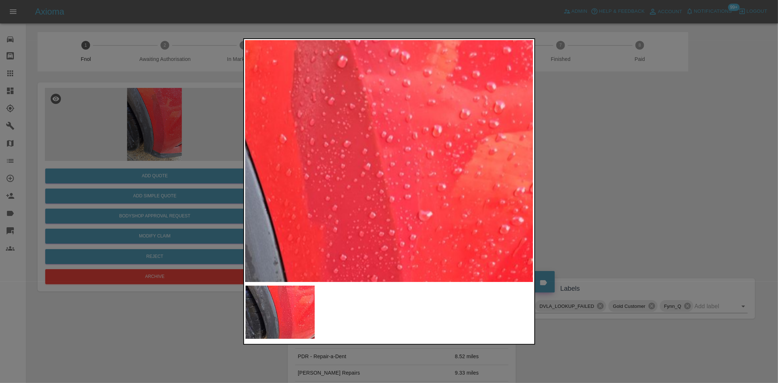
click at [166, 115] on div at bounding box center [389, 191] width 778 height 383
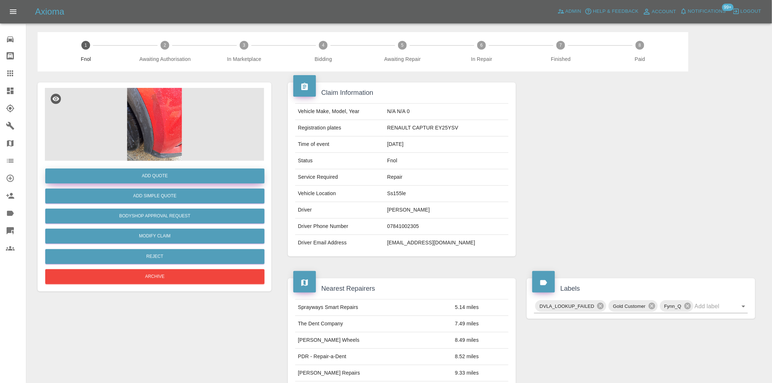
click at [182, 169] on button "Add Quote" at bounding box center [154, 176] width 219 height 15
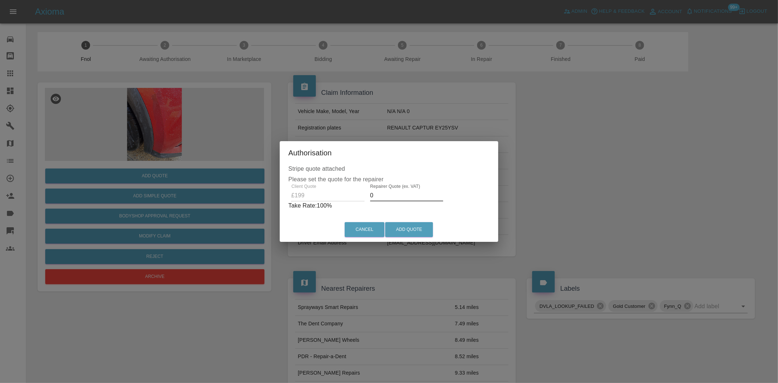
click at [297, 194] on div "Client Quote £199 Repairer Quote (ex. VAT) 0 Take Rate: 100 %" at bounding box center [389, 197] width 201 height 26
type input "120"
click at [414, 231] on button "Add Quote" at bounding box center [409, 229] width 48 height 15
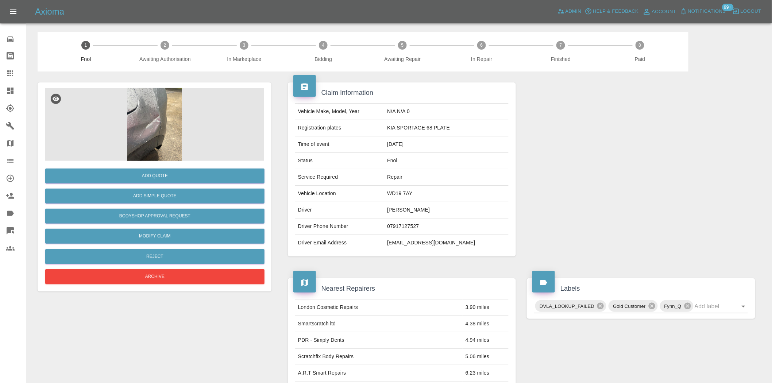
click at [144, 147] on img at bounding box center [154, 124] width 219 height 73
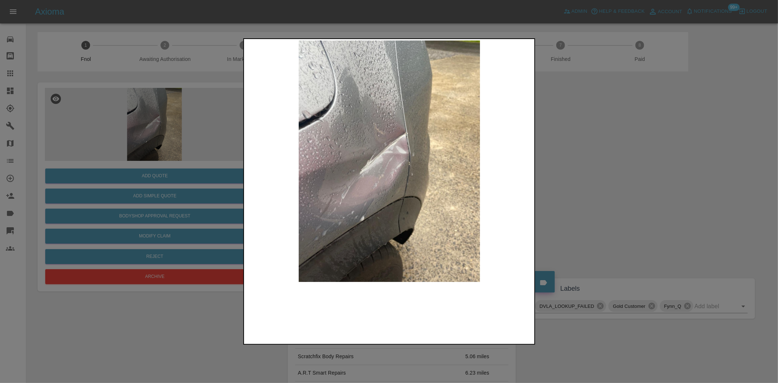
click at [359, 156] on img at bounding box center [389, 160] width 288 height 241
click at [268, 165] on img at bounding box center [389, 160] width 288 height 241
drag, startPoint x: 147, startPoint y: 137, endPoint x: 160, endPoint y: 242, distance: 105.9
click at [144, 142] on div at bounding box center [389, 191] width 778 height 383
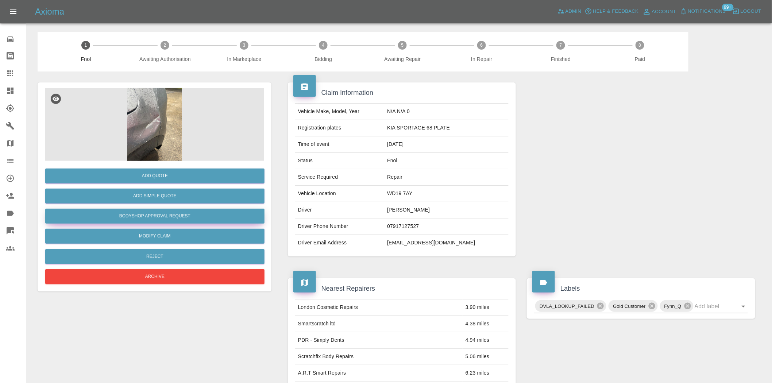
click at [159, 219] on button "Bodyshop Approval Request" at bounding box center [154, 216] width 219 height 15
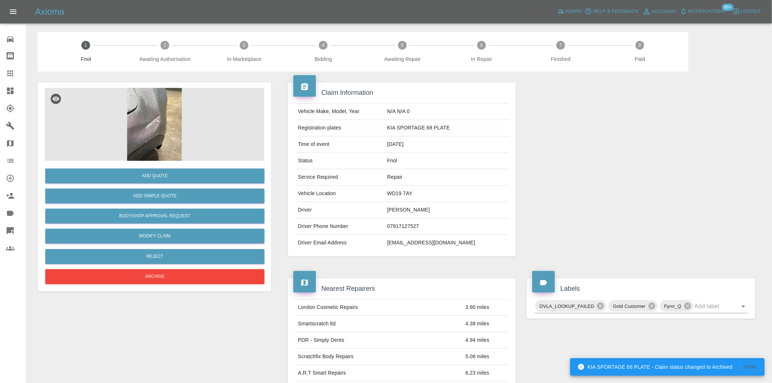
click at [167, 106] on img at bounding box center [154, 124] width 219 height 73
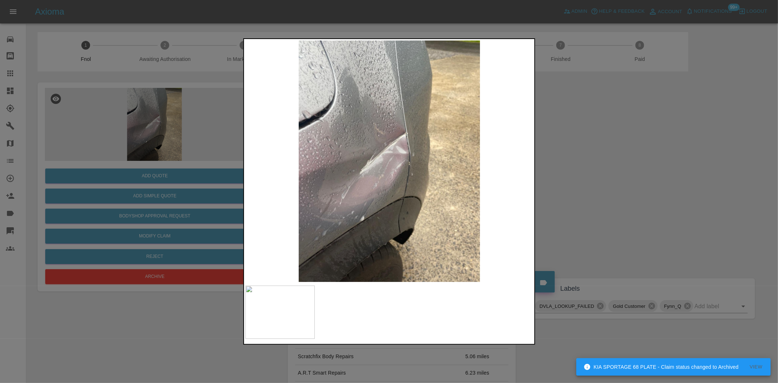
click at [163, 112] on div at bounding box center [389, 191] width 778 height 383
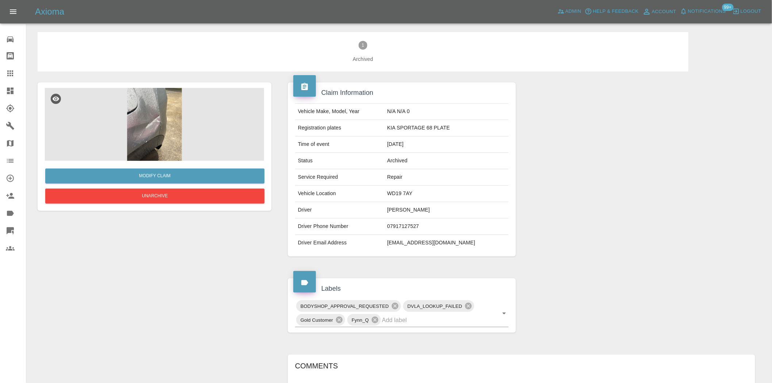
click at [172, 216] on div "Modify Claim Unarchive" at bounding box center [154, 282] width 245 height 423
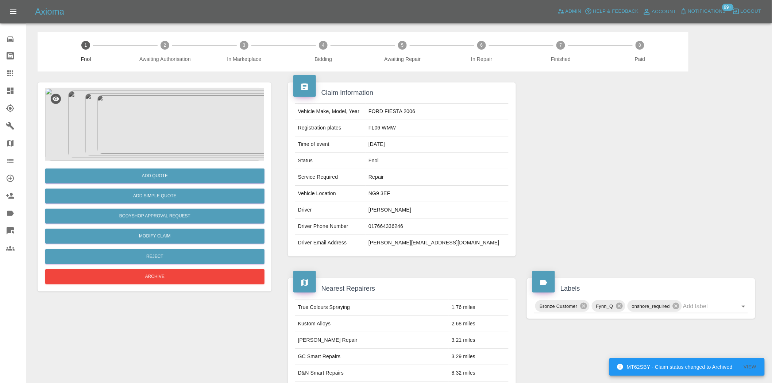
click at [158, 133] on img at bounding box center [154, 124] width 219 height 73
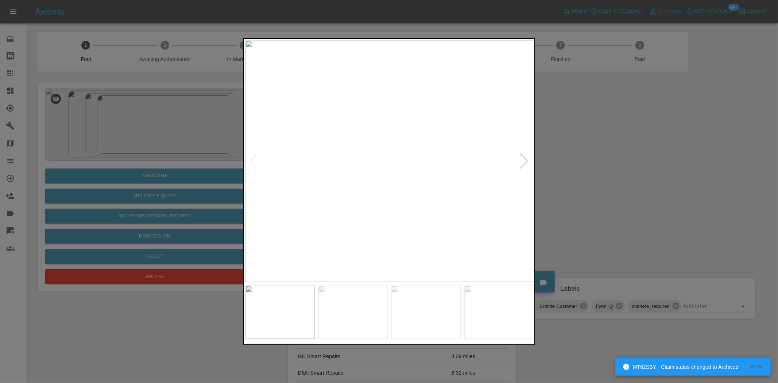
click at [109, 109] on div at bounding box center [389, 191] width 778 height 383
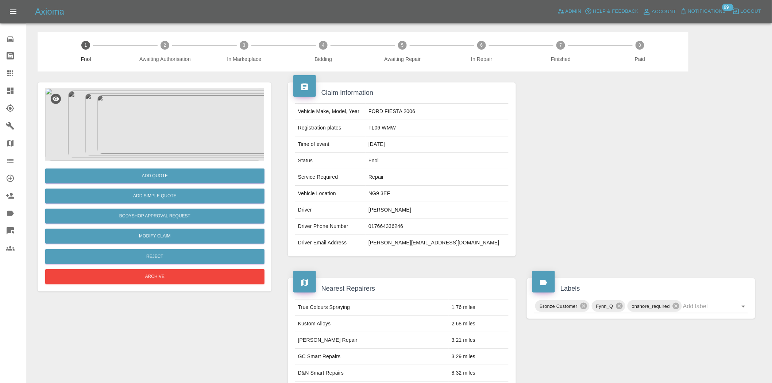
click at [178, 134] on img at bounding box center [154, 124] width 219 height 73
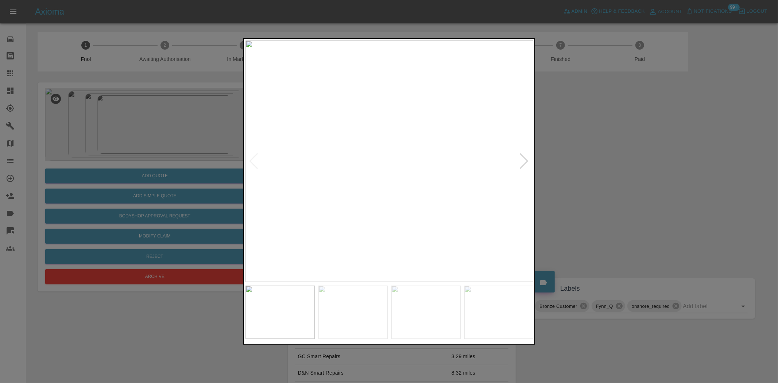
click at [385, 195] on img at bounding box center [389, 160] width 288 height 241
click at [409, 193] on img at bounding box center [389, 160] width 288 height 241
click at [411, 162] on img at bounding box center [389, 160] width 288 height 241
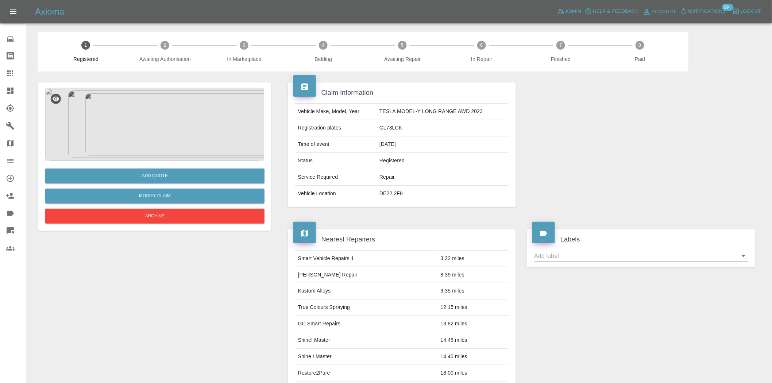
click at [141, 113] on img at bounding box center [154, 124] width 219 height 73
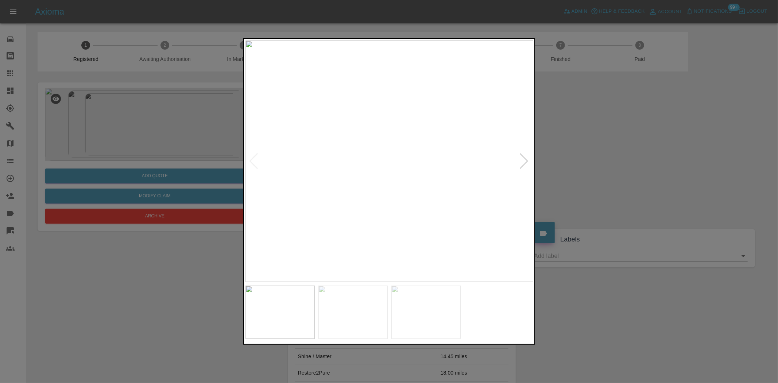
click at [414, 189] on img at bounding box center [389, 160] width 288 height 241
click at [345, 203] on img at bounding box center [389, 160] width 288 height 241
click at [261, 198] on img at bounding box center [389, 160] width 288 height 241
click at [398, 195] on img at bounding box center [389, 160] width 288 height 241
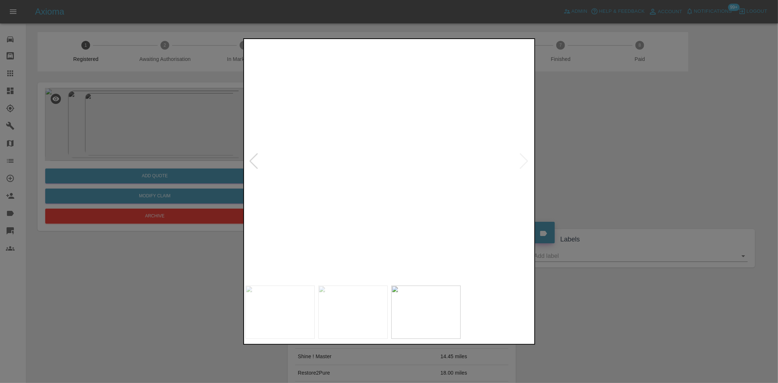
click at [395, 195] on img at bounding box center [362, 60] width 864 height 725
click at [364, 197] on img at bounding box center [389, 160] width 288 height 241
click at [391, 205] on img at bounding box center [389, 160] width 288 height 241
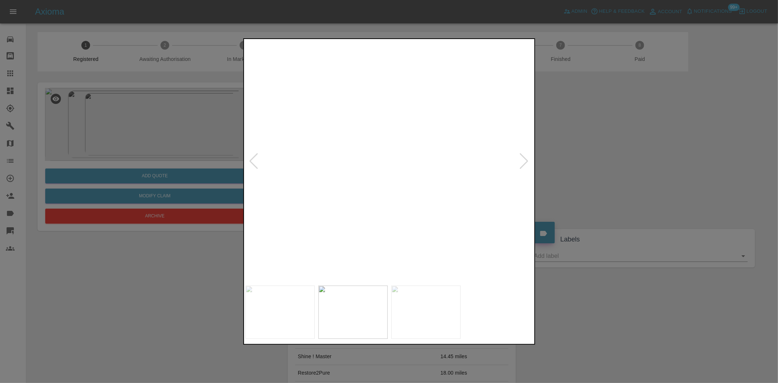
click at [391, 205] on img at bounding box center [383, 29] width 864 height 725
click at [384, 209] on img at bounding box center [389, 160] width 288 height 241
click at [391, 208] on img at bounding box center [389, 160] width 288 height 241
click at [378, 201] on img at bounding box center [389, 160] width 288 height 241
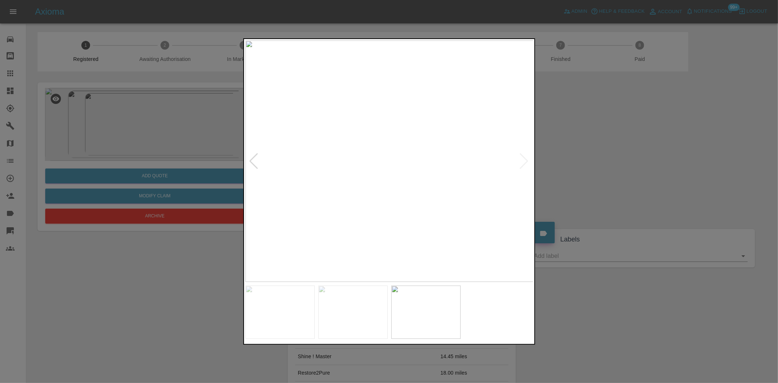
click at [395, 205] on img at bounding box center [389, 160] width 288 height 241
click at [485, 206] on img at bounding box center [422, 33] width 864 height 725
click at [305, 194] on img at bounding box center [505, 25] width 864 height 725
click at [262, 184] on img at bounding box center [495, 22] width 864 height 725
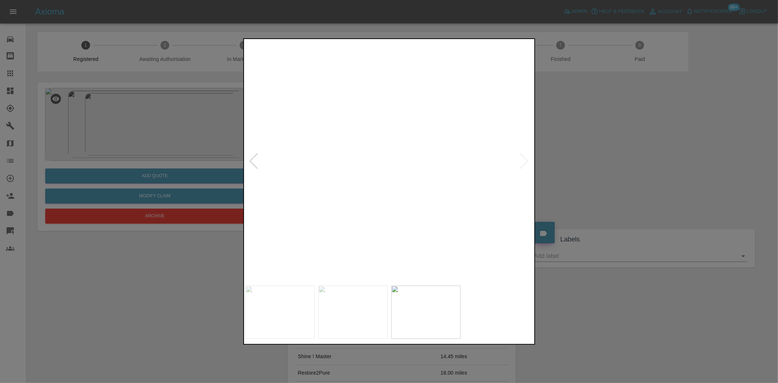
click at [375, 203] on img at bounding box center [146, 0] width 864 height 725
click at [336, 196] on img at bounding box center [376, 160] width 288 height 241
click at [377, 172] on img at bounding box center [389, 160] width 288 height 241
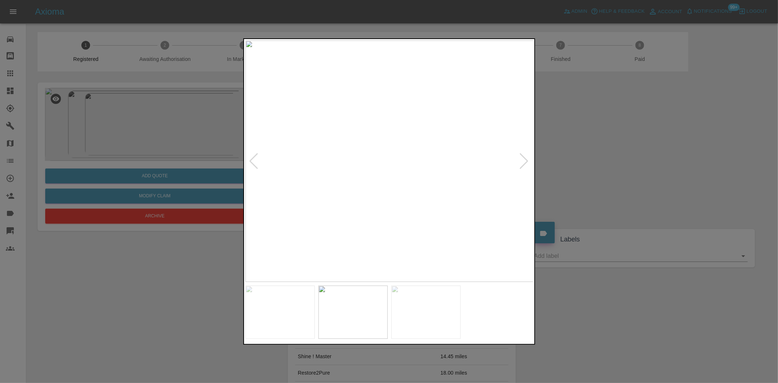
click at [385, 174] on img at bounding box center [389, 160] width 288 height 241
click at [411, 183] on img at bounding box center [389, 160] width 288 height 241
click at [13, 68] on div at bounding box center [389, 191] width 778 height 383
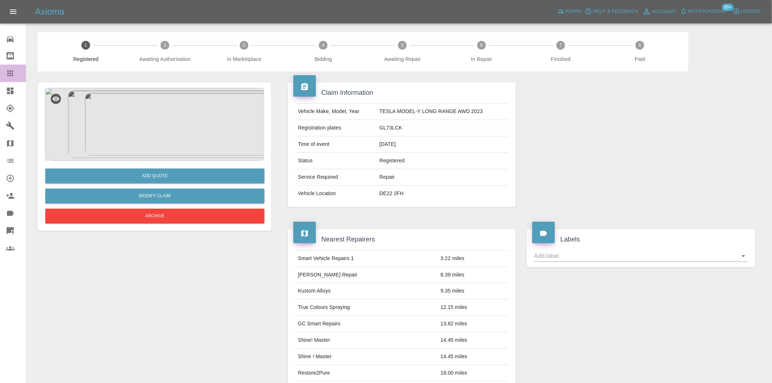
click at [13, 70] on icon at bounding box center [10, 73] width 9 height 9
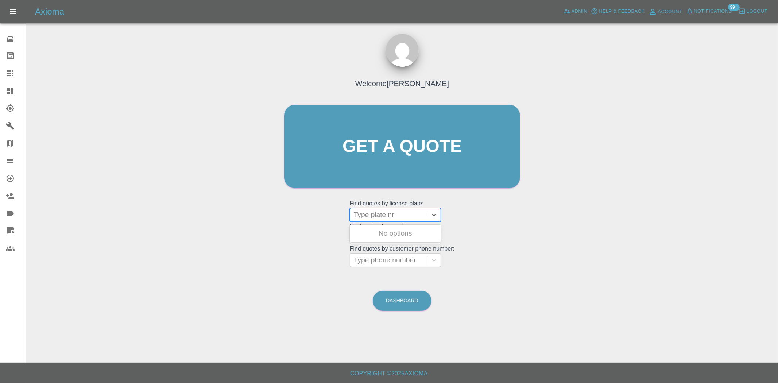
click at [369, 210] on div at bounding box center [389, 215] width 70 height 10
paste input "DW25GCV"
type input "DW25GCV"
click at [389, 231] on div "DW25GCV, Bidding" at bounding box center [395, 233] width 91 height 15
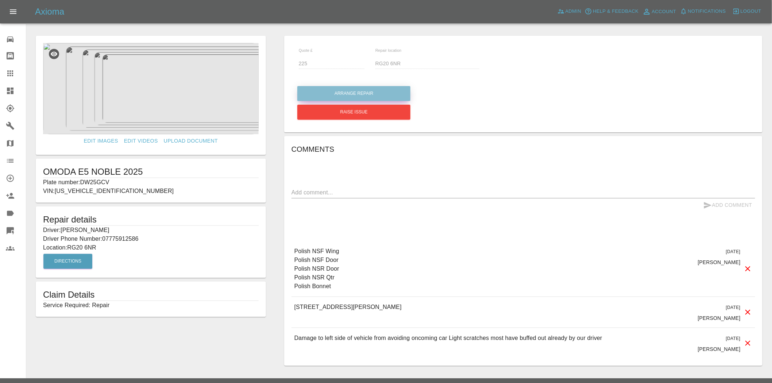
click at [352, 95] on button "Arrange Repair" at bounding box center [353, 93] width 113 height 15
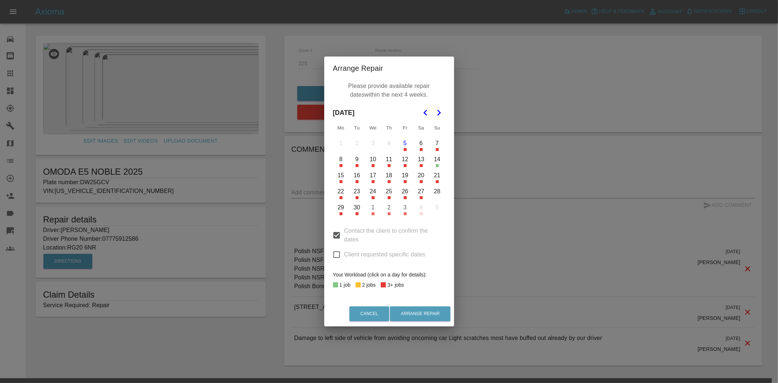
click at [337, 252] on input "Client requested specific dates" at bounding box center [336, 254] width 15 height 15
checkbox input "true"
click at [340, 238] on input "Contact the client to confirm the dates" at bounding box center [336, 235] width 15 height 15
checkbox input "false"
click at [436, 112] on icon "Go to the Next Month" at bounding box center [438, 112] width 9 height 9
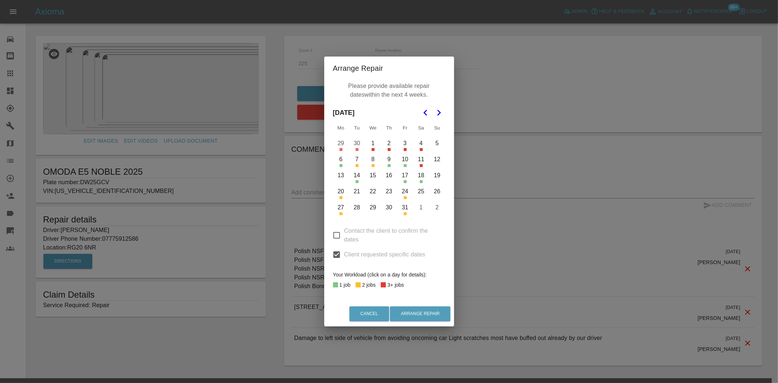
click at [403, 146] on button "3" at bounding box center [405, 143] width 15 height 15
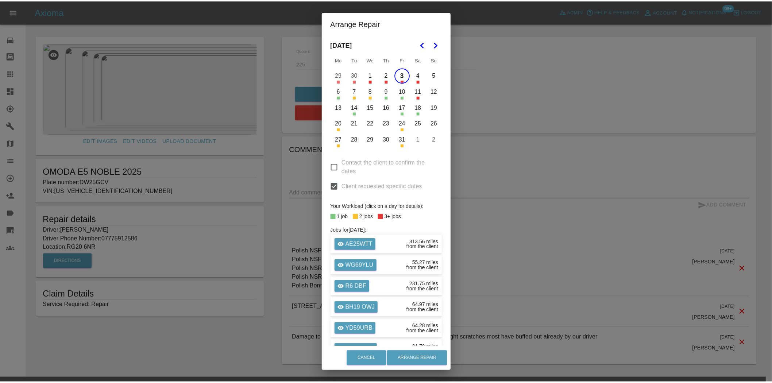
scroll to position [69, 0]
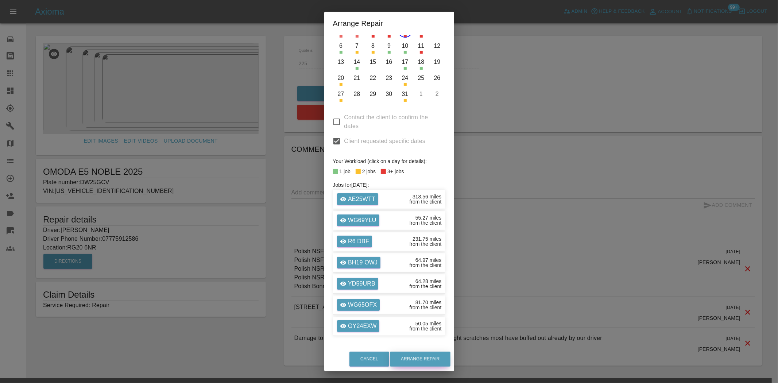
click at [425, 365] on button "Arrange Repair" at bounding box center [420, 359] width 61 height 15
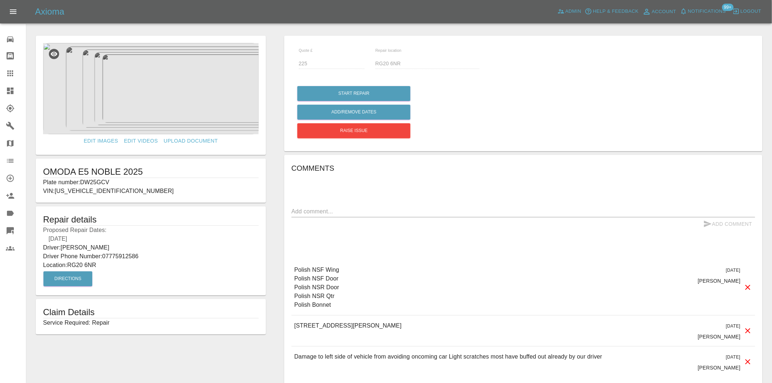
click at [89, 183] on p "Plate number: DW25GCV" at bounding box center [151, 182] width 216 height 9
copy p "DW25GCV"
click at [15, 74] on div at bounding box center [16, 73] width 20 height 9
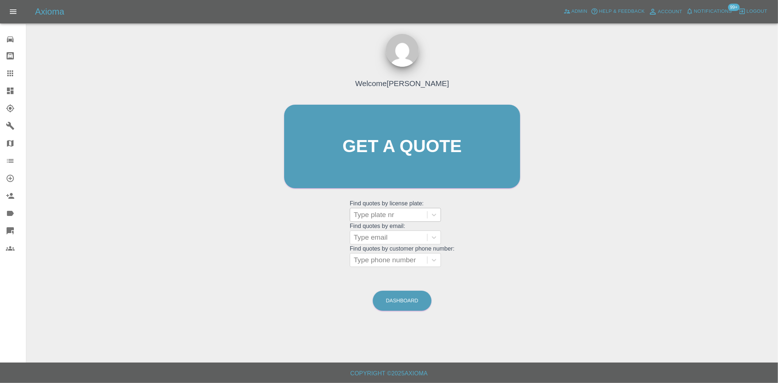
click at [379, 214] on div at bounding box center [389, 215] width 70 height 10
paste input "DW25GCV"
type input "DW25GCV"
click at [389, 230] on div "DW25GCV, Awaiting Repair" at bounding box center [395, 237] width 91 height 23
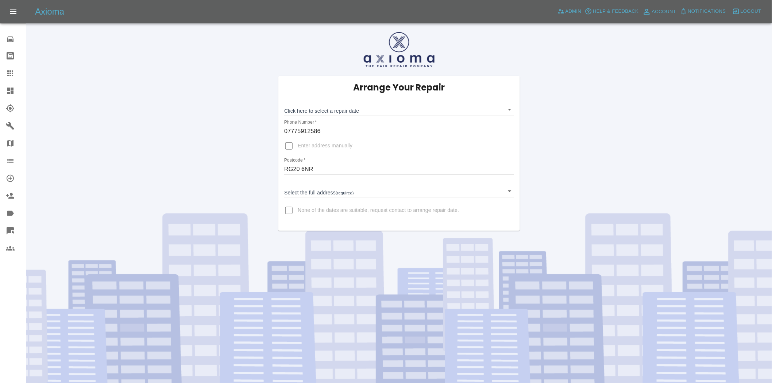
click at [325, 104] on body "Axioma Admin Help & Feedback Account Notifications Logout Repair home Bodyshop …" at bounding box center [386, 213] width 772 height 427
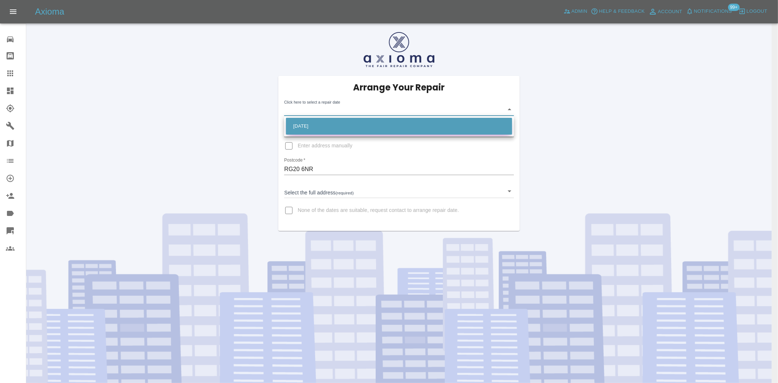
click at [316, 124] on li "[DATE]" at bounding box center [399, 126] width 226 height 17
type input "[DATE]T00:00:00.000Z"
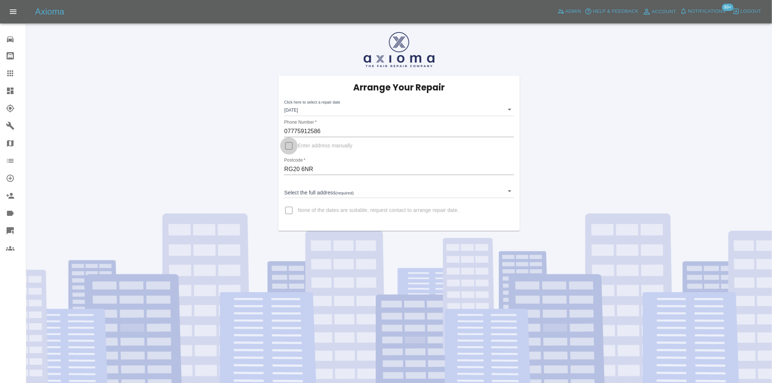
click at [290, 144] on input "Enter address manually" at bounding box center [289, 146] width 18 height 18
checkbox input "true"
click at [304, 184] on input "Address   *" at bounding box center [398, 187] width 229 height 12
paste input "[STREET_ADDRESS][PERSON_NAME]"
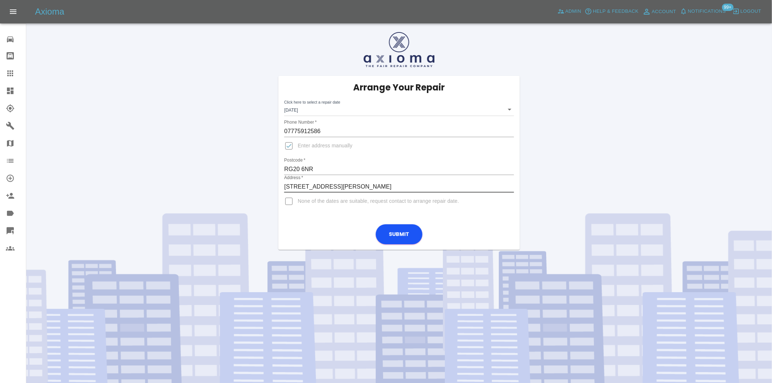
type input "[STREET_ADDRESS][PERSON_NAME]"
click at [397, 237] on button "Submit" at bounding box center [399, 234] width 47 height 20
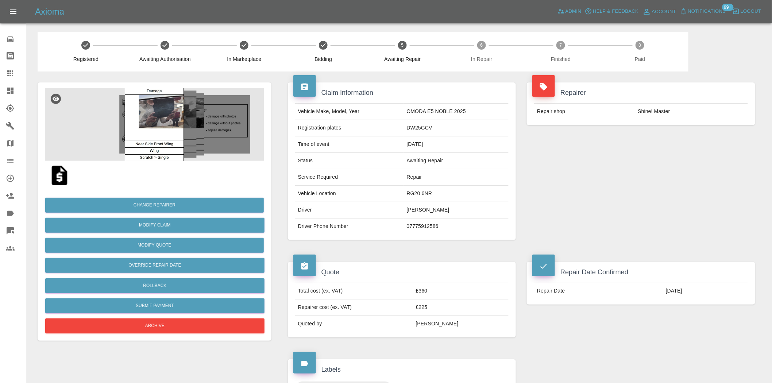
drag, startPoint x: 15, startPoint y: 91, endPoint x: 78, endPoint y: 163, distance: 95.6
click at [15, 91] on div at bounding box center [16, 90] width 20 height 9
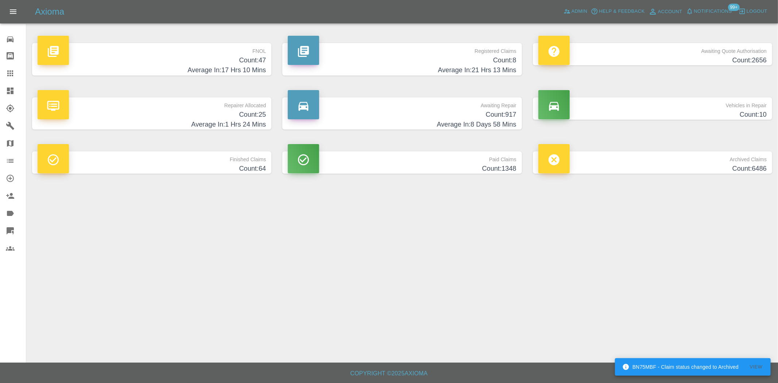
click at [235, 58] on h4 "Count: 47" at bounding box center [152, 60] width 228 height 10
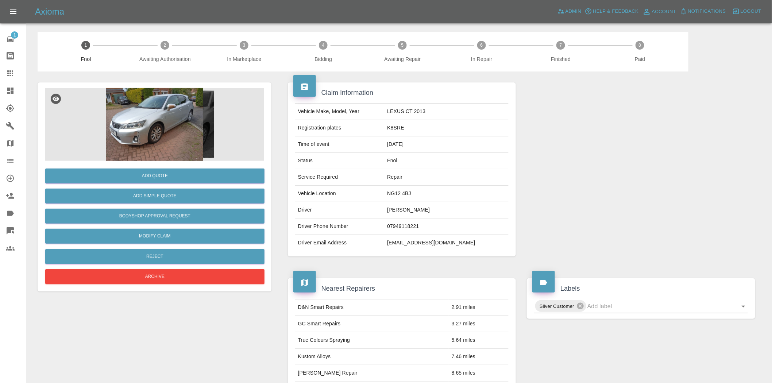
click at [169, 125] on img at bounding box center [154, 124] width 219 height 73
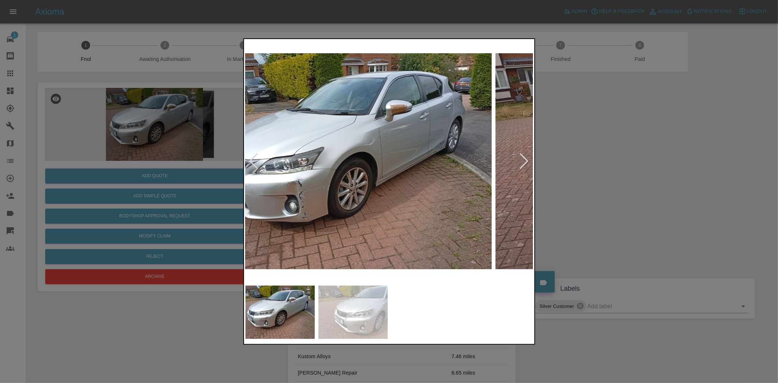
click at [325, 197] on img at bounding box center [348, 160] width 288 height 241
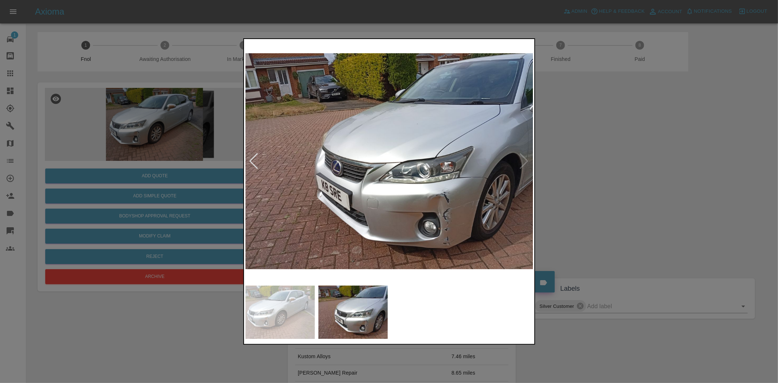
click at [344, 198] on img at bounding box center [389, 160] width 288 height 241
click at [426, 209] on img at bounding box center [389, 160] width 288 height 241
click at [427, 209] on img at bounding box center [389, 160] width 288 height 241
click at [441, 207] on img at bounding box center [389, 160] width 288 height 241
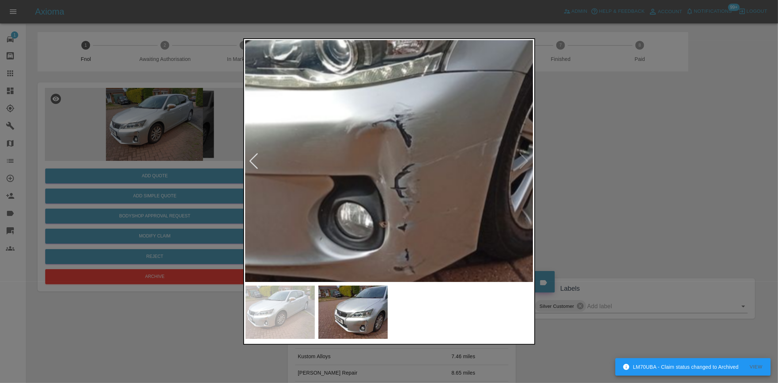
click at [441, 207] on img at bounding box center [232, 22] width 864 height 725
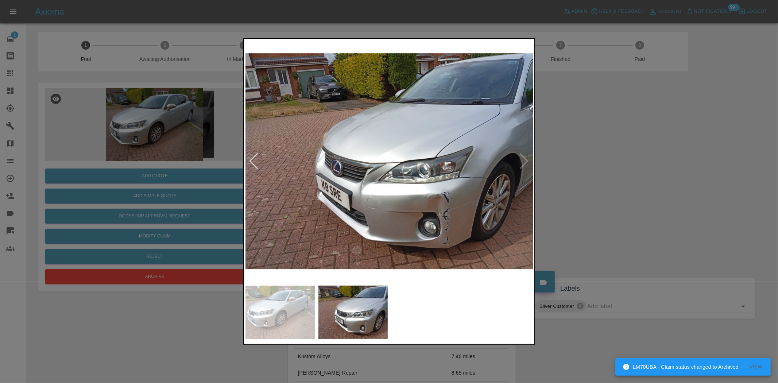
click at [441, 207] on img at bounding box center [389, 160] width 288 height 241
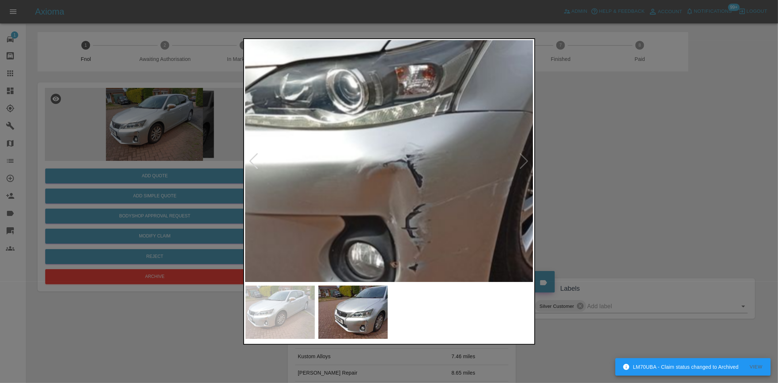
click at [454, 181] on img at bounding box center [243, 62] width 864 height 725
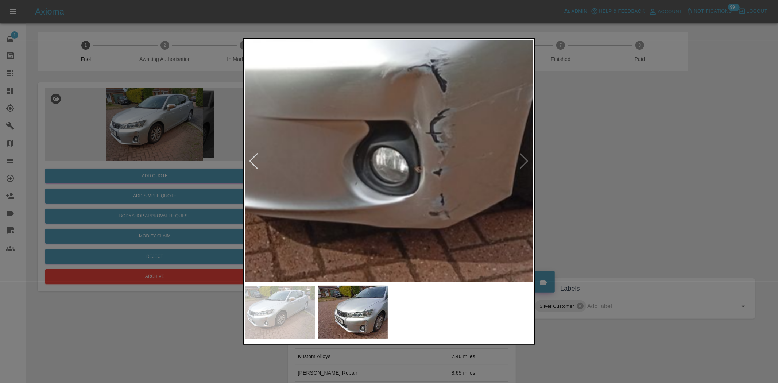
click at [137, 183] on div at bounding box center [389, 191] width 778 height 383
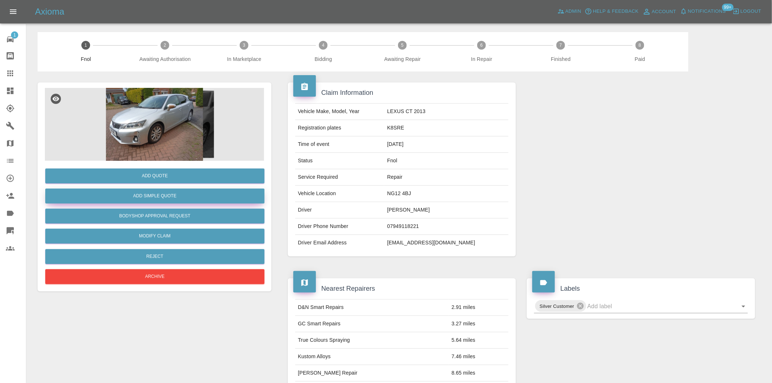
click at [144, 198] on button "Add Simple Quote" at bounding box center [154, 196] width 219 height 15
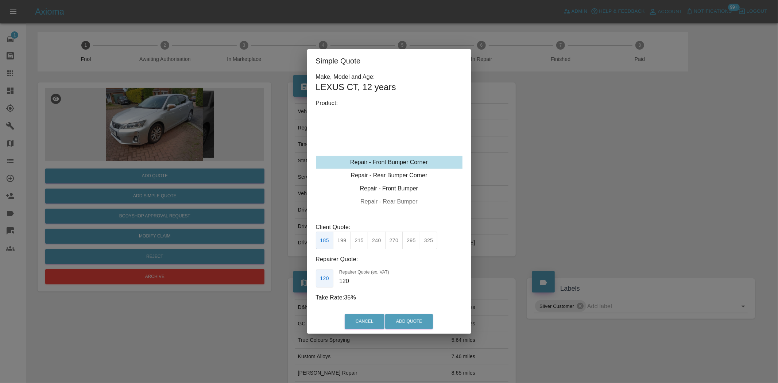
click at [400, 166] on div "Repair - Front Bumper Corner" at bounding box center [389, 162] width 147 height 13
click at [391, 243] on button "270" at bounding box center [394, 241] width 18 height 18
drag, startPoint x: 363, startPoint y: 277, endPoint x: 272, endPoint y: 263, distance: 92.0
click at [290, 271] on div "Simple Quote Make, Model and Age: LEXUS CT , 12 years Product: Repair - Front B…" at bounding box center [389, 191] width 778 height 383
type input "155"
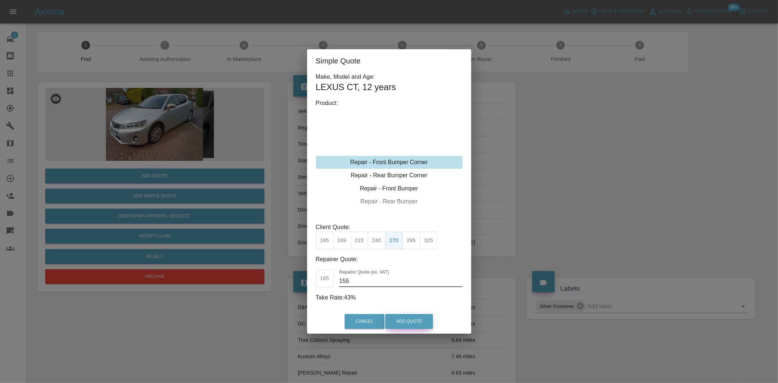
click at [420, 320] on button "Add Quote" at bounding box center [409, 321] width 48 height 15
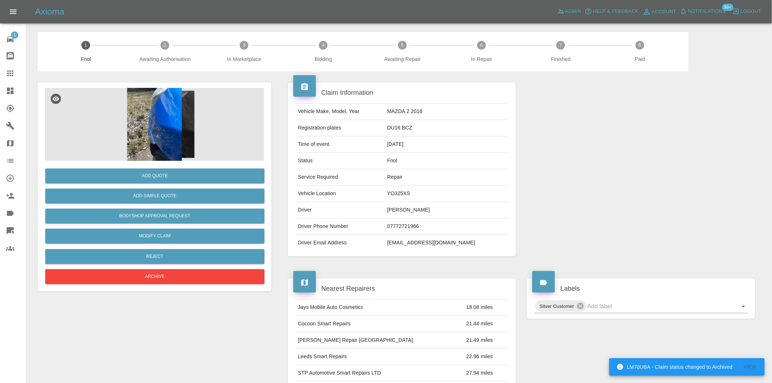
click at [184, 92] on img at bounding box center [154, 124] width 219 height 73
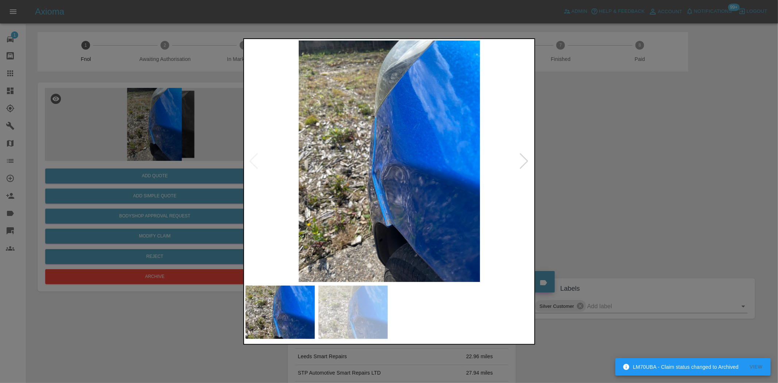
click at [383, 165] on img at bounding box center [389, 160] width 288 height 241
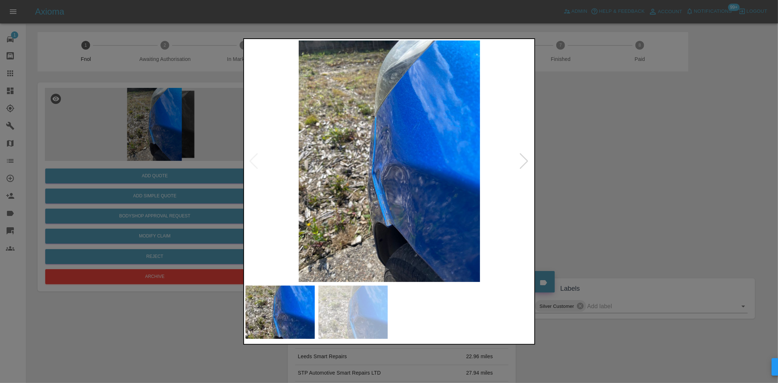
click at [298, 163] on img at bounding box center [389, 160] width 288 height 241
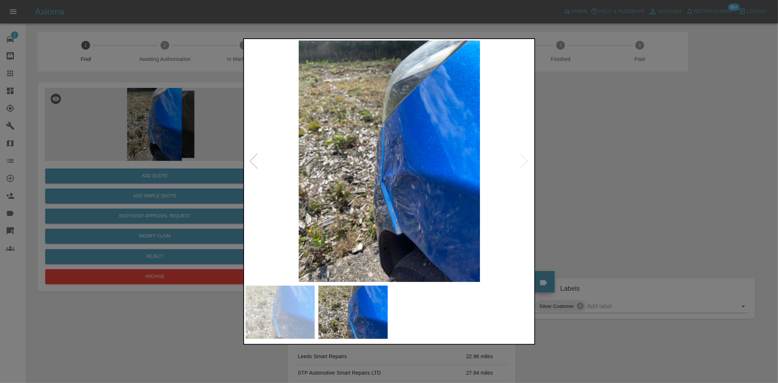
click at [239, 154] on div at bounding box center [389, 191] width 778 height 383
click at [425, 161] on img at bounding box center [389, 160] width 288 height 241
click at [425, 162] on img at bounding box center [389, 160] width 288 height 241
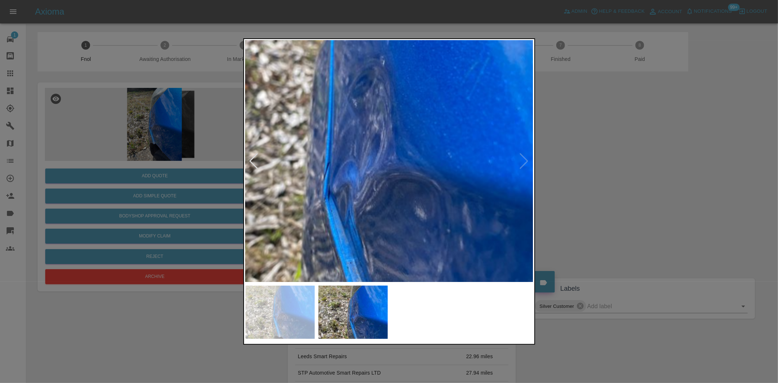
click at [382, 145] on img at bounding box center [349, 135] width 864 height 725
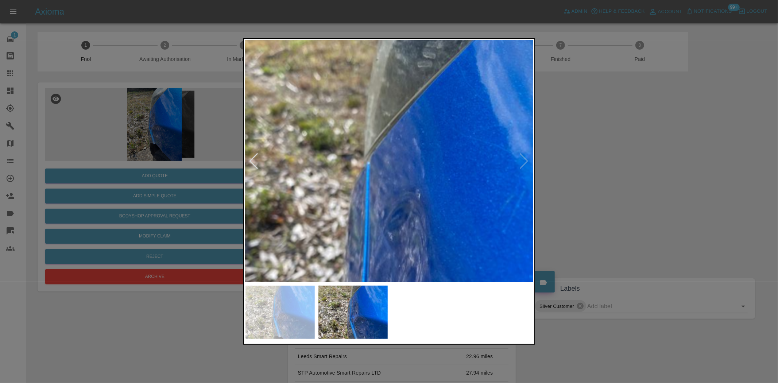
click at [416, 227] on img at bounding box center [385, 269] width 864 height 725
click at [401, 201] on img at bounding box center [385, 269] width 864 height 725
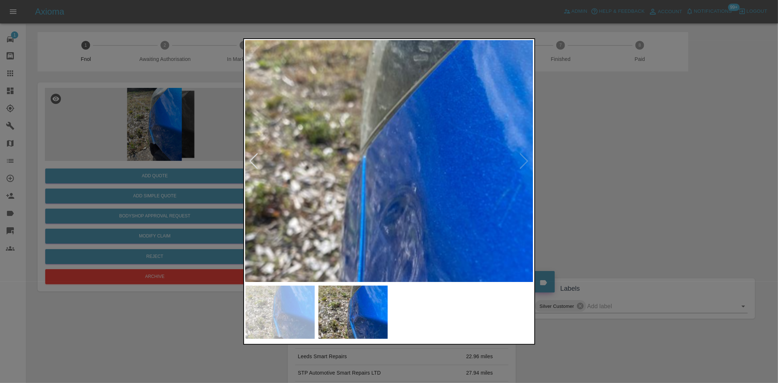
click at [401, 201] on img at bounding box center [381, 263] width 864 height 725
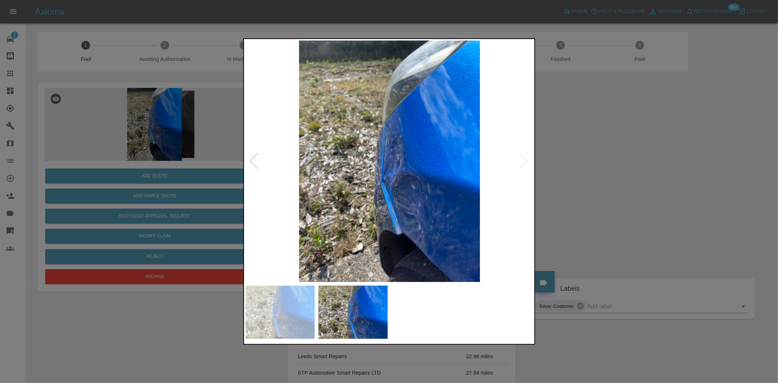
click at [136, 181] on div at bounding box center [389, 191] width 778 height 383
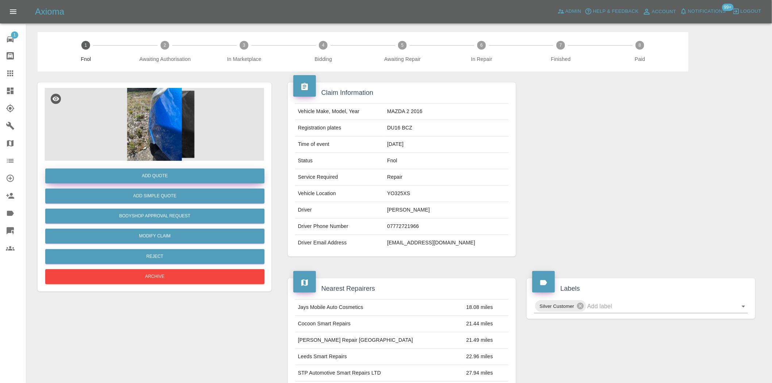
click at [165, 176] on button "Add Quote" at bounding box center [154, 176] width 219 height 15
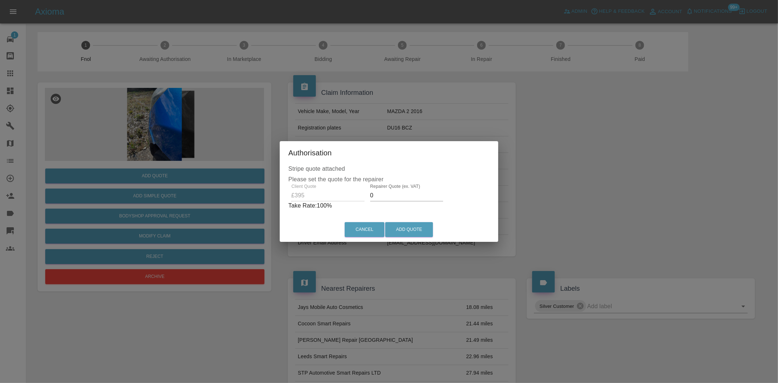
drag, startPoint x: 376, startPoint y: 196, endPoint x: 344, endPoint y: 202, distance: 32.5
click at [349, 201] on div "Client Quote £395 Repairer Quote (ex. VAT) 0 Take Rate: 100 %" at bounding box center [389, 197] width 201 height 26
type input "250"
click at [407, 225] on button "Add Quote" at bounding box center [409, 229] width 48 height 15
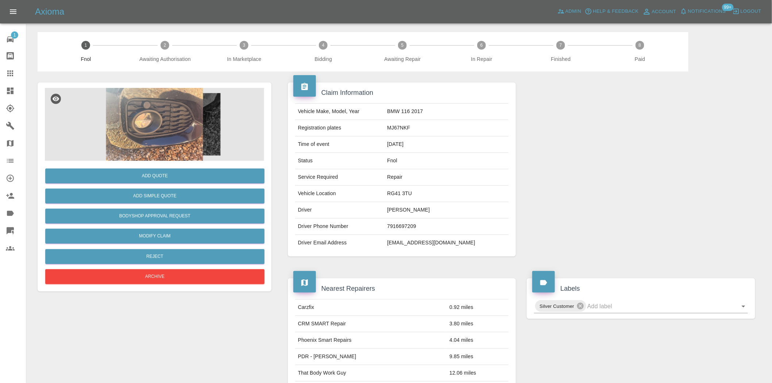
click at [179, 134] on img at bounding box center [154, 124] width 219 height 73
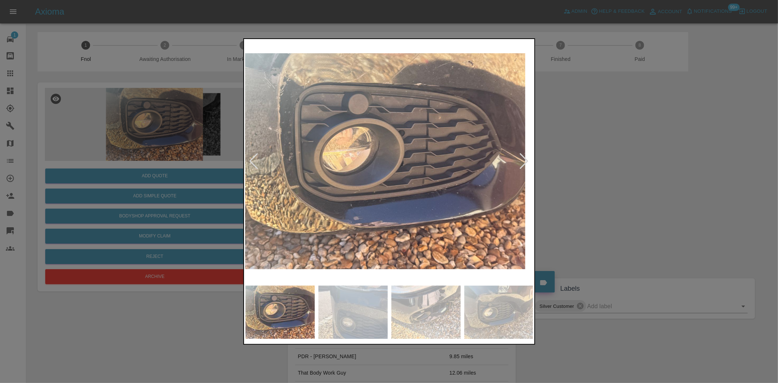
click at [345, 198] on img at bounding box center [381, 160] width 288 height 241
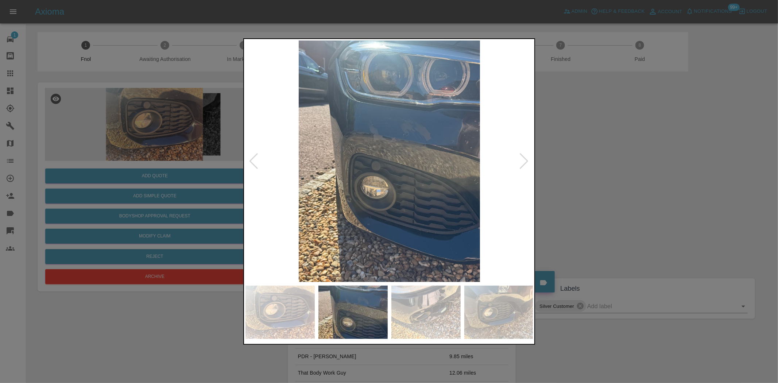
click at [356, 210] on img at bounding box center [389, 160] width 288 height 241
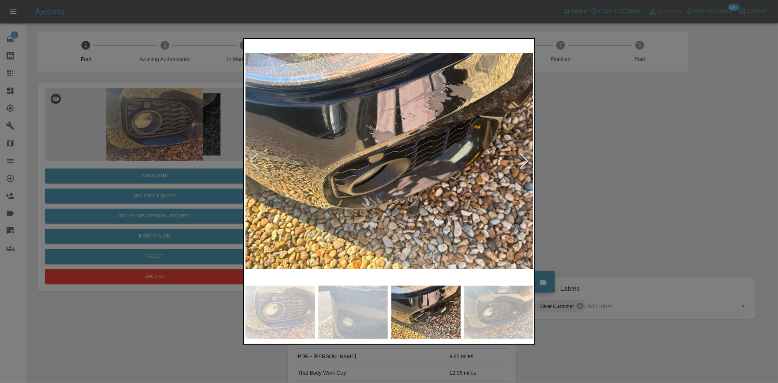
click at [340, 224] on img at bounding box center [389, 160] width 288 height 241
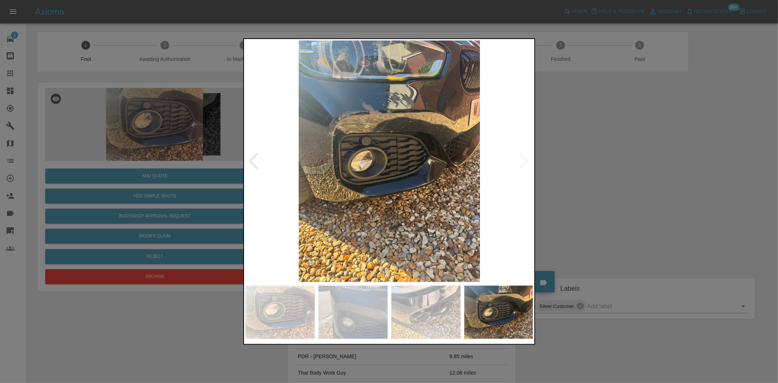
click at [384, 209] on img at bounding box center [389, 160] width 288 height 241
click at [359, 196] on img at bounding box center [389, 160] width 288 height 241
click at [194, 132] on div at bounding box center [389, 191] width 778 height 383
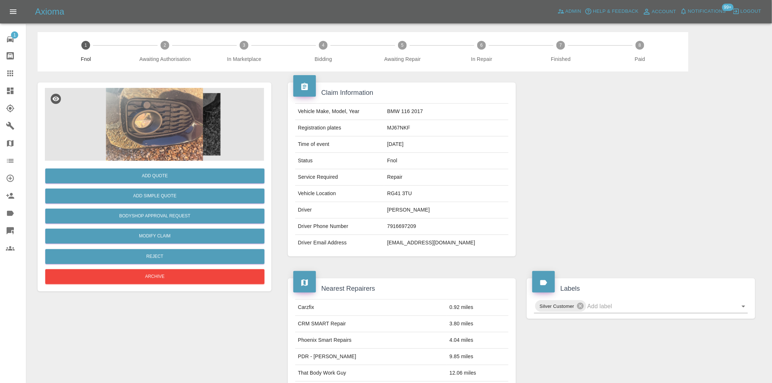
click at [167, 143] on img at bounding box center [154, 124] width 219 height 73
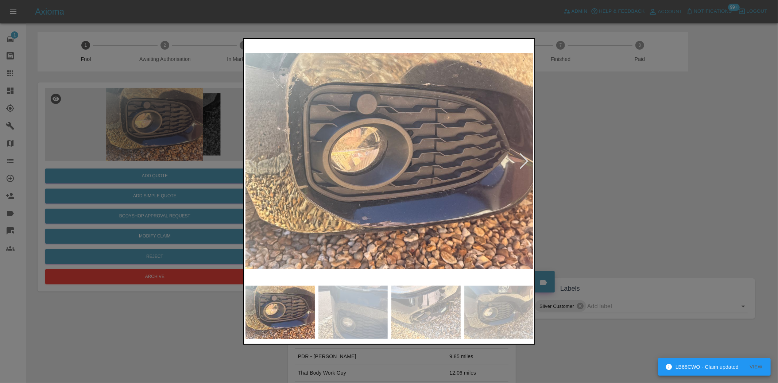
click at [307, 122] on img at bounding box center [389, 160] width 288 height 241
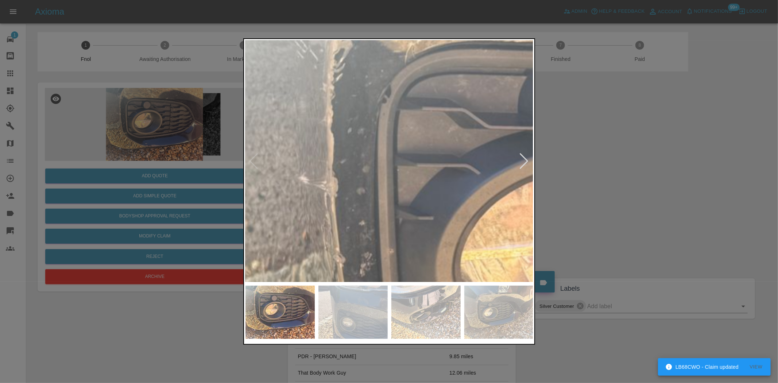
click at [307, 122] on img at bounding box center [636, 277] width 864 height 725
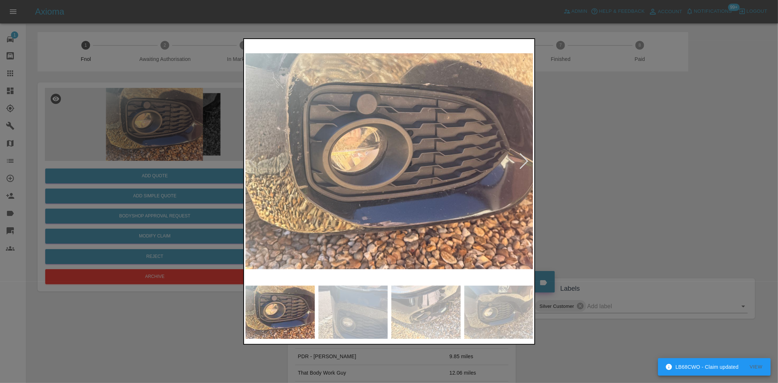
click at [309, 140] on img at bounding box center [389, 160] width 288 height 241
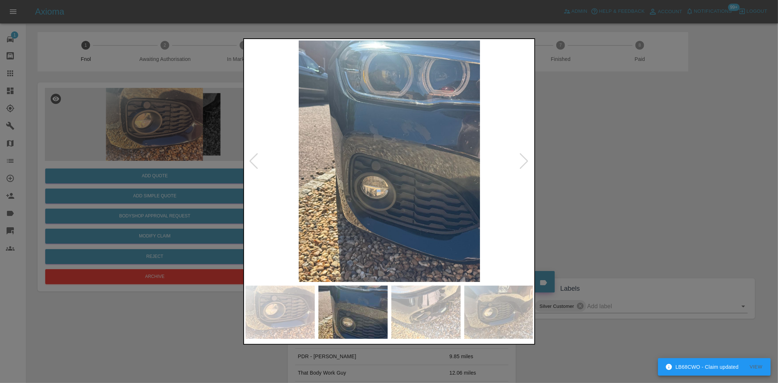
click at [256, 147] on img at bounding box center [389, 160] width 288 height 241
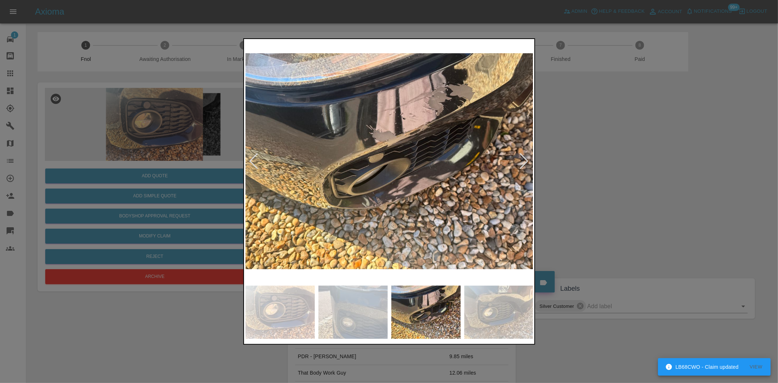
click at [391, 150] on img at bounding box center [389, 160] width 288 height 241
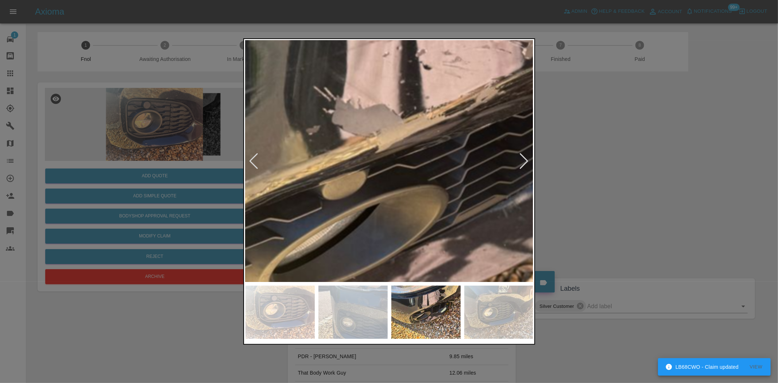
click at [391, 150] on img at bounding box center [383, 195] width 864 height 725
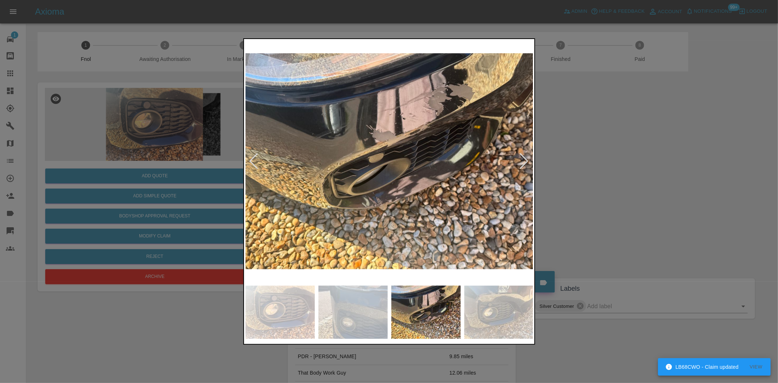
click at [274, 159] on img at bounding box center [389, 160] width 288 height 241
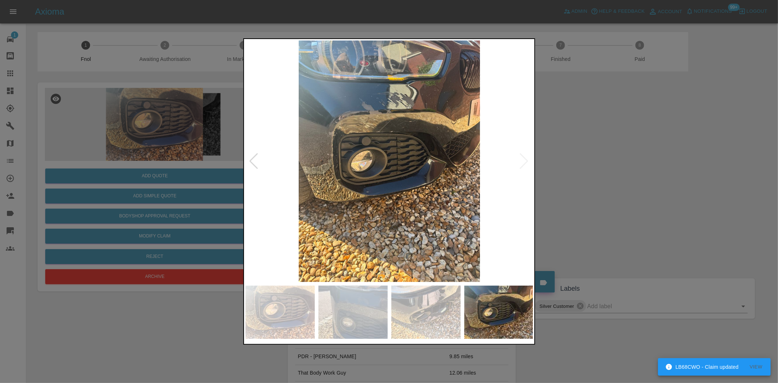
click at [247, 138] on img at bounding box center [389, 160] width 288 height 241
click at [384, 128] on img at bounding box center [389, 160] width 288 height 241
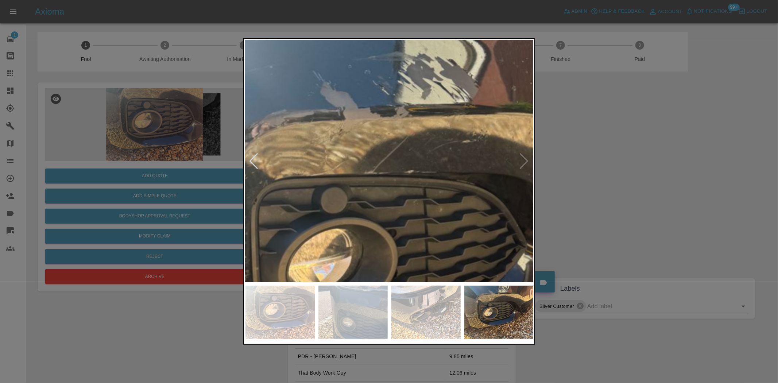
click at [384, 128] on img at bounding box center [402, 261] width 864 height 725
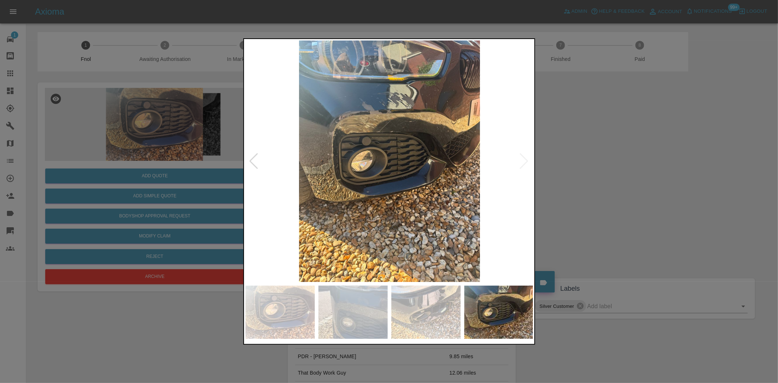
click at [414, 142] on img at bounding box center [389, 160] width 288 height 241
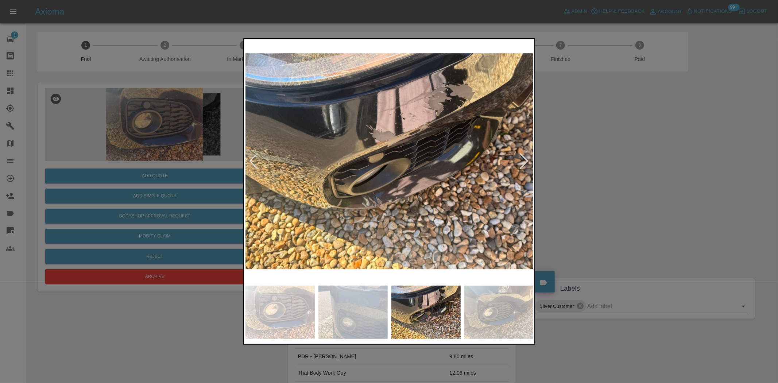
click at [457, 149] on img at bounding box center [389, 160] width 288 height 241
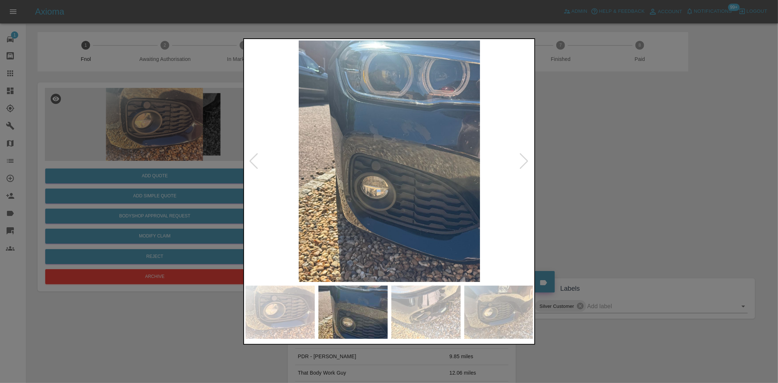
click at [475, 161] on img at bounding box center [389, 160] width 288 height 241
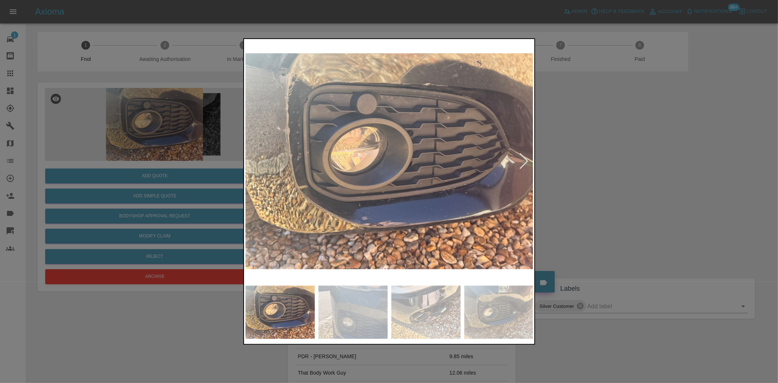
click at [466, 160] on img at bounding box center [389, 160] width 288 height 241
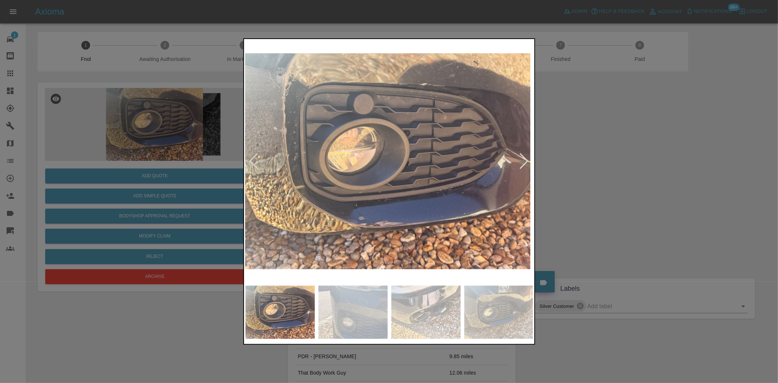
click at [309, 156] on img at bounding box center [386, 160] width 288 height 241
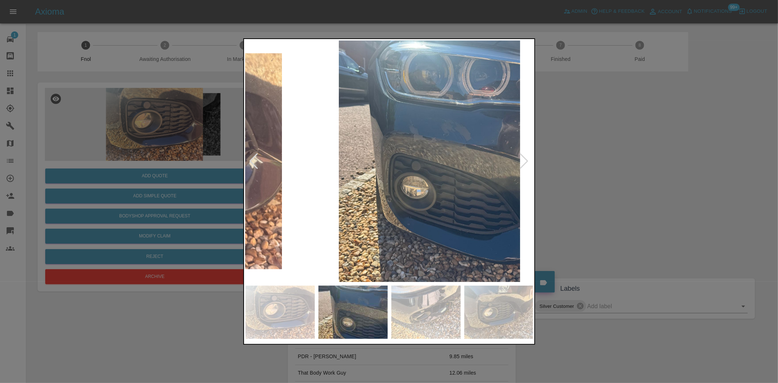
click at [438, 174] on img at bounding box center [430, 160] width 288 height 241
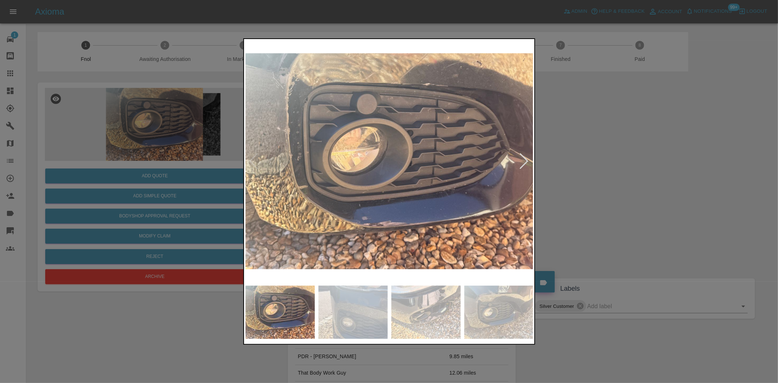
click at [301, 127] on img at bounding box center [389, 160] width 288 height 241
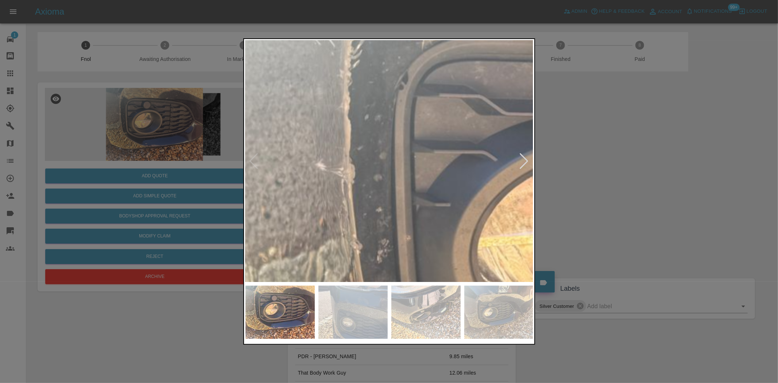
click at [301, 127] on img at bounding box center [653, 264] width 864 height 725
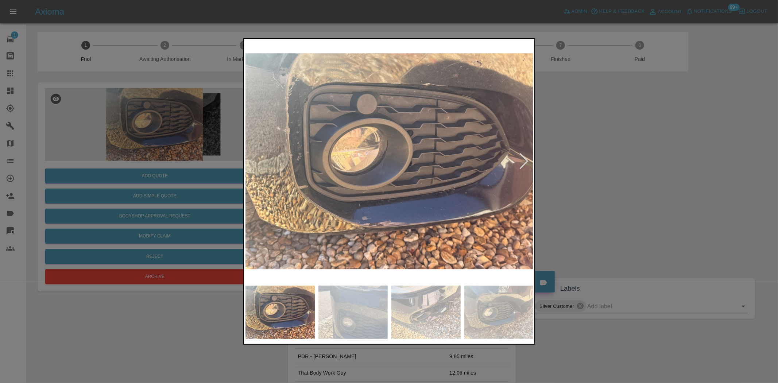
click at [338, 148] on img at bounding box center [389, 160] width 288 height 241
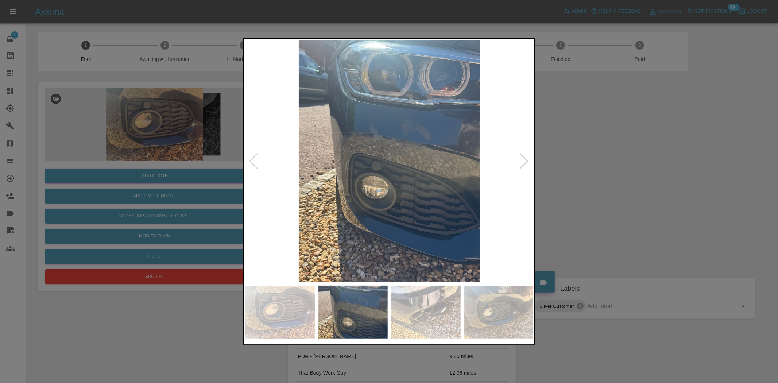
click at [302, 152] on img at bounding box center [389, 160] width 288 height 241
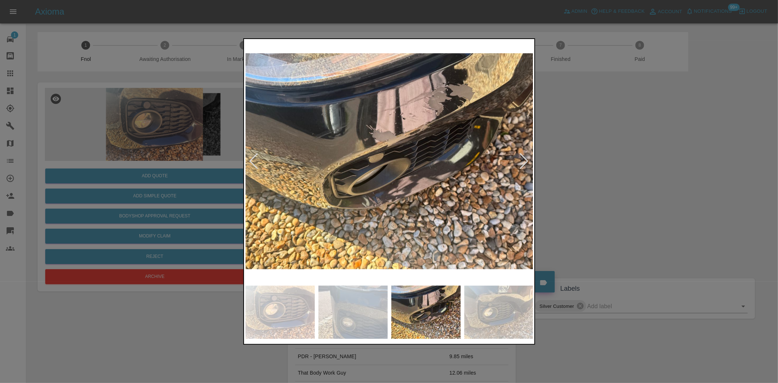
click at [228, 159] on div at bounding box center [389, 191] width 778 height 383
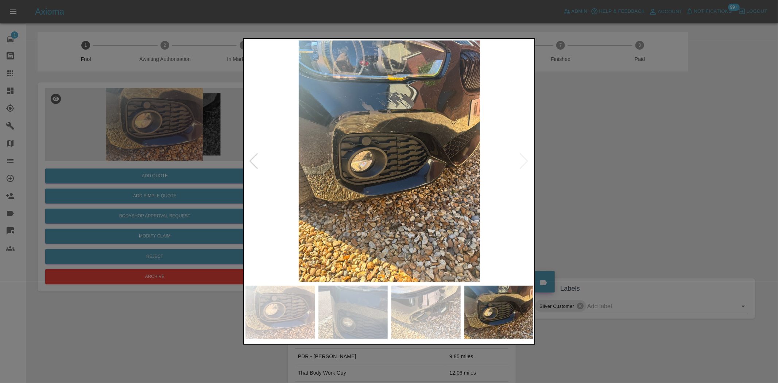
click at [235, 174] on div at bounding box center [389, 191] width 778 height 383
click at [167, 173] on div at bounding box center [389, 191] width 778 height 383
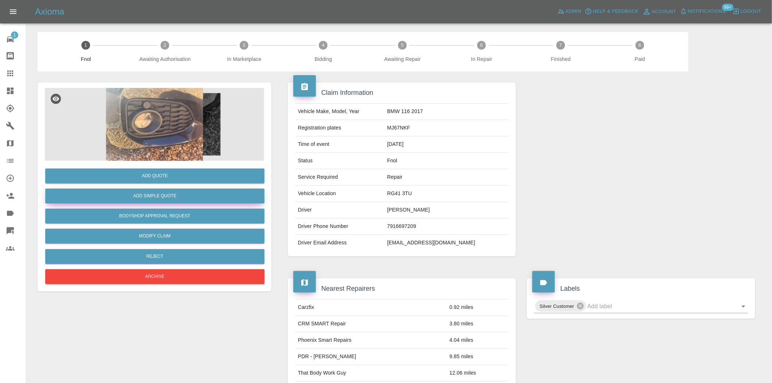
click at [159, 192] on button "Add Simple Quote" at bounding box center [154, 196] width 219 height 15
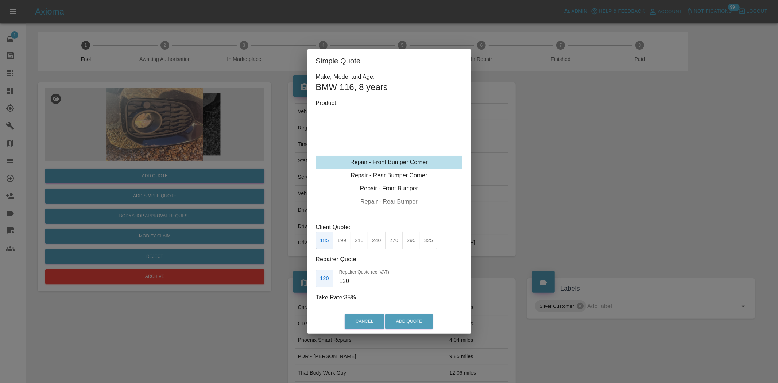
click at [387, 153] on div "Repair - Front Bumper Corner Repair - Rear Bumper Corner Repair - Front Bumper …" at bounding box center [389, 162] width 147 height 109
click at [359, 245] on button "215" at bounding box center [360, 241] width 18 height 18
type input "135"
click at [403, 319] on button "Add Quote" at bounding box center [409, 321] width 48 height 15
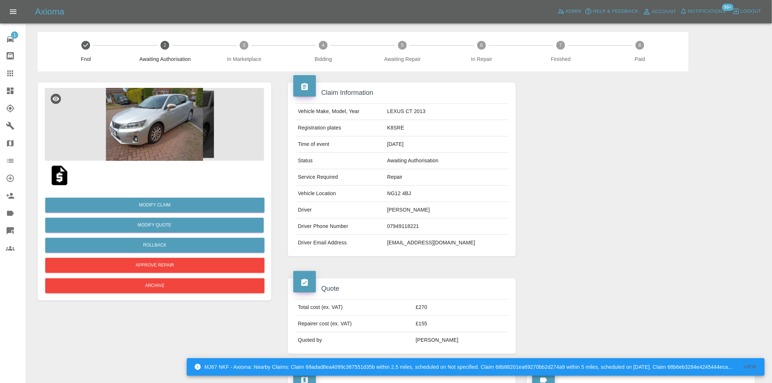
drag, startPoint x: 9, startPoint y: 86, endPoint x: 373, endPoint y: 147, distance: 368.8
click at [9, 86] on link "Dashboard" at bounding box center [13, 91] width 26 height 18
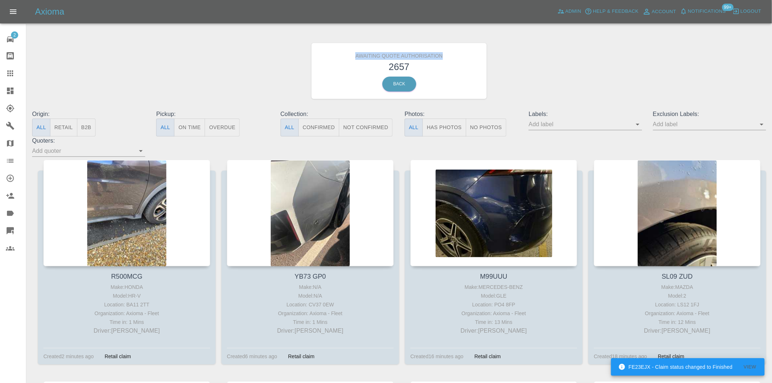
drag, startPoint x: 446, startPoint y: 55, endPoint x: 348, endPoint y: 58, distance: 98.1
click at [348, 58] on h6 "Awaiting Quote Authorisation" at bounding box center [399, 54] width 165 height 11
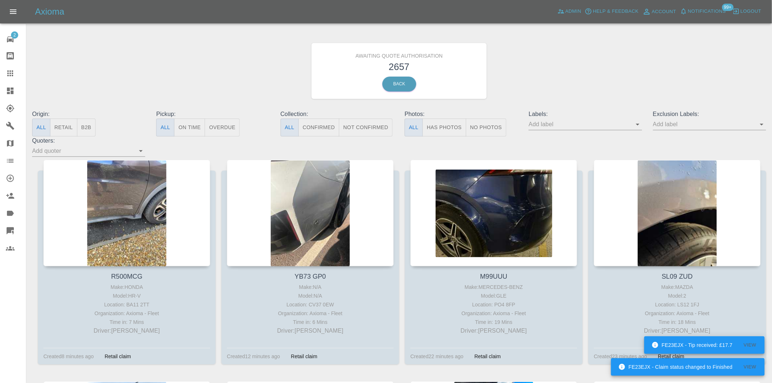
click at [280, 76] on div "Awaiting Quote Authorisation 2657 Back" at bounding box center [399, 71] width 745 height 78
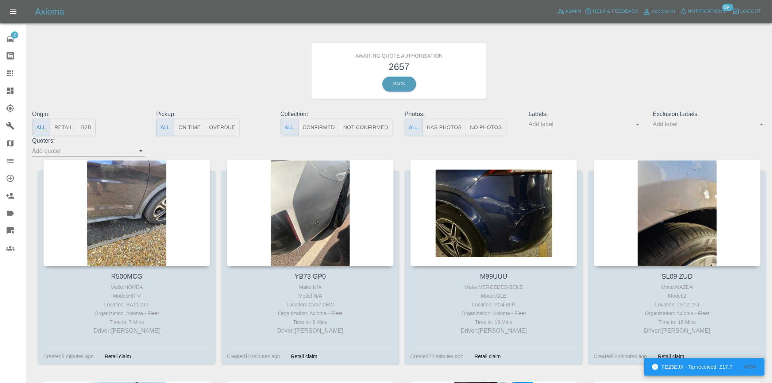
click at [86, 124] on button "B2B" at bounding box center [86, 128] width 19 height 18
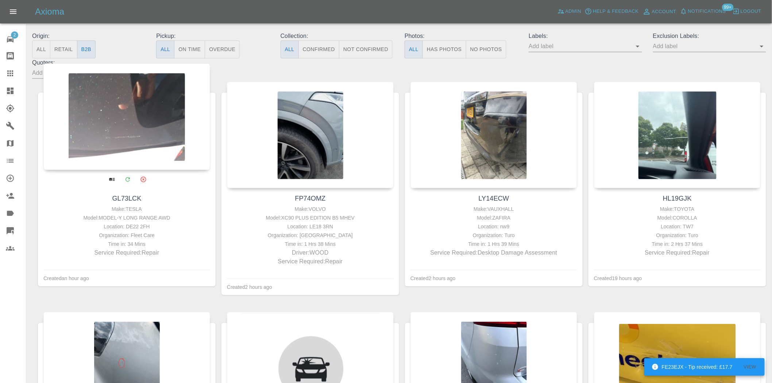
scroll to position [81, 0]
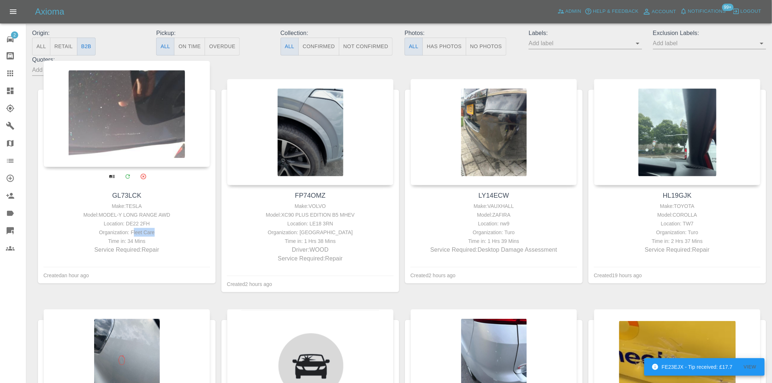
drag, startPoint x: 152, startPoint y: 233, endPoint x: 133, endPoint y: 232, distance: 19.7
click at [133, 232] on div "Organization: Fleet Care" at bounding box center [126, 232] width 163 height 9
click at [132, 232] on div "Organization: Fleet Care" at bounding box center [126, 232] width 163 height 9
drag, startPoint x: 132, startPoint y: 232, endPoint x: 155, endPoint y: 235, distance: 23.4
click at [155, 235] on div "Organization: Fleet Care" at bounding box center [126, 232] width 163 height 9
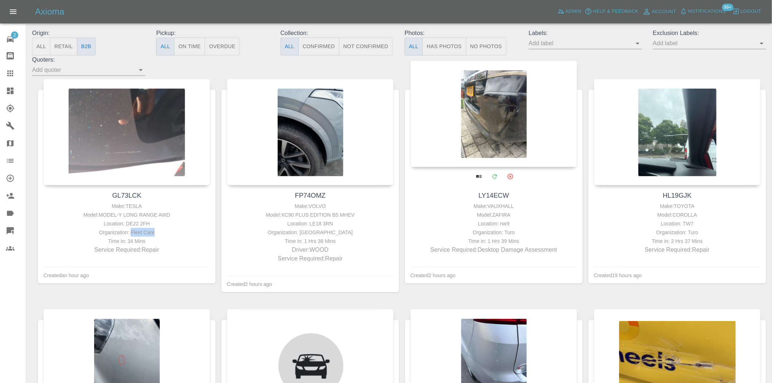
copy div "Fleet Care"
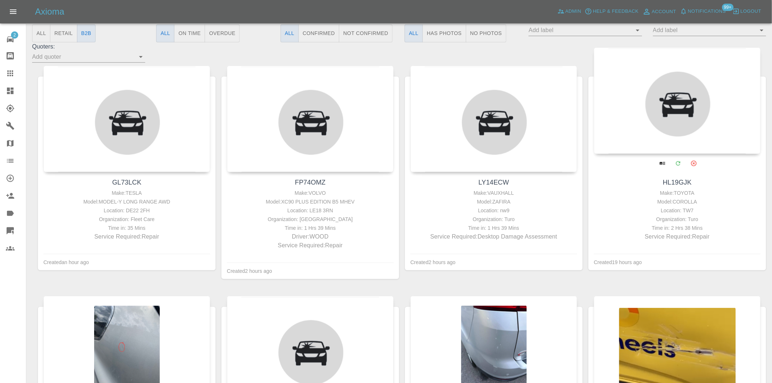
scroll to position [0, 0]
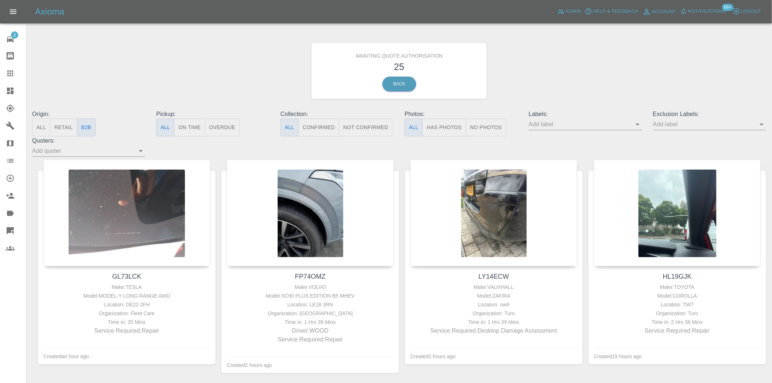
click at [270, 63] on div "Awaiting Quote Authorisation 25 Back" at bounding box center [399, 71] width 745 height 78
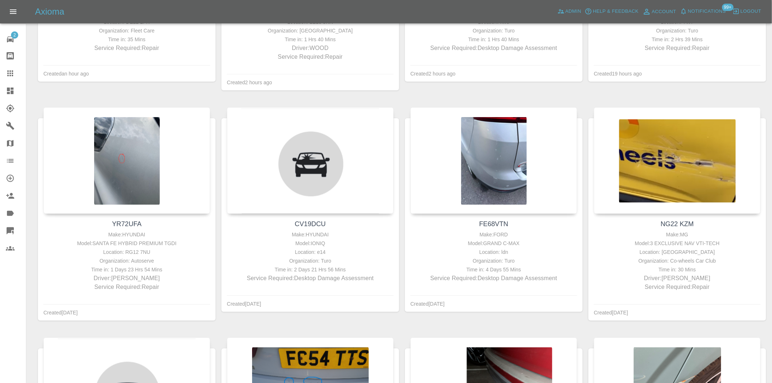
scroll to position [365, 0]
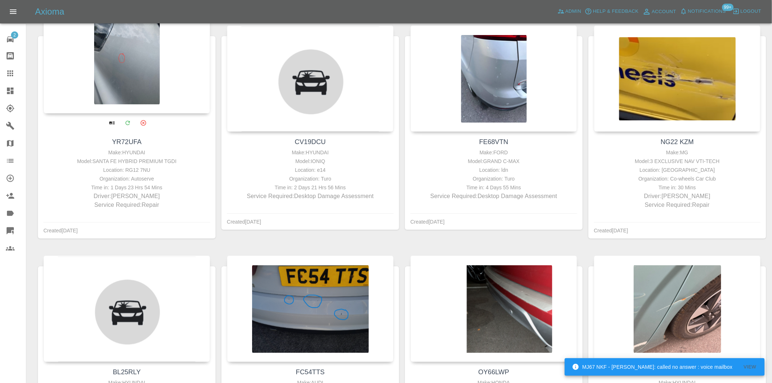
click at [142, 179] on div "Organization: Autoserve" at bounding box center [126, 179] width 163 height 9
copy div "Autoserve"
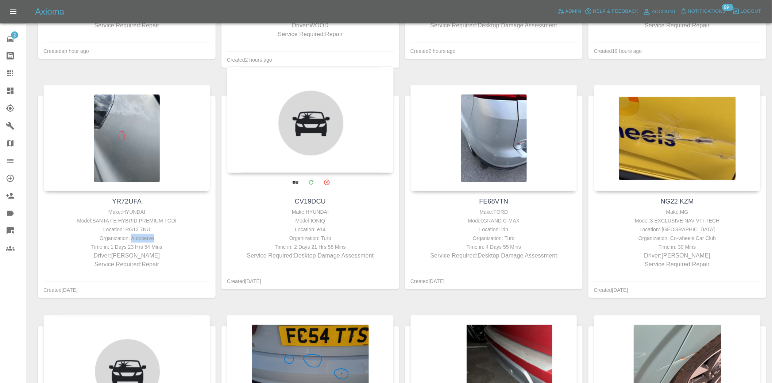
scroll to position [283, 0]
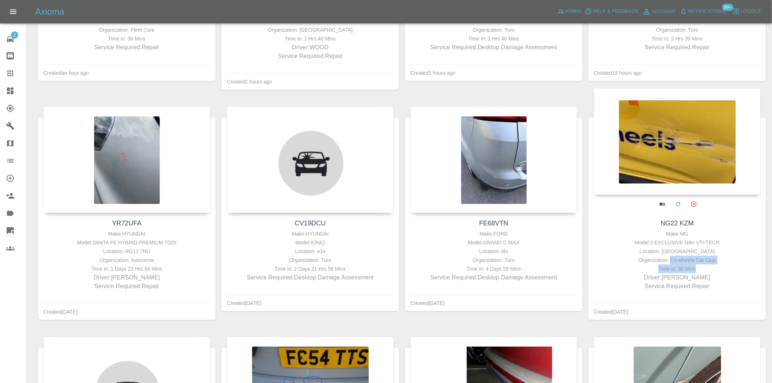
drag, startPoint x: 670, startPoint y: 259, endPoint x: 712, endPoint y: 266, distance: 42.5
click at [712, 266] on div "Make: MG Model: 3 EXCLUSIVE NAV VTI-TECH Location: East Street, Oxford, OX2 0AU…" at bounding box center [677, 260] width 163 height 61
click at [713, 265] on div "Time in: 30 Mins" at bounding box center [677, 269] width 163 height 9
click at [714, 263] on div "Organization: Co-wheels Car Club" at bounding box center [677, 260] width 163 height 9
drag, startPoint x: 712, startPoint y: 260, endPoint x: 668, endPoint y: 259, distance: 44.1
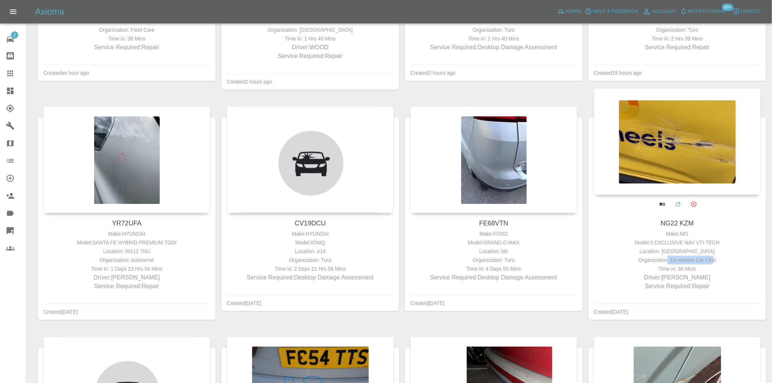
click at [668, 259] on div "Organization: Co-wheels Car Club" at bounding box center [677, 260] width 163 height 9
click at [639, 254] on div "Location: [GEOGRAPHIC_DATA]" at bounding box center [677, 251] width 163 height 9
drag, startPoint x: 672, startPoint y: 261, endPoint x: 693, endPoint y: 262, distance: 21.2
click at [693, 262] on div "Organization: Co-wheels Car Club" at bounding box center [677, 260] width 163 height 9
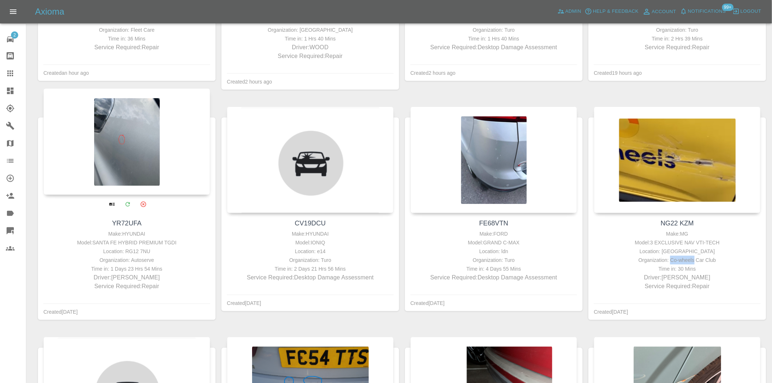
copy div "Co-wheels"
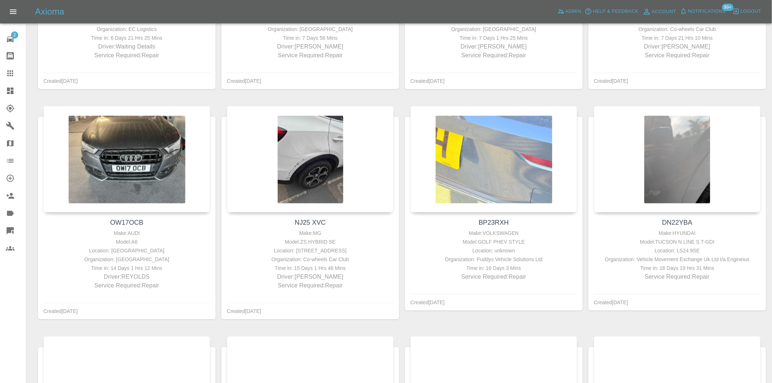
scroll to position [785, 0]
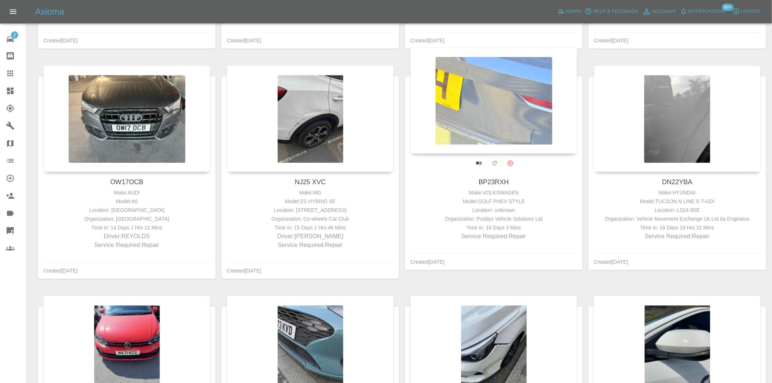
click at [489, 220] on div "Organization: Puddys Vehicle Solutions Ltd" at bounding box center [493, 218] width 163 height 9
copy div "Puddys"
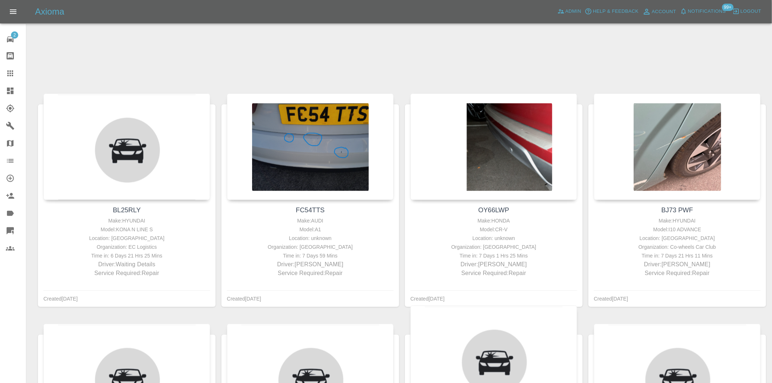
scroll to position [810, 0]
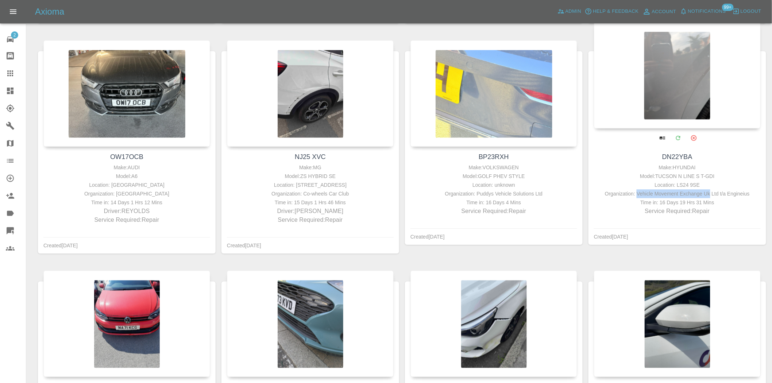
drag, startPoint x: 640, startPoint y: 196, endPoint x: 708, endPoint y: 192, distance: 68.3
click at [708, 192] on div "Organization: Vehicle Movement Exchange Uk Ltd t/a Engineius" at bounding box center [677, 193] width 163 height 9
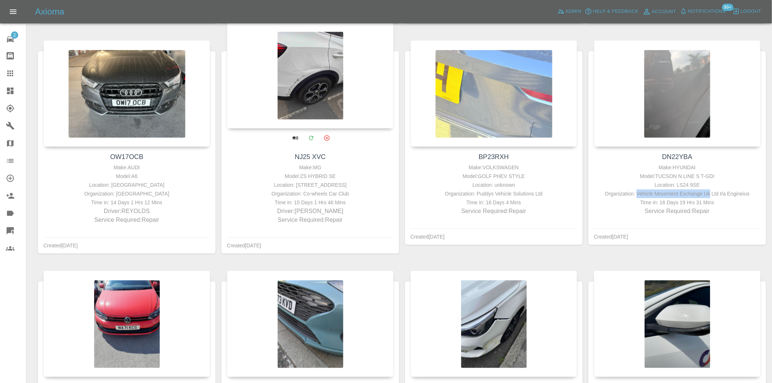
copy div "Vehicle Movement Exchange Uk"
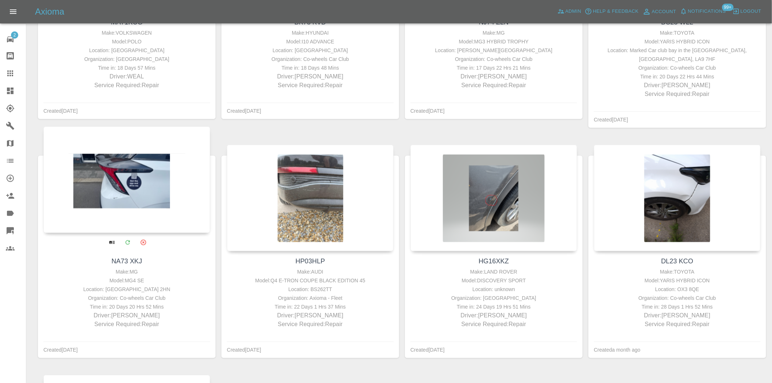
scroll to position [1216, 0]
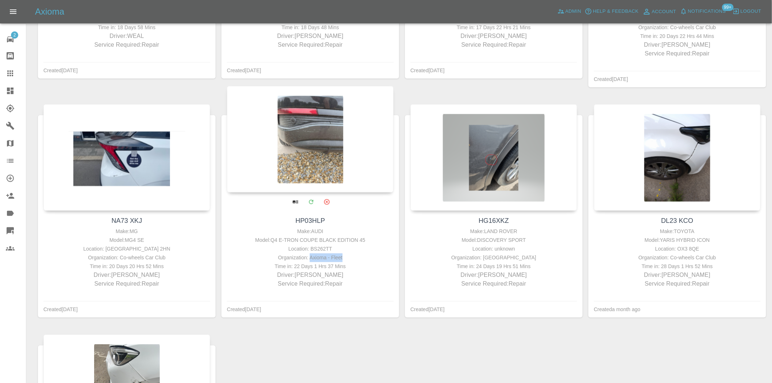
drag, startPoint x: 310, startPoint y: 259, endPoint x: 341, endPoint y: 258, distance: 30.7
click at [341, 258] on div "Organization: Axioma - Fleet" at bounding box center [310, 258] width 163 height 9
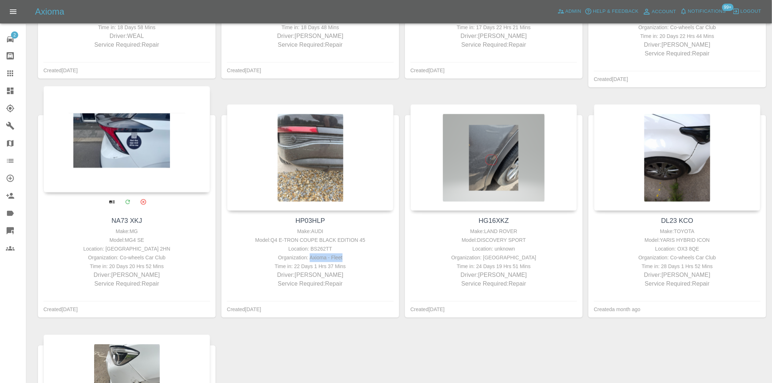
copy div "Axioma - Fleet"
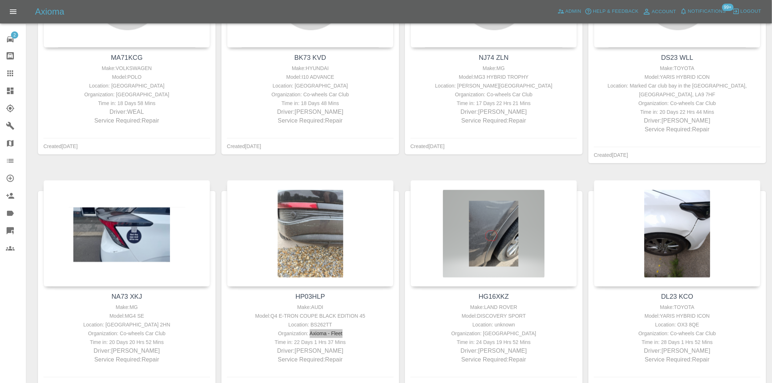
scroll to position [1383, 0]
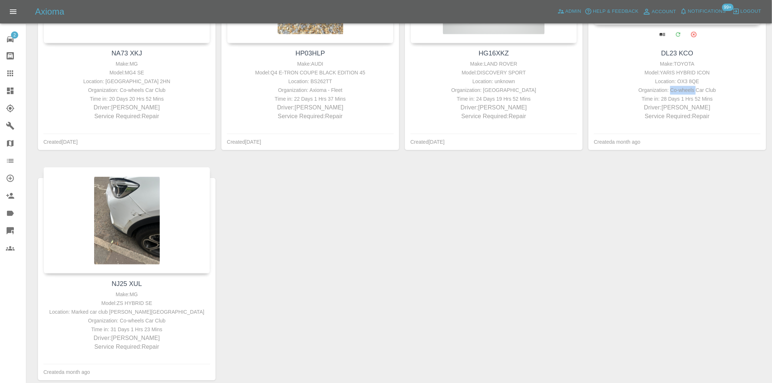
drag, startPoint x: 696, startPoint y: 90, endPoint x: 670, endPoint y: 94, distance: 25.4
click at [670, 94] on div "Organization: Co-wheels Car Club" at bounding box center [677, 90] width 163 height 9
copy div "Co-wheels"
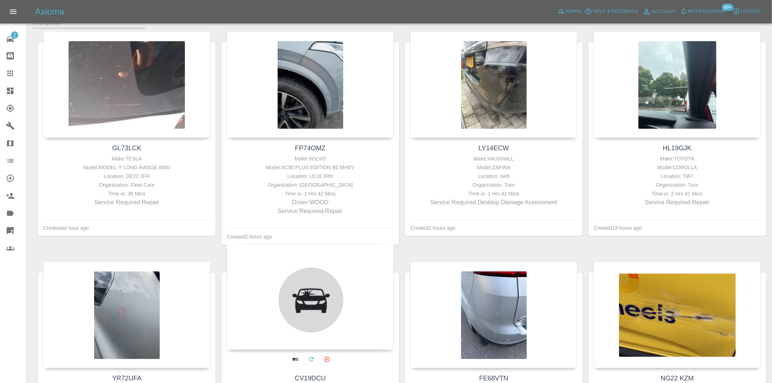
scroll to position [0, 0]
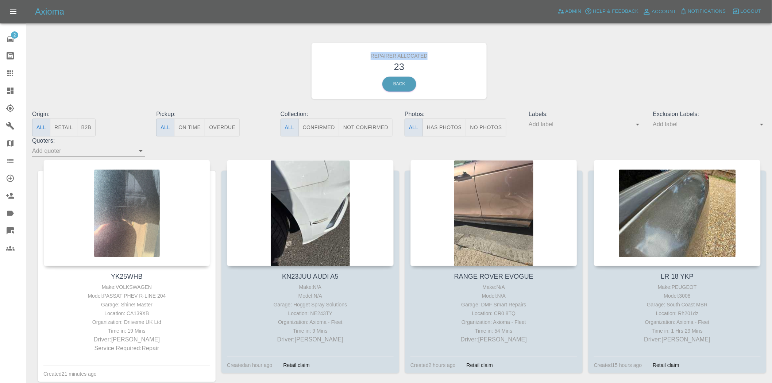
drag, startPoint x: 429, startPoint y: 57, endPoint x: 369, endPoint y: 54, distance: 59.9
click at [369, 54] on h6 "Repairer Allocated" at bounding box center [399, 54] width 165 height 11
copy h6 "Repairer Allocated"
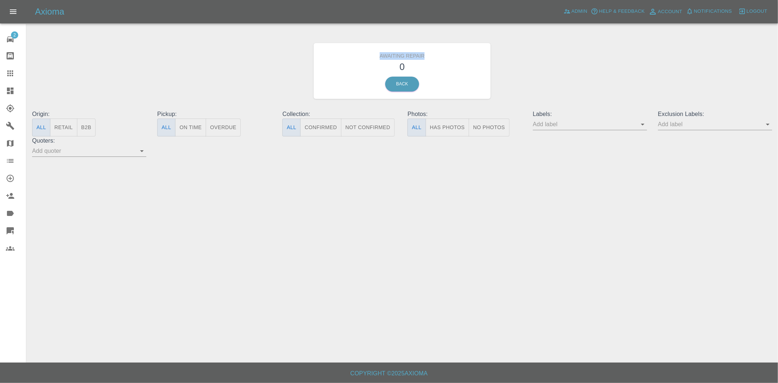
drag, startPoint x: 427, startPoint y: 52, endPoint x: 377, endPoint y: 59, distance: 50.4
click at [377, 59] on h6 "Awaiting Repair" at bounding box center [402, 54] width 166 height 11
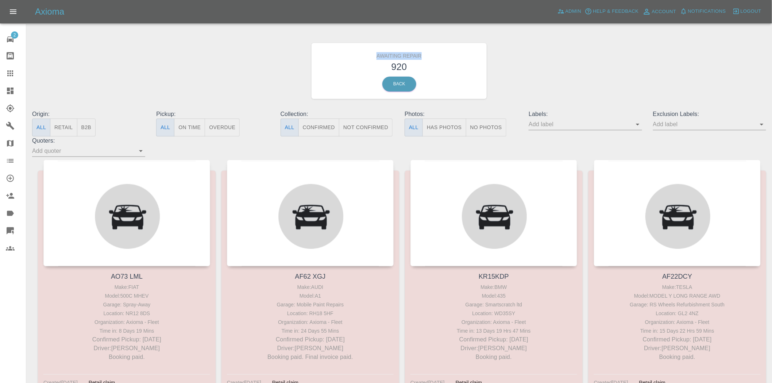
copy h6 "Awaiting Repair"
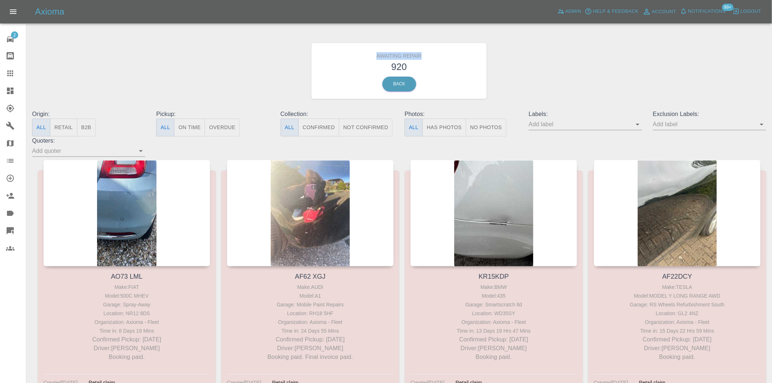
click at [298, 77] on div "Awaiting Repair 920 Back" at bounding box center [399, 71] width 745 height 78
click at [92, 128] on button "B2B" at bounding box center [86, 128] width 19 height 18
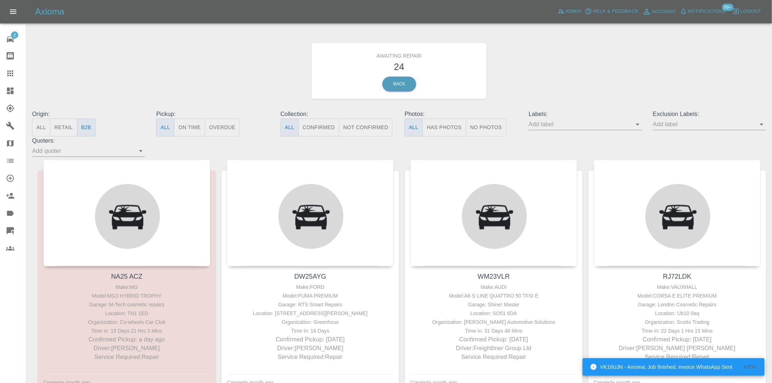
click at [146, 89] on div "Awaiting Repair 24 Back" at bounding box center [399, 71] width 745 height 78
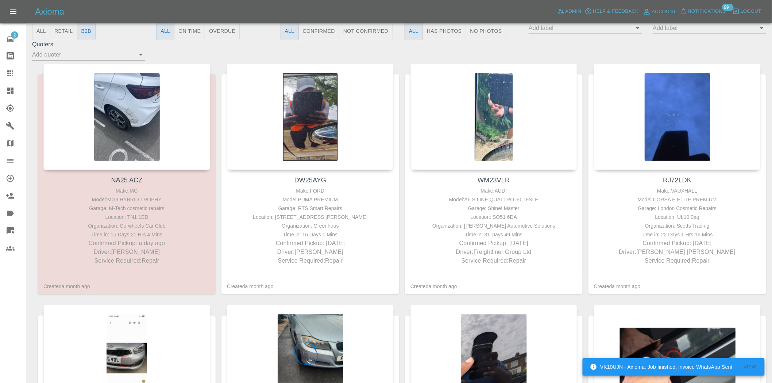
scroll to position [121, 0]
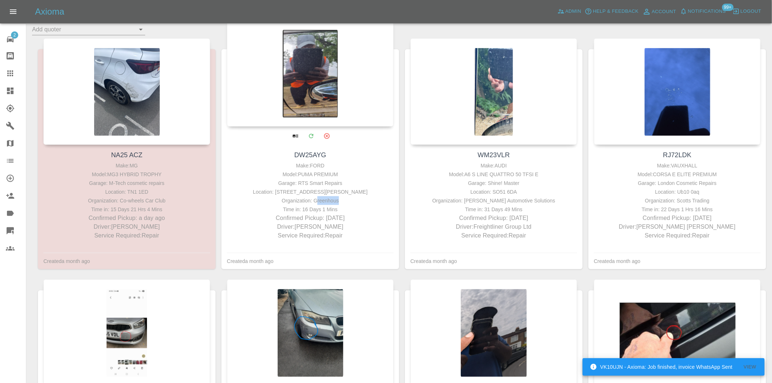
drag, startPoint x: 340, startPoint y: 199, endPoint x: 318, endPoint y: 201, distance: 21.3
click at [316, 201] on div "Organization: Greenhous" at bounding box center [310, 200] width 163 height 9
click at [316, 202] on div "Organization: Greenhous" at bounding box center [310, 200] width 163 height 9
drag, startPoint x: 313, startPoint y: 201, endPoint x: 123, endPoint y: 183, distance: 190.6
click at [338, 201] on div "Organization: Greenhous" at bounding box center [310, 200] width 163 height 9
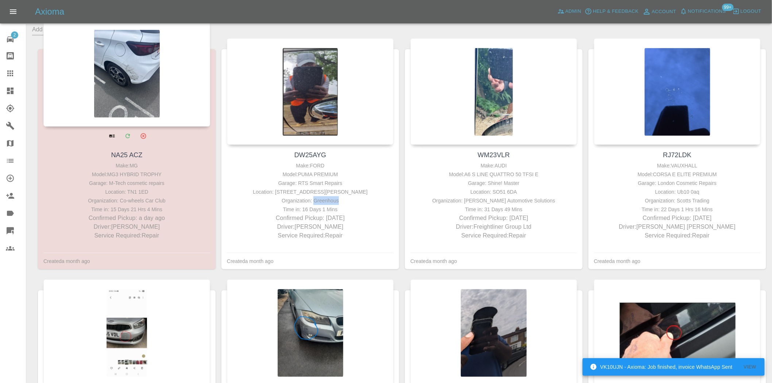
copy div "Greenhous"
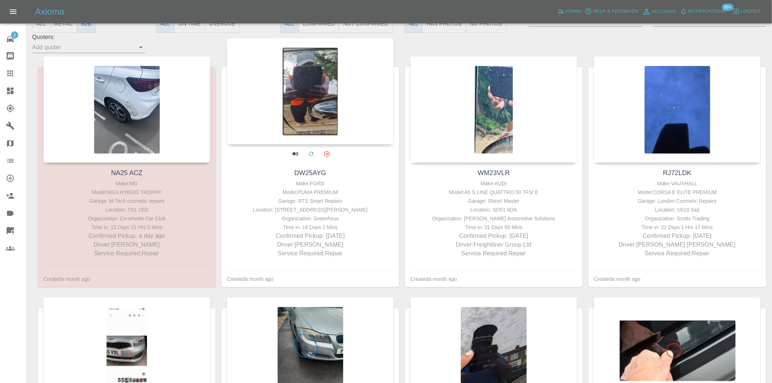
scroll to position [162, 0]
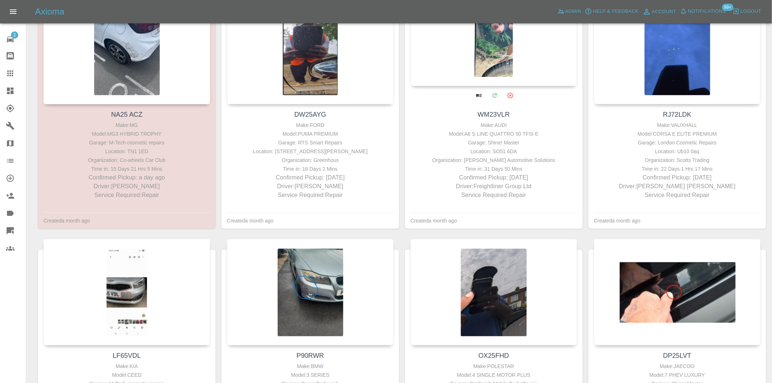
click at [482, 160] on div "Organization: [PERSON_NAME] Automotive Solutions" at bounding box center [493, 160] width 163 height 9
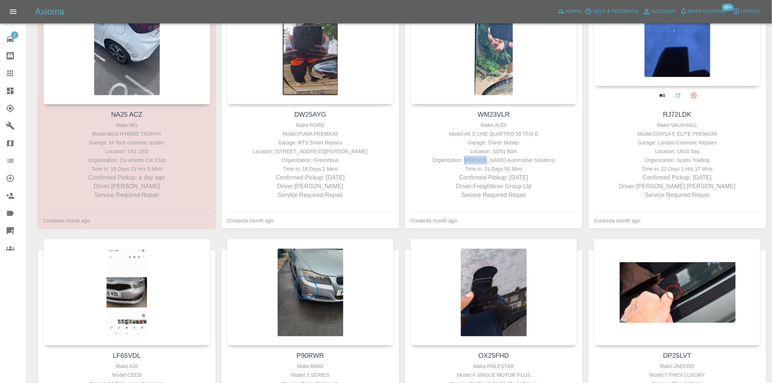
copy div "[PERSON_NAME]"
click at [688, 160] on div "Organization: Scotts Trading" at bounding box center [677, 160] width 163 height 9
copy div "Scotts"
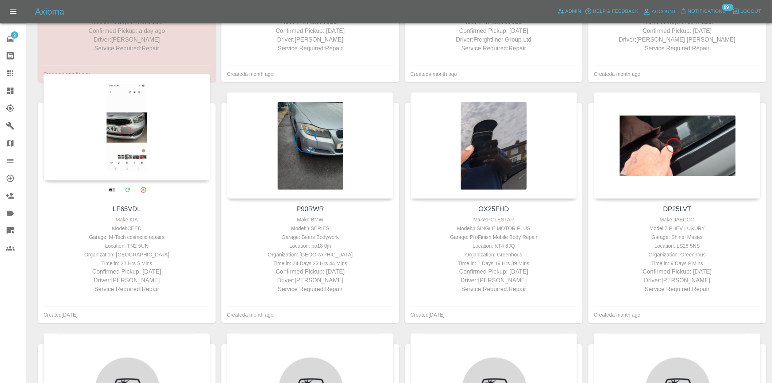
scroll to position [365, 0]
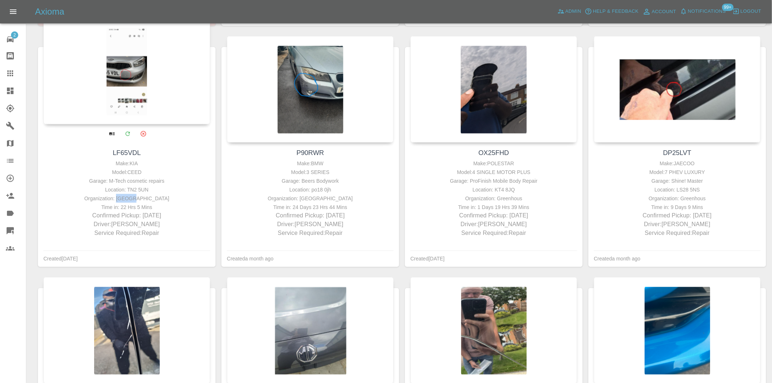
drag, startPoint x: 148, startPoint y: 199, endPoint x: 134, endPoint y: 199, distance: 14.6
click at [134, 199] on div "Organization: [GEOGRAPHIC_DATA]" at bounding box center [126, 198] width 163 height 9
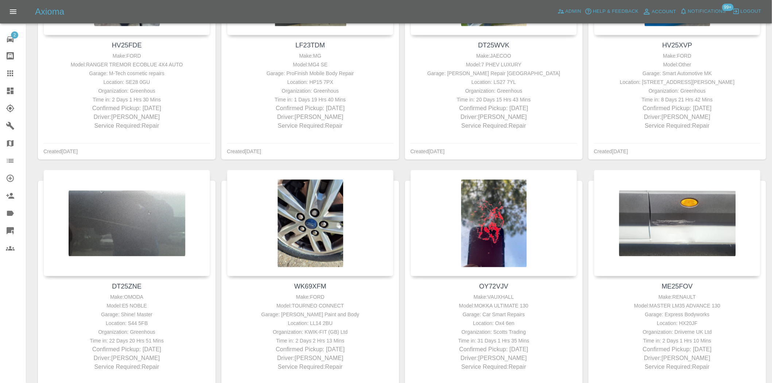
scroll to position [851, 0]
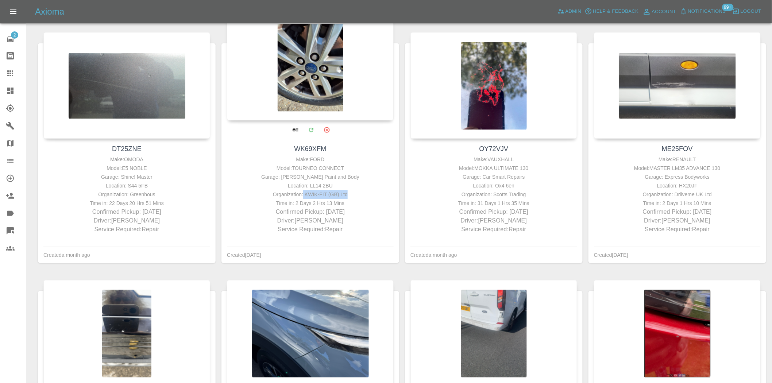
drag, startPoint x: 305, startPoint y: 196, endPoint x: 315, endPoint y: 201, distance: 11.4
click at [348, 196] on div "Organization: KWIK-FIT (GB) Ltd" at bounding box center [310, 194] width 163 height 9
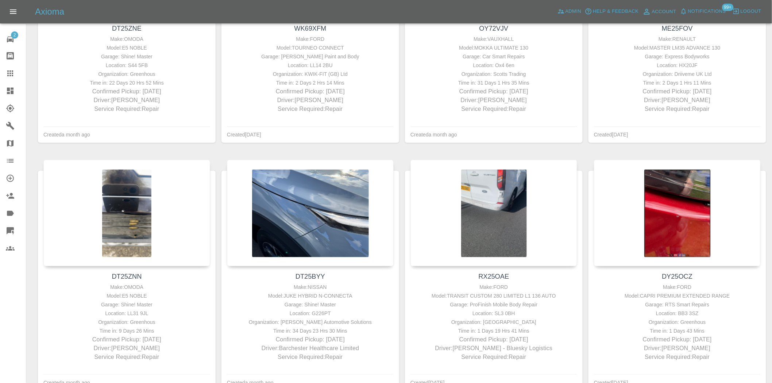
scroll to position [979, 0]
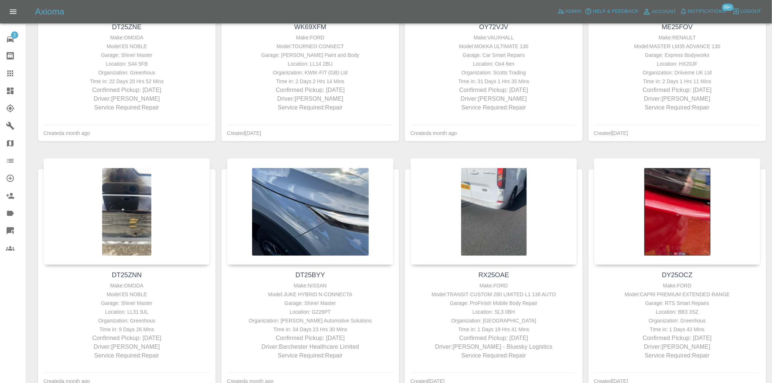
click at [682, 75] on div "Organization: Driiveme UK Ltd" at bounding box center [677, 73] width 163 height 9
copy div "Driiveme"
click at [680, 70] on div "Organization: Driiveme UK Ltd" at bounding box center [677, 73] width 163 height 9
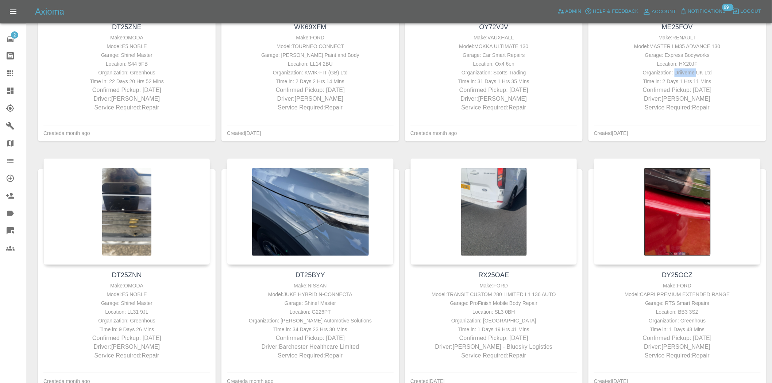
copy div "Driiveme"
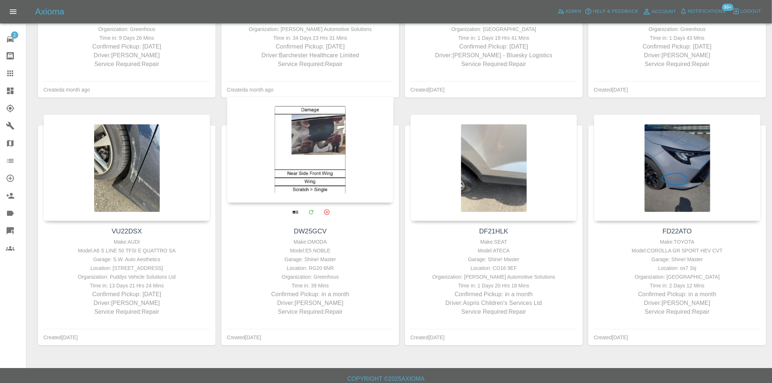
scroll to position [1277, 0]
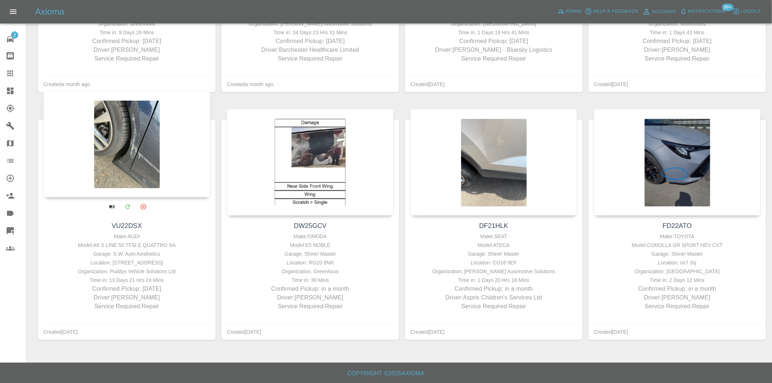
click at [122, 273] on div "Organization: Puddys Vehicle Solutions Ltd" at bounding box center [126, 271] width 163 height 9
click at [122, 272] on div "Organization: Puddys Vehicle Solutions Ltd" at bounding box center [126, 271] width 163 height 9
click at [140, 271] on div "Organization: Puddys Vehicle Solutions Ltd" at bounding box center [126, 271] width 163 height 9
click at [116, 271] on div "Organization: Puddys Vehicle Solutions Ltd" at bounding box center [126, 271] width 163 height 9
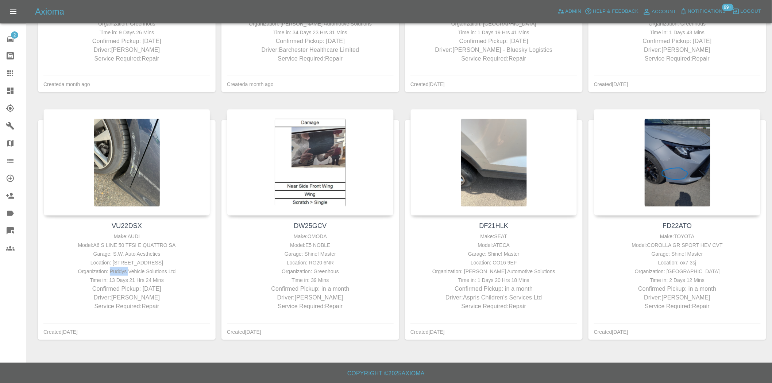
copy div "Puddys"
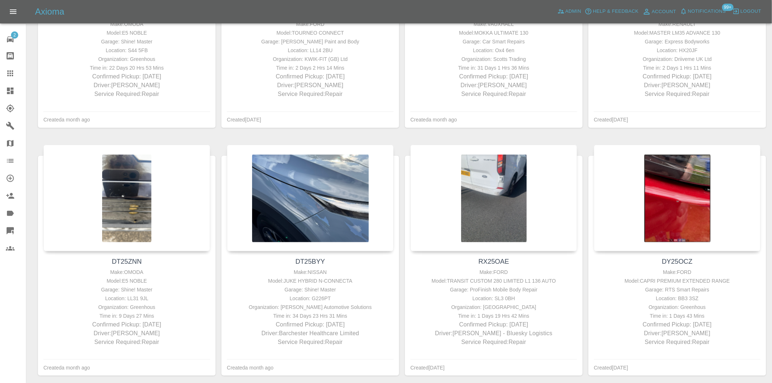
scroll to position [750, 0]
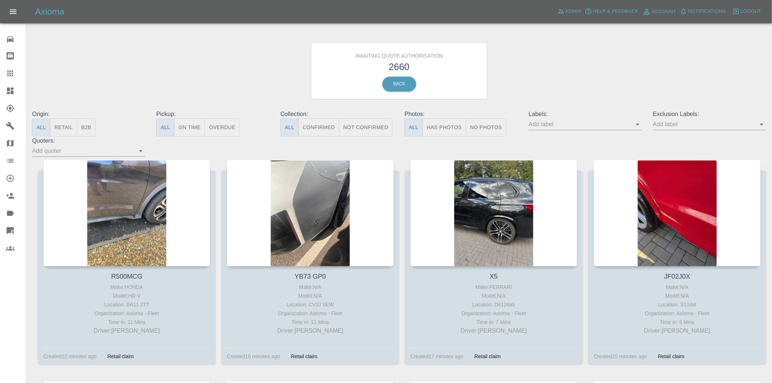
click at [86, 124] on button "B2B" at bounding box center [86, 128] width 19 height 18
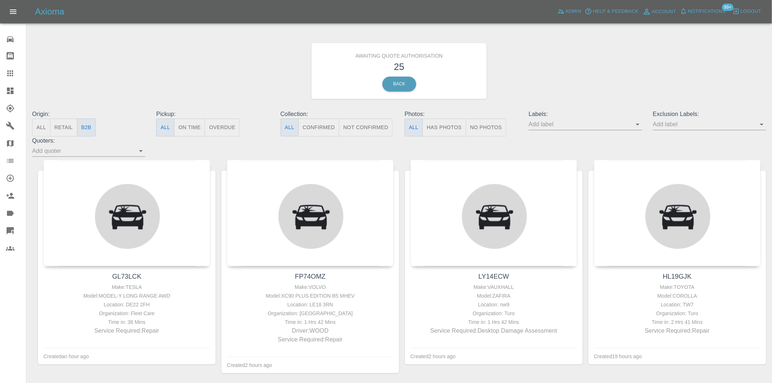
click at [187, 62] on div "Awaiting Quote Authorisation 25 Back" at bounding box center [399, 71] width 745 height 78
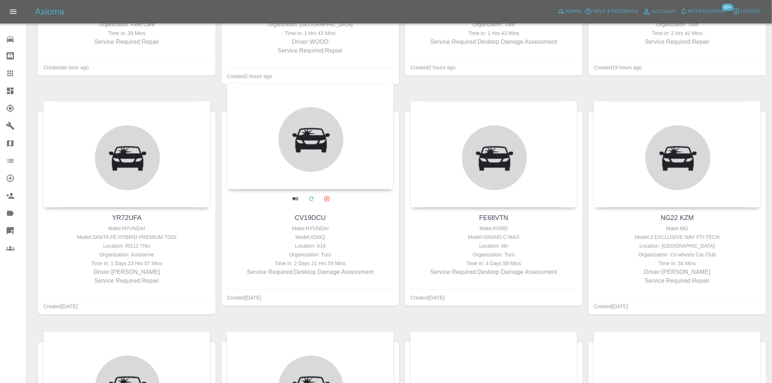
scroll to position [64, 0]
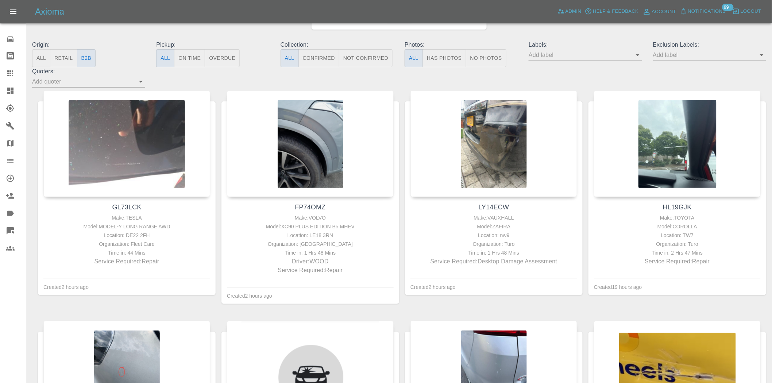
scroll to position [81, 0]
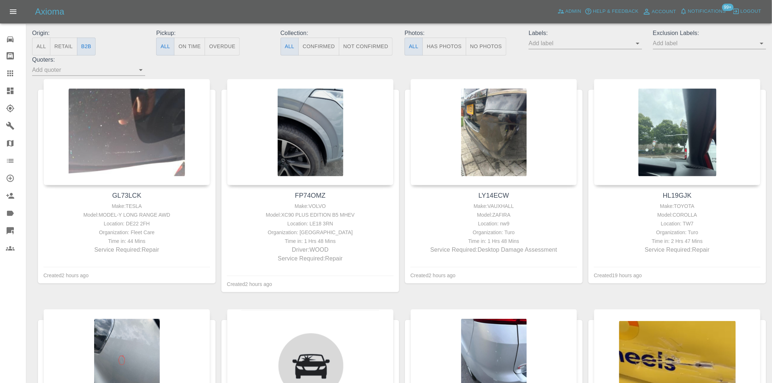
click at [444, 70] on div "Origin: All Retail B2B Pickup: All On Time Overdue Collection: All Confirmed No…" at bounding box center [399, 52] width 745 height 47
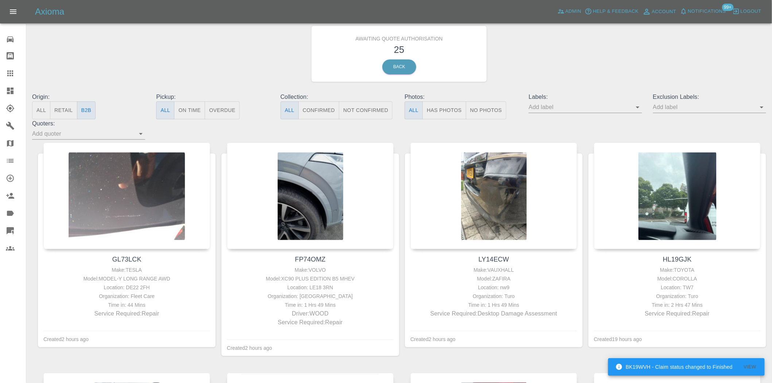
scroll to position [0, 0]
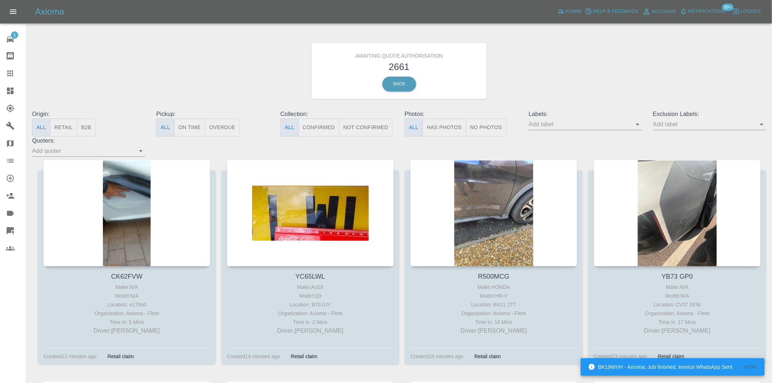
click at [90, 128] on button "B2B" at bounding box center [86, 128] width 19 height 18
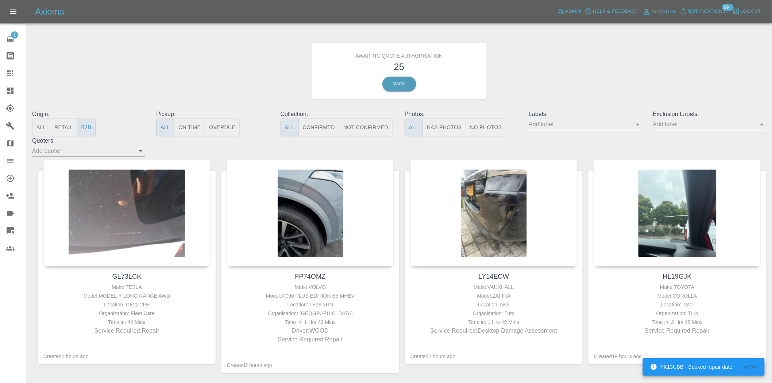
click at [154, 68] on div "Awaiting Quote Authorisation 25 Back" at bounding box center [399, 71] width 745 height 78
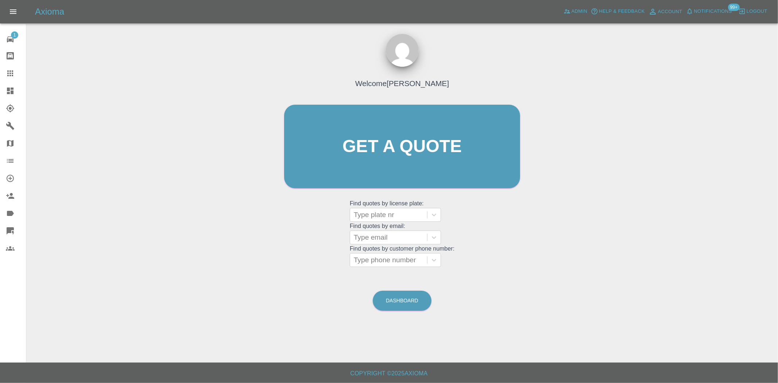
click at [13, 93] on icon at bounding box center [10, 91] width 7 height 7
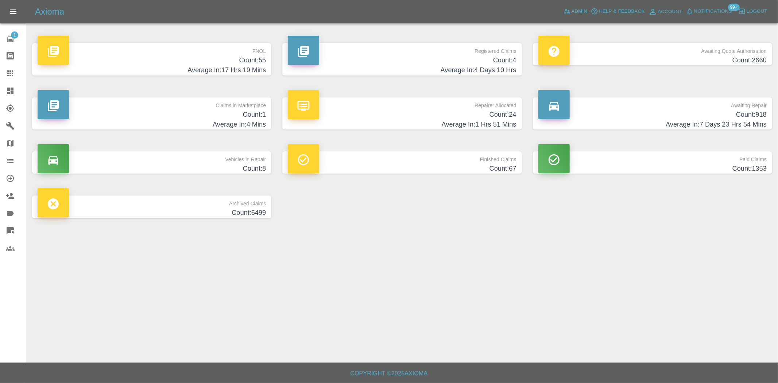
click at [693, 56] on h4 "Count: 2660" at bounding box center [652, 60] width 228 height 10
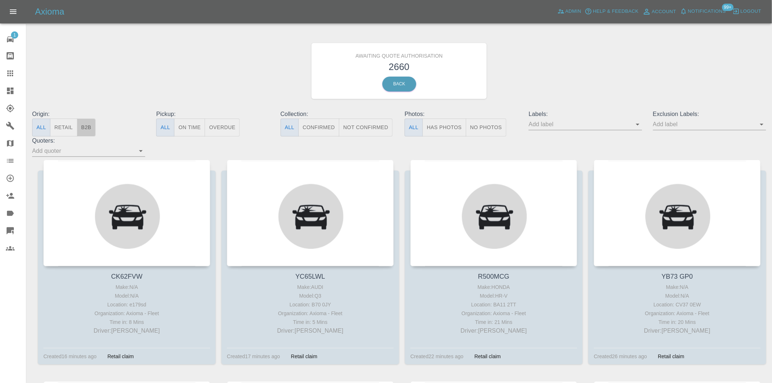
click at [88, 123] on button "B2B" at bounding box center [86, 128] width 19 height 18
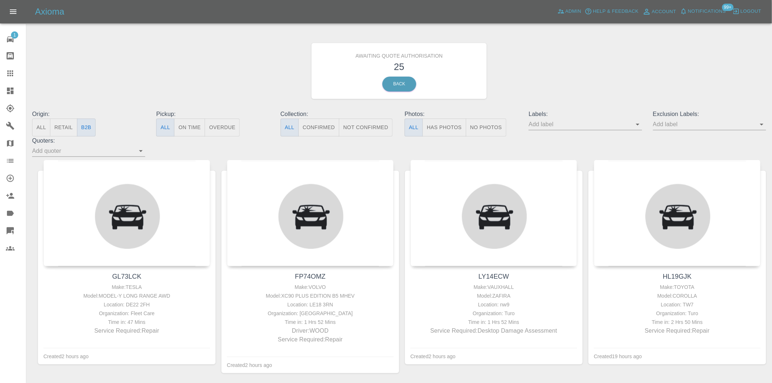
type button "b2b"
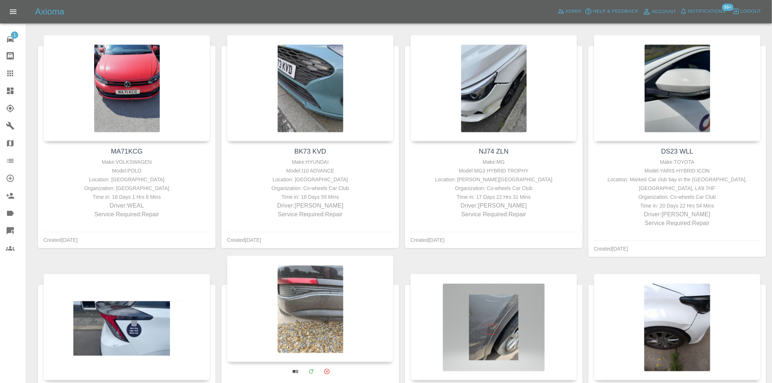
scroll to position [1013, 0]
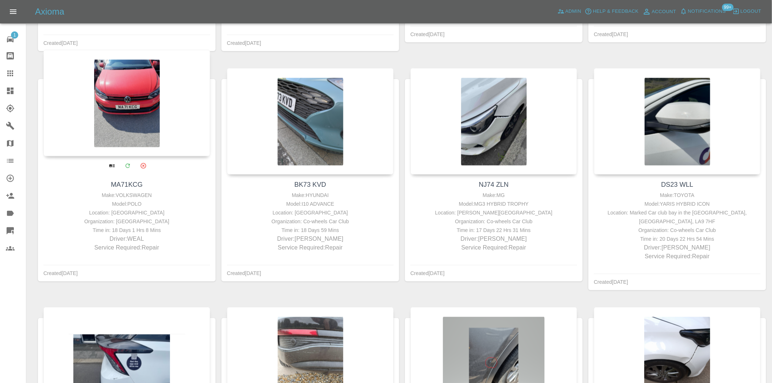
drag, startPoint x: 135, startPoint y: 229, endPoint x: 140, endPoint y: 227, distance: 4.7
click at [136, 229] on div "Time in: 18 Days 1 Hrs 8 Mins" at bounding box center [126, 230] width 163 height 9
click at [142, 225] on div "Organization: [GEOGRAPHIC_DATA]" at bounding box center [126, 221] width 163 height 9
click at [144, 224] on div "Organization: [GEOGRAPHIC_DATA]" at bounding box center [126, 221] width 163 height 9
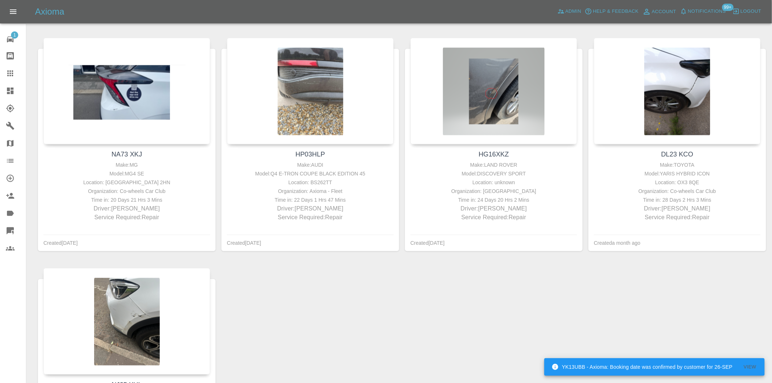
scroll to position [1282, 0]
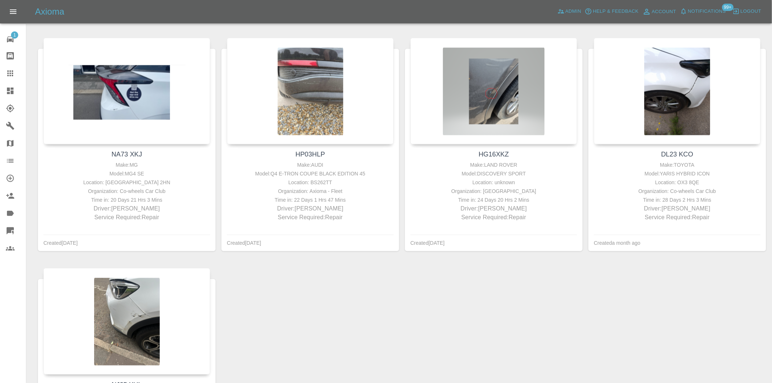
click at [409, 297] on div "NJ25 XUL Make: MG Model: ZS HYBRID SE Location: Marked car club [PERSON_NAME][G…" at bounding box center [393, 380] width 722 height 230
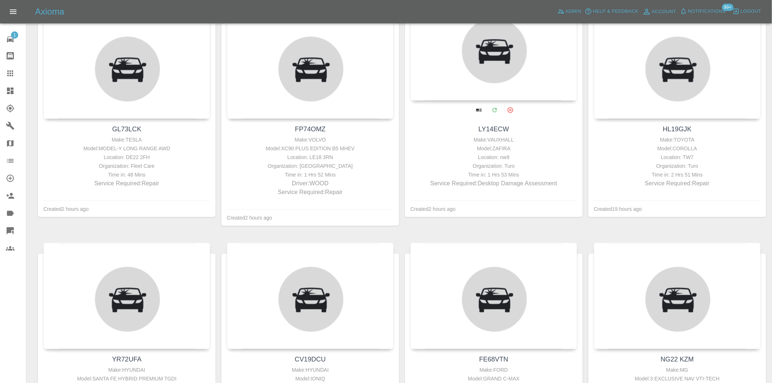
scroll to position [0, 0]
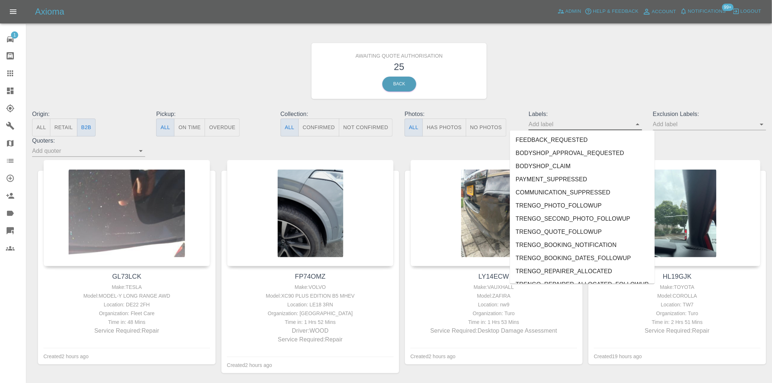
click at [546, 125] on input "text" at bounding box center [580, 124] width 102 height 11
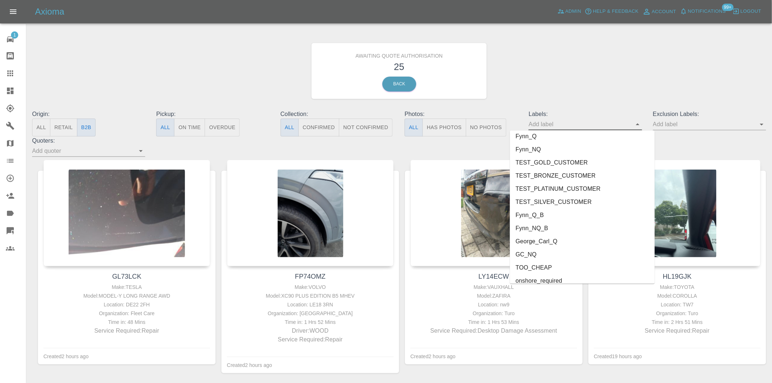
scroll to position [1559, 0]
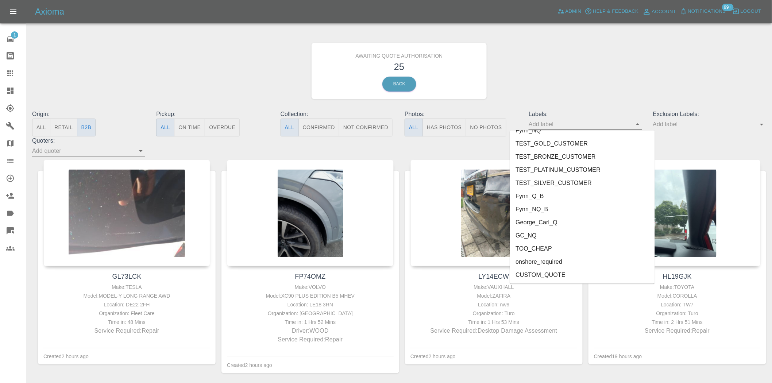
click at [530, 78] on div "Awaiting Quote Authorisation 25 Back" at bounding box center [399, 71] width 745 height 78
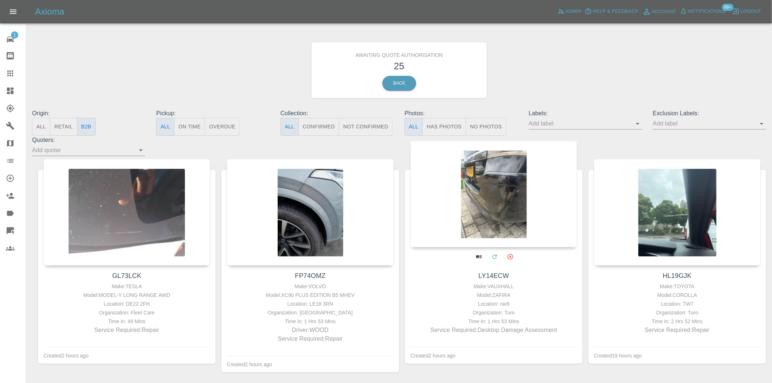
scroll to position [0, 0]
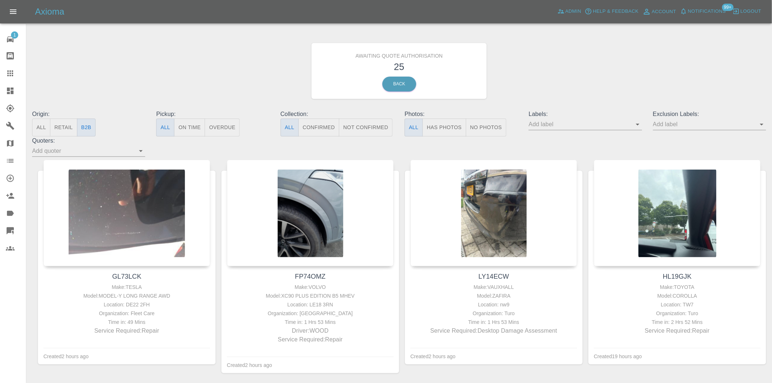
click at [604, 75] on div "Awaiting Quote Authorisation 25 Back" at bounding box center [399, 71] width 745 height 78
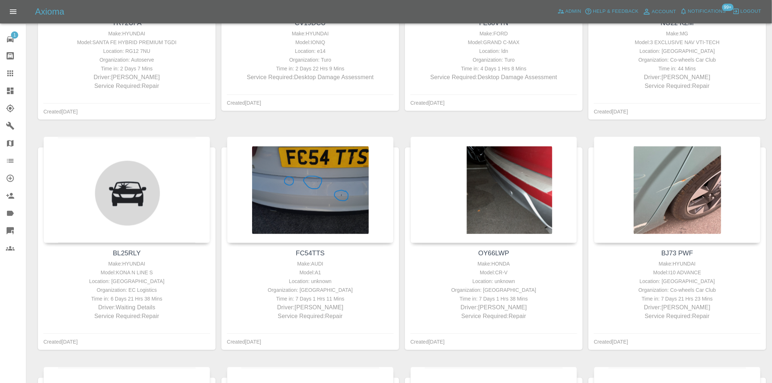
scroll to position [486, 0]
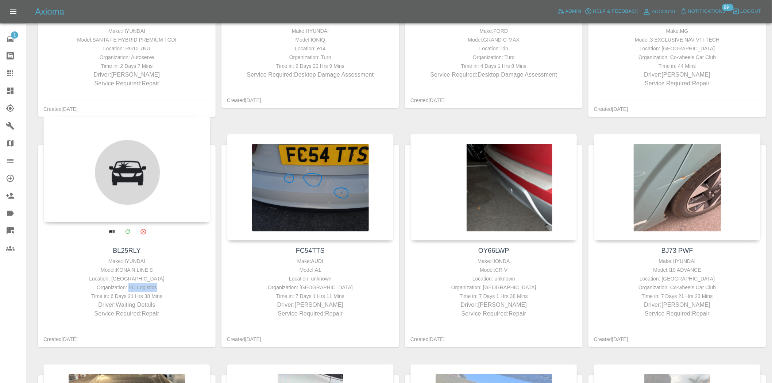
drag, startPoint x: 155, startPoint y: 289, endPoint x: 129, endPoint y: 289, distance: 25.9
click at [129, 289] on div "Organization: EC Logistics" at bounding box center [126, 287] width 163 height 9
copy div "EC Logistics"
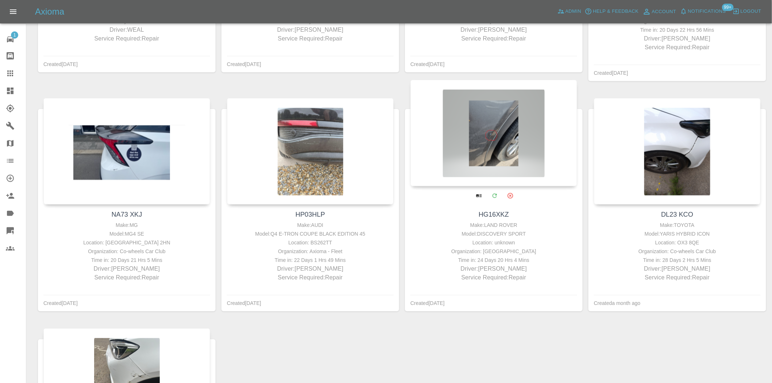
scroll to position [1221, 0]
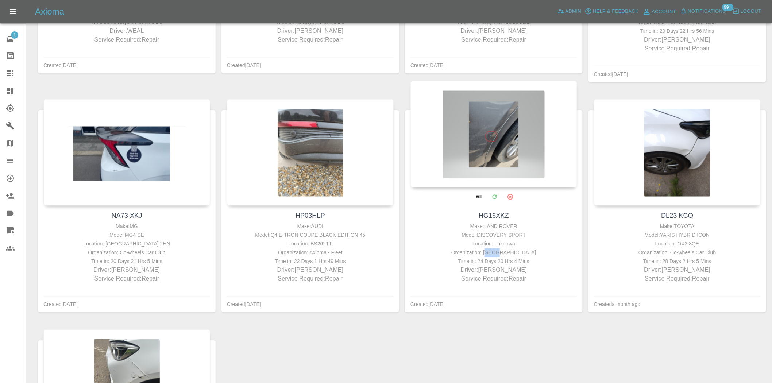
drag, startPoint x: 514, startPoint y: 253, endPoint x: 504, endPoint y: 256, distance: 10.2
click at [504, 256] on div "Organization: [GEOGRAPHIC_DATA]" at bounding box center [493, 252] width 163 height 9
click at [497, 260] on div "Time in: 24 Days 20 Hrs 4 Mins" at bounding box center [493, 261] width 163 height 9
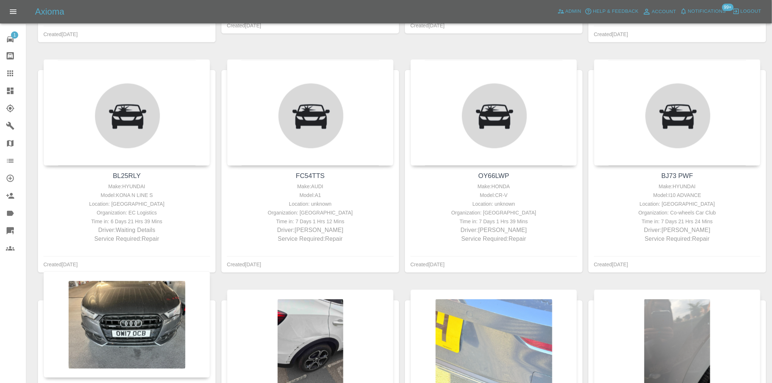
scroll to position [532, 0]
